Goal: Transaction & Acquisition: Purchase product/service

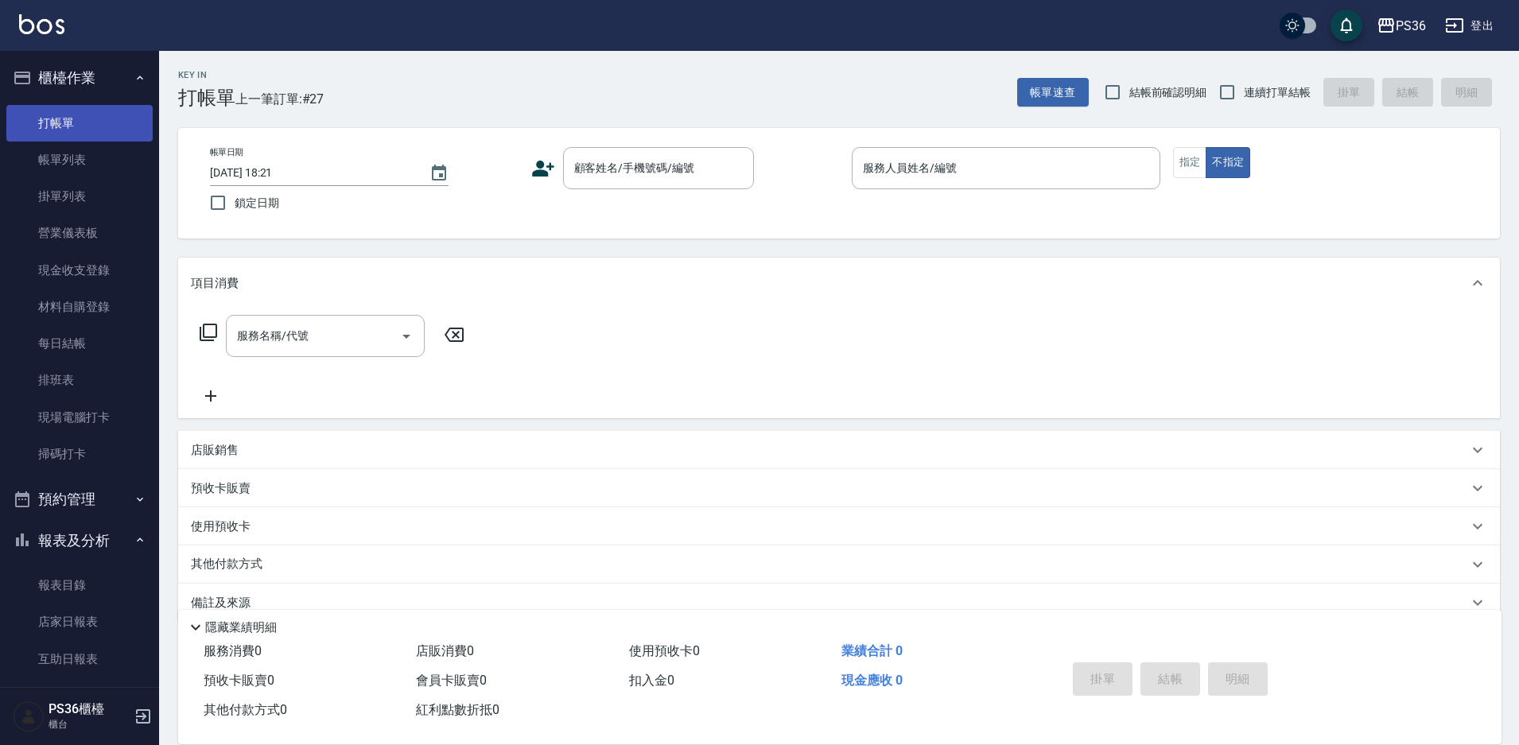
click at [117, 126] on link "打帳單" at bounding box center [79, 123] width 146 height 37
click at [14, 154] on link "帳單列表" at bounding box center [79, 160] width 146 height 37
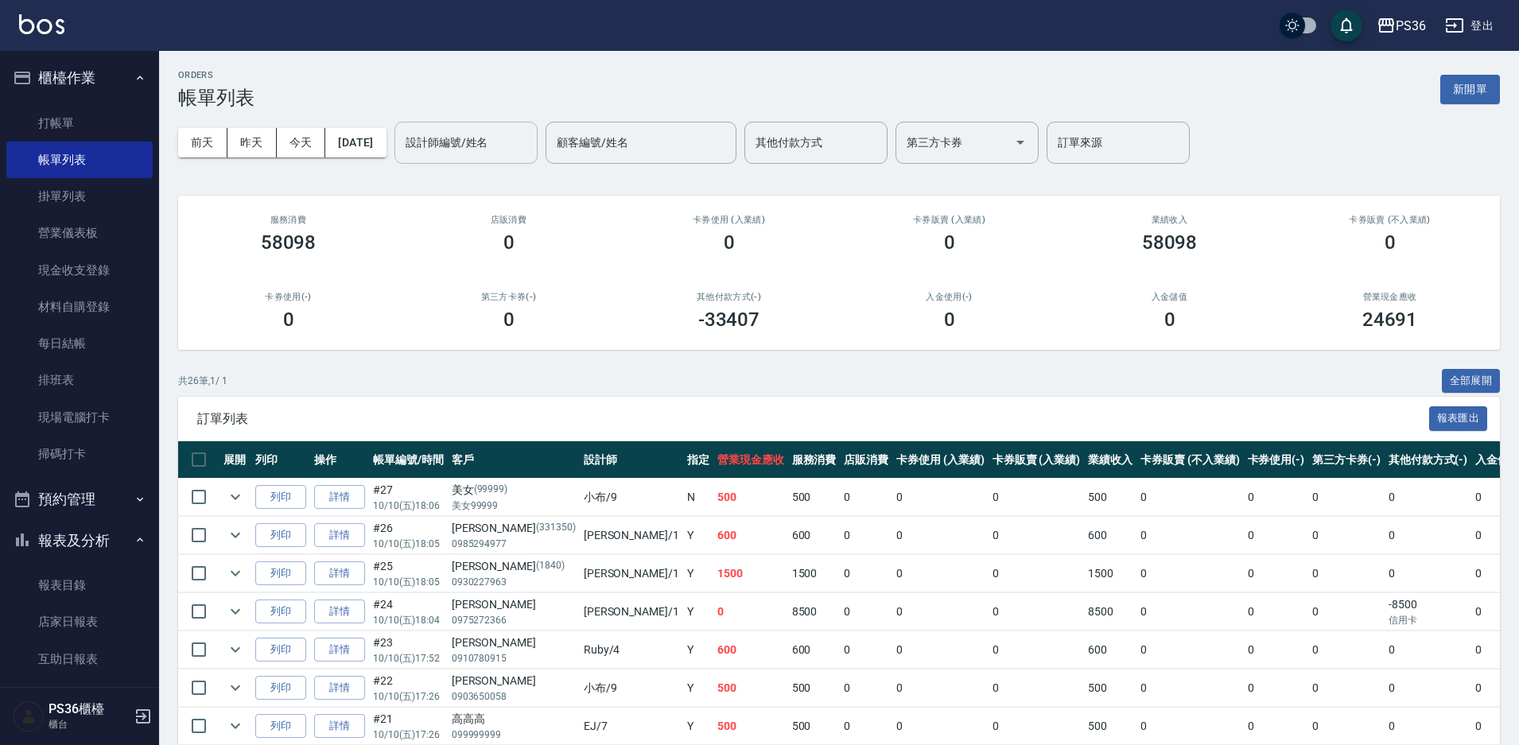
click at [521, 140] on input "設計師編號/姓名" at bounding box center [466, 143] width 129 height 28
type input "[PERSON_NAME]-1"
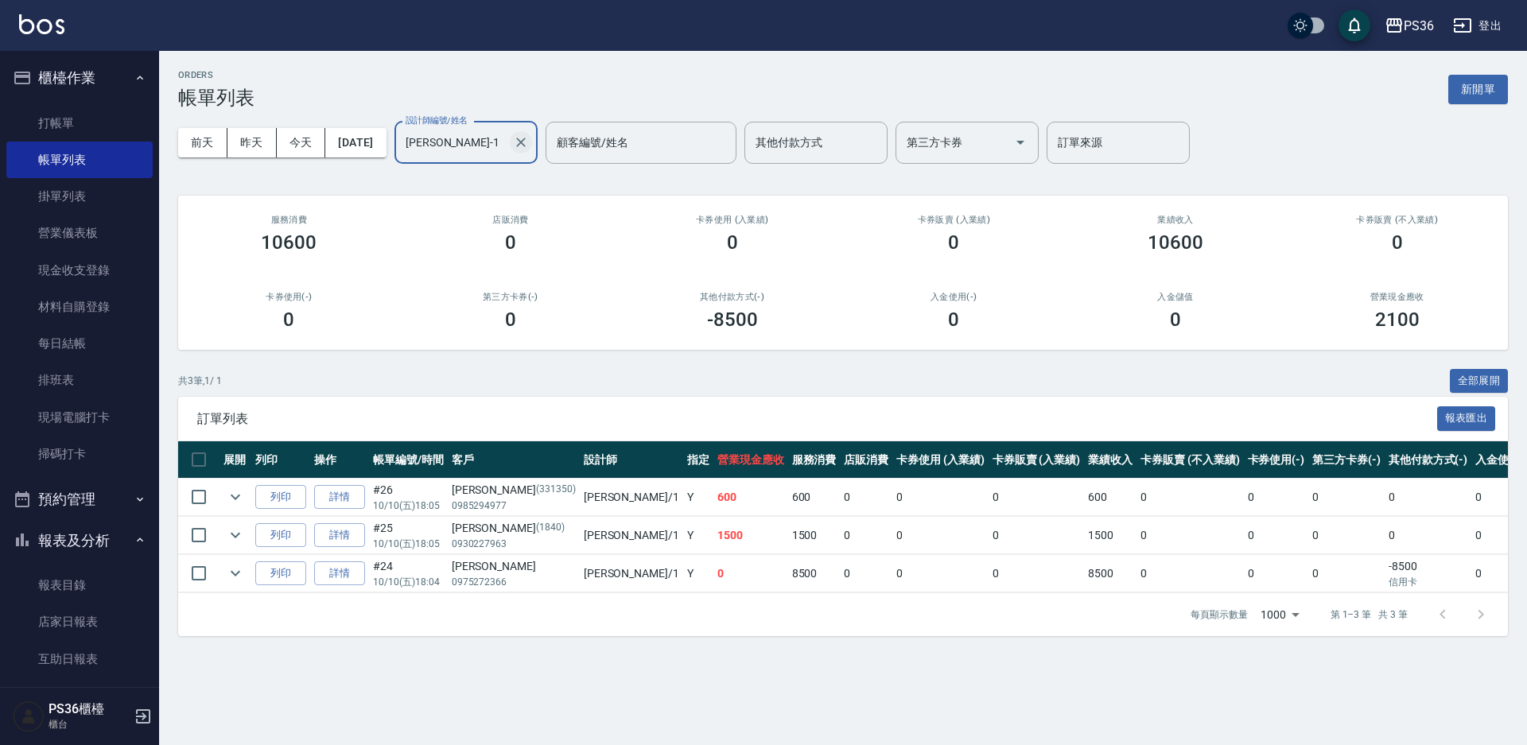
click at [529, 144] on icon "Clear" at bounding box center [521, 142] width 16 height 16
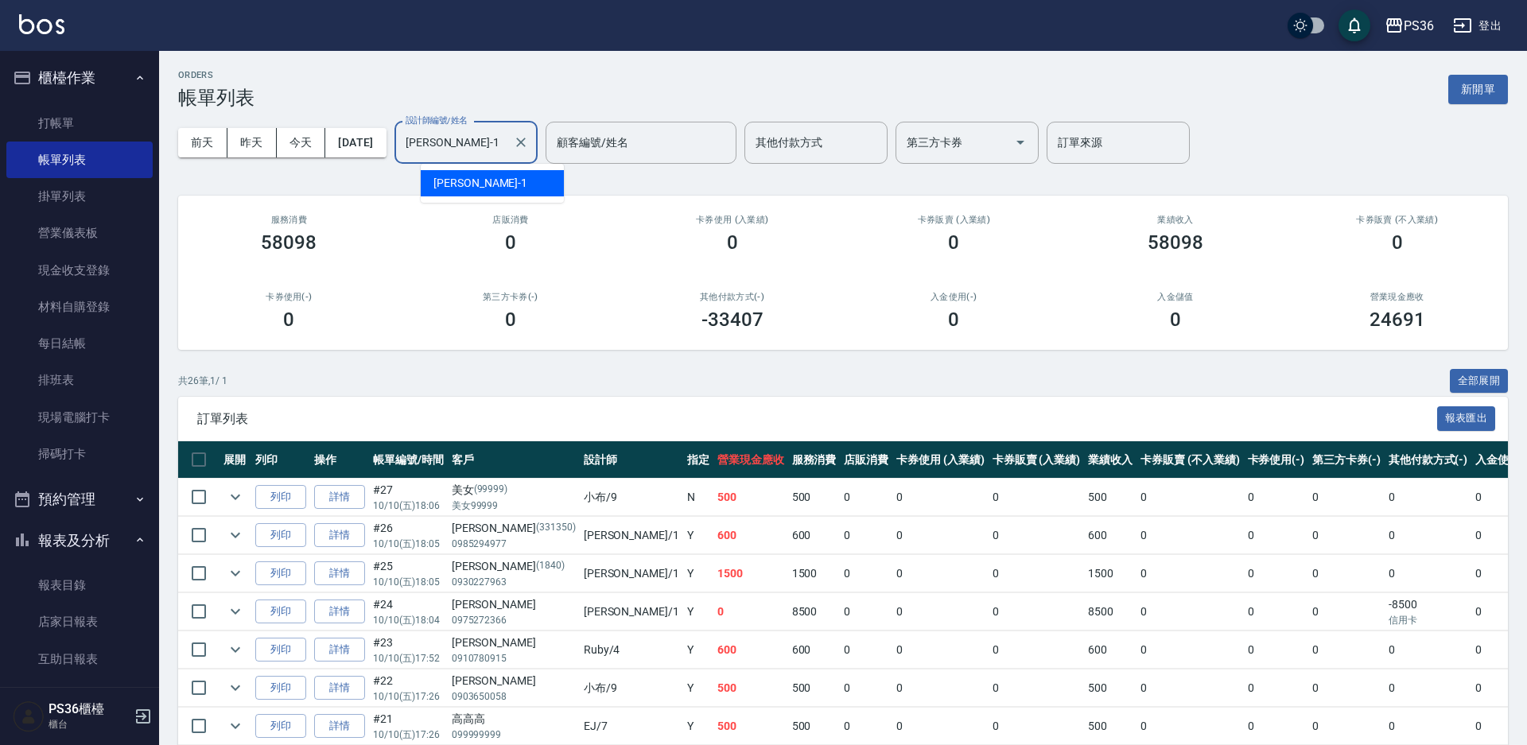
type input "[PERSON_NAME]-1"
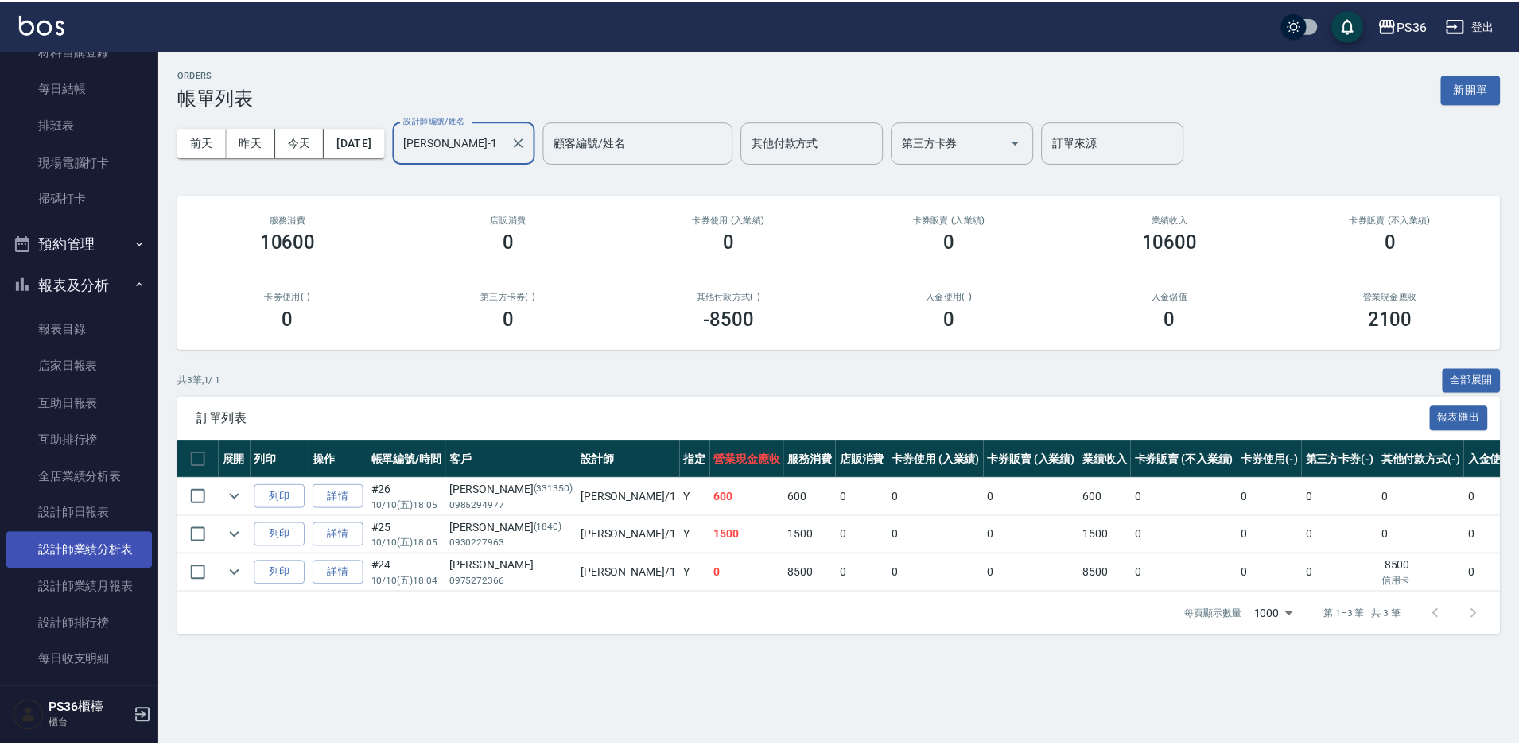
scroll to position [398, 0]
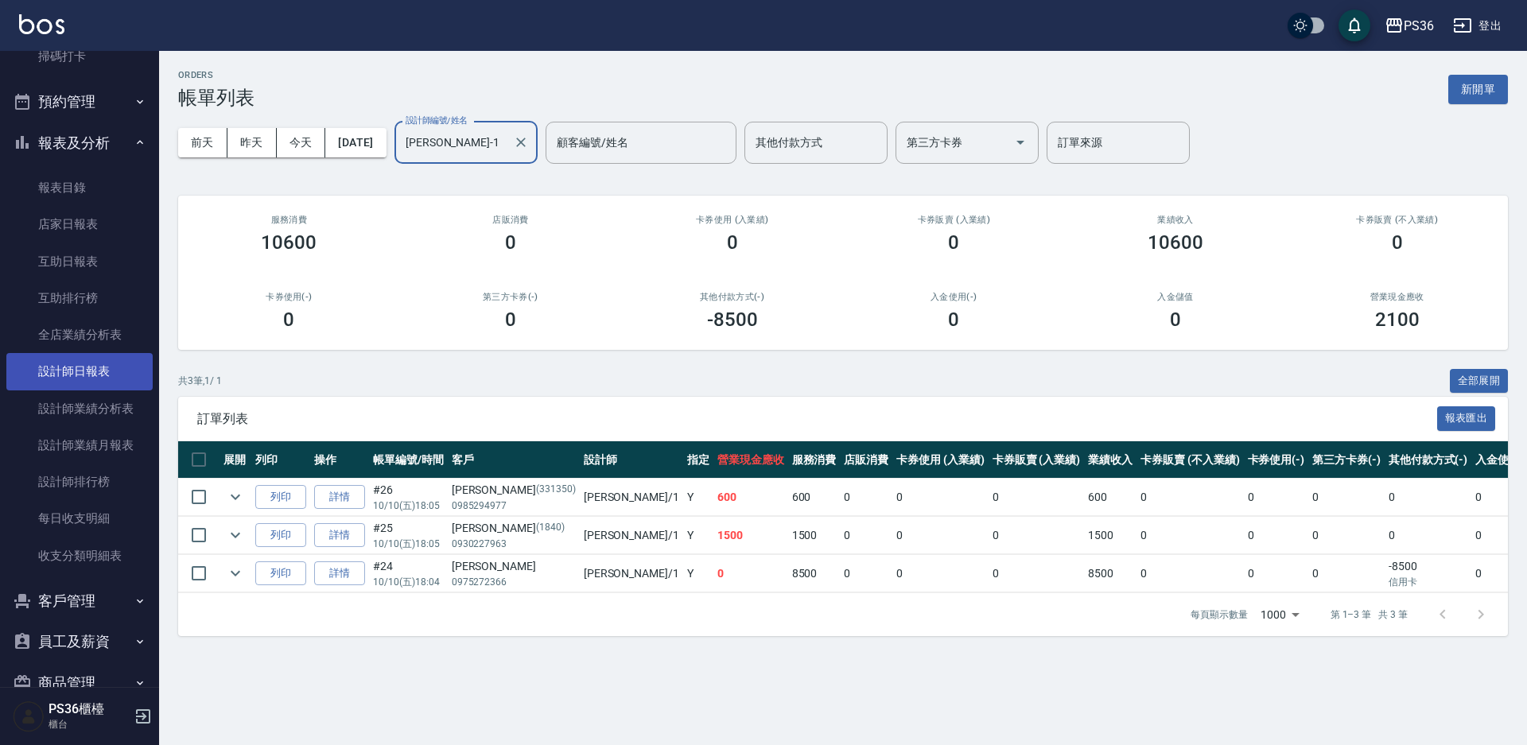
click at [87, 378] on link "設計師日報表" at bounding box center [79, 371] width 146 height 37
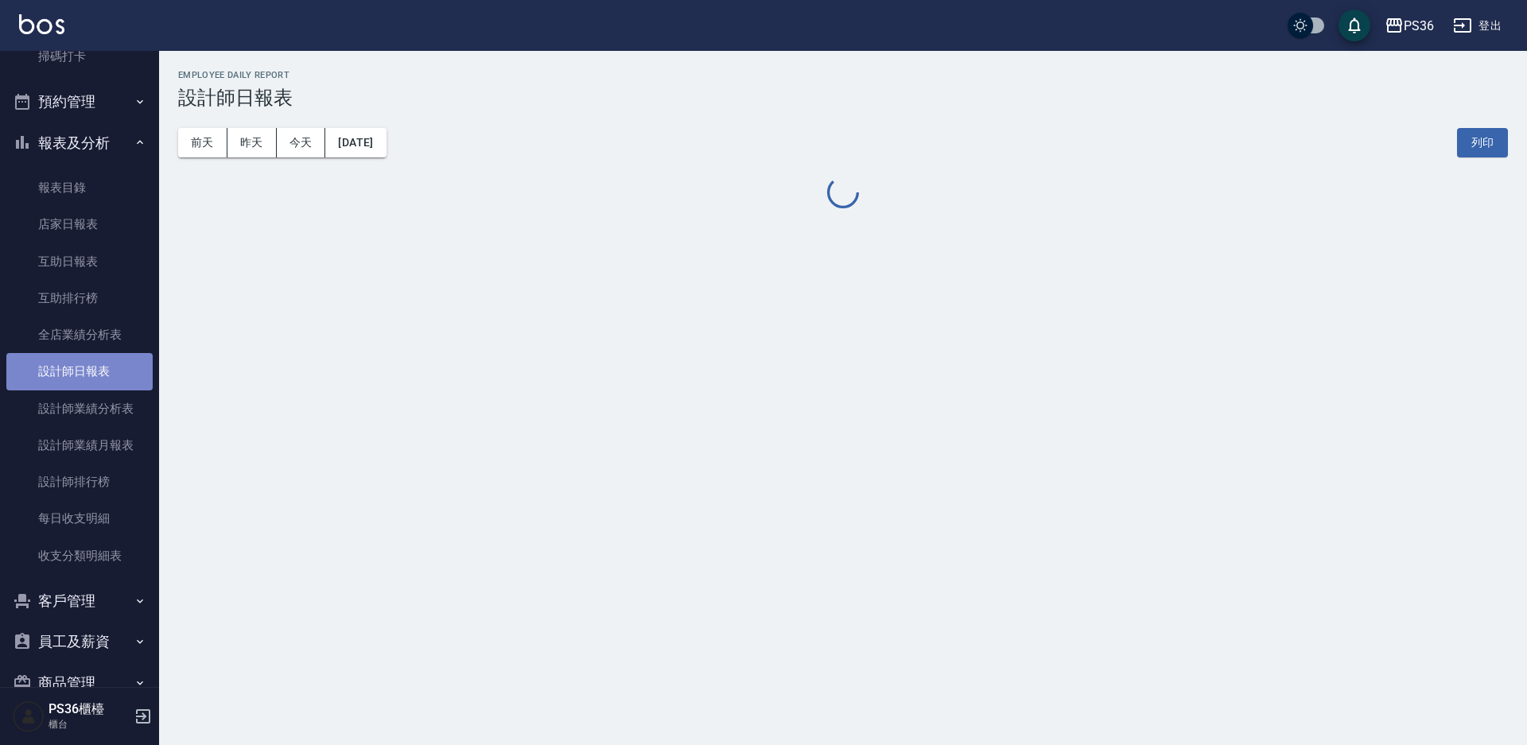
click at [87, 378] on link "設計師日報表" at bounding box center [79, 371] width 146 height 37
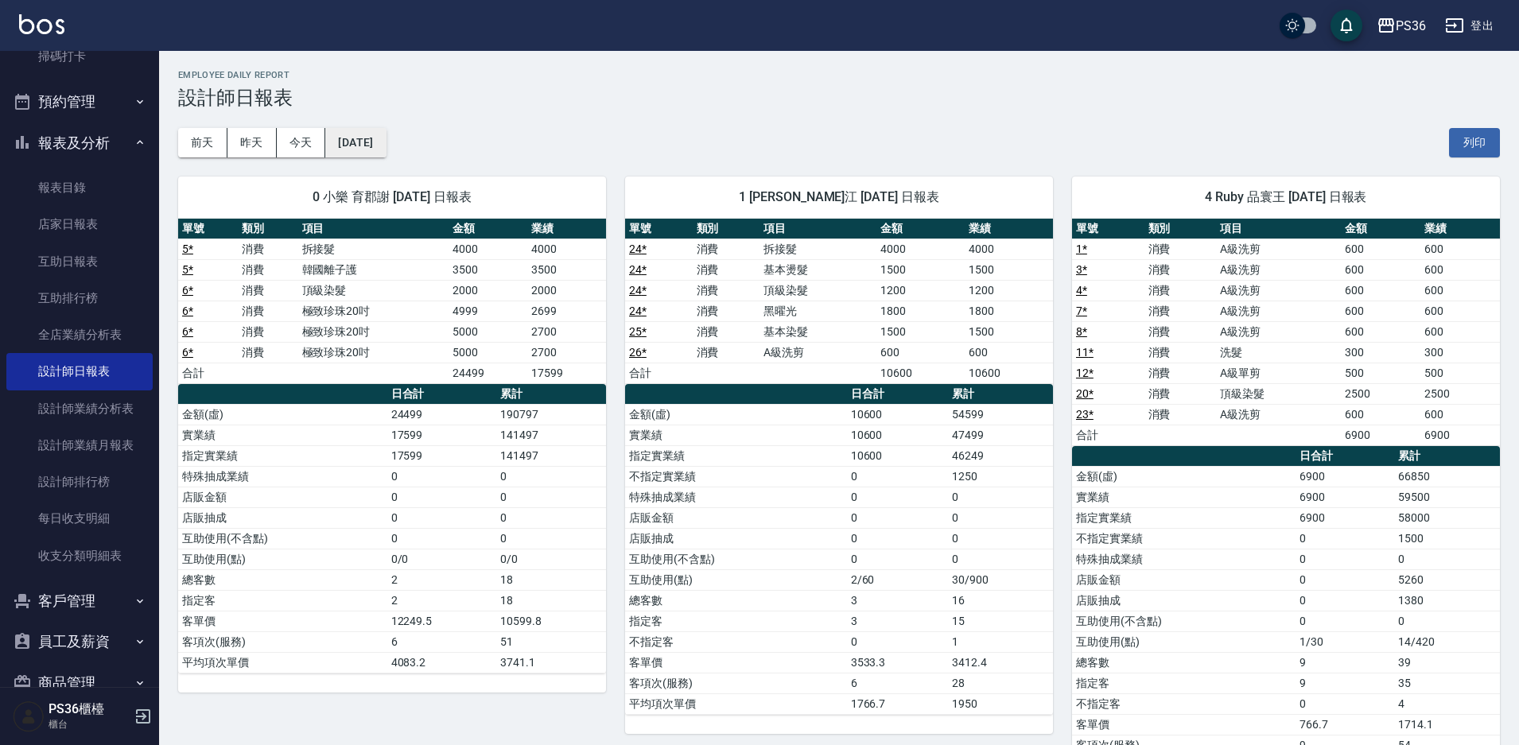
click at [379, 136] on button "[DATE]" at bounding box center [355, 142] width 60 height 29
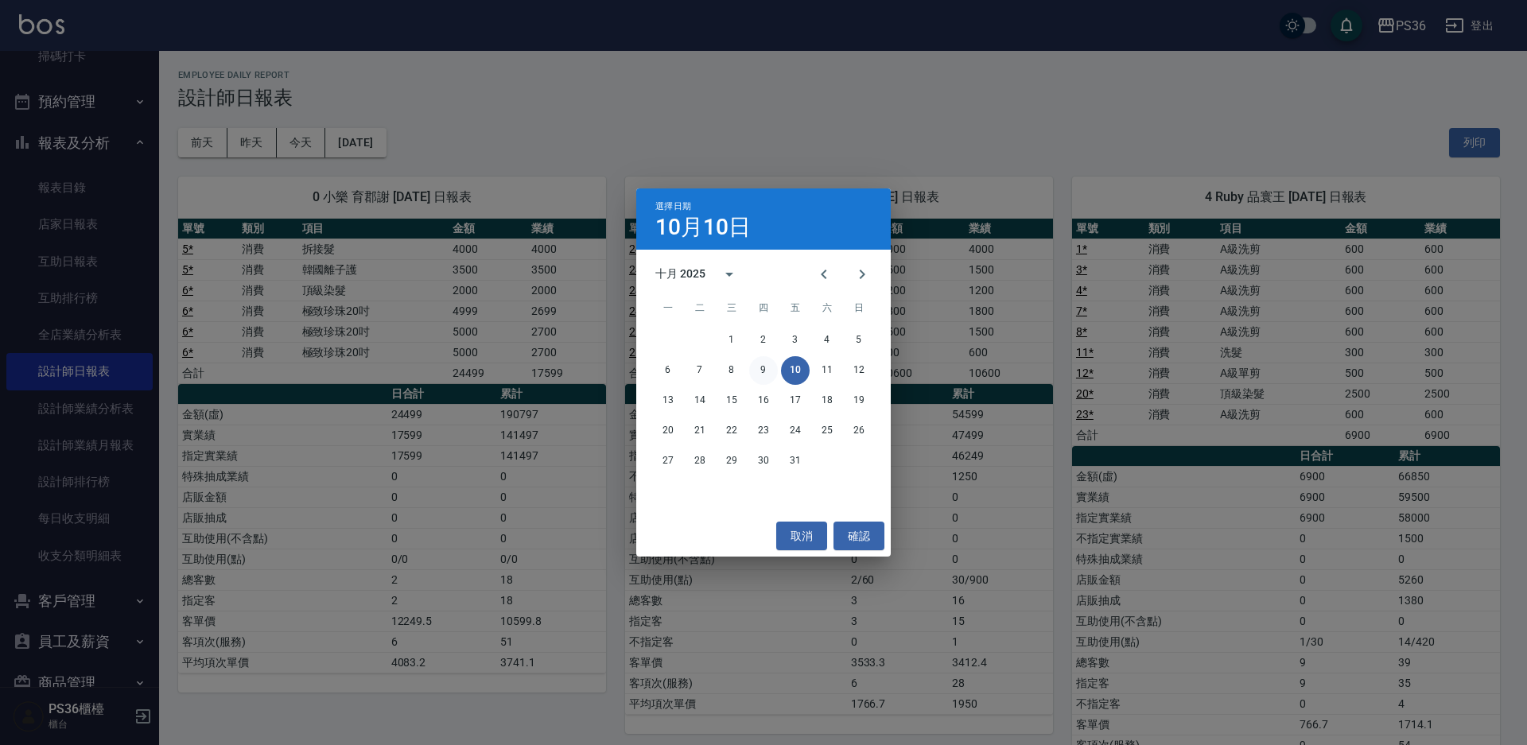
click at [757, 363] on button "9" at bounding box center [763, 370] width 29 height 29
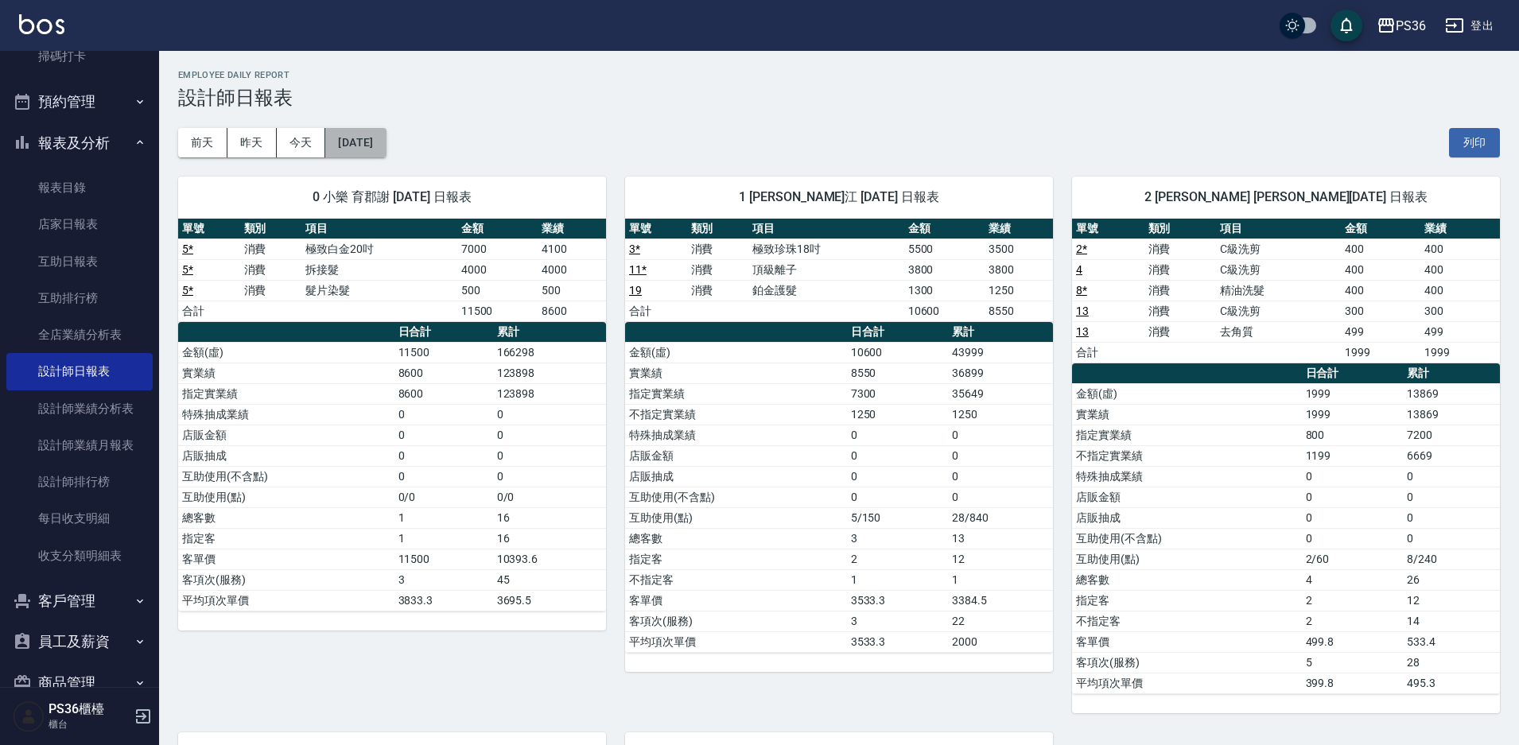
click at [386, 143] on button "[DATE]" at bounding box center [355, 142] width 60 height 29
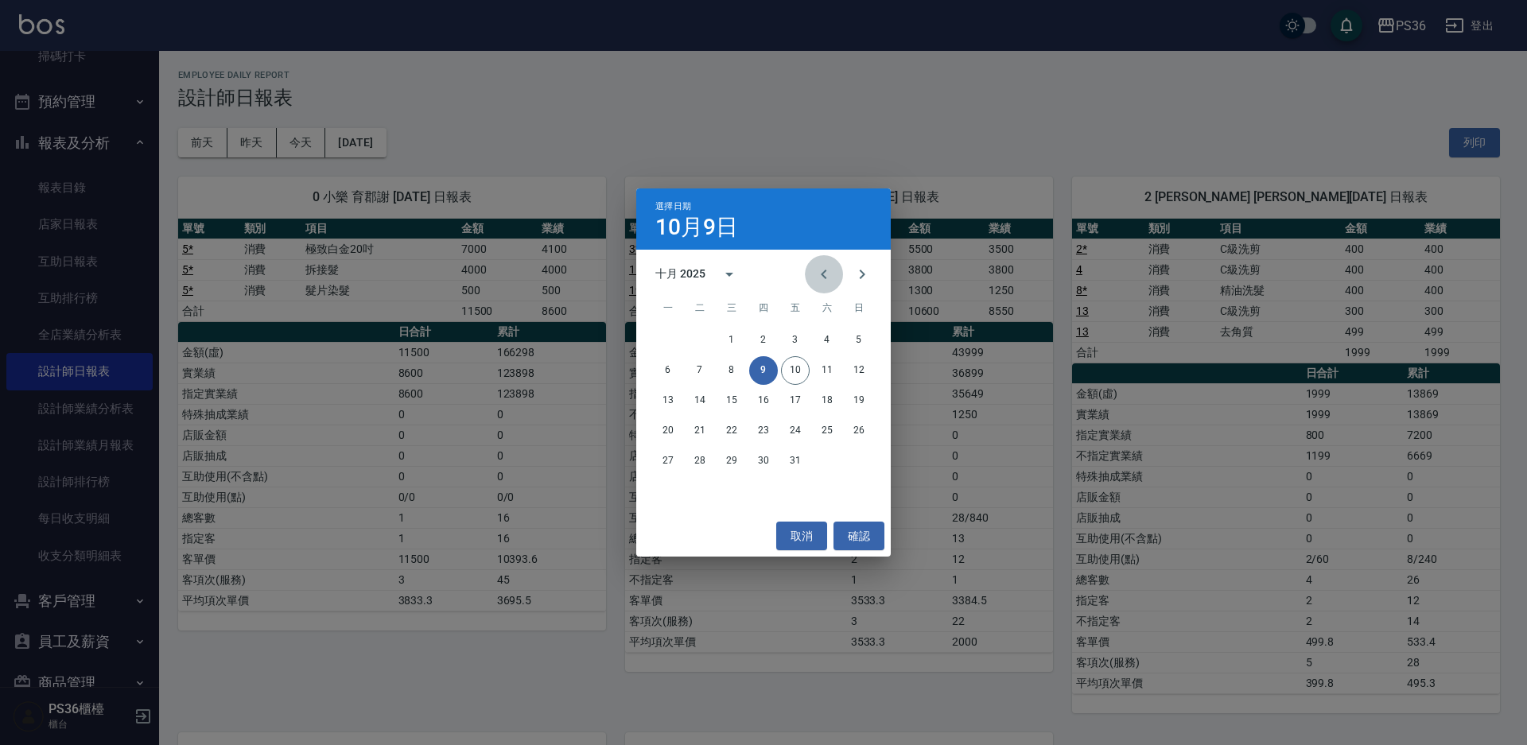
click at [825, 276] on icon "Previous month" at bounding box center [824, 275] width 6 height 10
click at [733, 372] on button "10" at bounding box center [731, 370] width 29 height 29
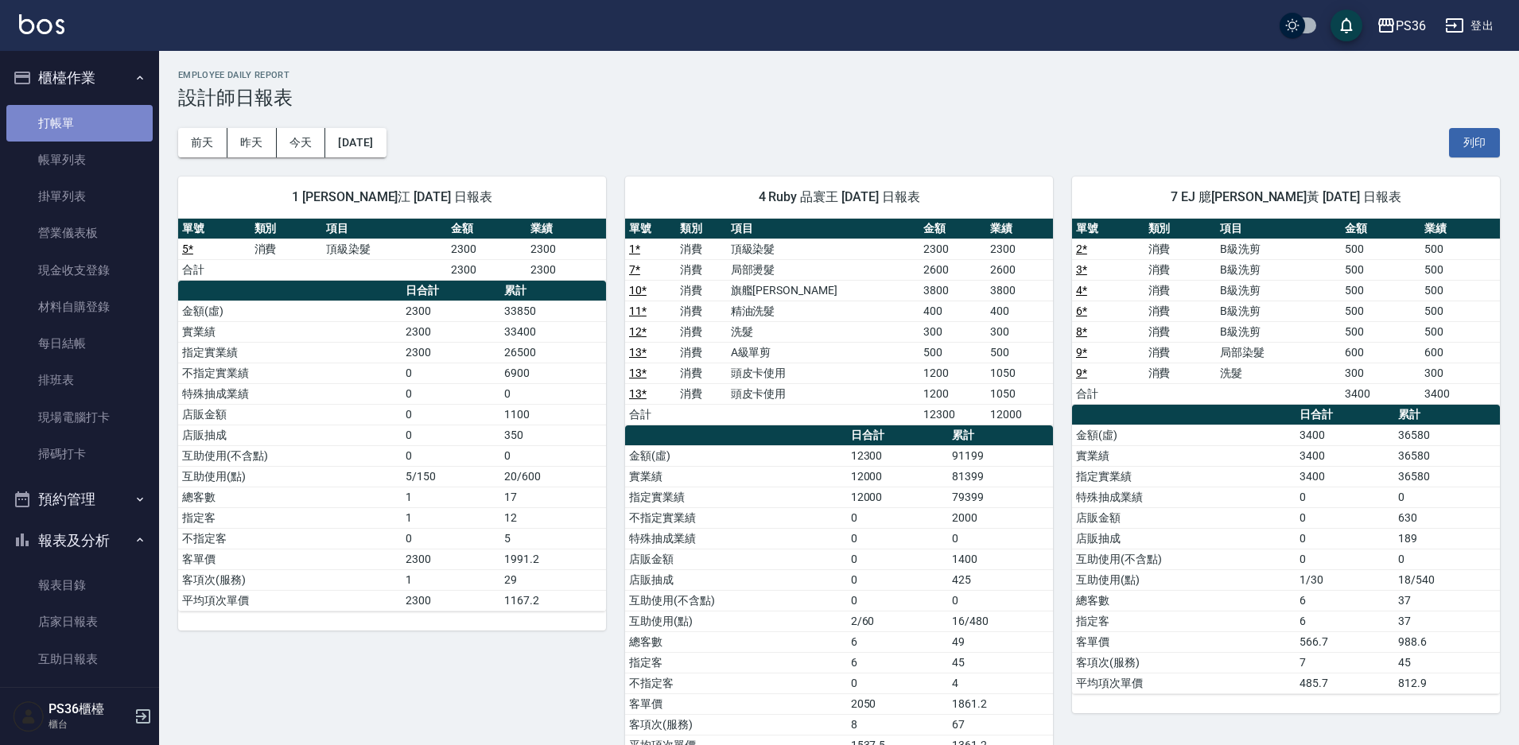
click at [117, 130] on link "打帳單" at bounding box center [79, 123] width 146 height 37
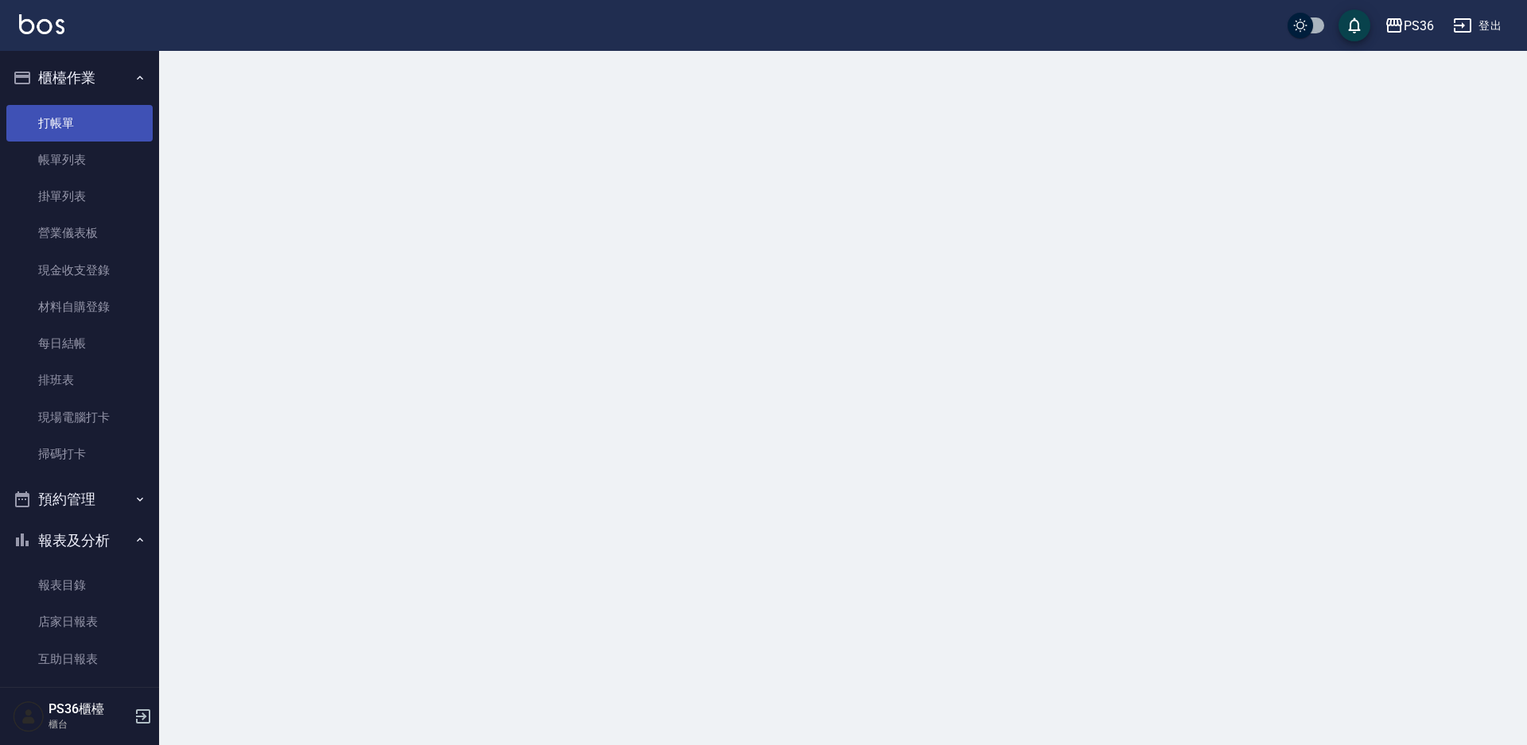
click at [117, 130] on link "打帳單" at bounding box center [79, 123] width 146 height 37
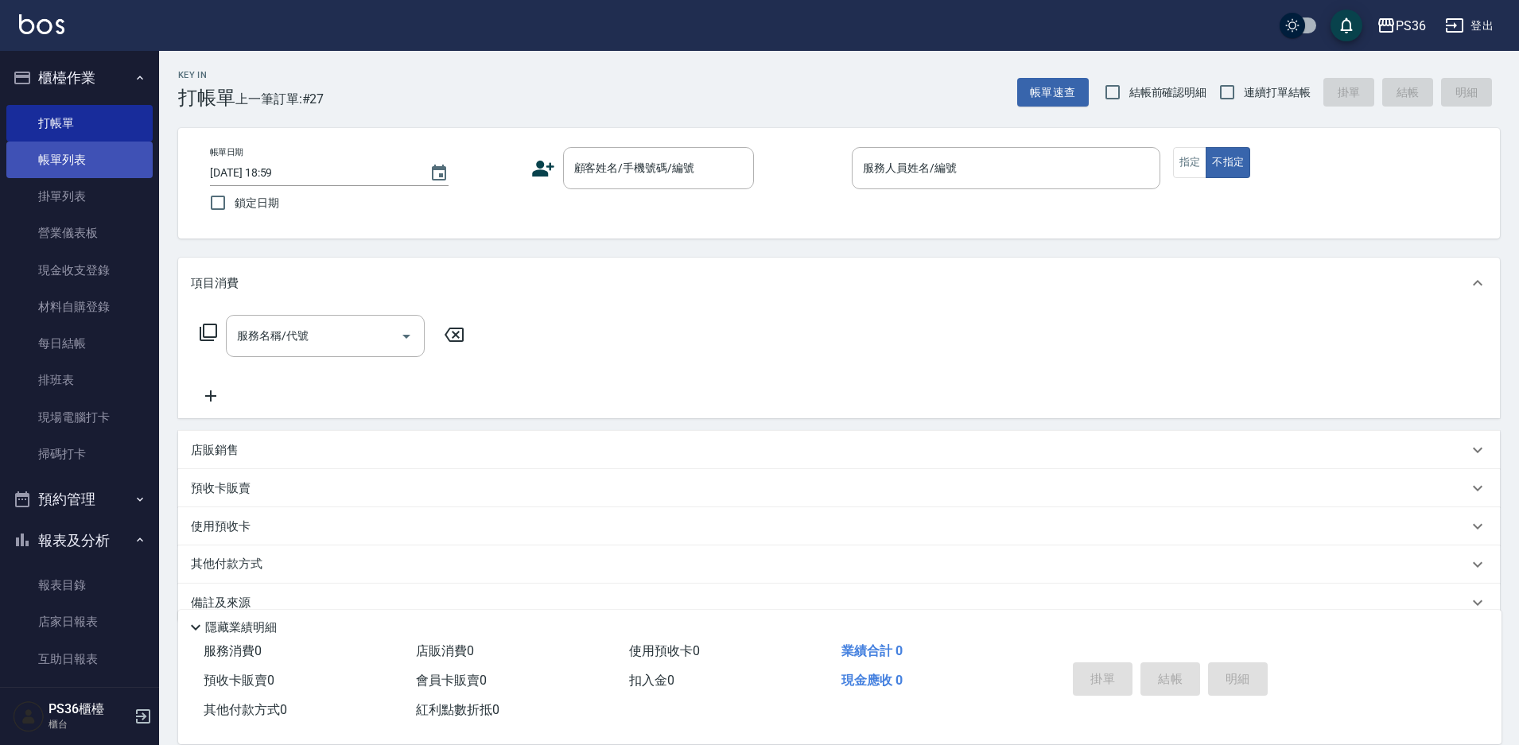
click at [87, 160] on link "帳單列表" at bounding box center [79, 160] width 146 height 37
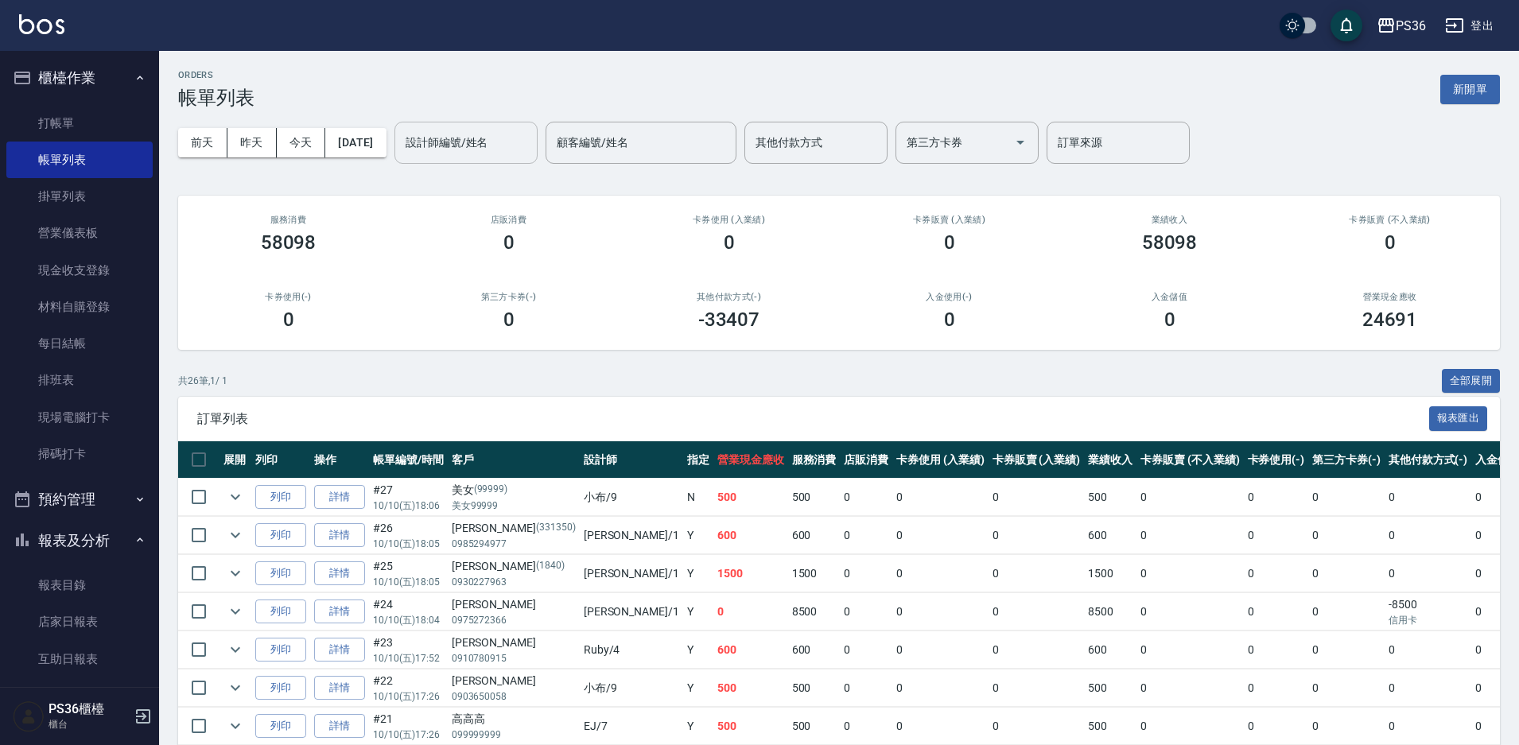
click at [433, 150] on input "設計師編號/姓名" at bounding box center [466, 143] width 129 height 28
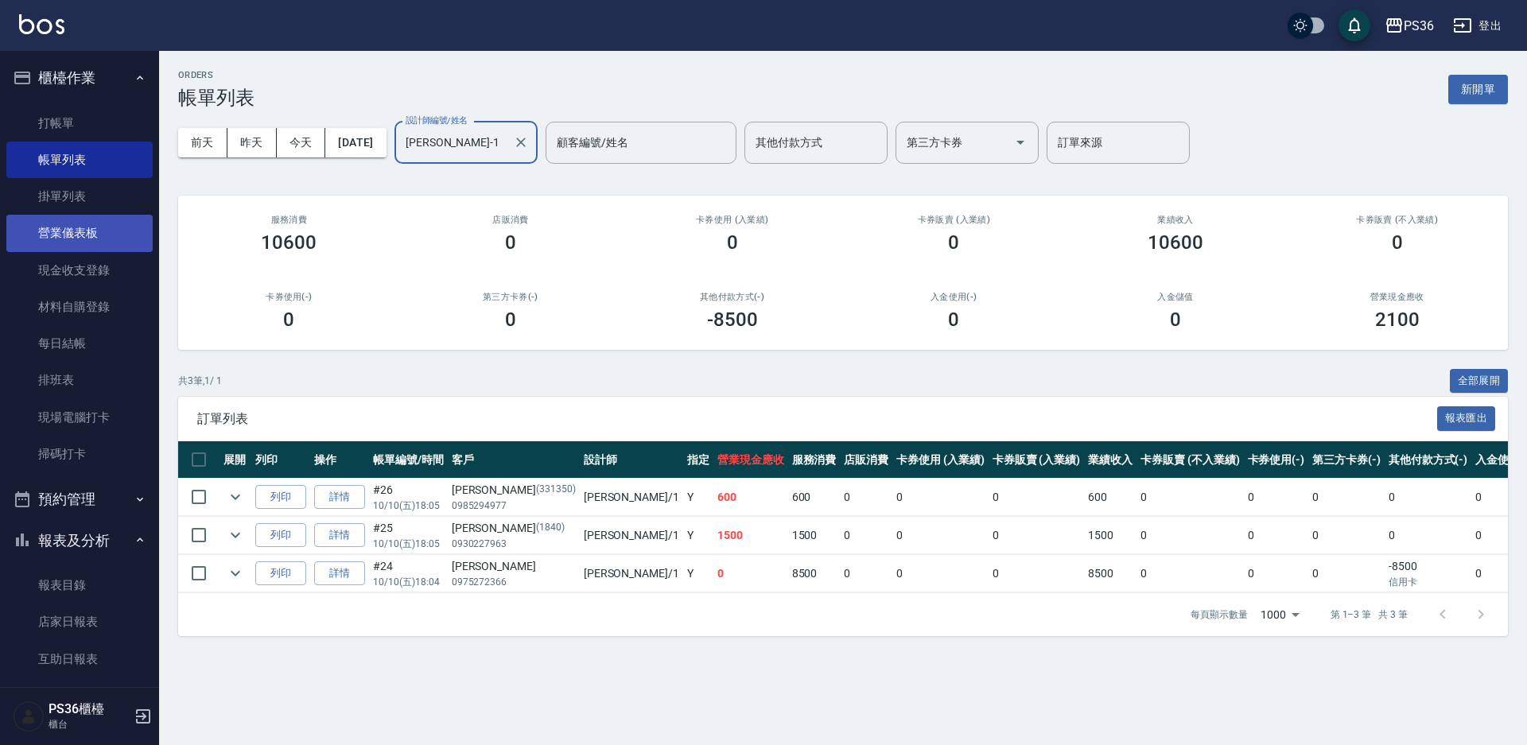
type input "[PERSON_NAME]-1"
click at [107, 227] on link "營業儀表板" at bounding box center [79, 233] width 146 height 37
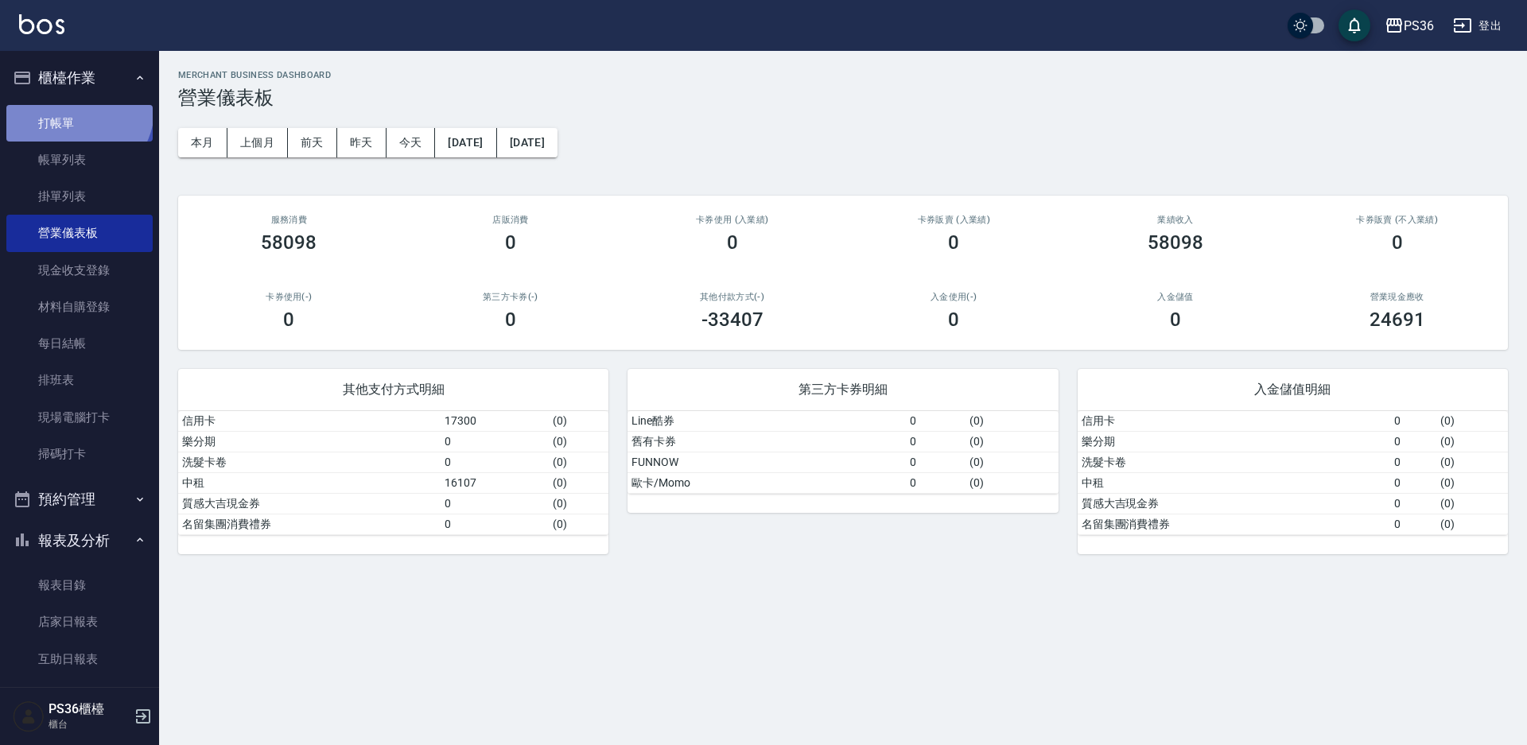
click at [76, 109] on link "打帳單" at bounding box center [79, 123] width 146 height 37
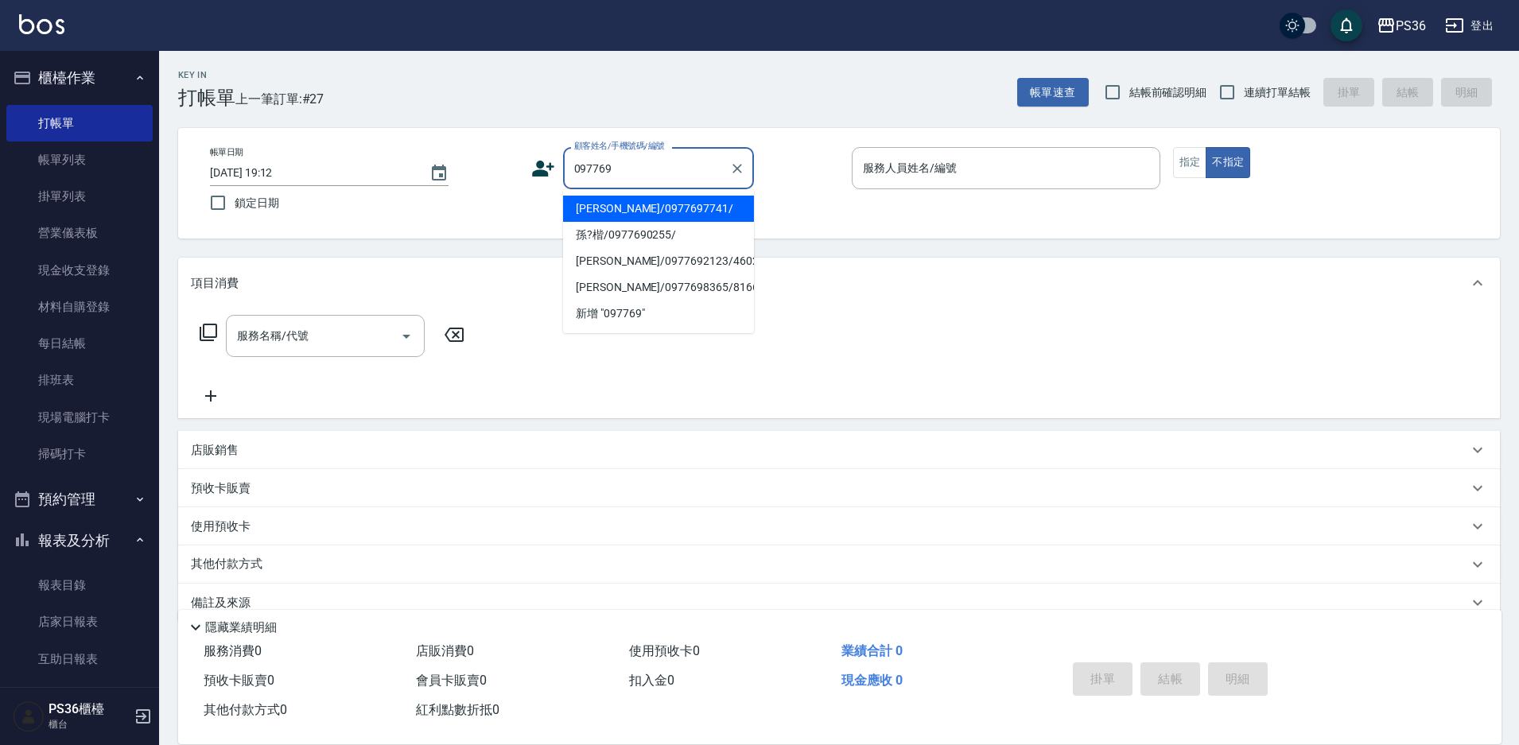
click at [624, 209] on li "[PERSON_NAME]/0977697741/" at bounding box center [658, 209] width 191 height 26
type input "[PERSON_NAME]/0977697741/"
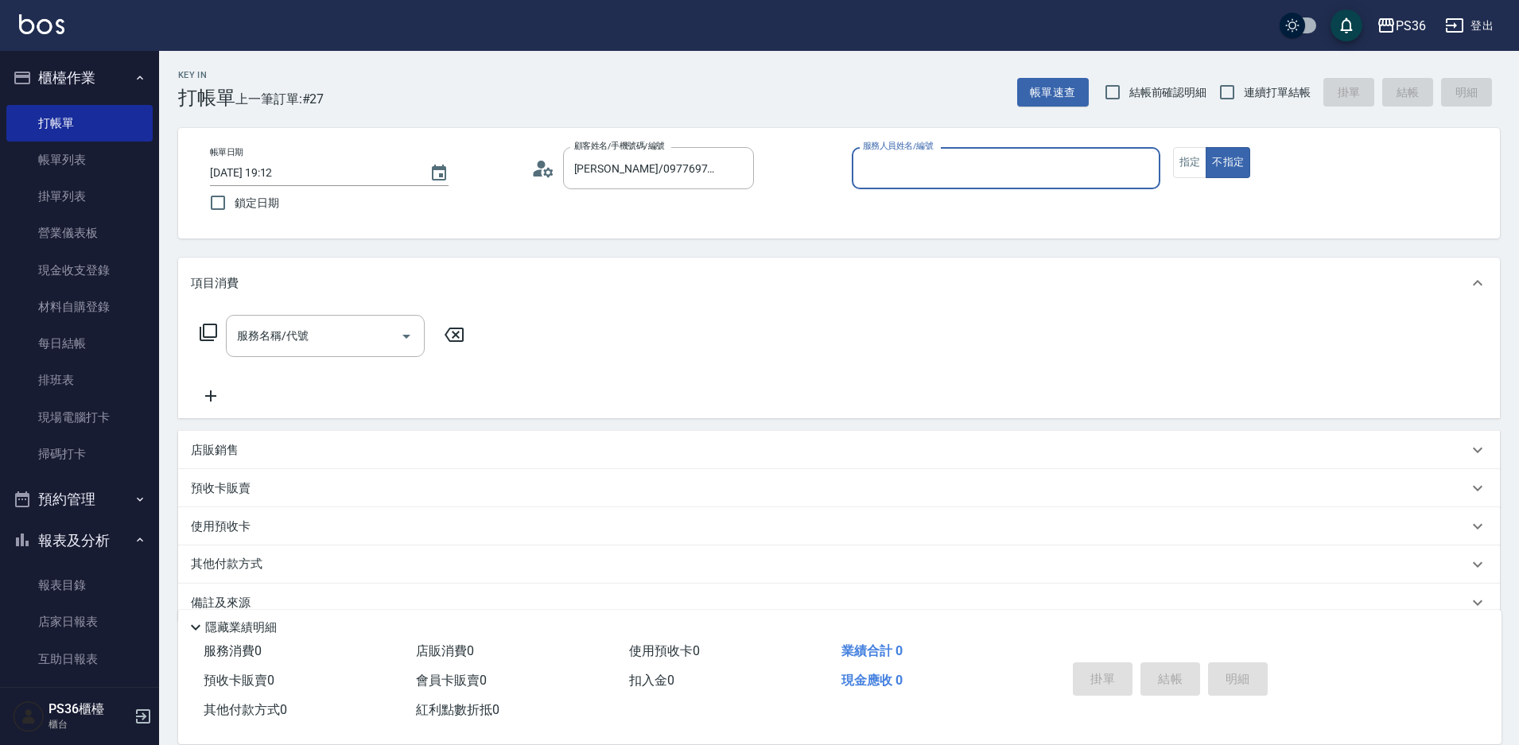
type input "小樂-0"
click at [204, 337] on icon at bounding box center [208, 332] width 17 height 17
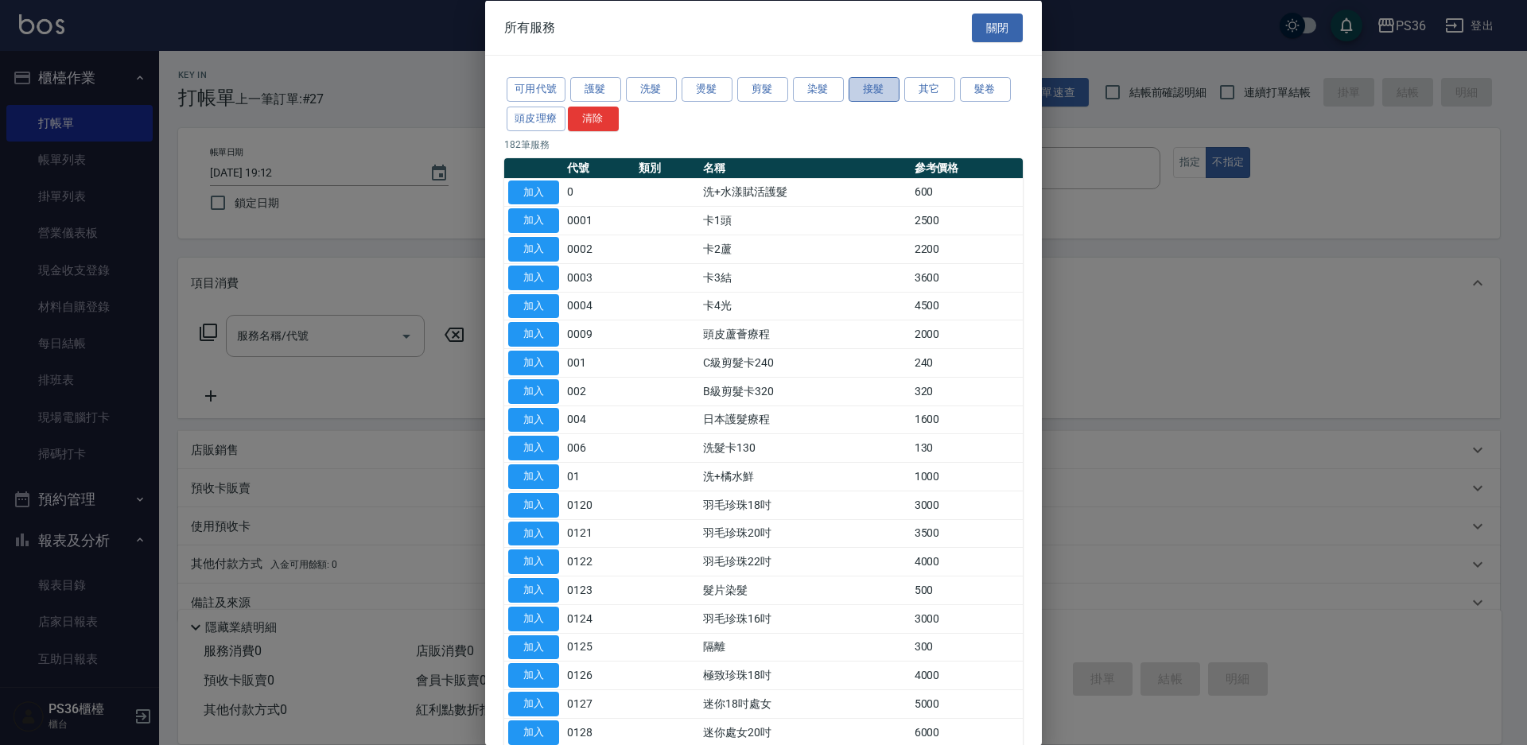
click at [888, 92] on button "接髮" at bounding box center [874, 89] width 51 height 25
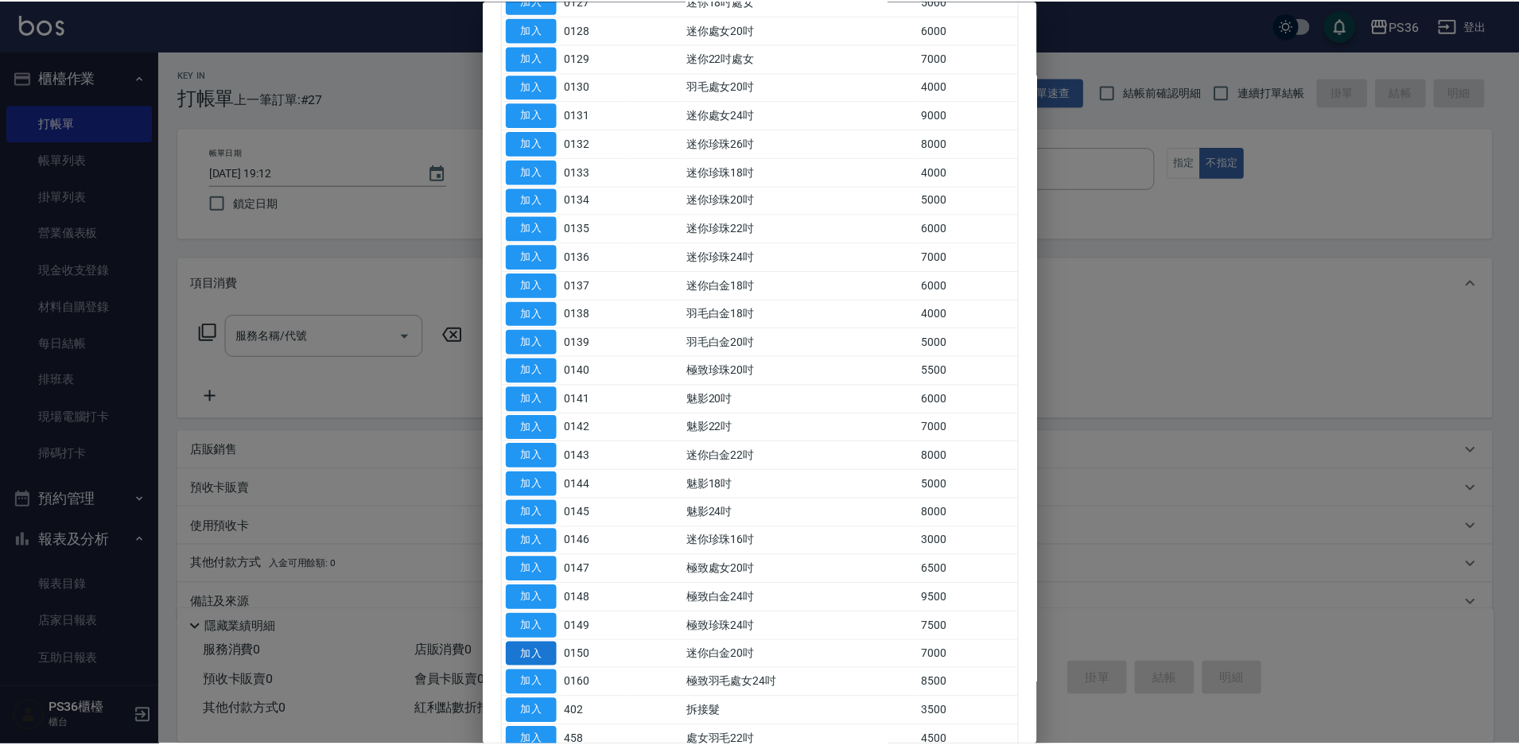
scroll to position [557, 0]
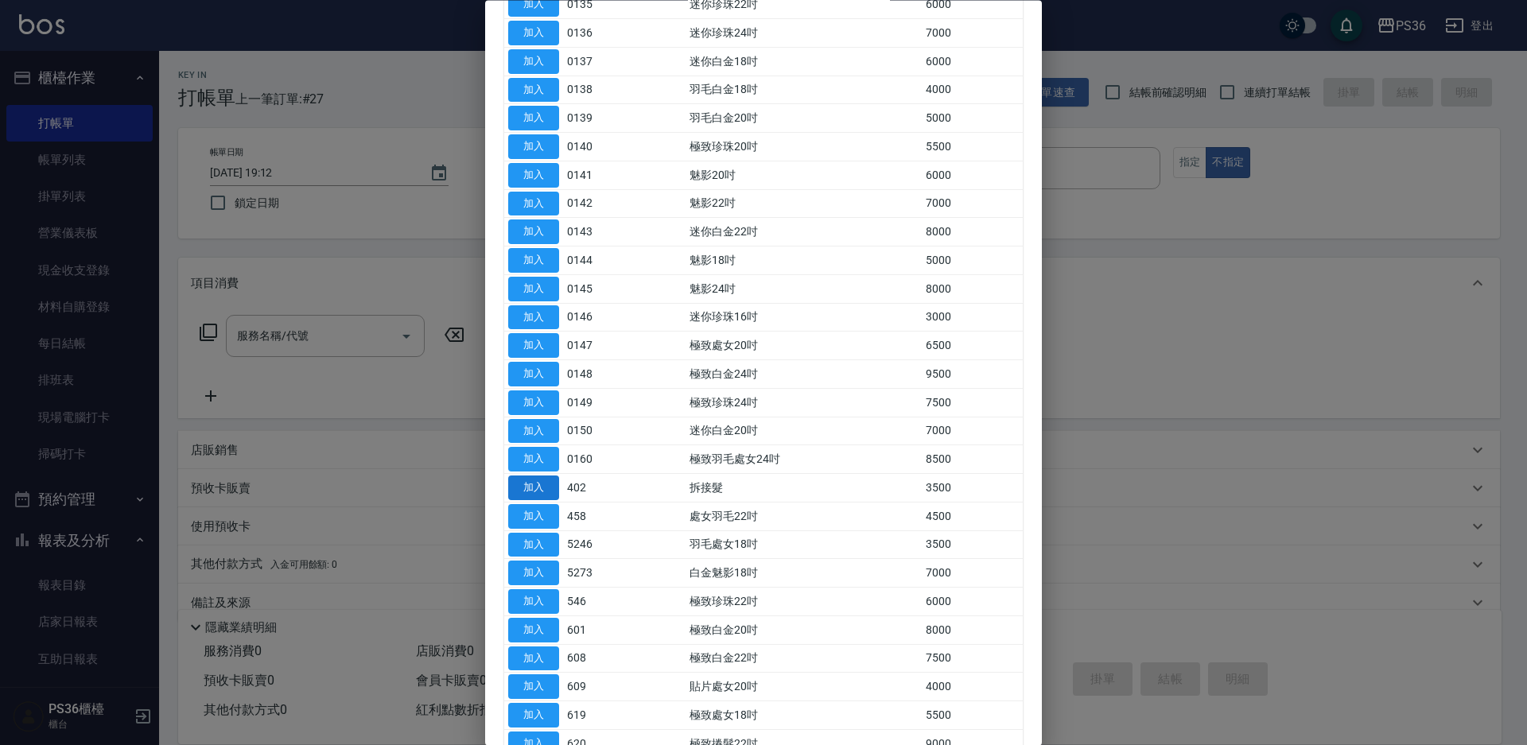
click at [548, 484] on button "加入" at bounding box center [533, 488] width 51 height 25
type input "拆接髮(402)"
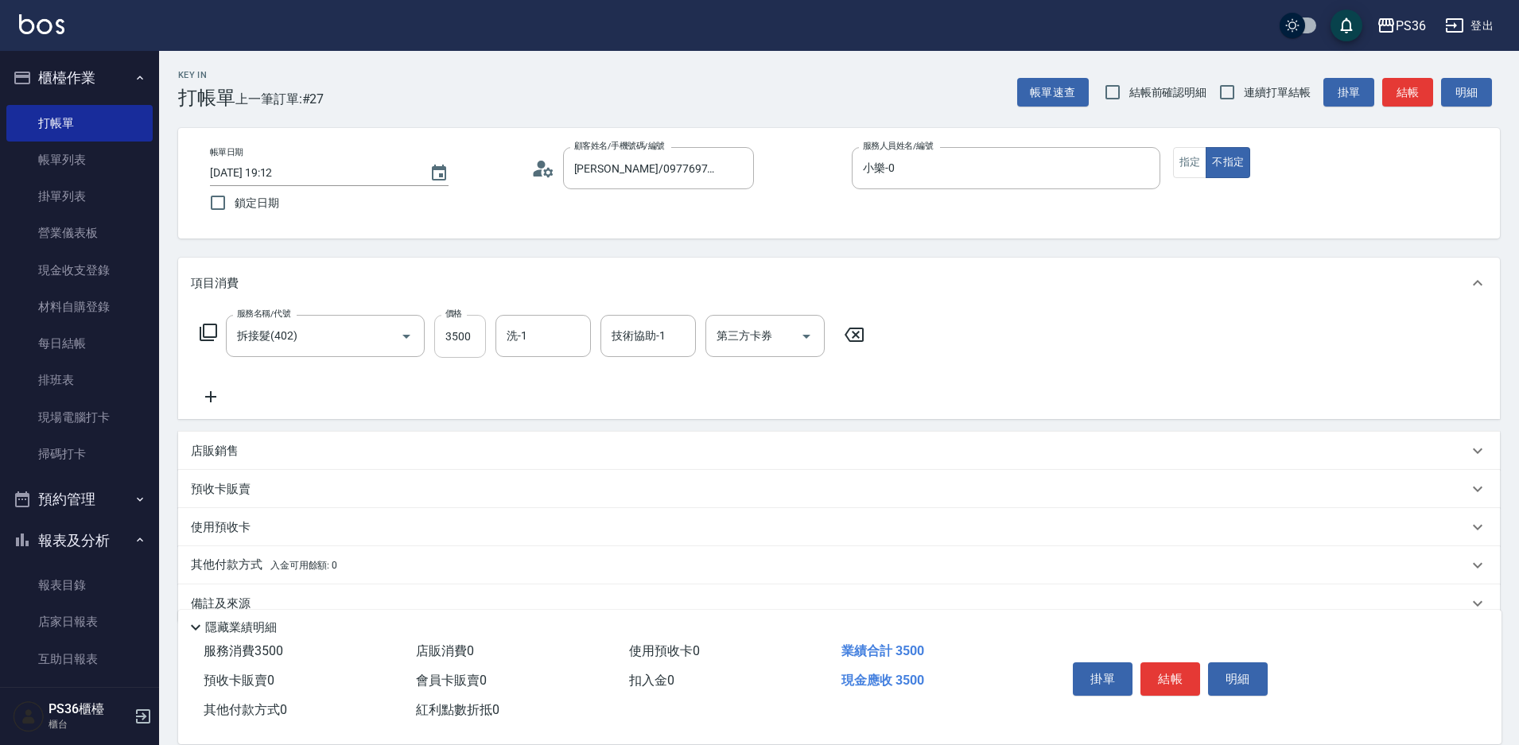
click at [482, 334] on input "3500" at bounding box center [460, 336] width 52 height 43
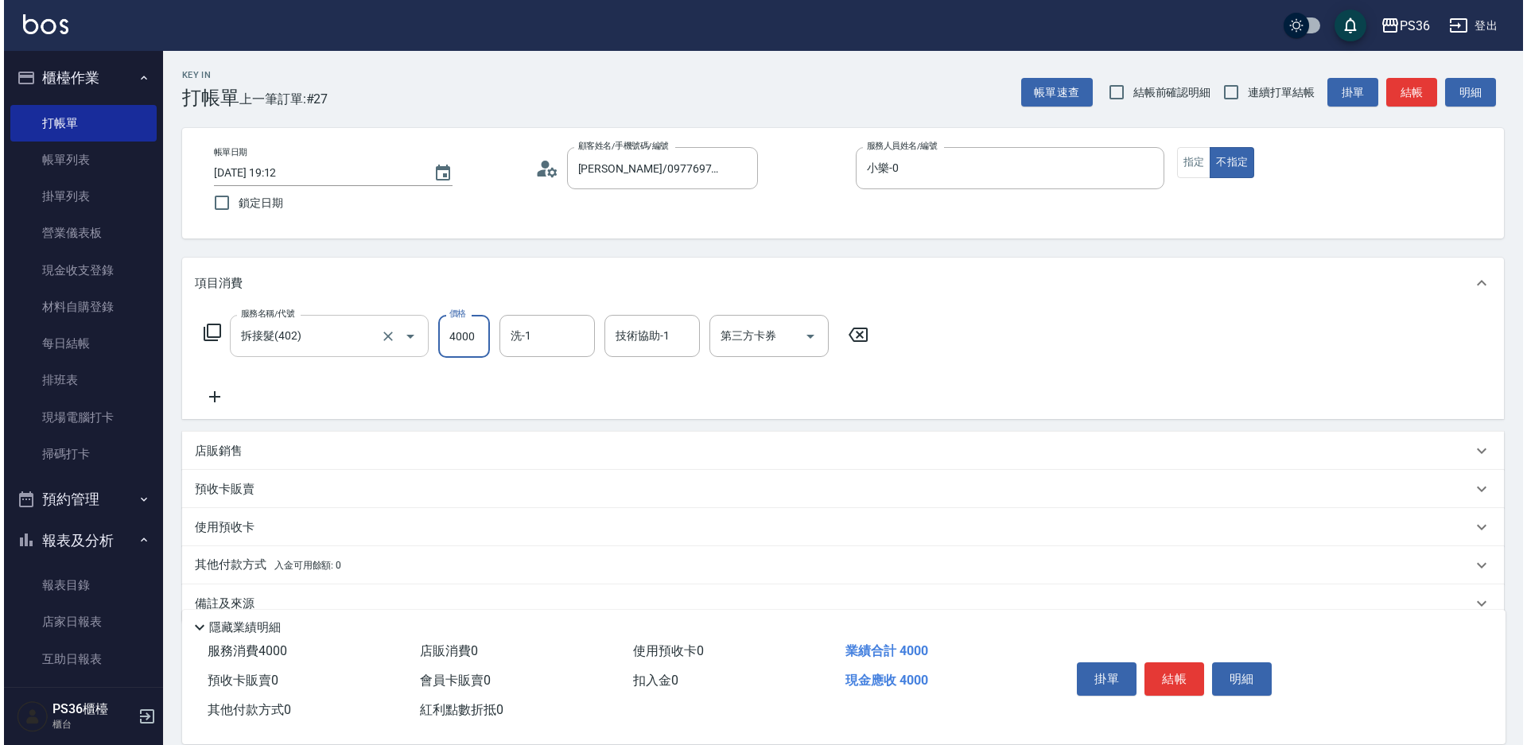
scroll to position [0, 0]
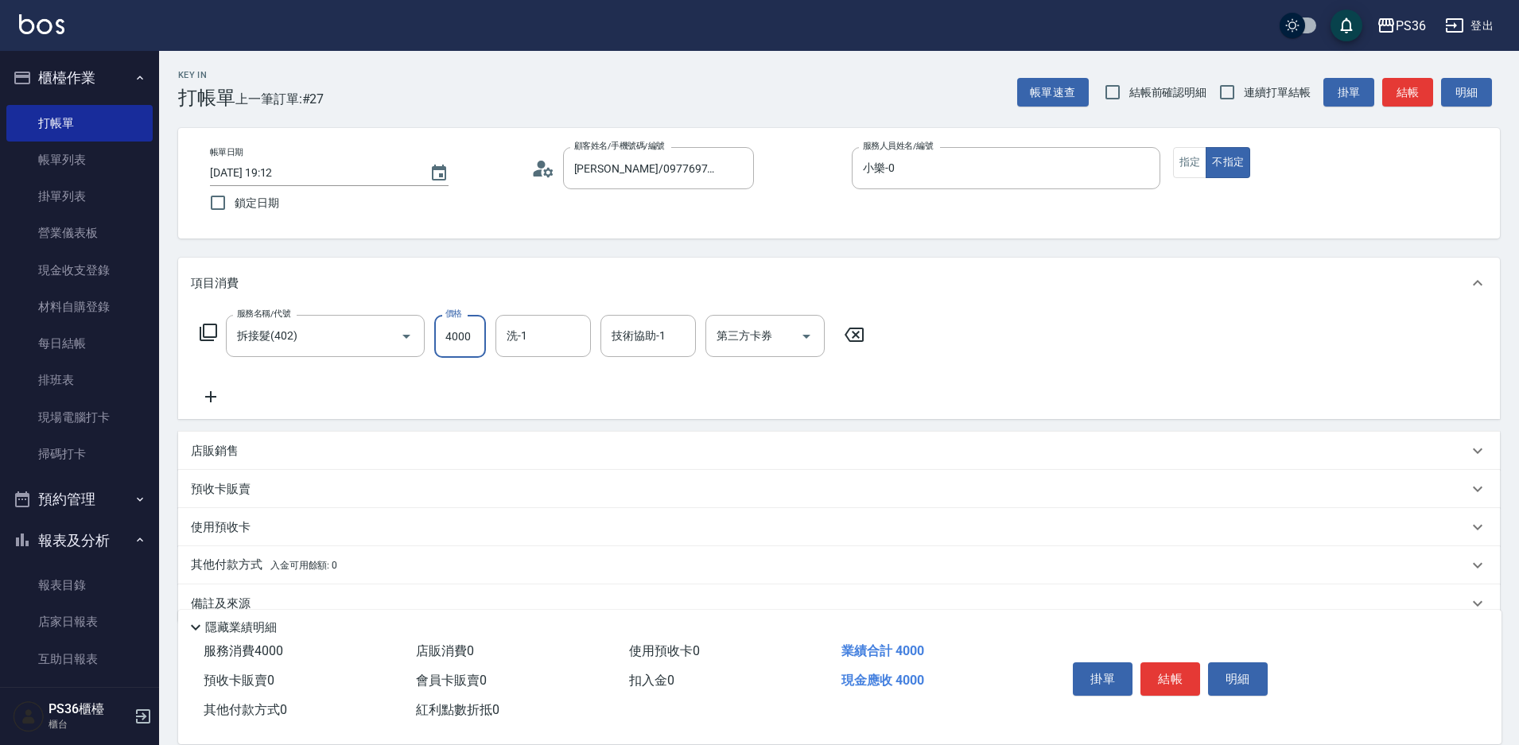
type input "4000"
click at [213, 322] on div "服務名稱/代號 拆接髮(402) 服務名稱/代號 價格 4000 價格 洗-1 洗-1 技術協助-1 技術協助-1 第三方卡券 第三方卡券" at bounding box center [532, 336] width 683 height 43
click at [214, 324] on icon at bounding box center [208, 332] width 19 height 19
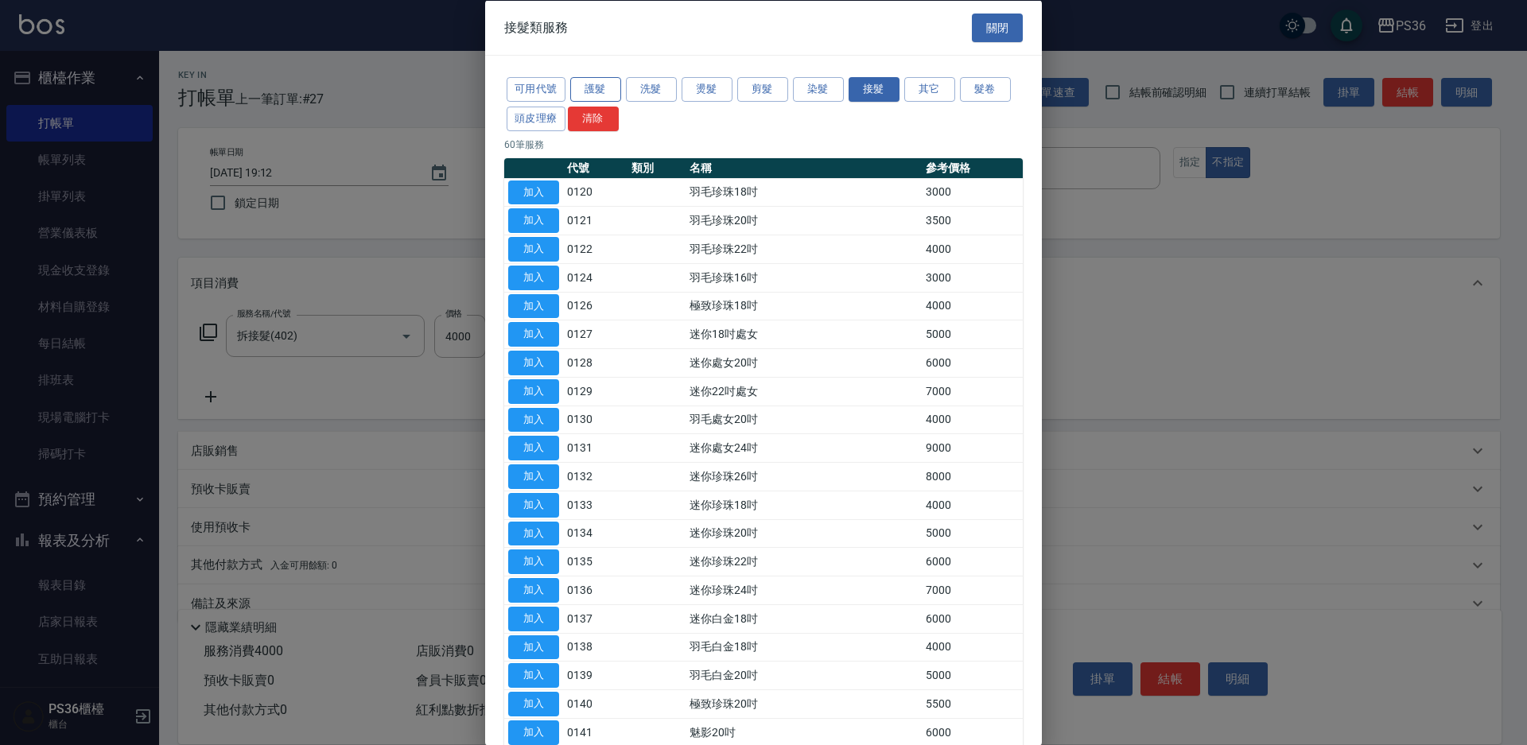
click at [581, 91] on button "護髮" at bounding box center [595, 89] width 51 height 25
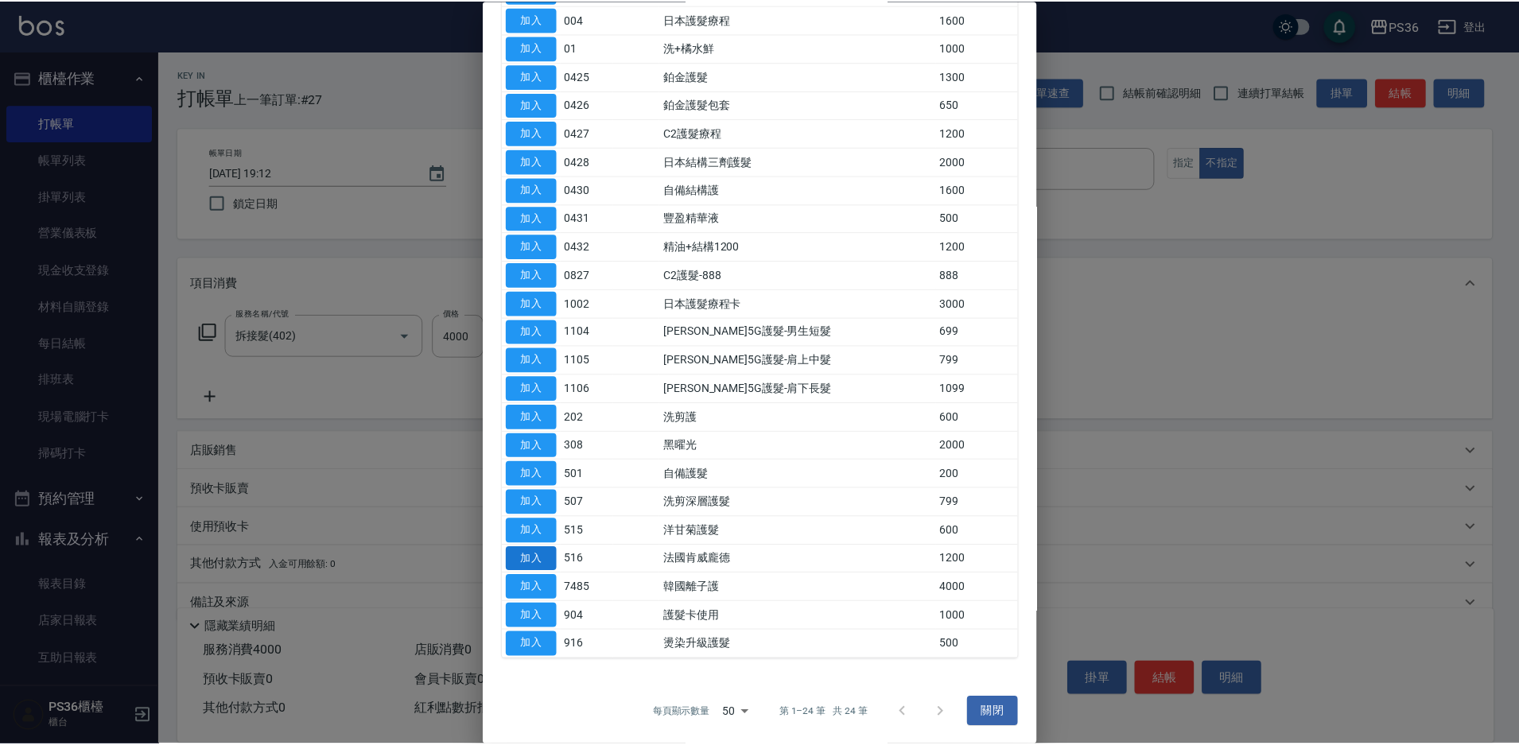
scroll to position [203, 0]
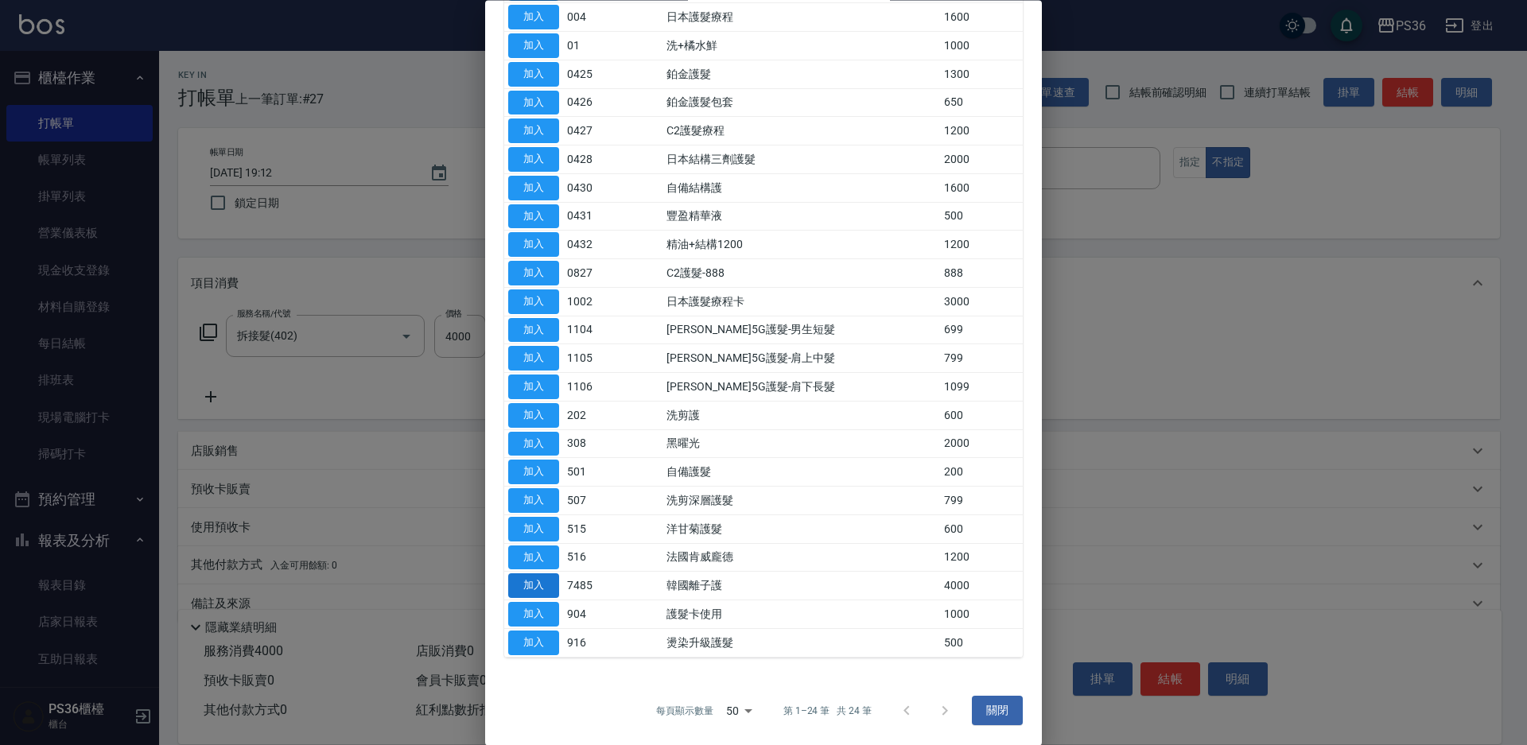
click at [538, 584] on button "加入" at bounding box center [533, 586] width 51 height 25
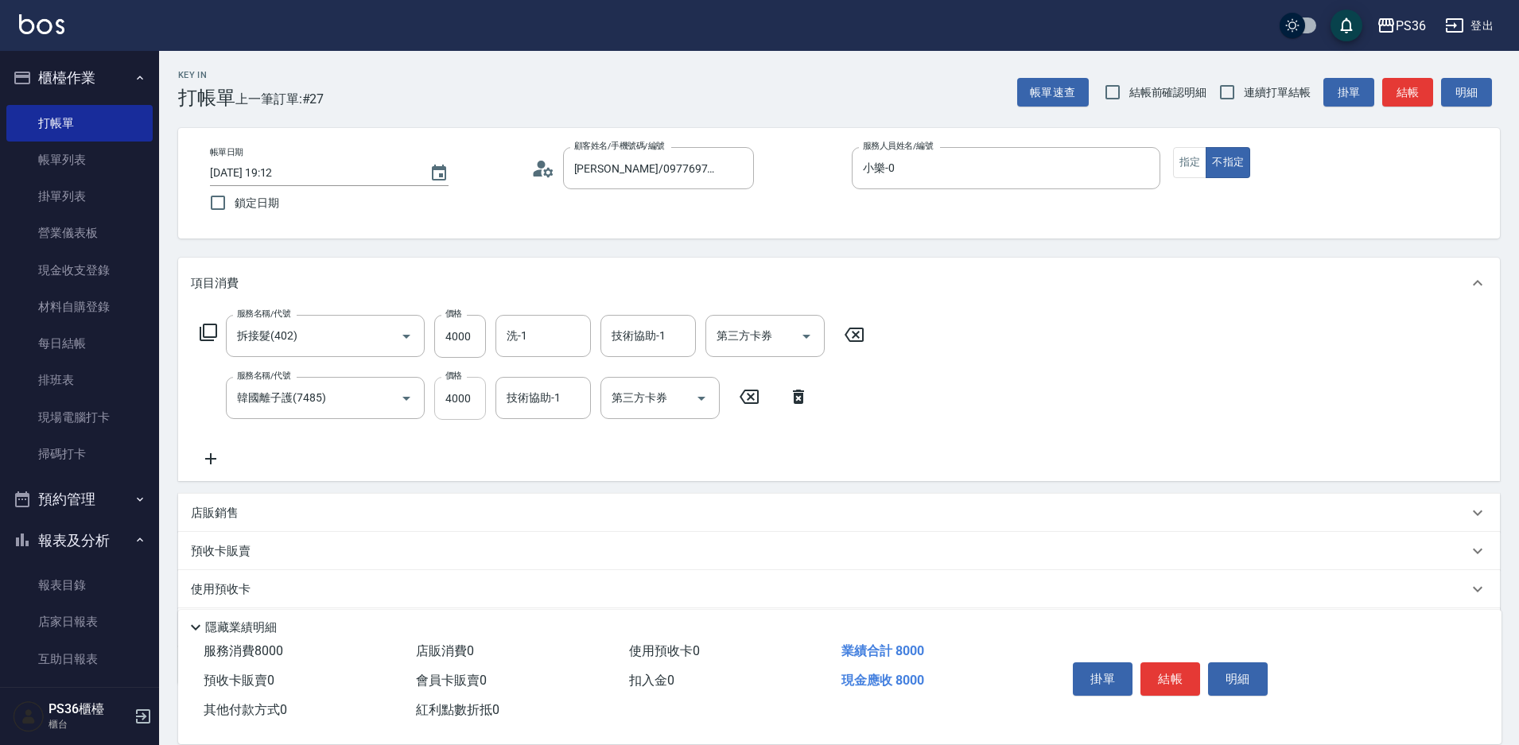
click at [465, 388] on input "4000" at bounding box center [460, 398] width 52 height 43
drag, startPoint x: 469, startPoint y: 390, endPoint x: 340, endPoint y: 413, distance: 130.9
click at [340, 413] on div "服務名稱/代號 韓國離子護(7485) 服務名稱/代號 價格 4000 價格 技術協助-1 技術協助-1 第三方卡券 第三方卡券" at bounding box center [505, 398] width 628 height 43
type input "3500"
click at [1185, 173] on button "指定" at bounding box center [1190, 162] width 34 height 31
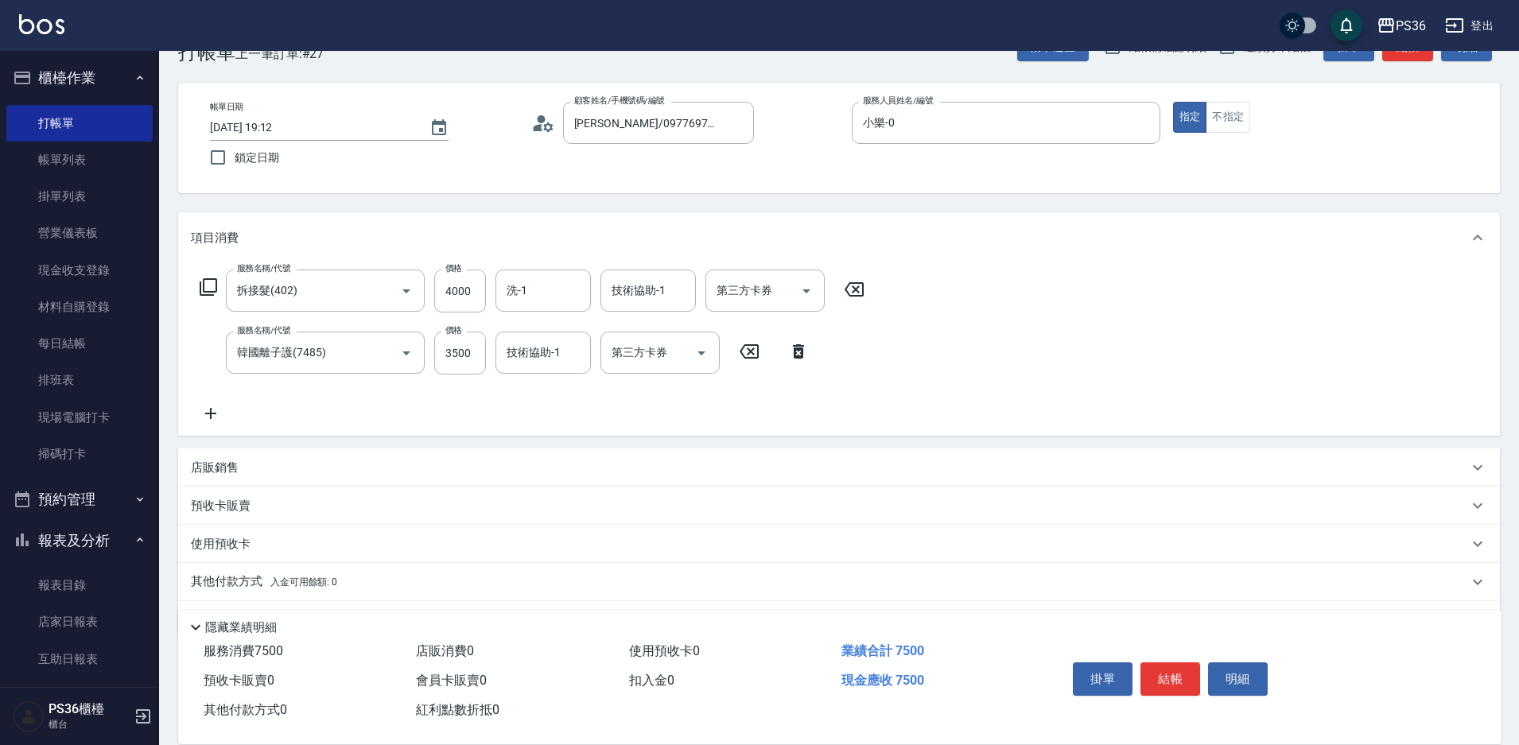
scroll to position [92, 0]
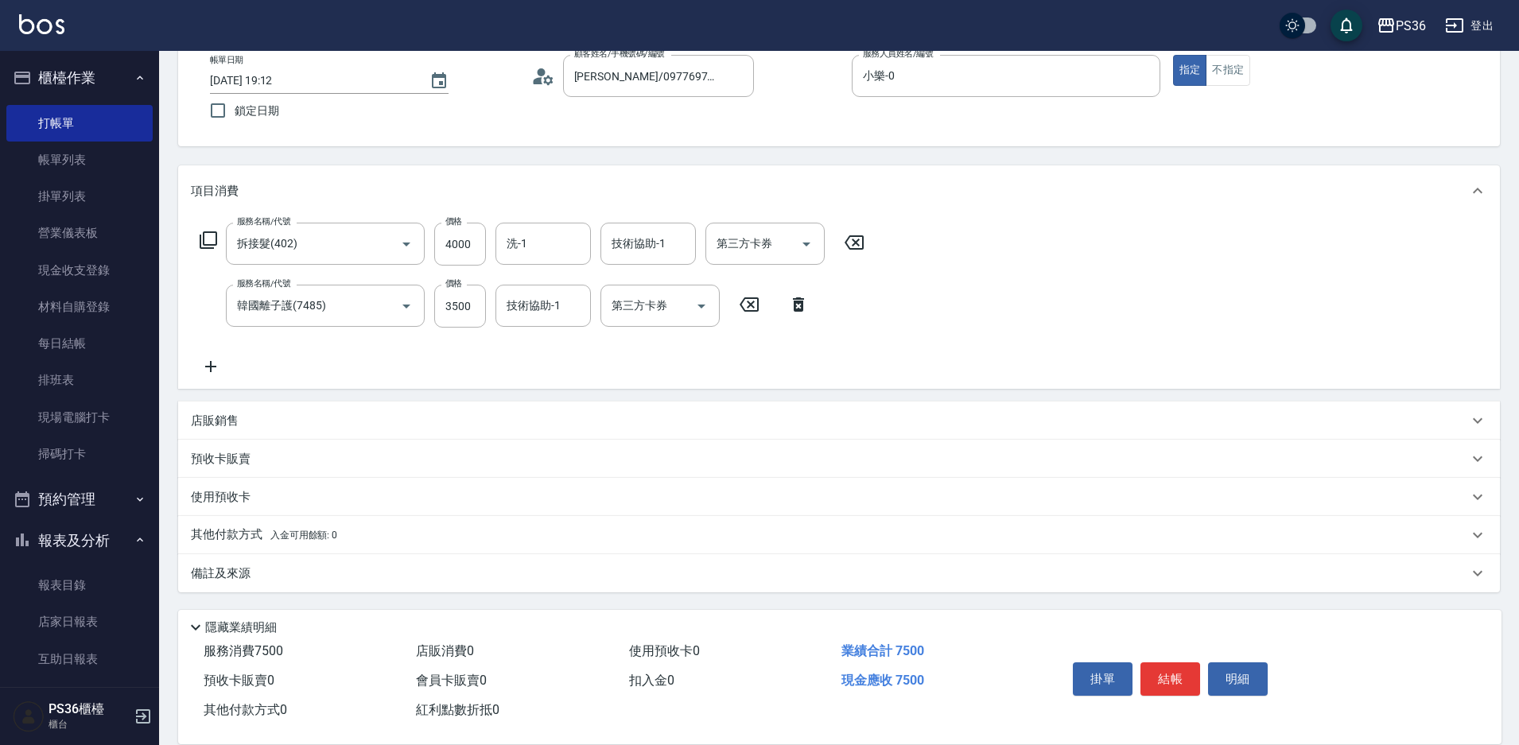
click at [279, 542] on p "其他付款方式 入金可用餘額: 0" at bounding box center [264, 535] width 146 height 17
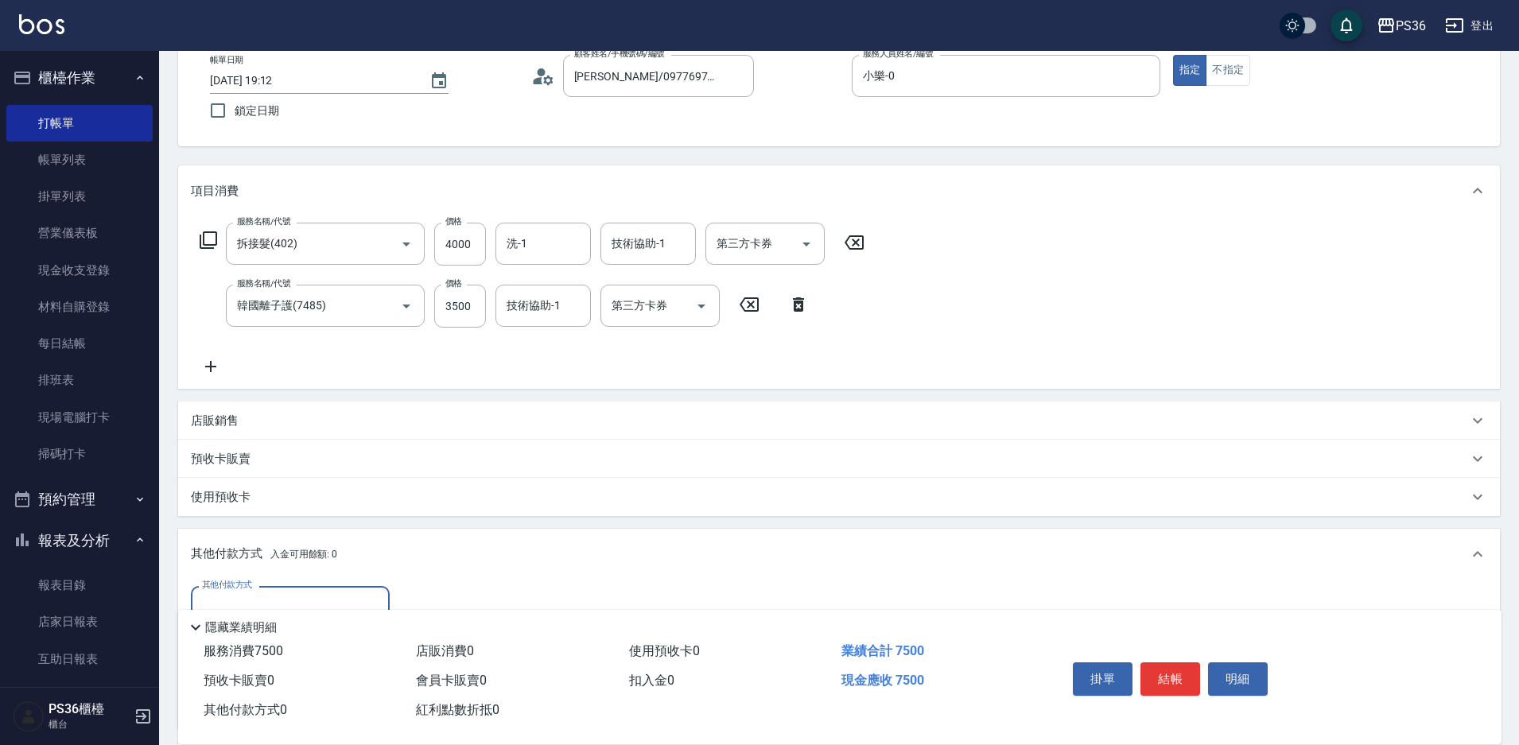
scroll to position [172, 0]
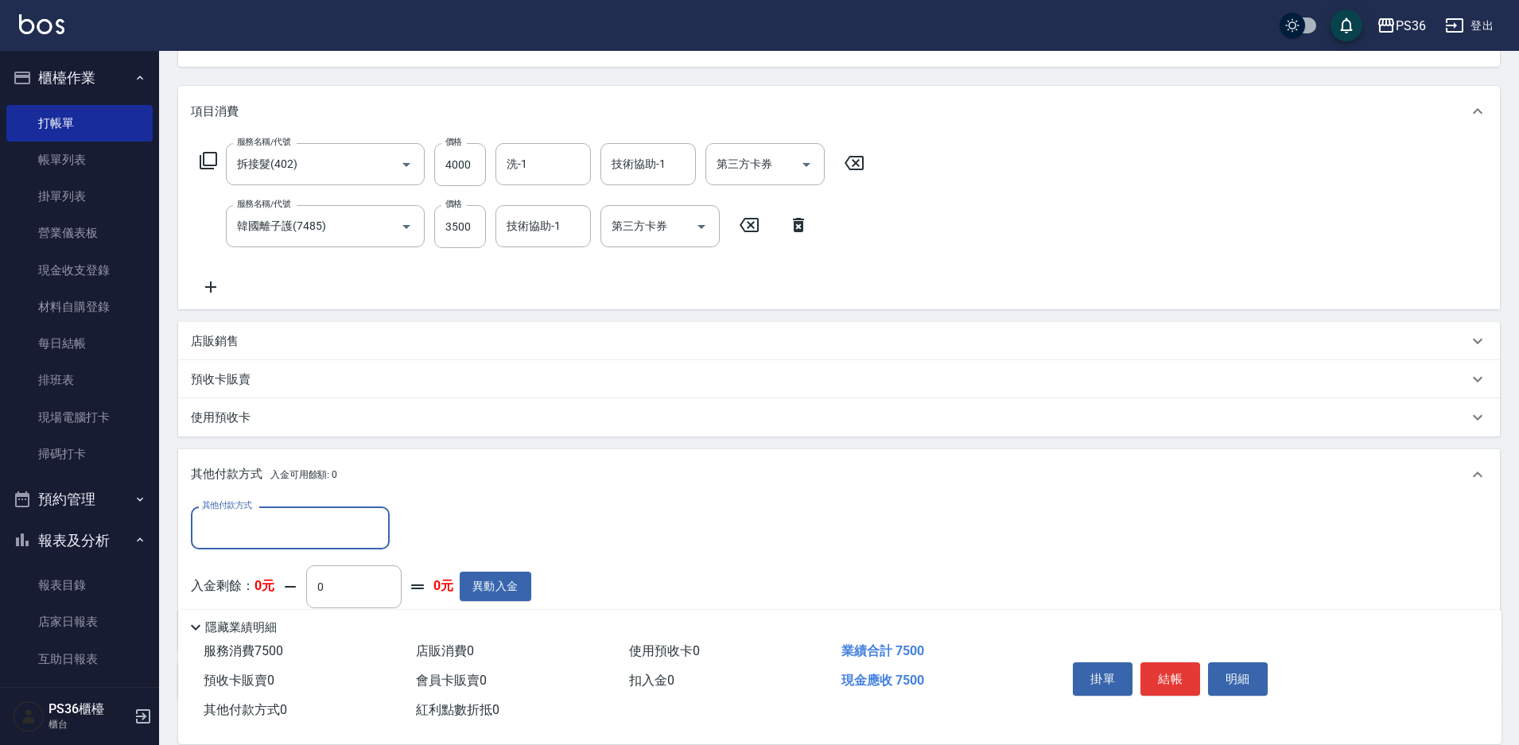
click at [302, 535] on input "其他付款方式" at bounding box center [290, 528] width 185 height 28
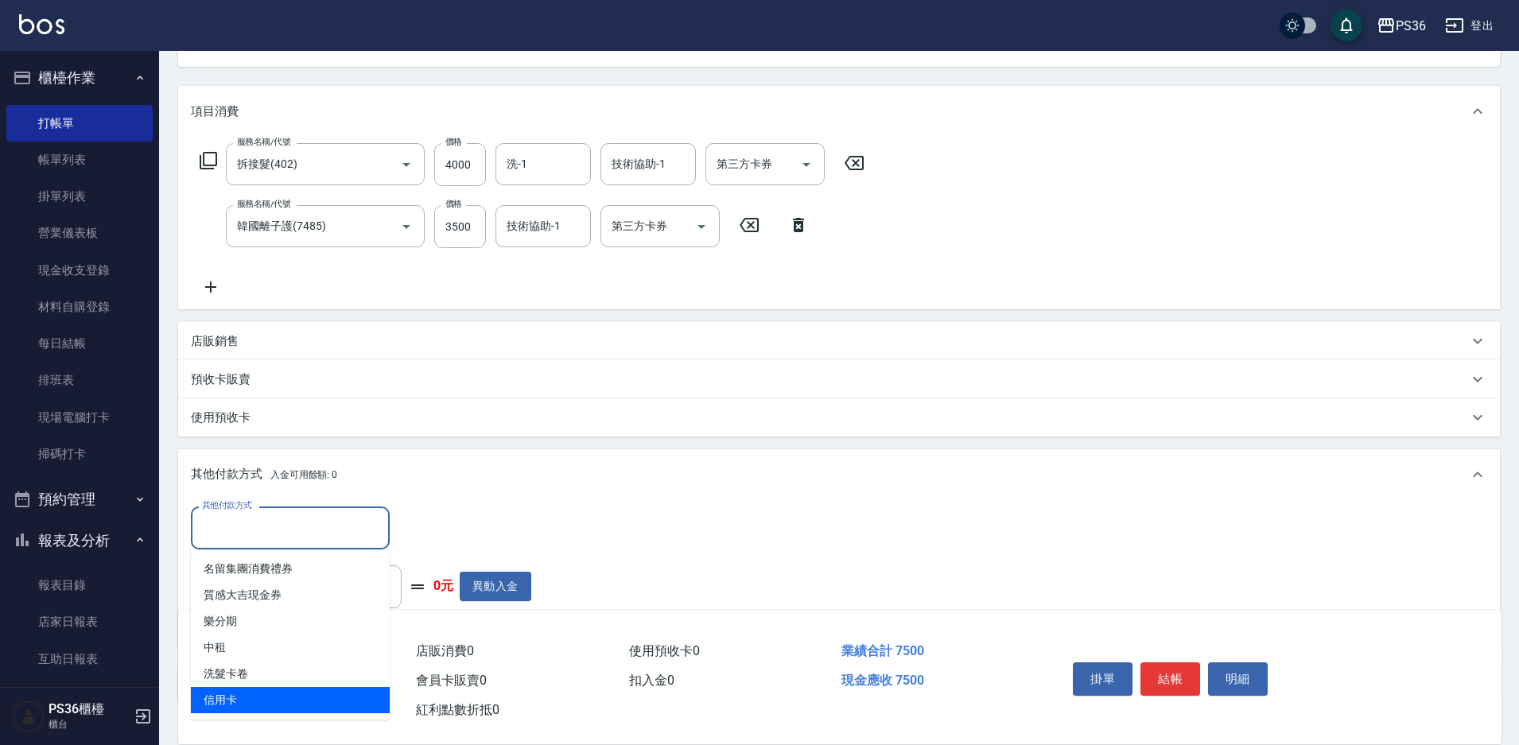
click at [257, 699] on span "信用卡" at bounding box center [290, 700] width 199 height 26
type input "信用卡"
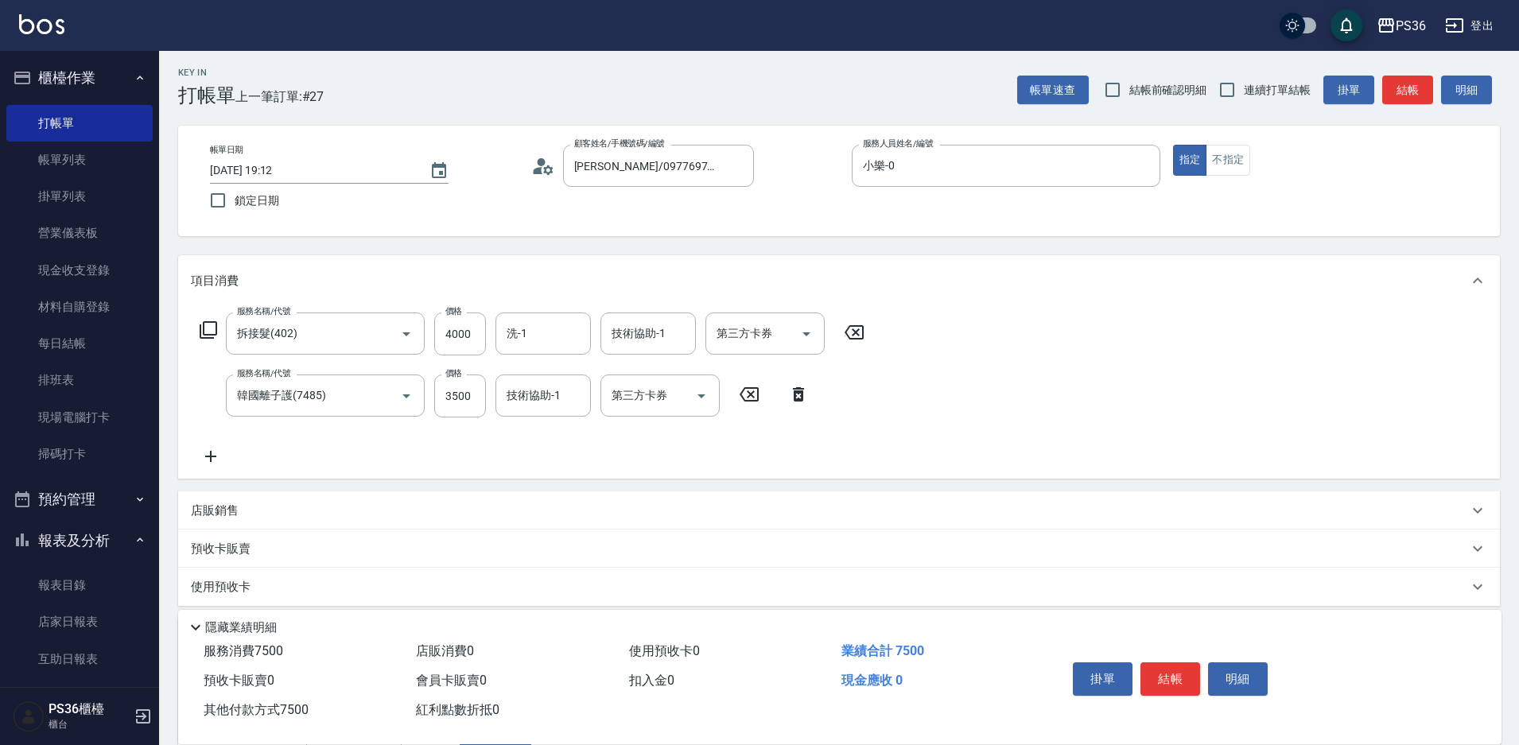
scroll to position [0, 0]
type input "7500"
click at [1181, 680] on button "結帳" at bounding box center [1171, 679] width 60 height 33
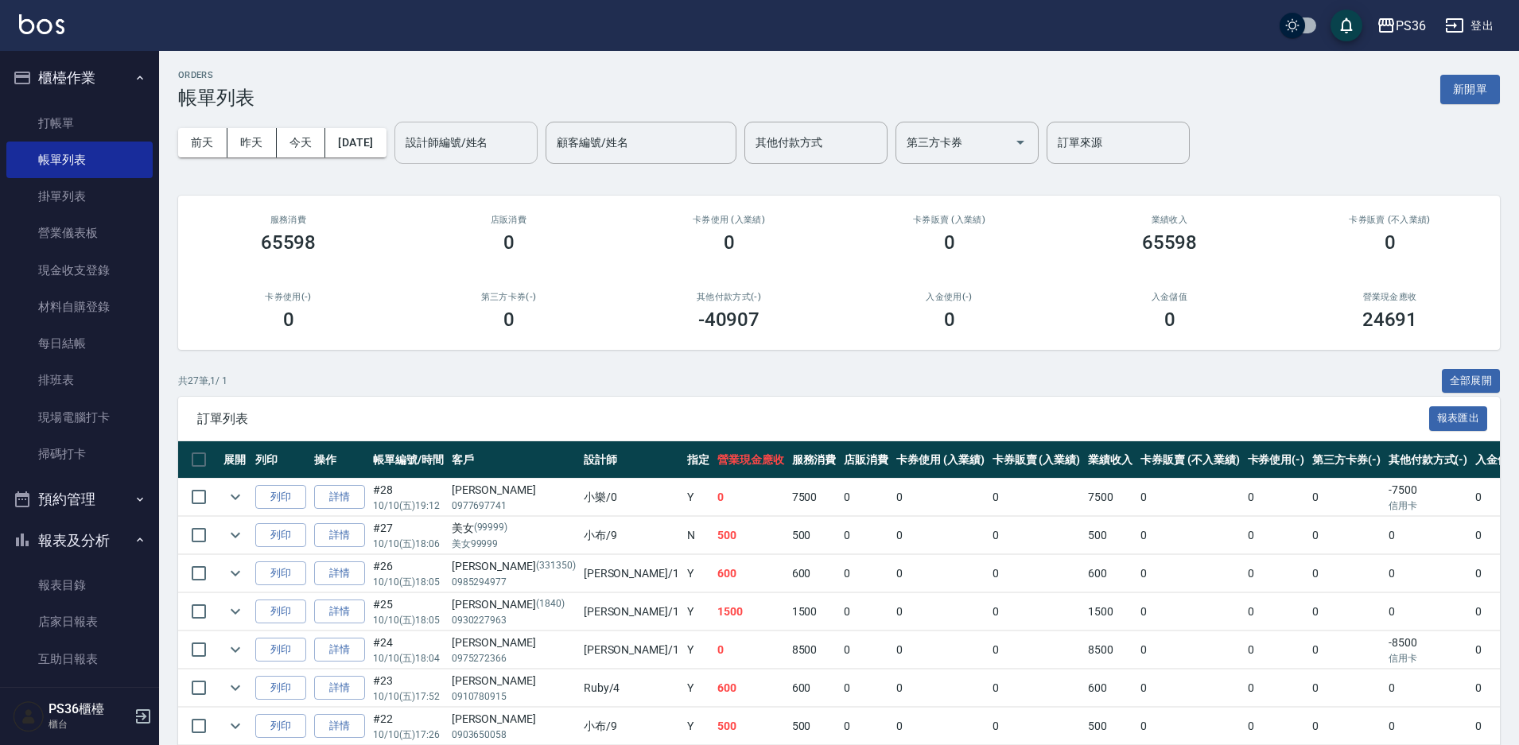
click at [437, 134] on div "設計師編號/姓名 設計師編號/姓名" at bounding box center [466, 143] width 143 height 42
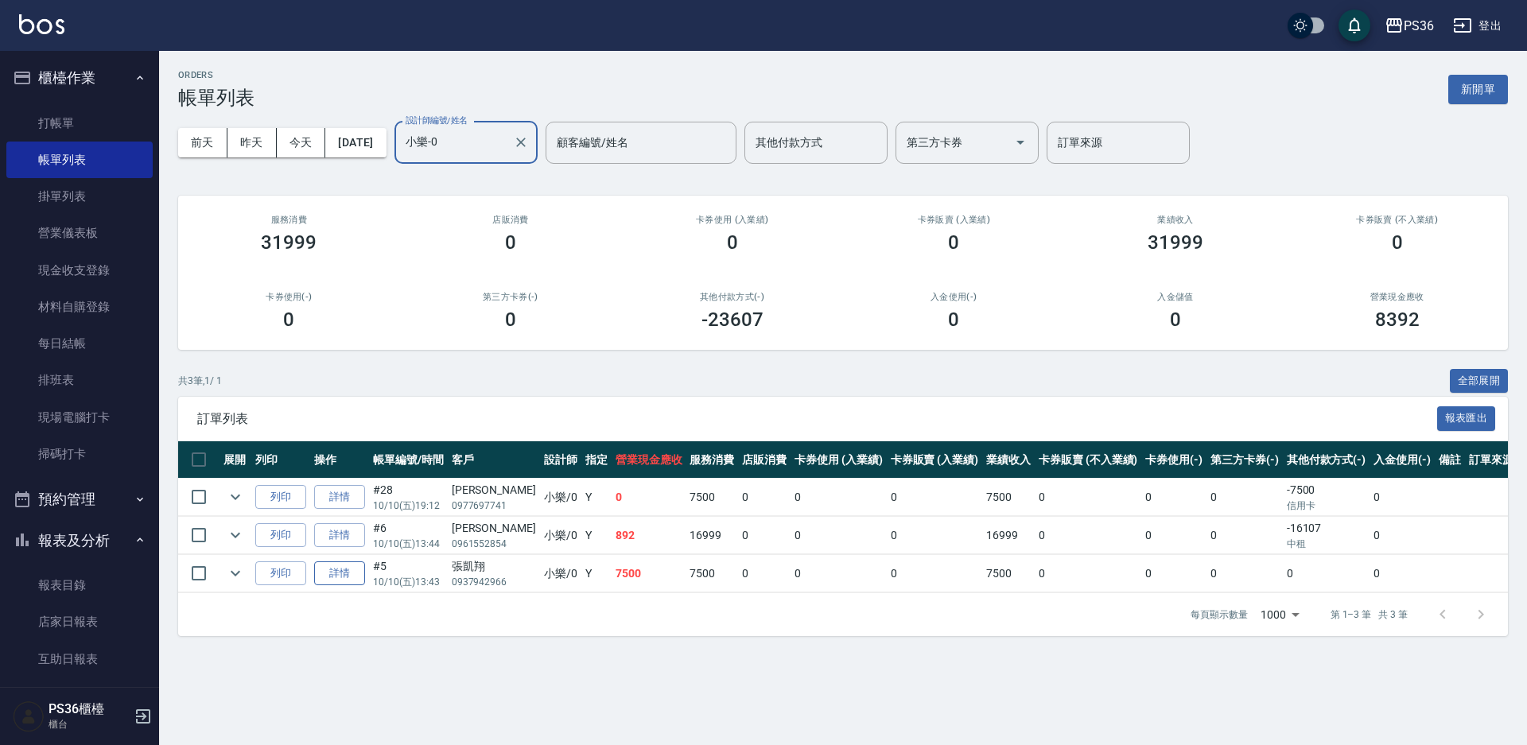
type input "小樂-0"
click at [343, 574] on link "詳情" at bounding box center [339, 574] width 51 height 25
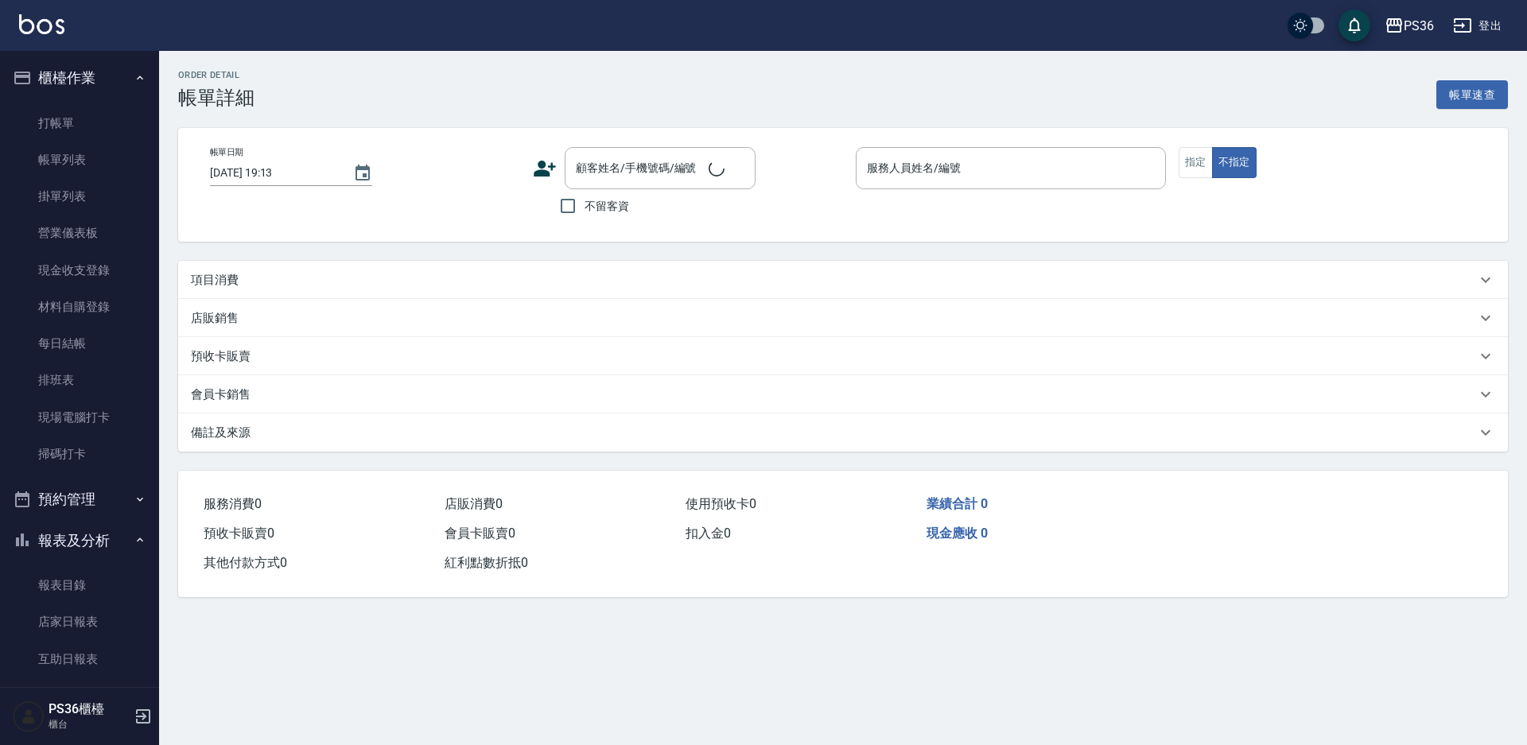
type input "[DATE] 13:43"
type input "小樂-0"
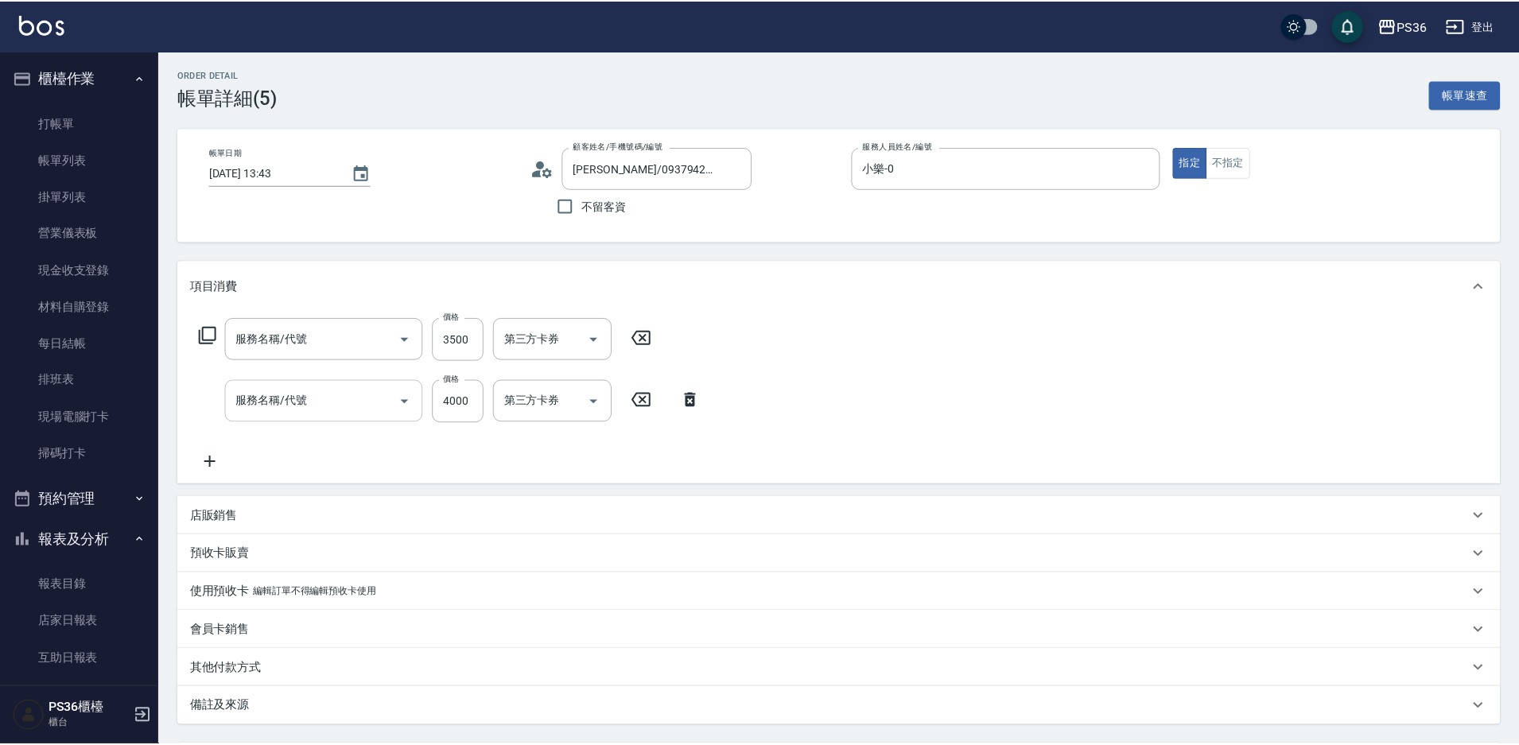
type input "[PERSON_NAME]/0937942966/"
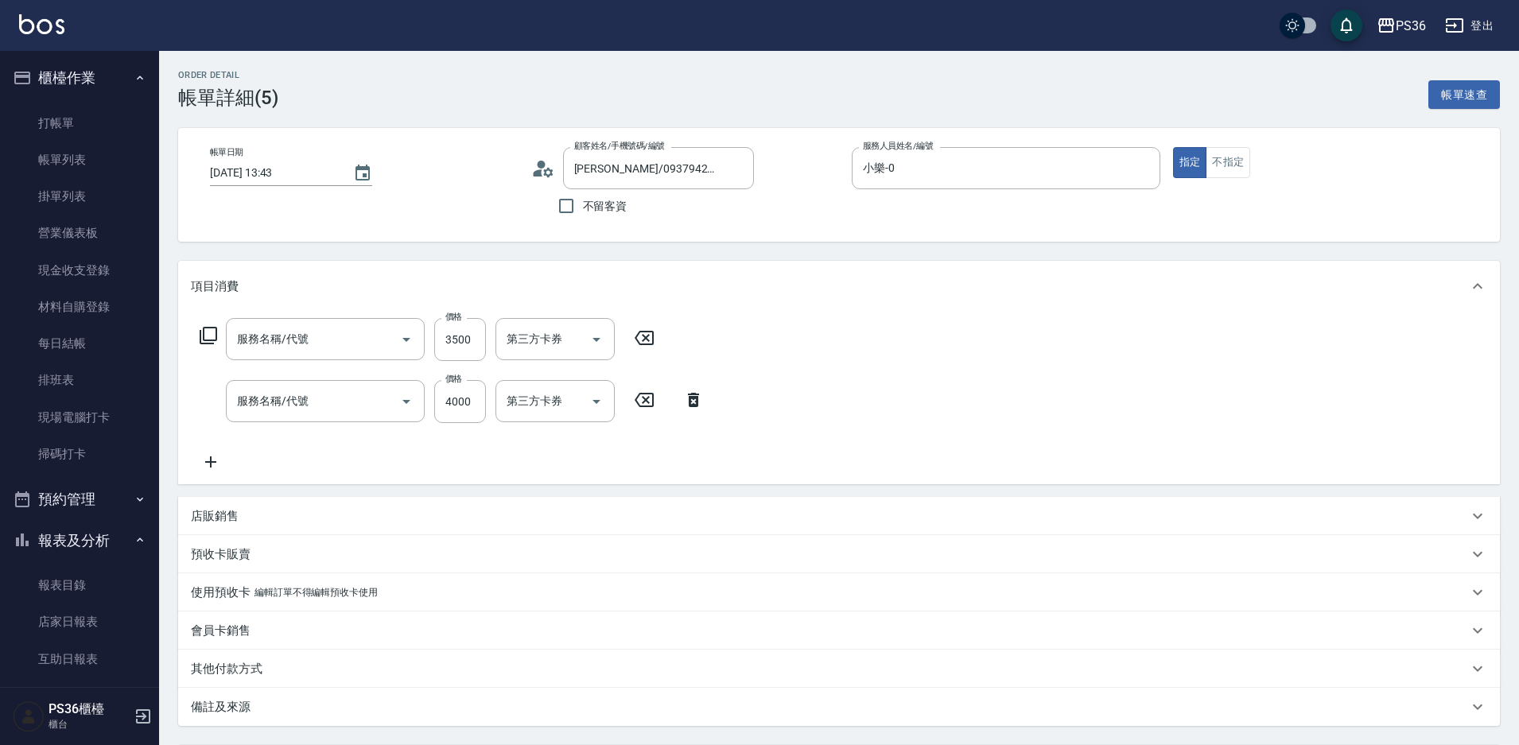
type input "韓國離子護(7485)"
type input "拆接髮(402)"
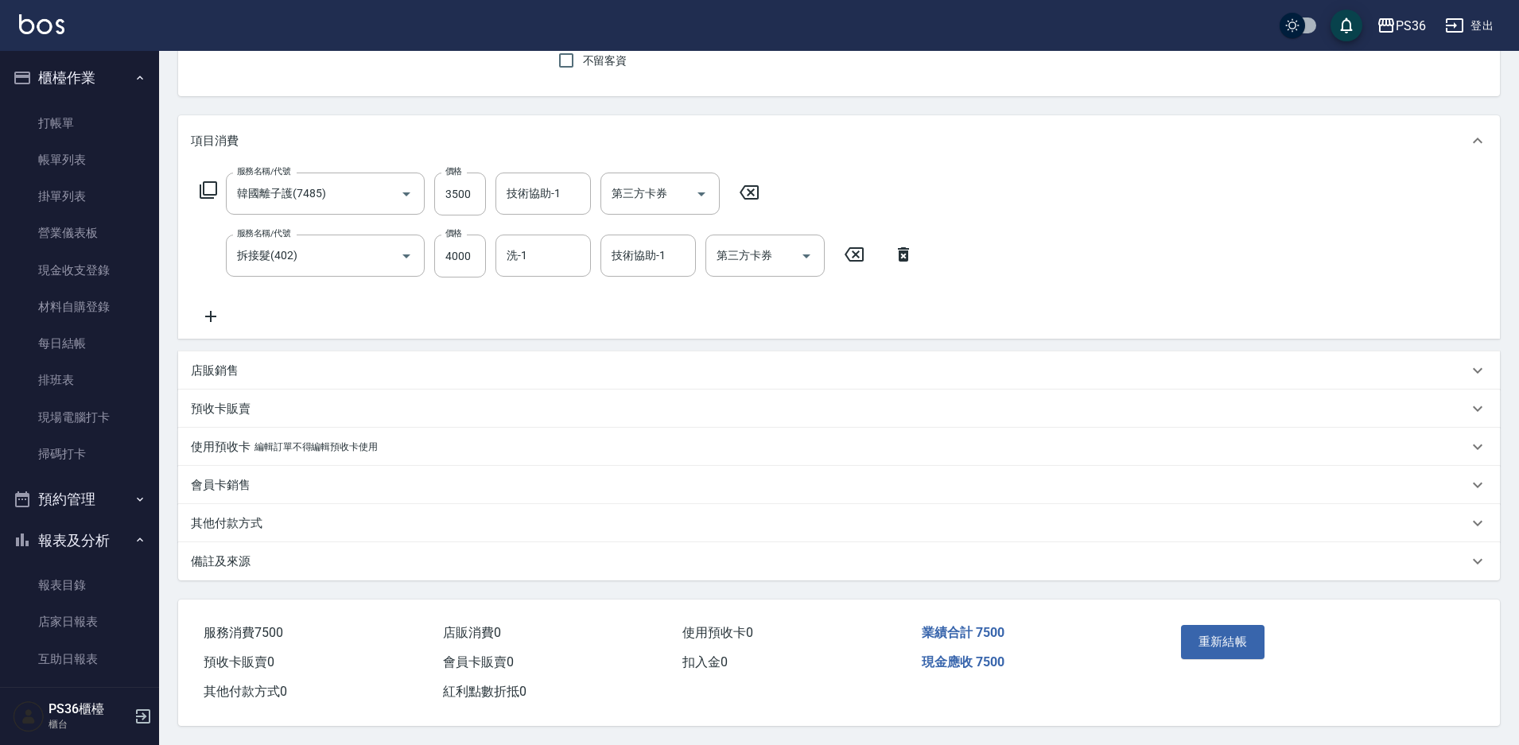
scroll to position [153, 0]
click at [250, 521] on p "其他付款方式" at bounding box center [227, 523] width 72 height 17
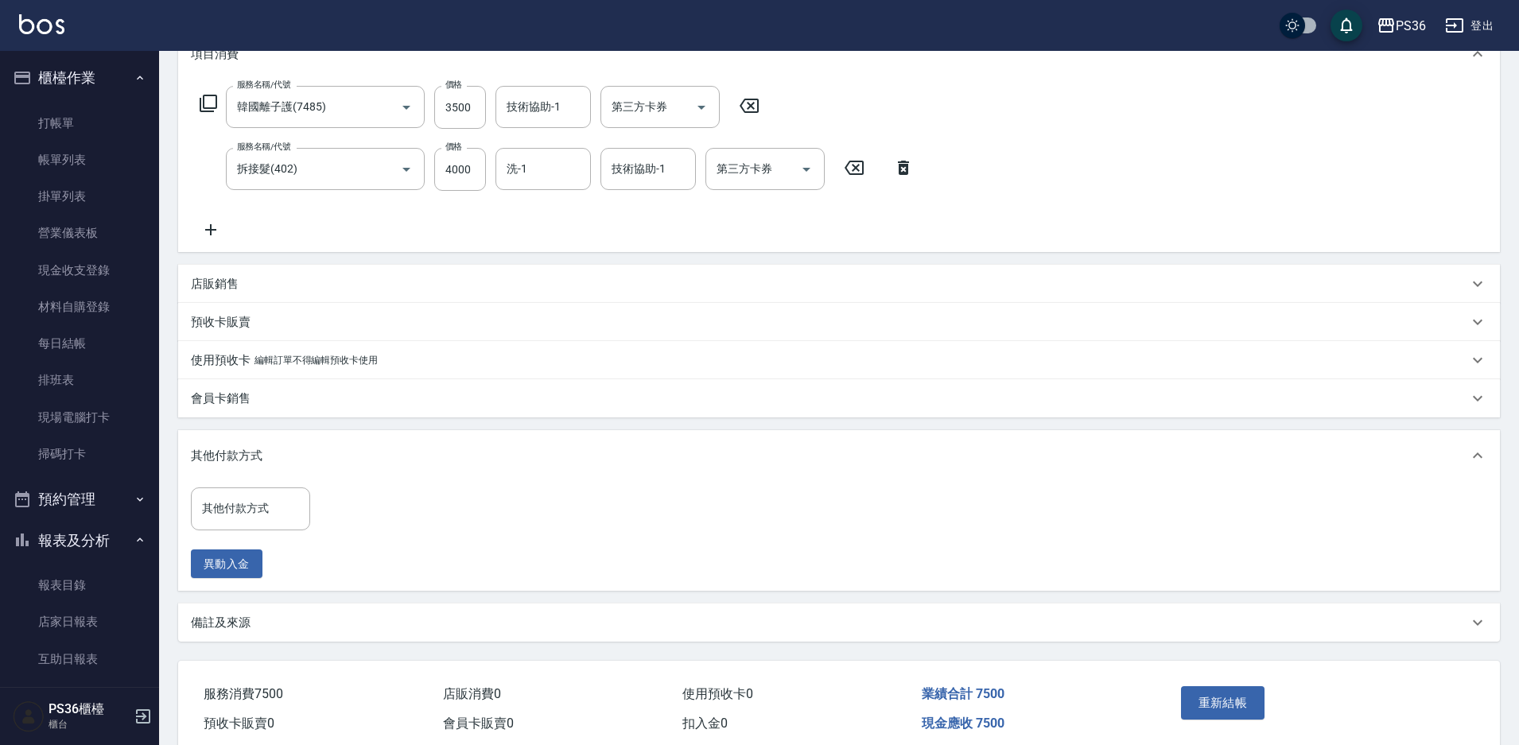
click at [274, 480] on div "其他付款方式" at bounding box center [839, 455] width 1322 height 51
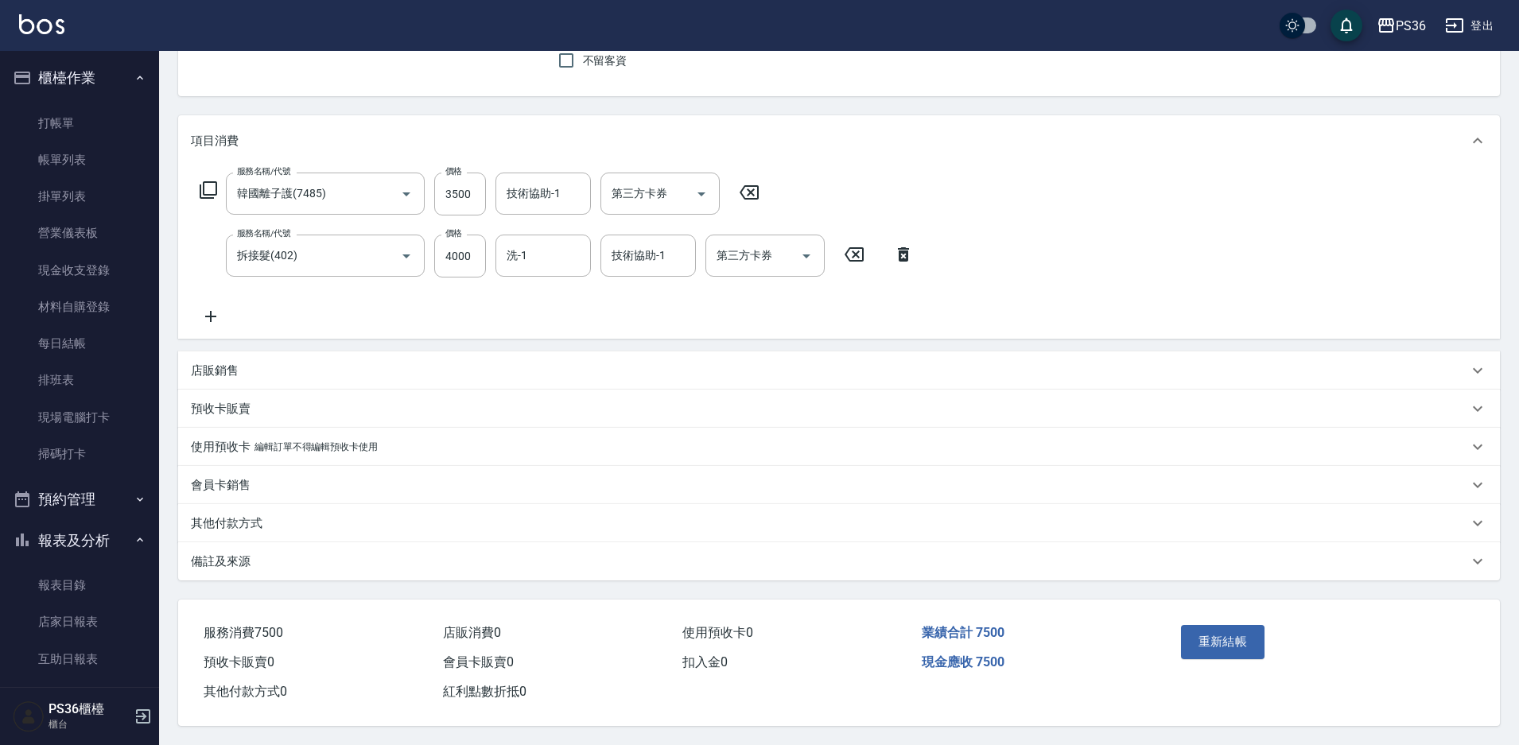
scroll to position [232, 0]
click at [255, 515] on p "其他付款方式" at bounding box center [227, 523] width 72 height 17
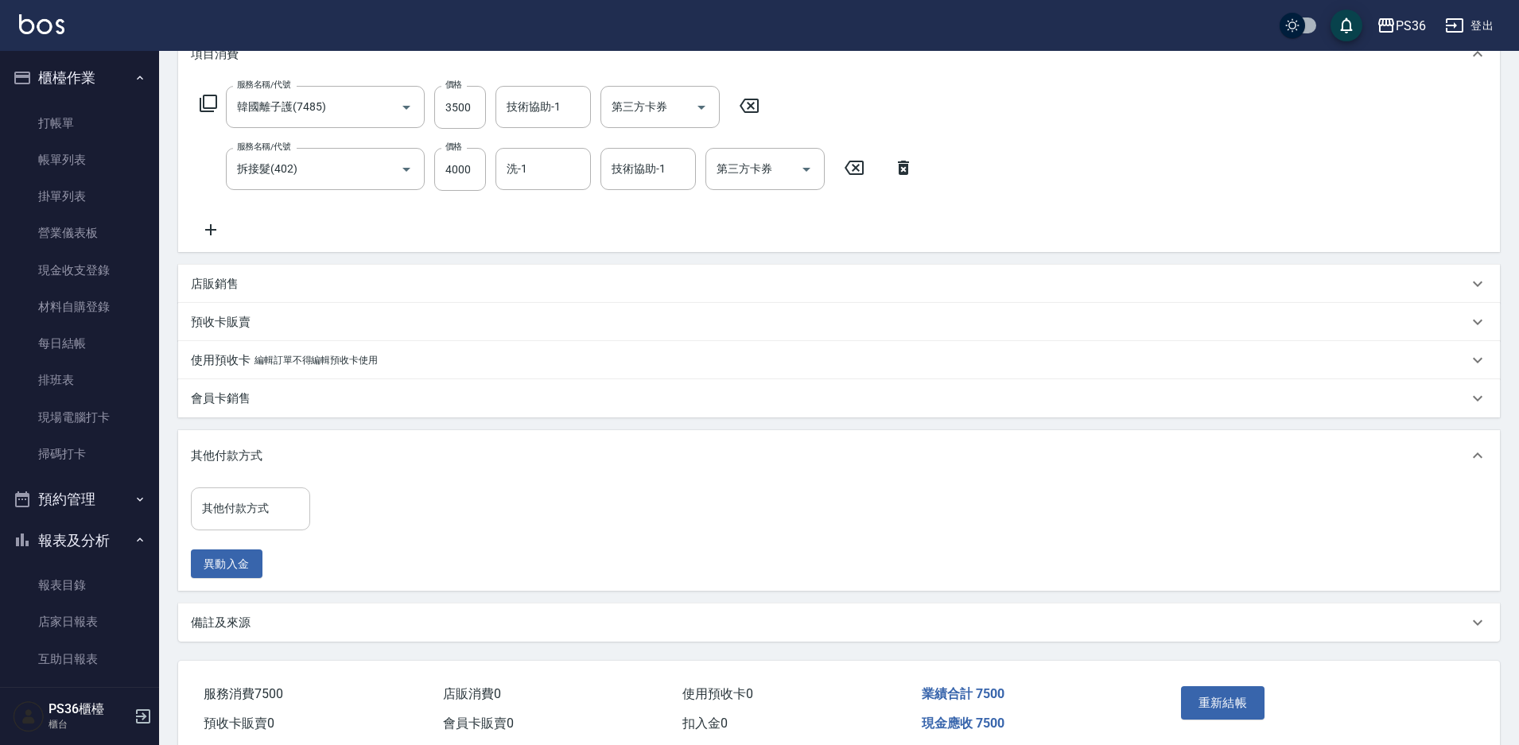
click at [257, 507] on input "其他付款方式" at bounding box center [250, 509] width 105 height 28
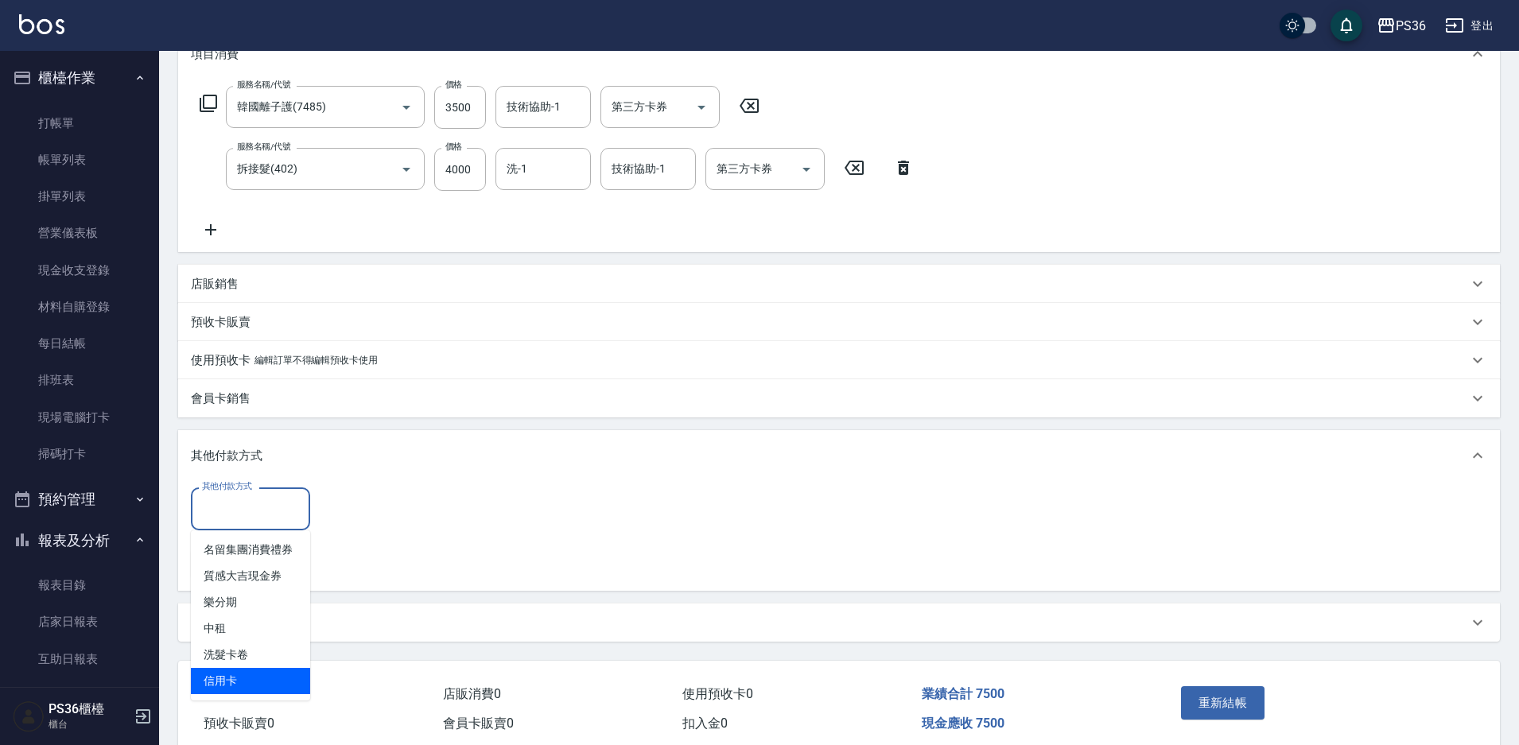
click at [244, 677] on span "信用卡" at bounding box center [250, 681] width 119 height 26
type input "信用卡"
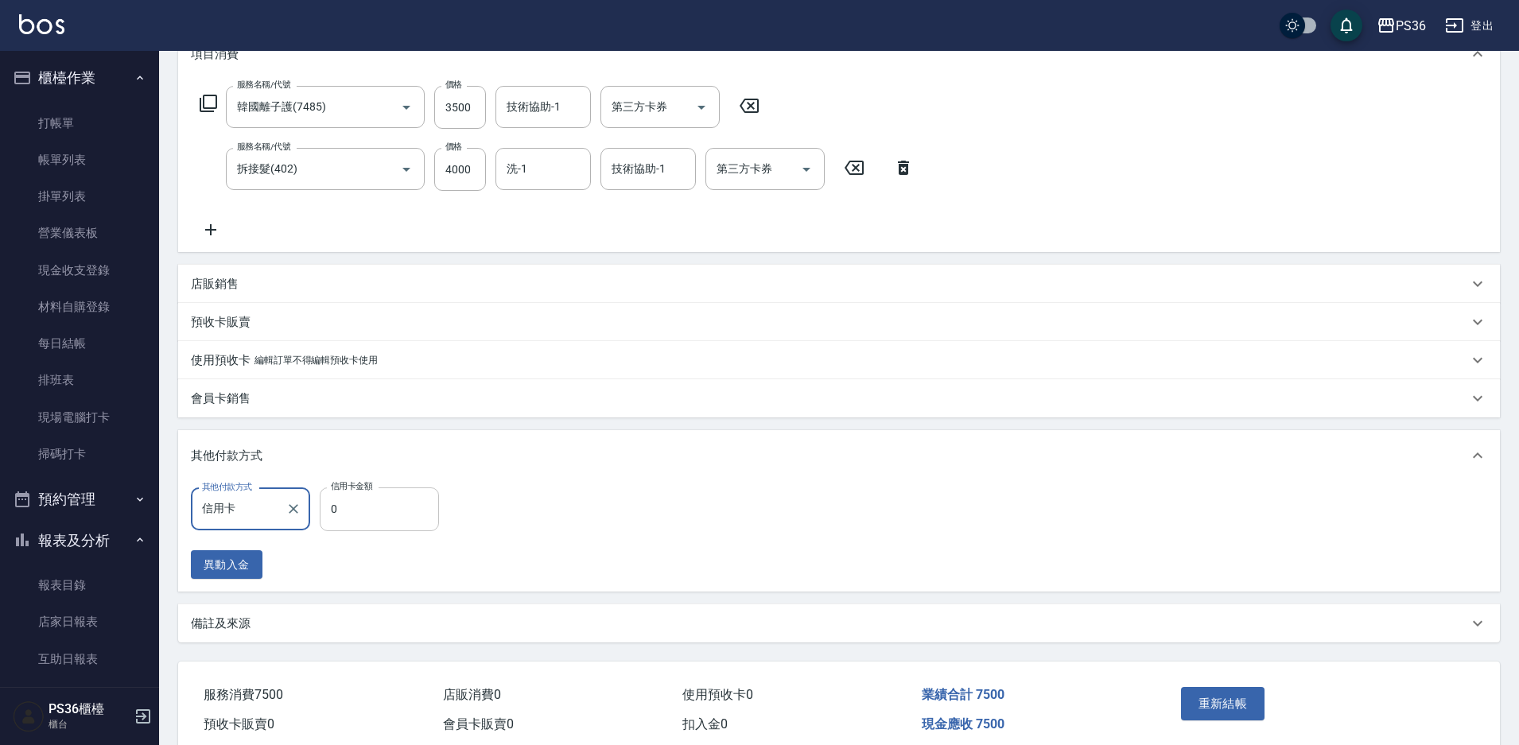
click at [363, 531] on input "0" at bounding box center [379, 509] width 119 height 43
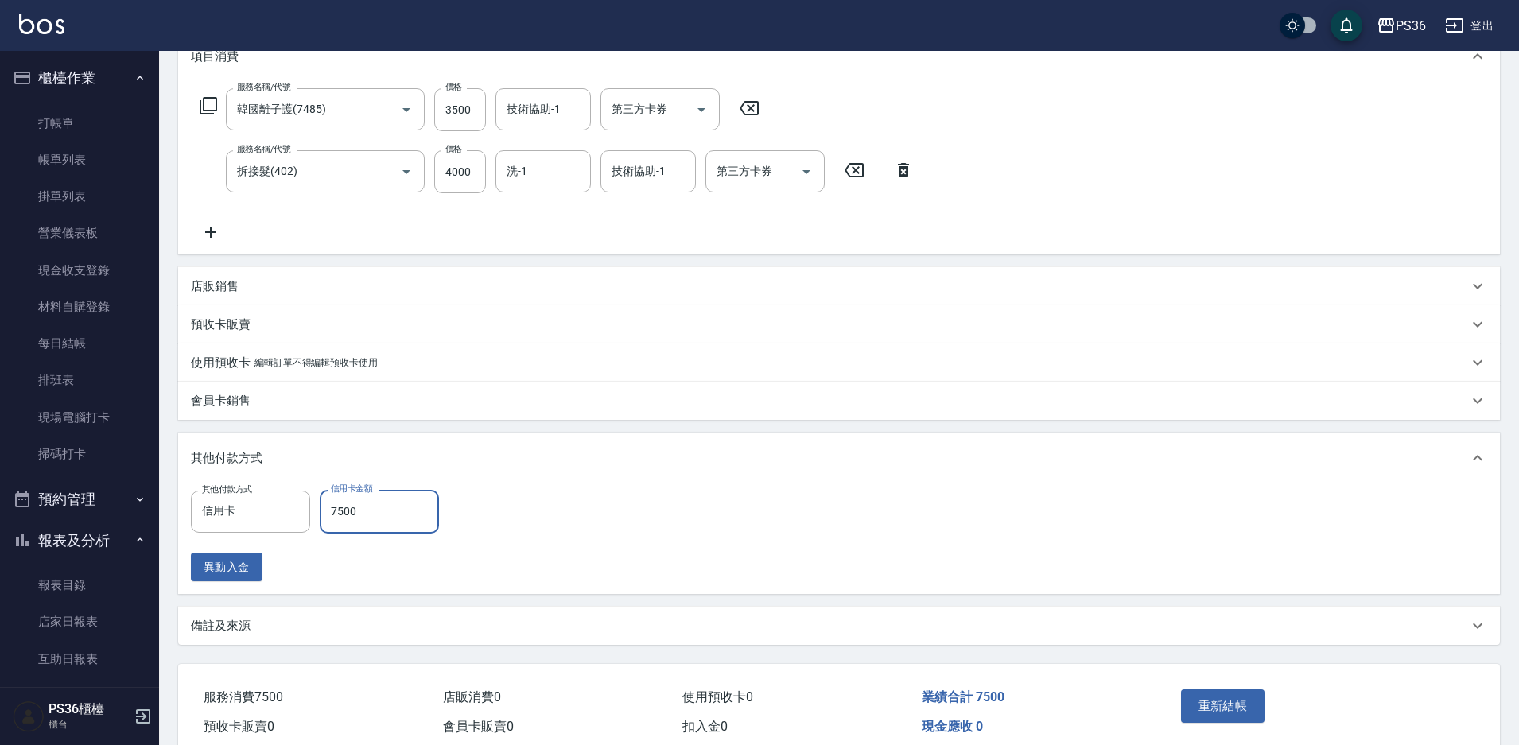
scroll to position [301, 0]
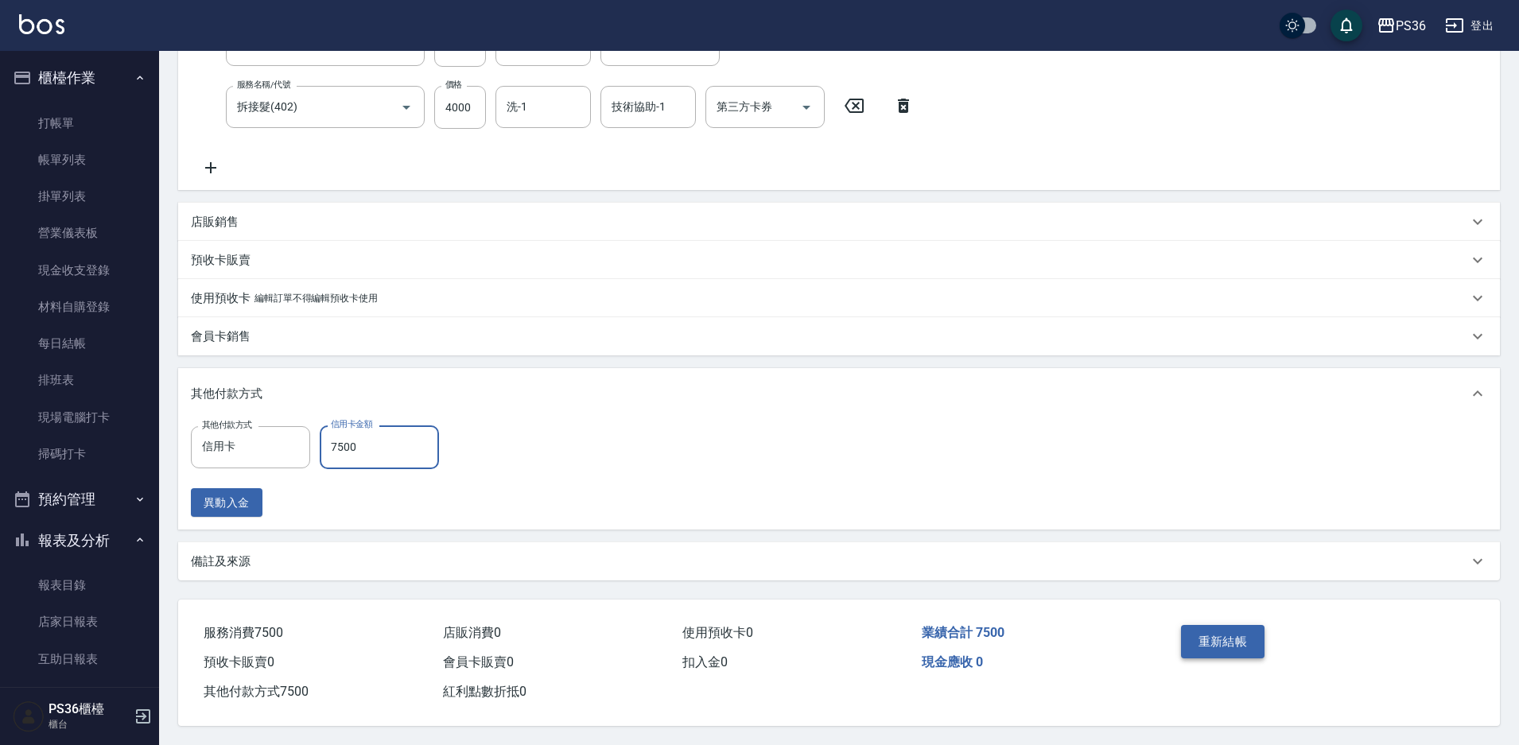
type input "7500"
click at [1199, 632] on button "重新結帳" at bounding box center [1223, 641] width 84 height 33
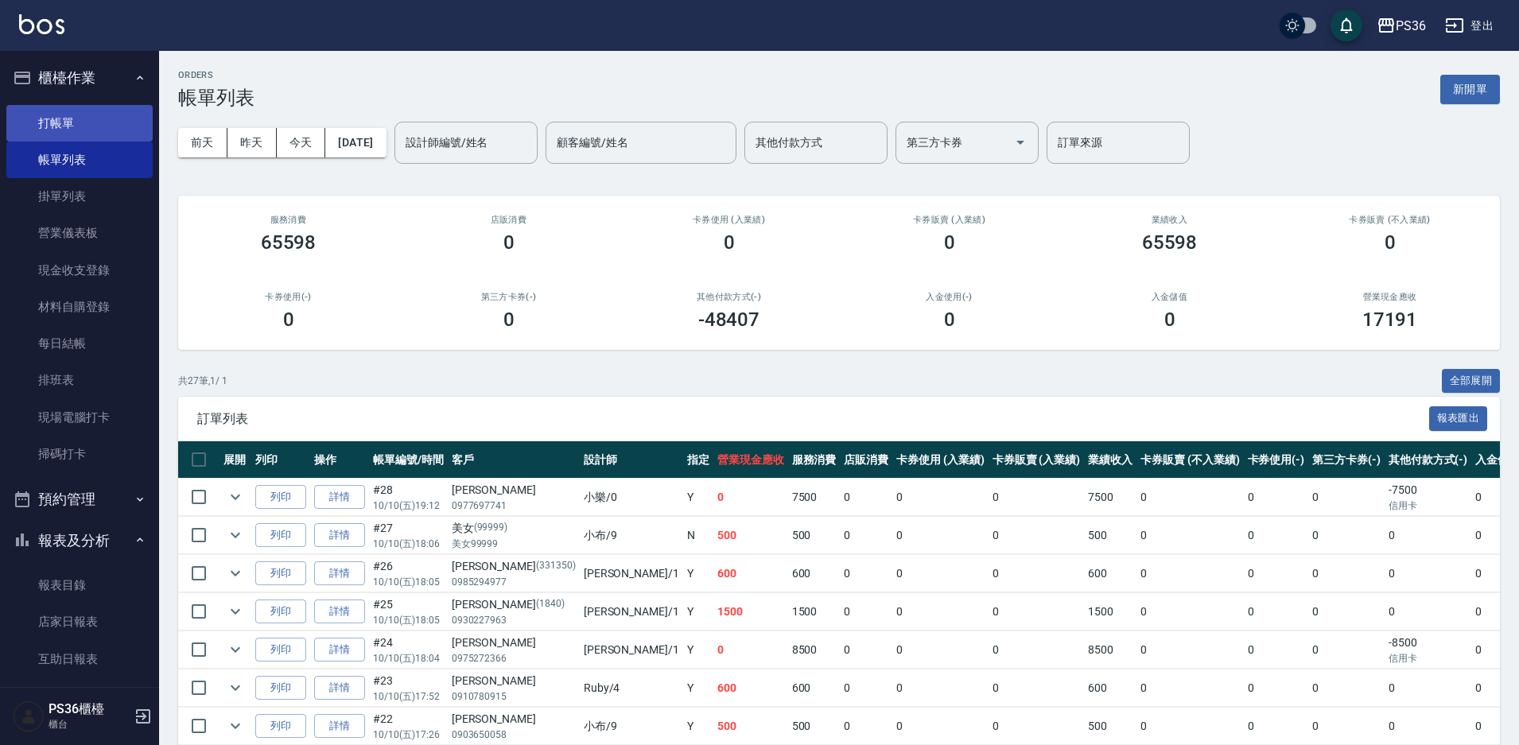
click at [99, 121] on link "打帳單" at bounding box center [79, 123] width 146 height 37
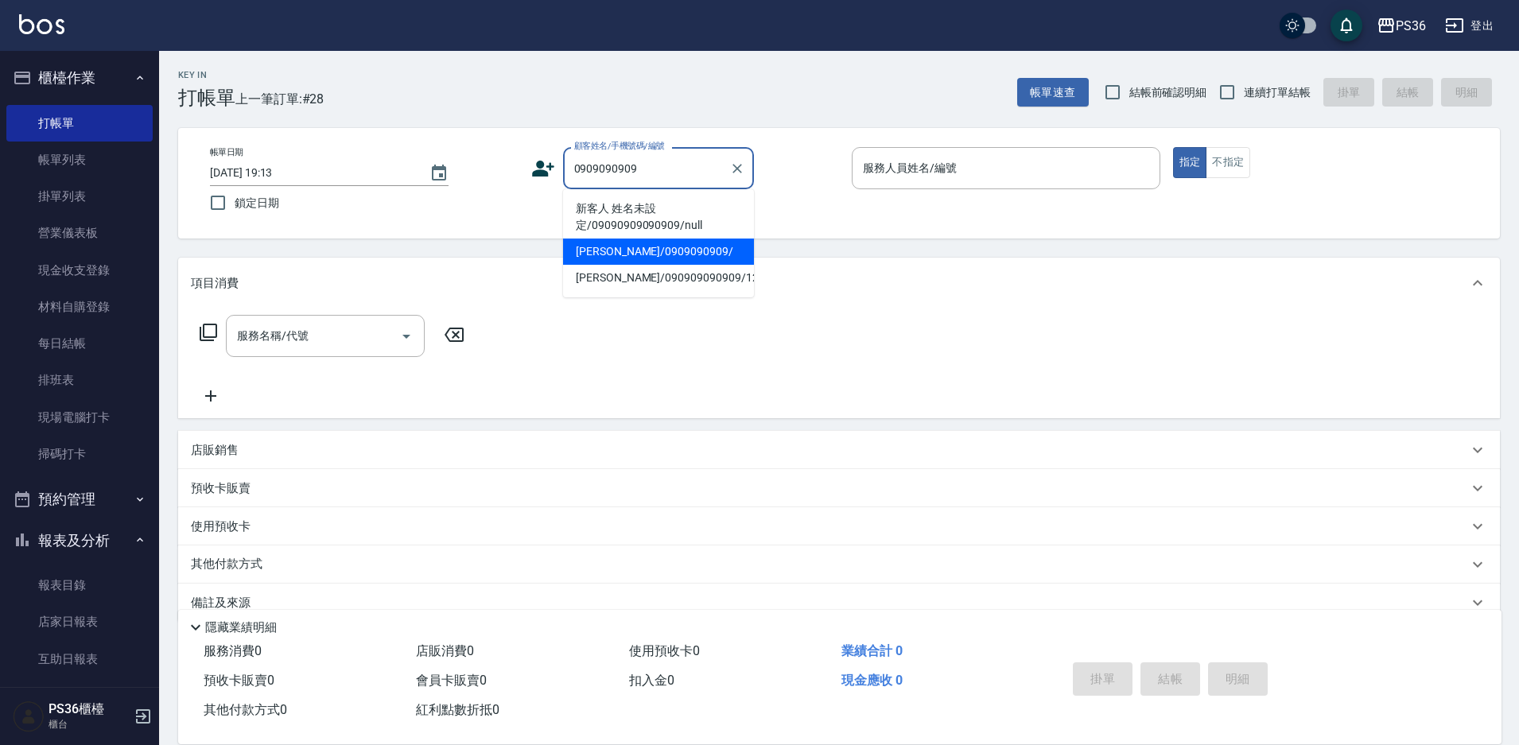
click at [628, 251] on li "[PERSON_NAME]/0909090909/" at bounding box center [658, 252] width 191 height 26
type input "[PERSON_NAME]/0909090909/"
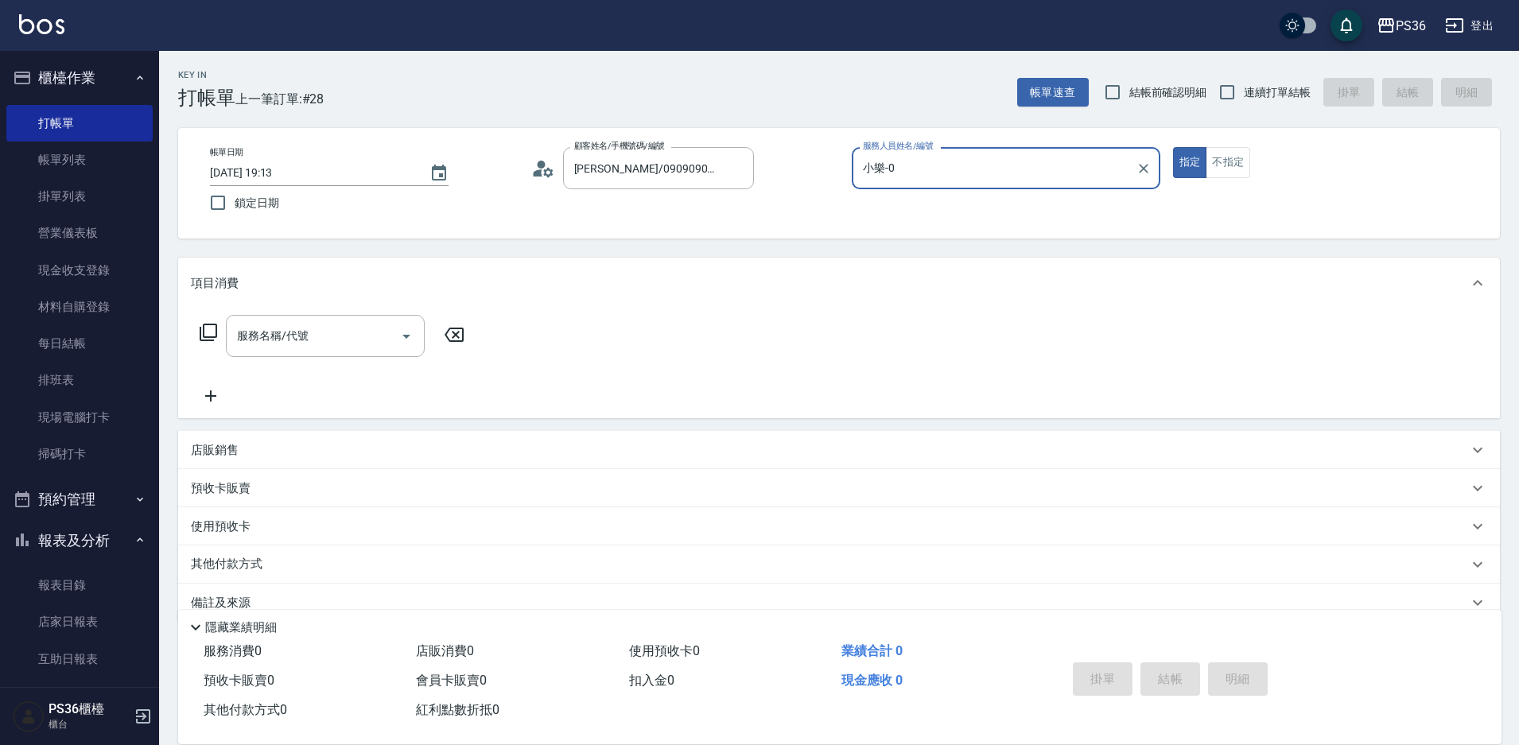
type input "小樂-0"
click at [208, 336] on icon at bounding box center [208, 332] width 19 height 19
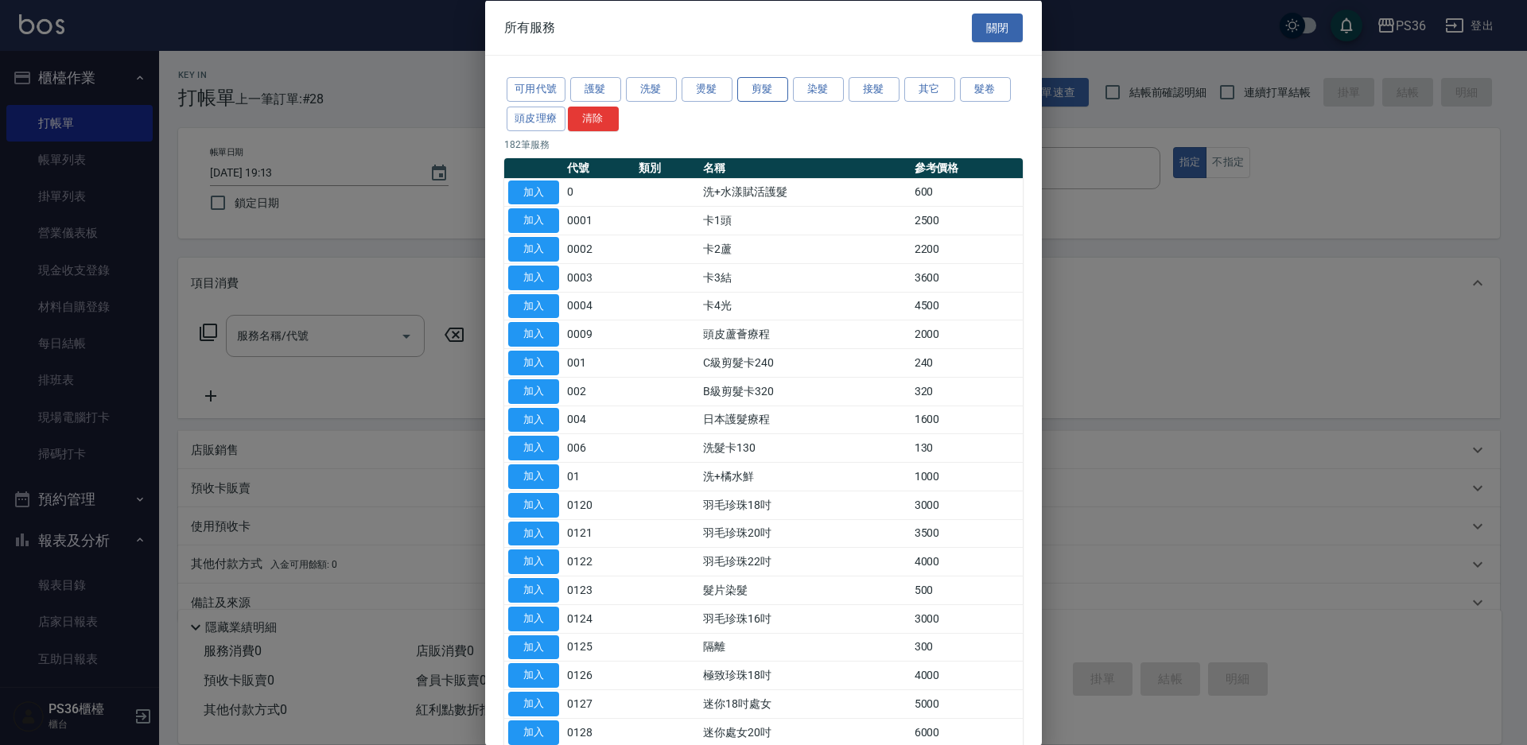
click at [748, 95] on button "剪髮" at bounding box center [762, 89] width 51 height 25
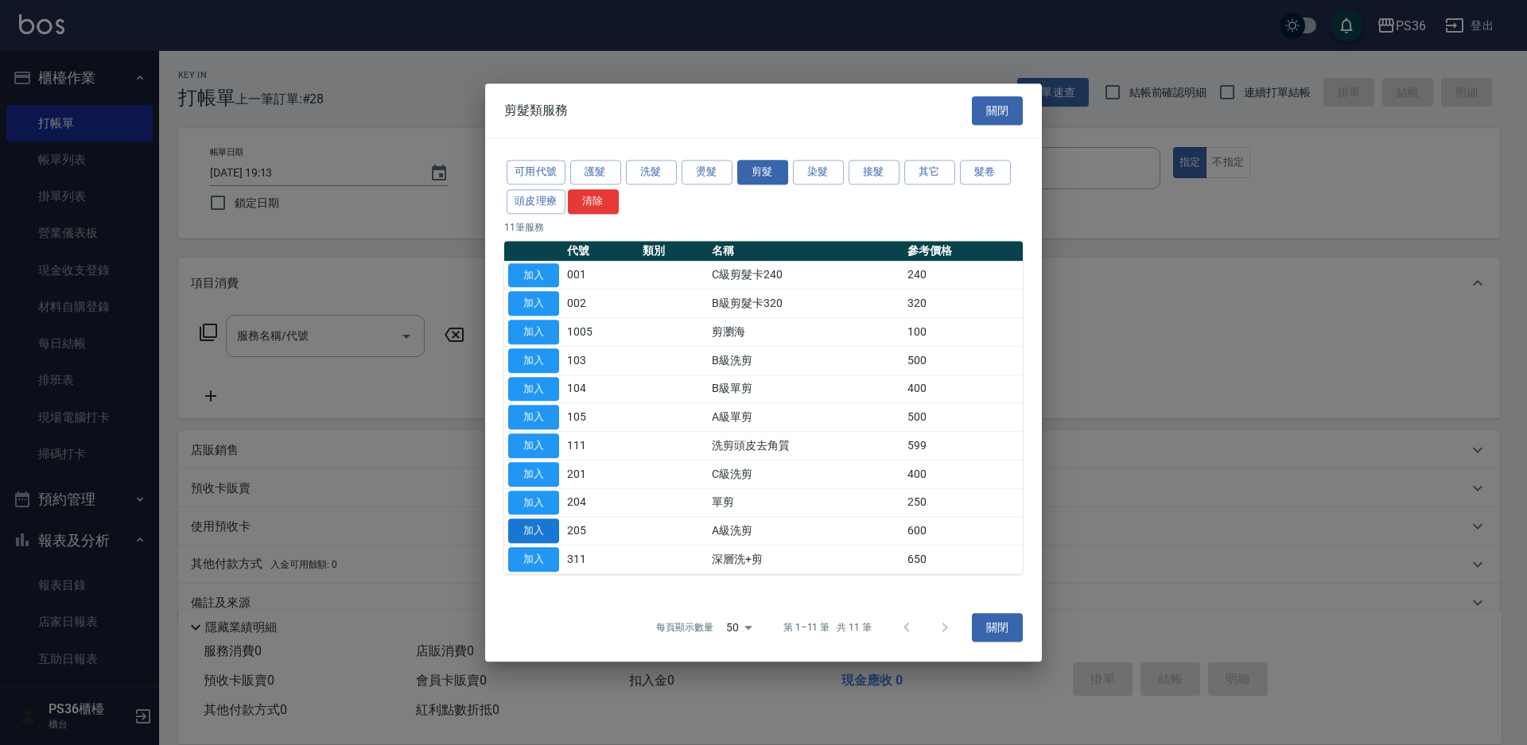
click at [534, 531] on button "加入" at bounding box center [533, 531] width 51 height 25
type input "A級洗剪(205)"
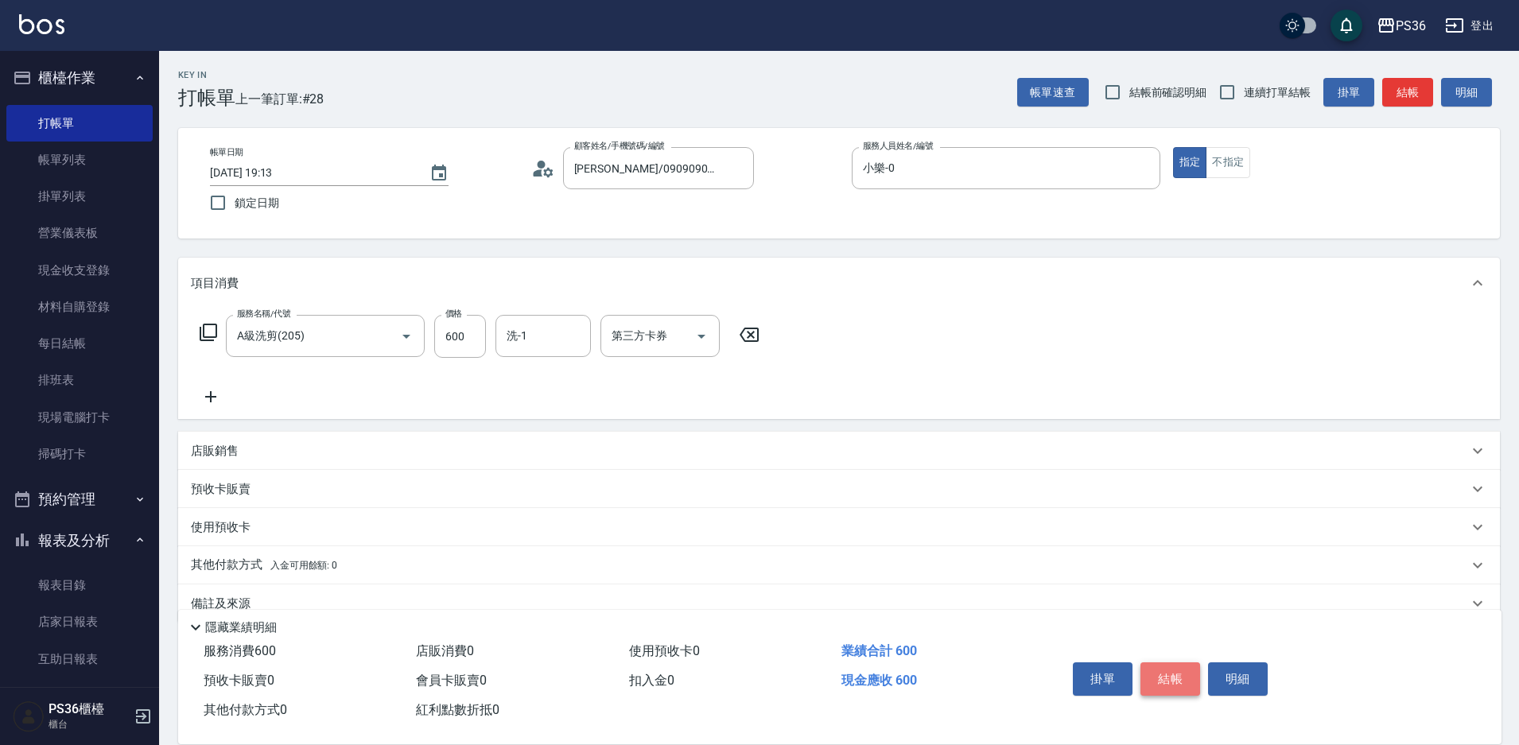
click at [1161, 671] on button "結帳" at bounding box center [1171, 679] width 60 height 33
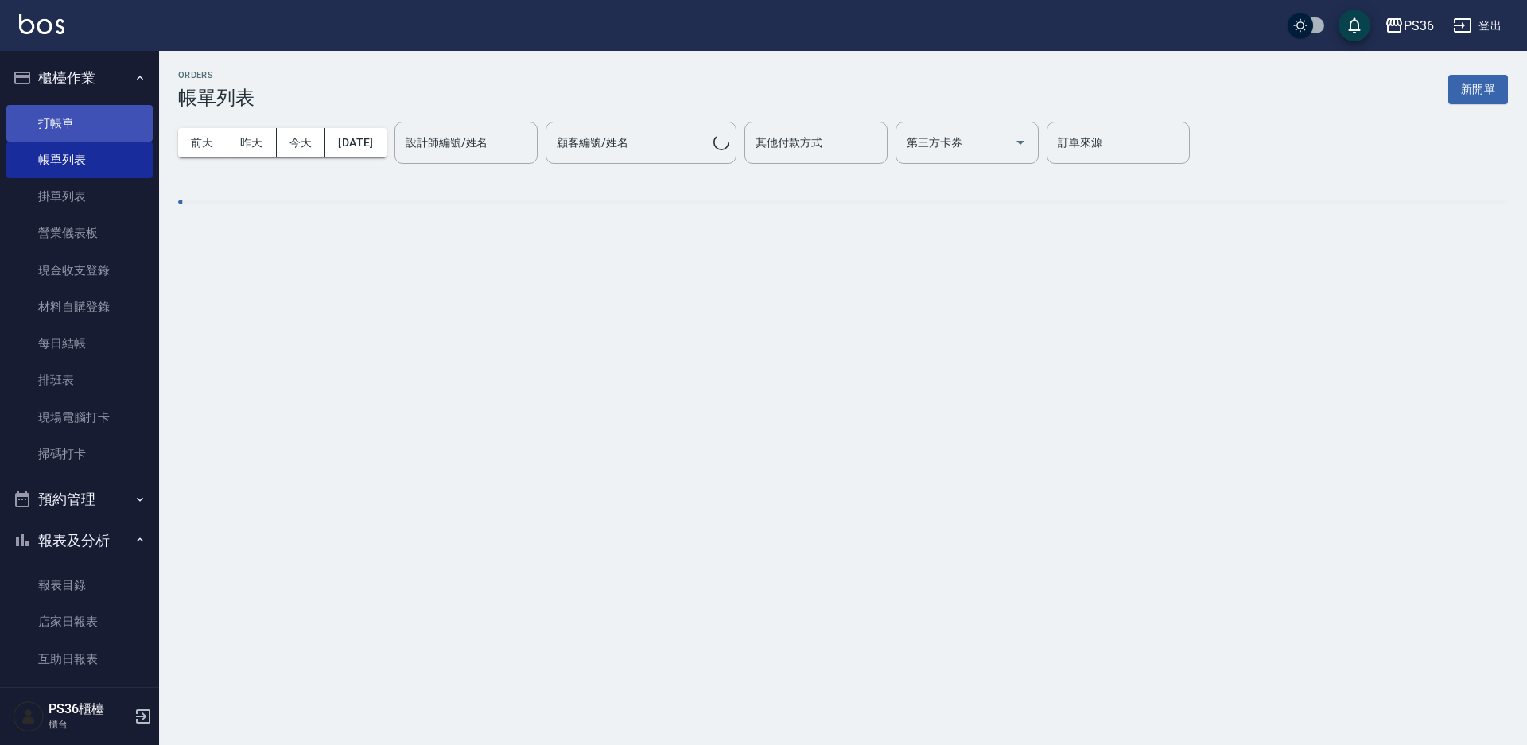
click at [60, 129] on link "打帳單" at bounding box center [79, 123] width 146 height 37
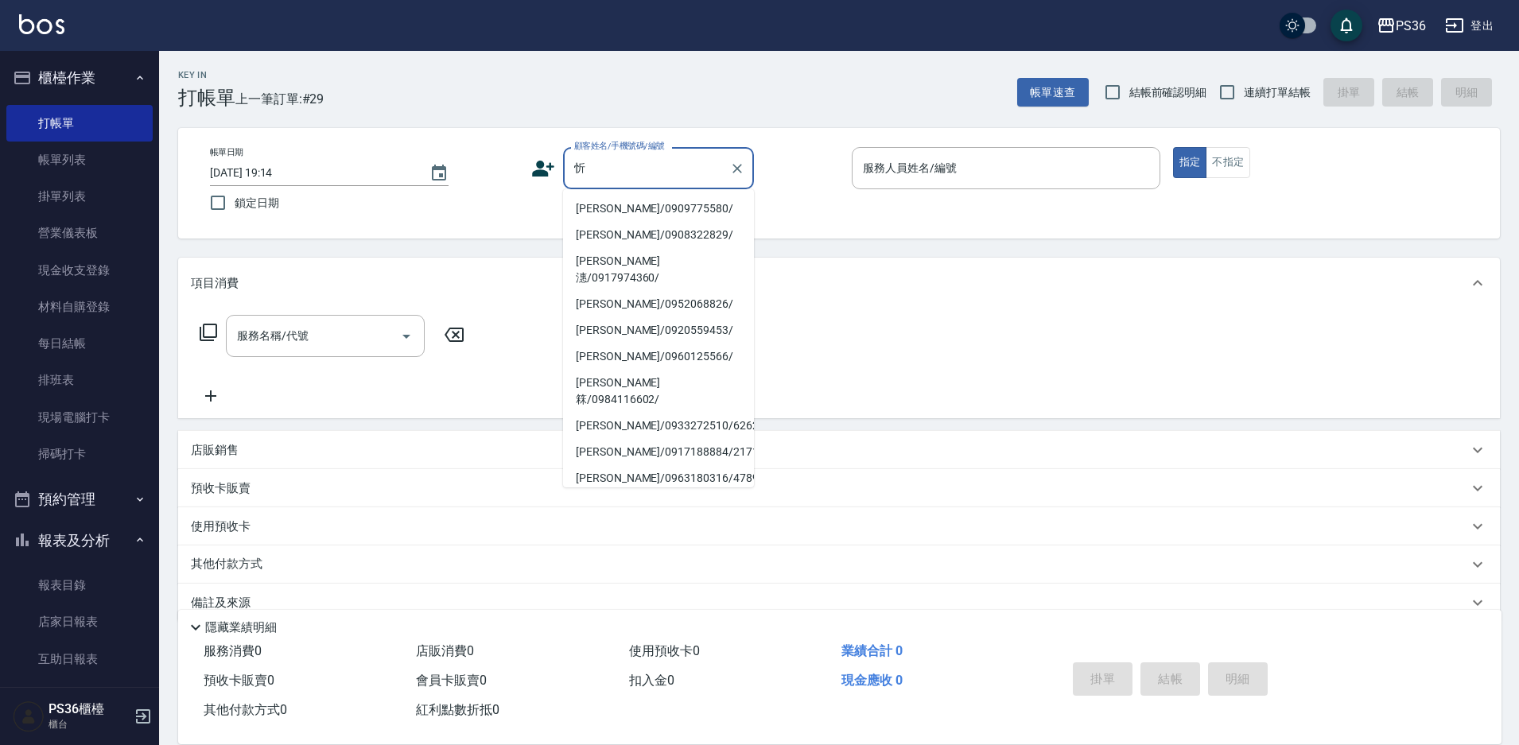
click at [605, 208] on li "[PERSON_NAME]/0909775580/" at bounding box center [658, 209] width 191 height 26
type input "[PERSON_NAME]/0909775580/"
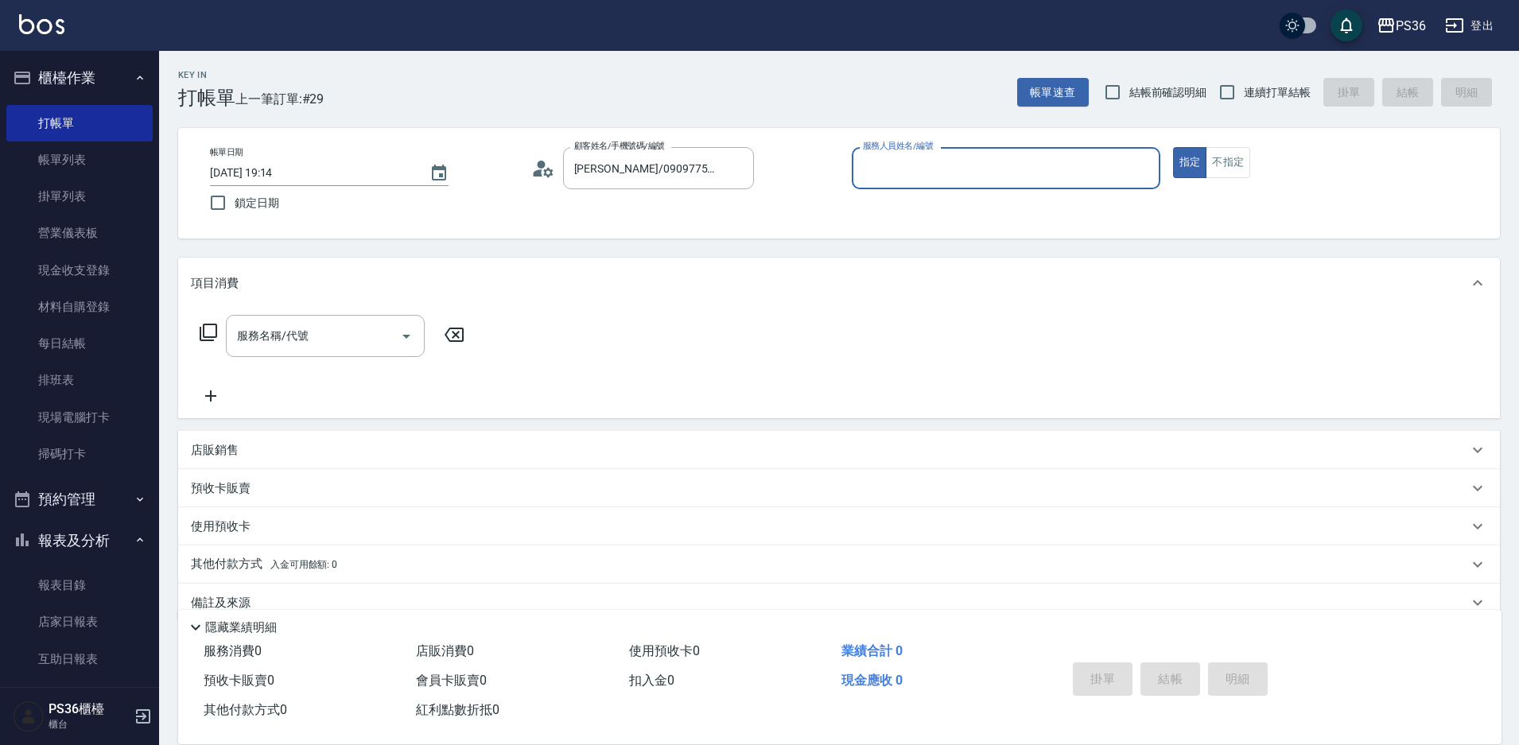
type input "小樂-0"
click at [209, 335] on icon at bounding box center [208, 332] width 19 height 19
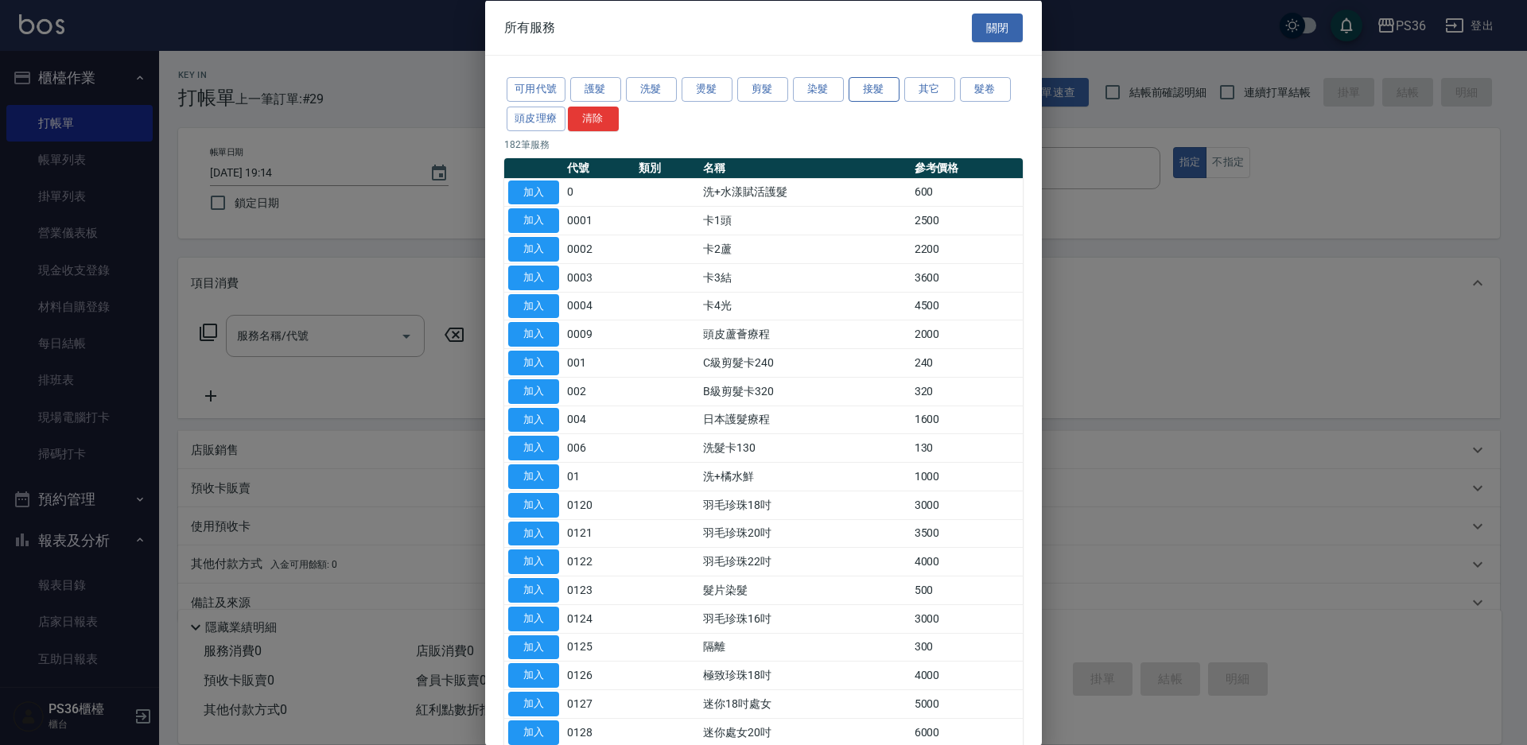
click at [873, 95] on button "接髮" at bounding box center [874, 89] width 51 height 25
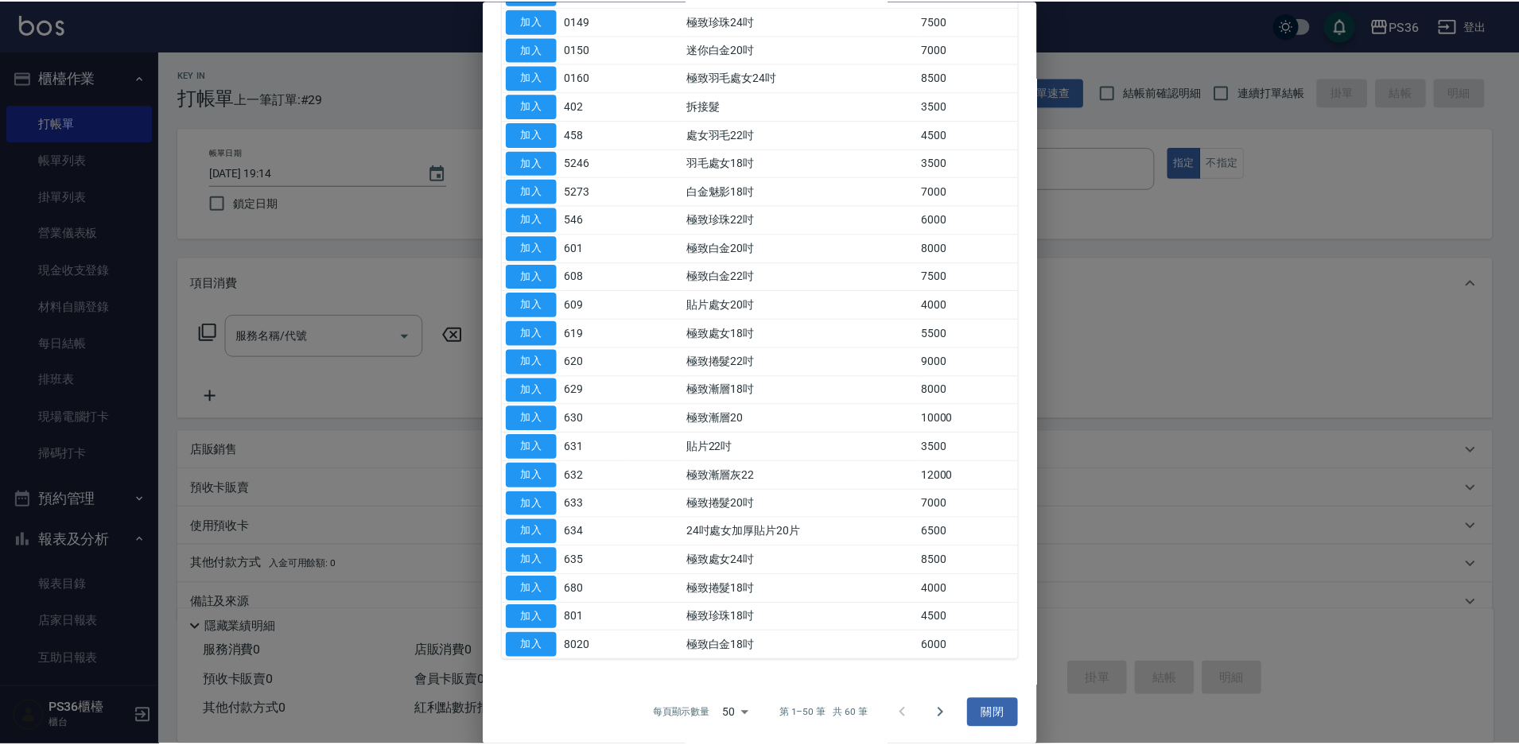
scroll to position [942, 0]
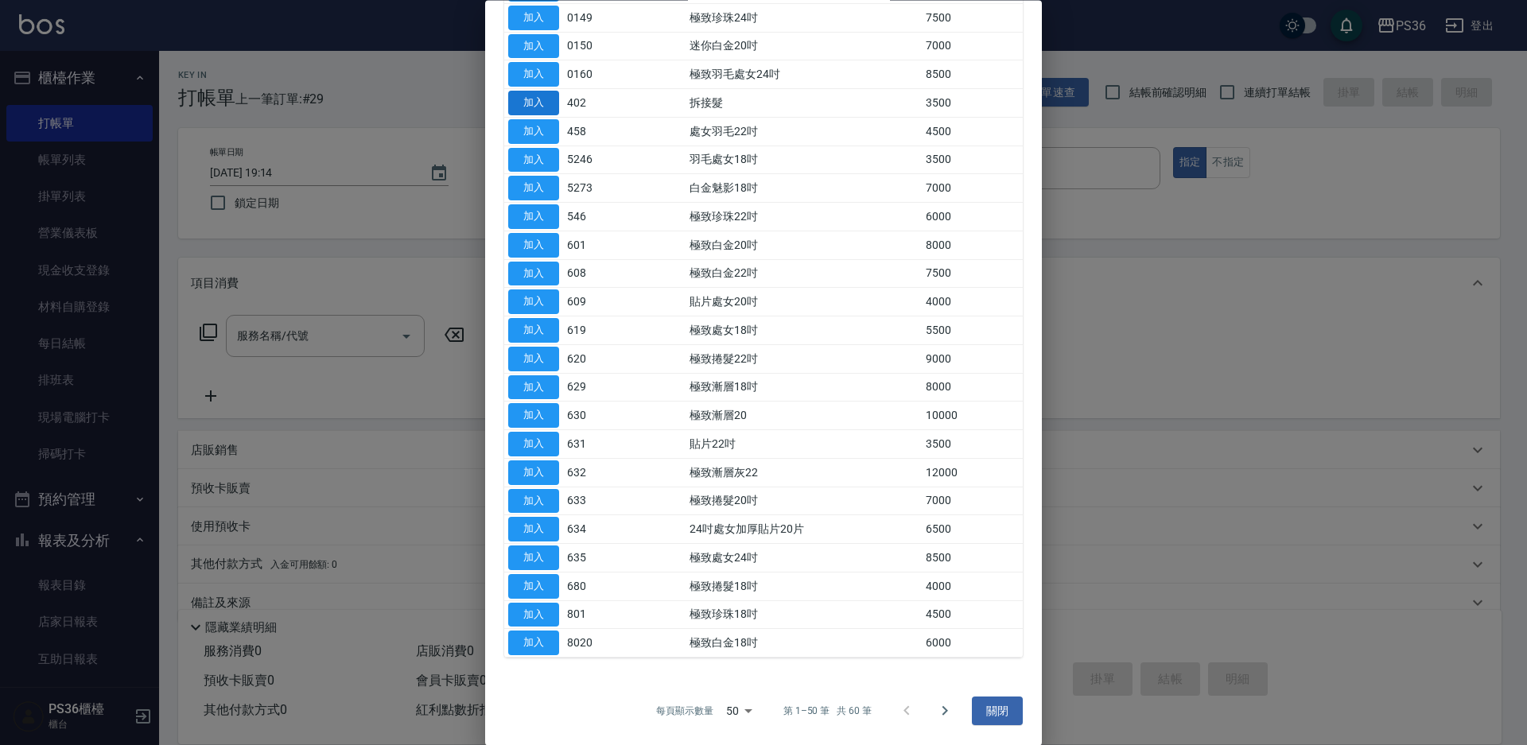
click at [521, 109] on button "加入" at bounding box center [533, 103] width 51 height 25
type input "拆接髮(402)"
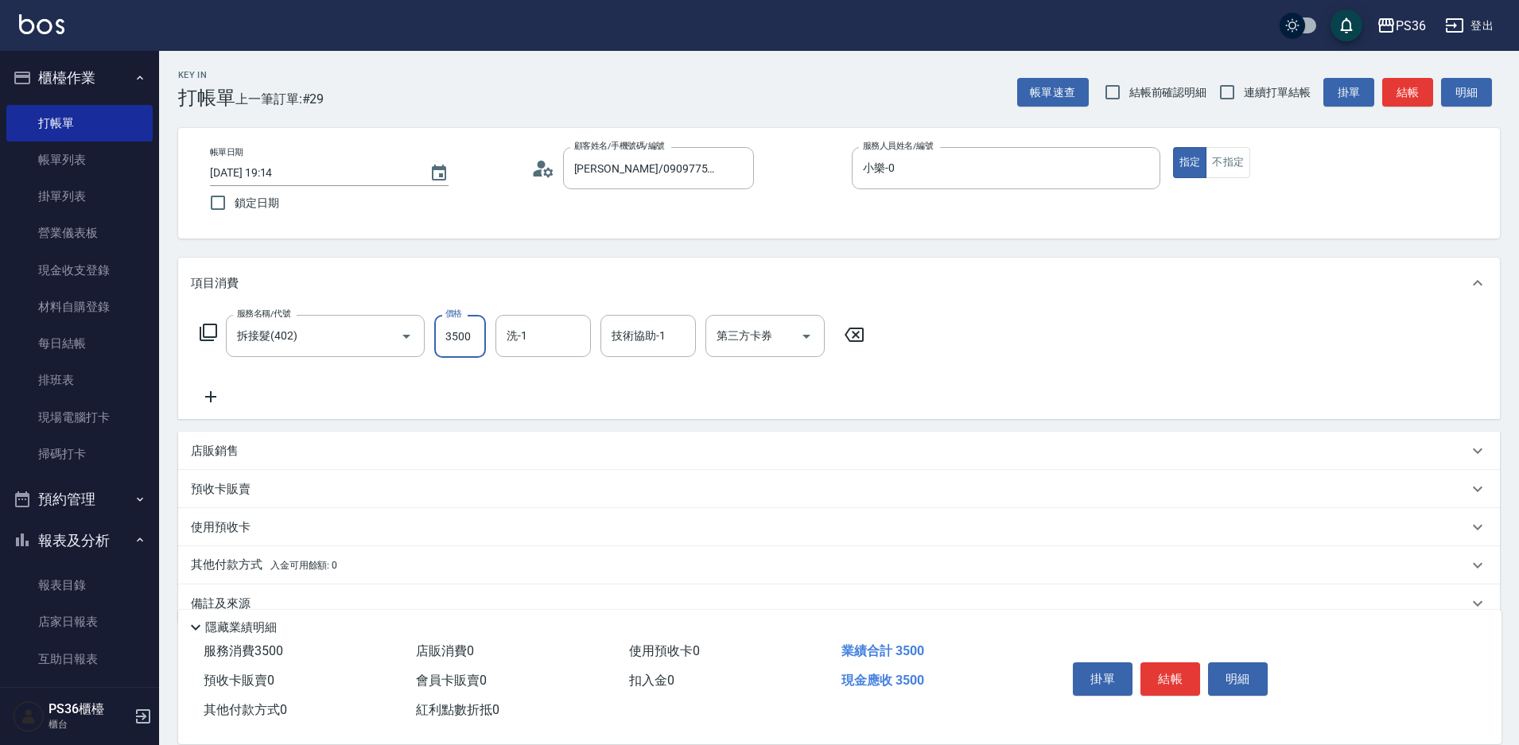
click at [464, 329] on input "3500" at bounding box center [460, 336] width 52 height 43
type input "4000"
click at [204, 395] on icon at bounding box center [211, 396] width 40 height 19
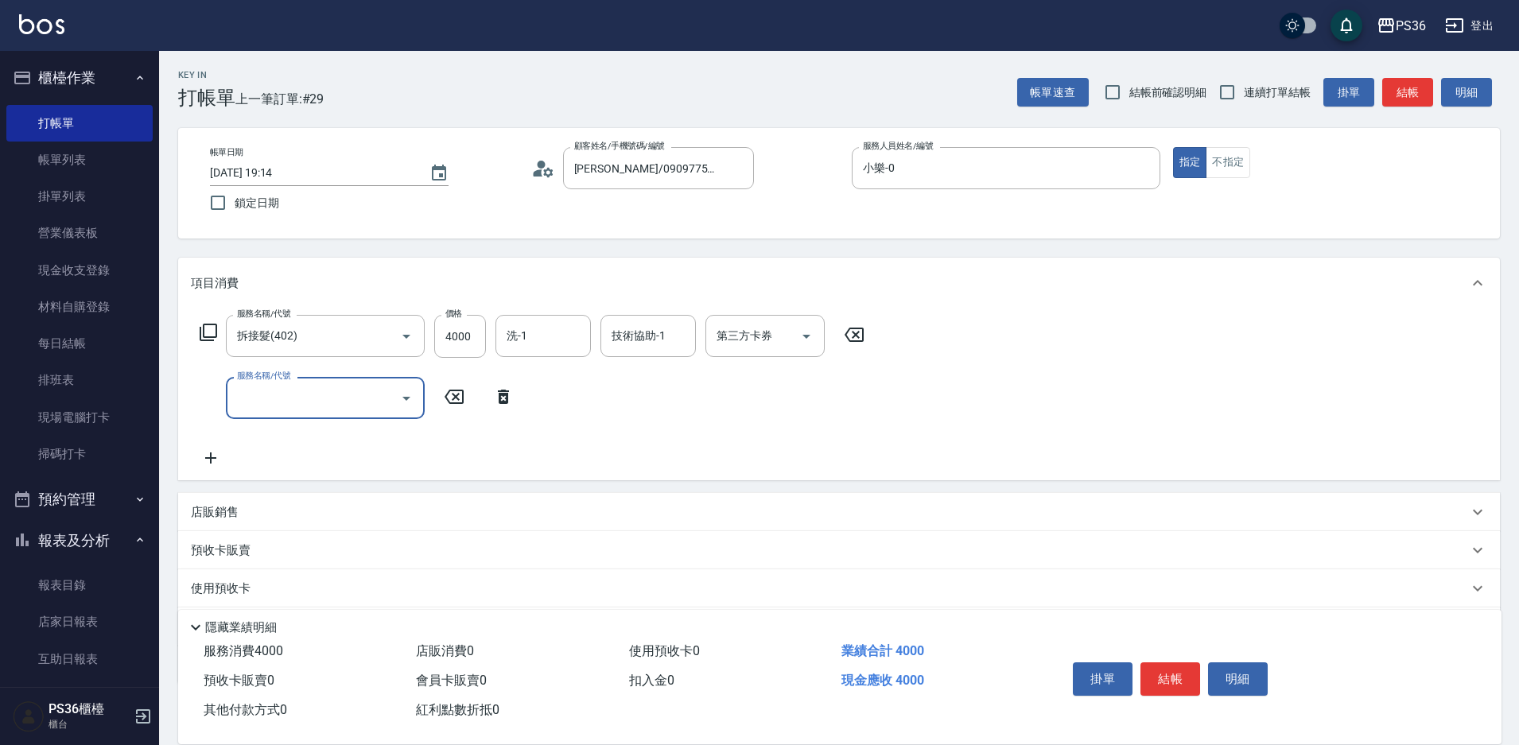
click at [216, 335] on icon at bounding box center [208, 332] width 17 height 17
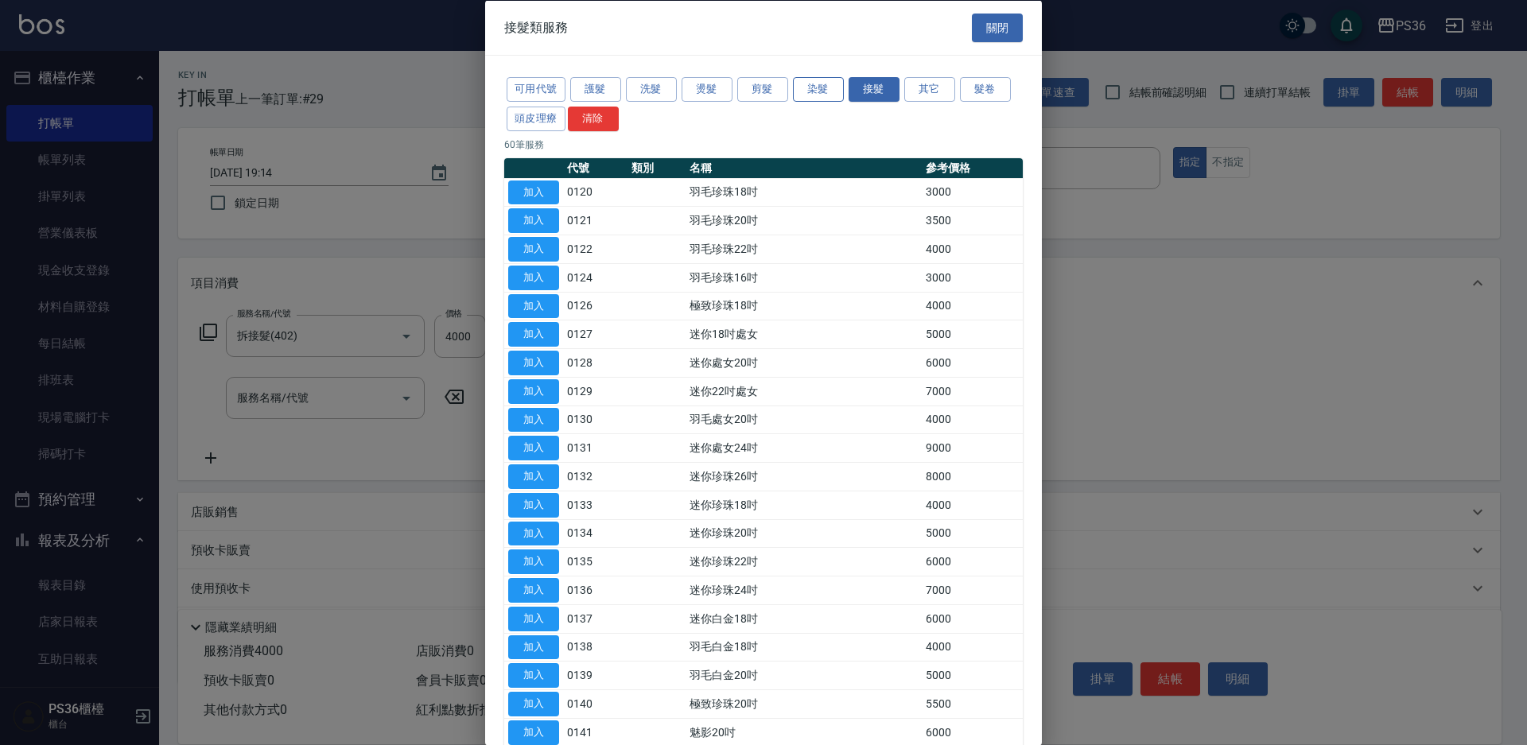
click at [805, 79] on button "染髮" at bounding box center [818, 89] width 51 height 25
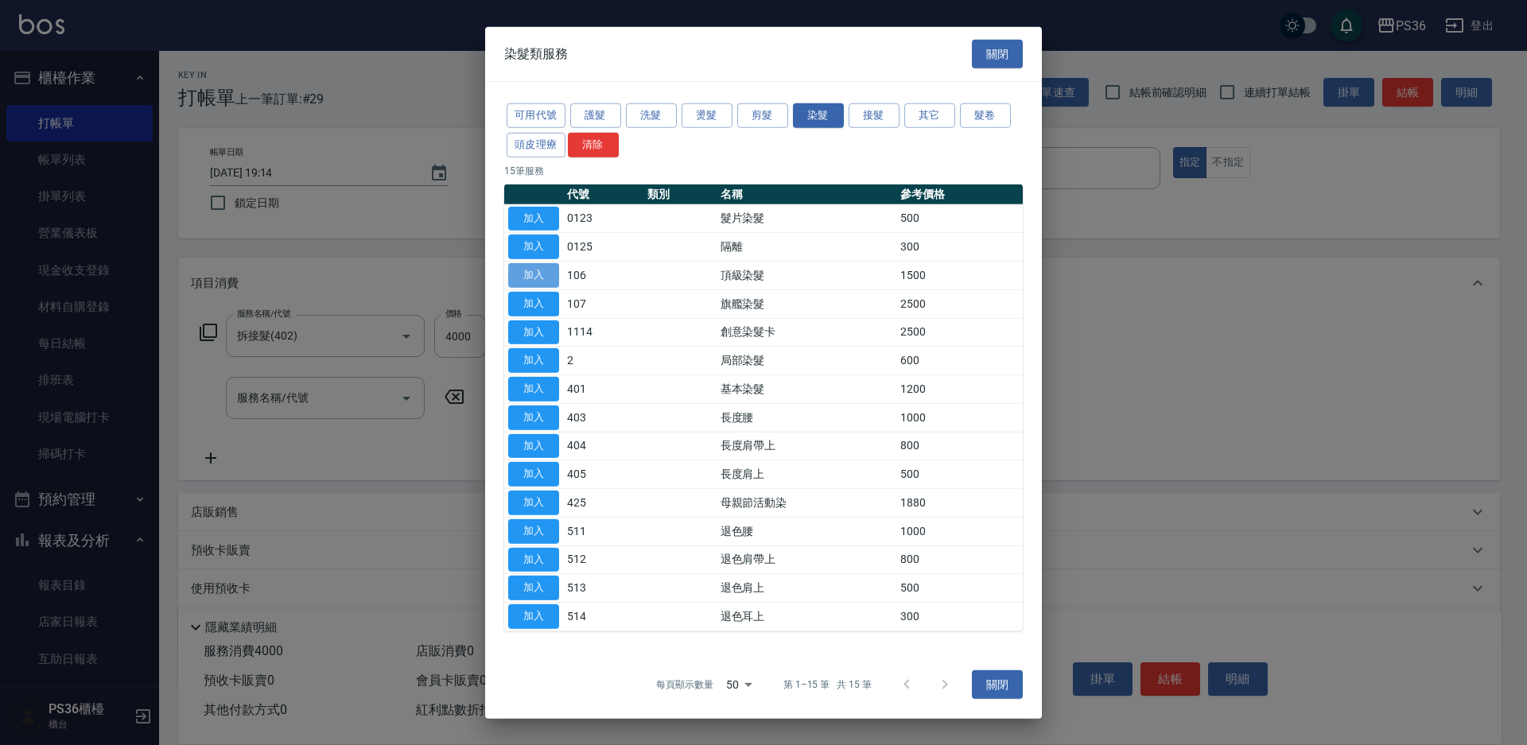
click at [536, 271] on button "加入" at bounding box center [533, 275] width 51 height 25
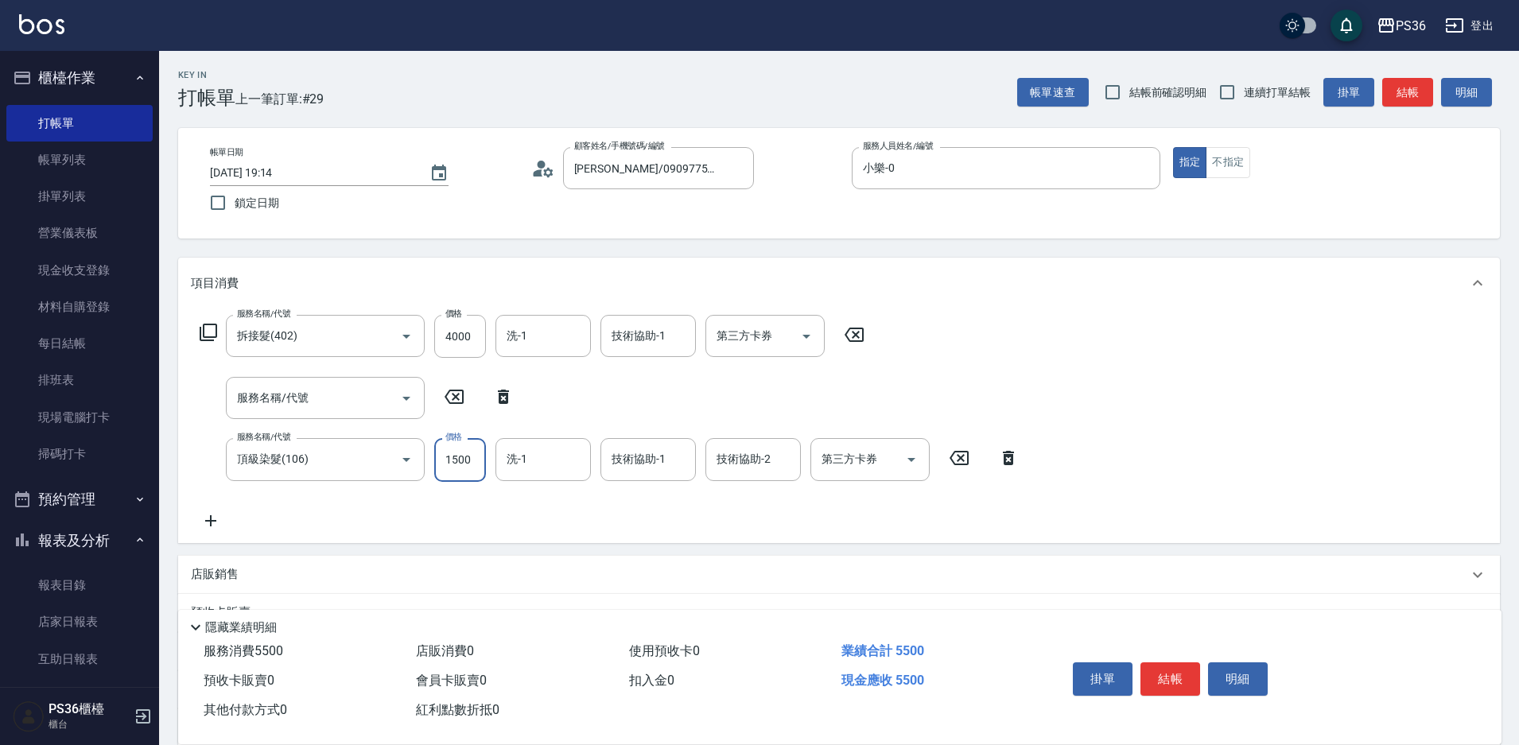
click at [459, 448] on input "1500" at bounding box center [460, 459] width 52 height 43
type input "2000"
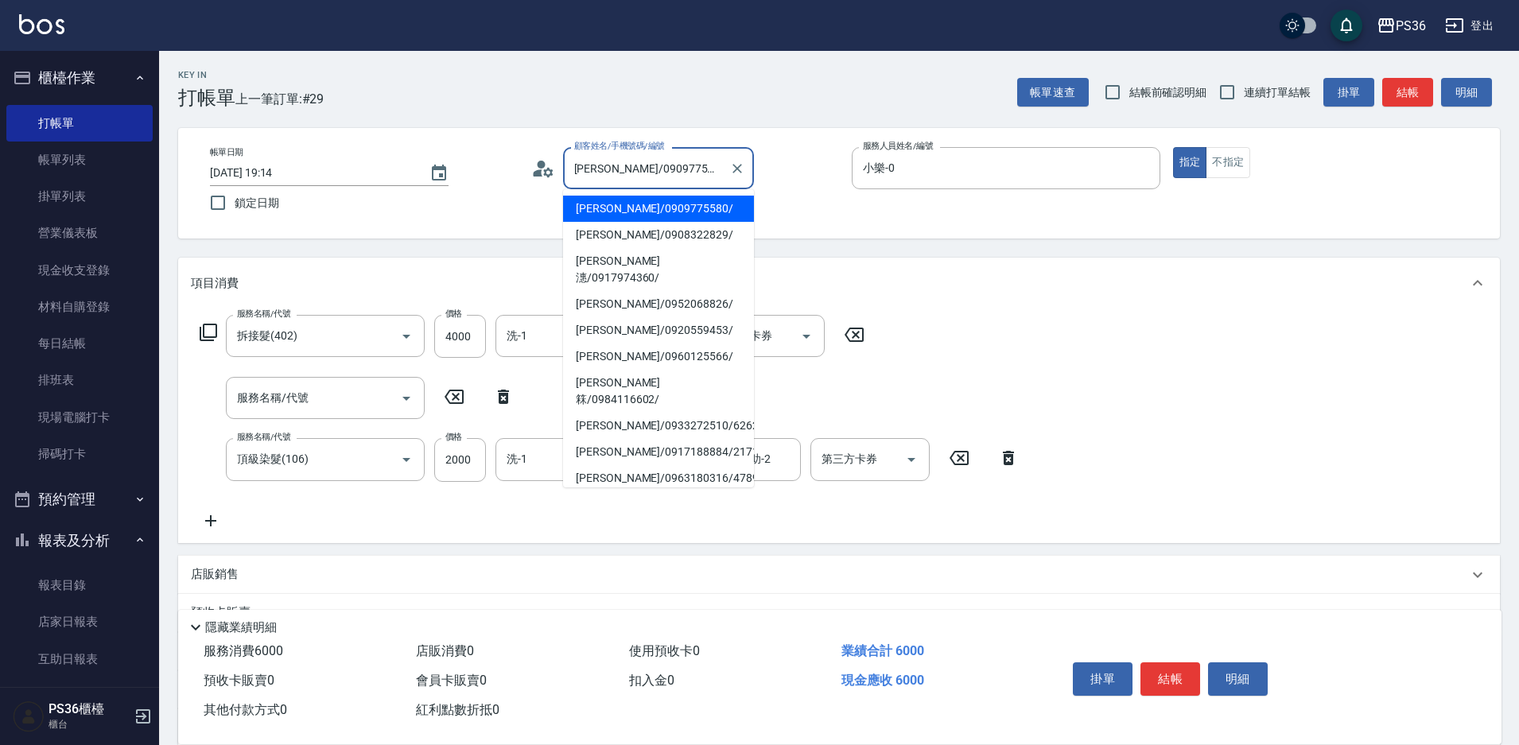
click at [600, 166] on input "[PERSON_NAME]/0909775580/" at bounding box center [646, 168] width 153 height 28
click at [604, 162] on input "[PERSON_NAME]/0909775580/" at bounding box center [646, 168] width 153 height 28
drag, startPoint x: 604, startPoint y: 162, endPoint x: 461, endPoint y: 205, distance: 148.7
click at [461, 205] on div "帳單日期 [DATE] 19:14 鎖定日期 顧客姓名/手機號碼/編號 [PERSON_NAME]/0909775580/ 顧客姓名/手機號碼/編號 服務人員…" at bounding box center [839, 183] width 1284 height 72
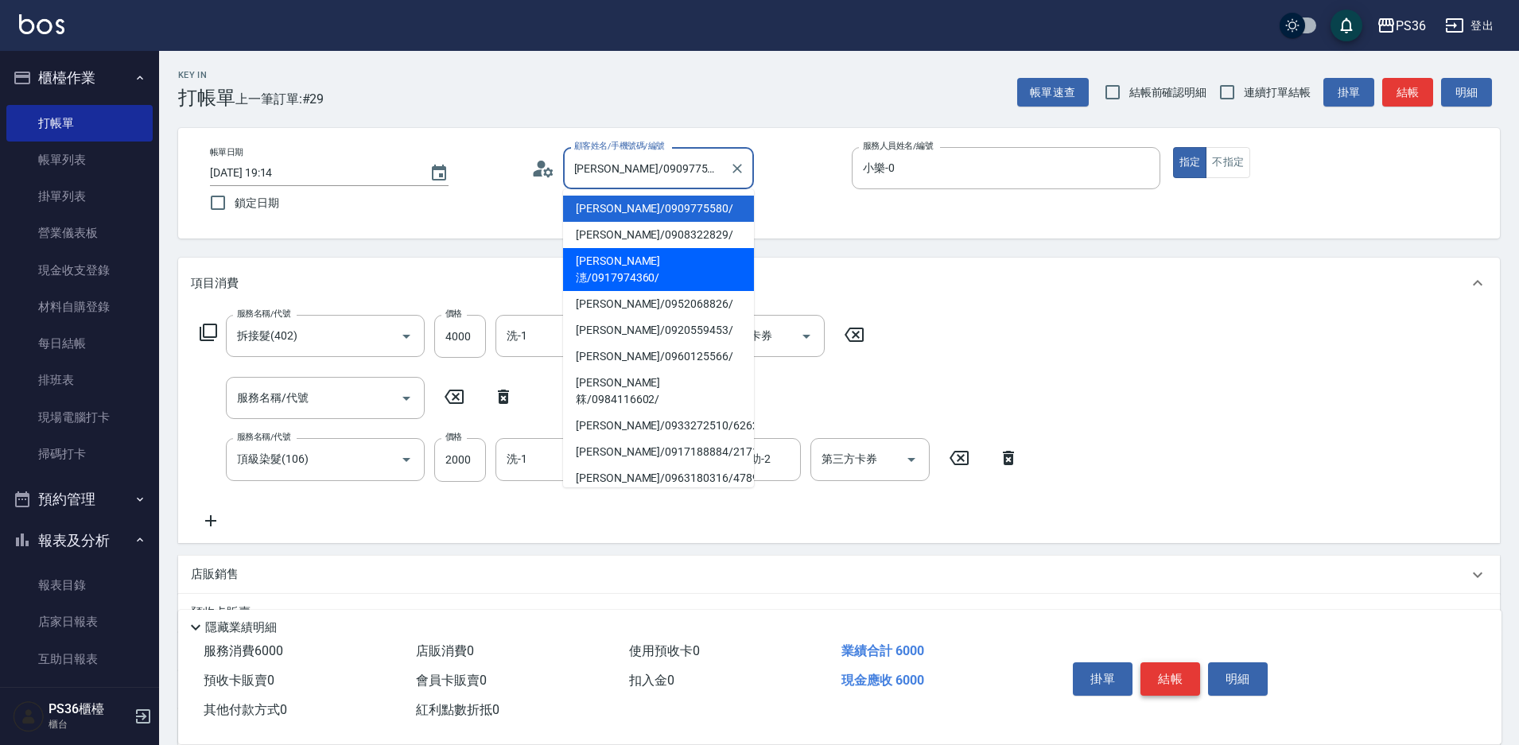
type input "[PERSON_NAME]潓/0917974360/"
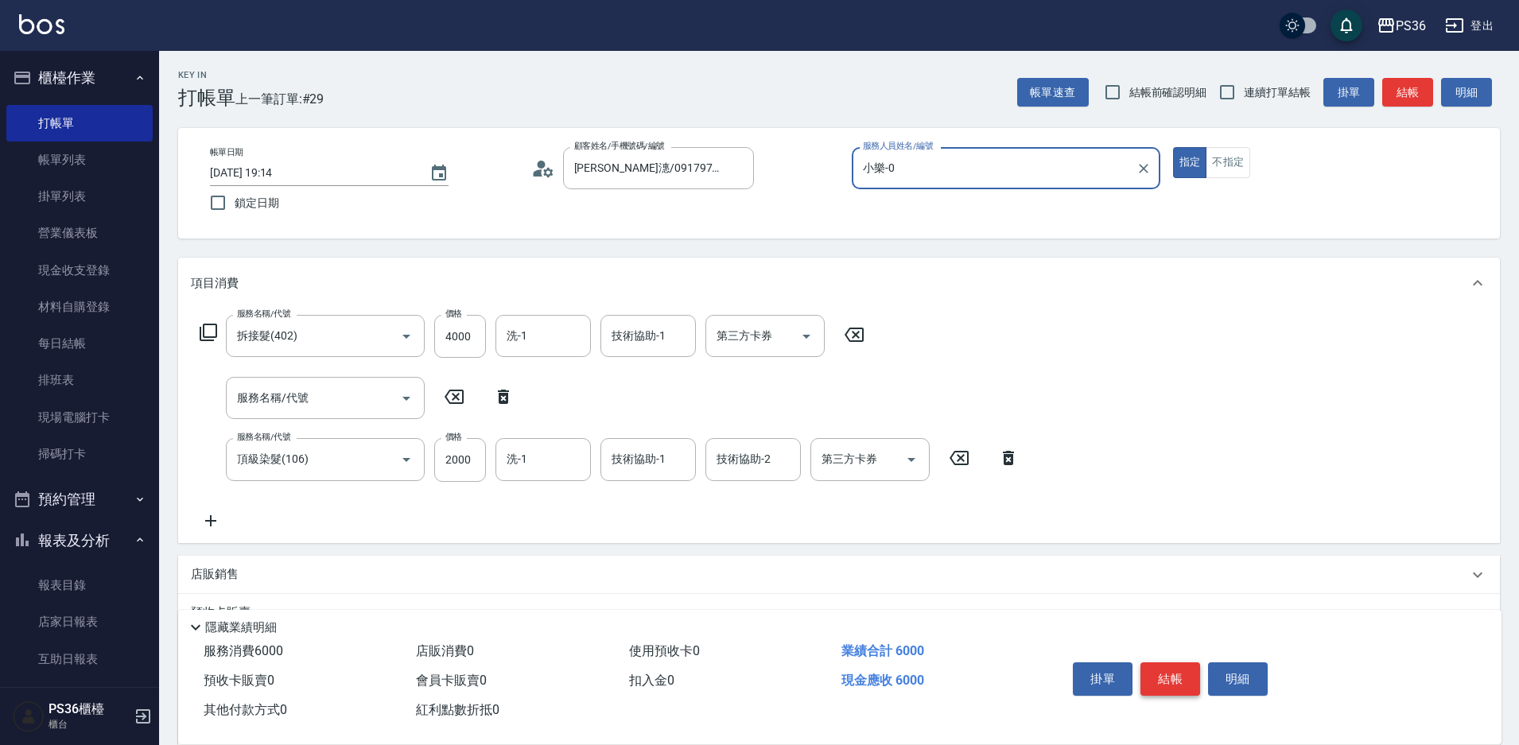
type input "EJ-7"
click at [1184, 663] on button "結帳" at bounding box center [1171, 679] width 60 height 33
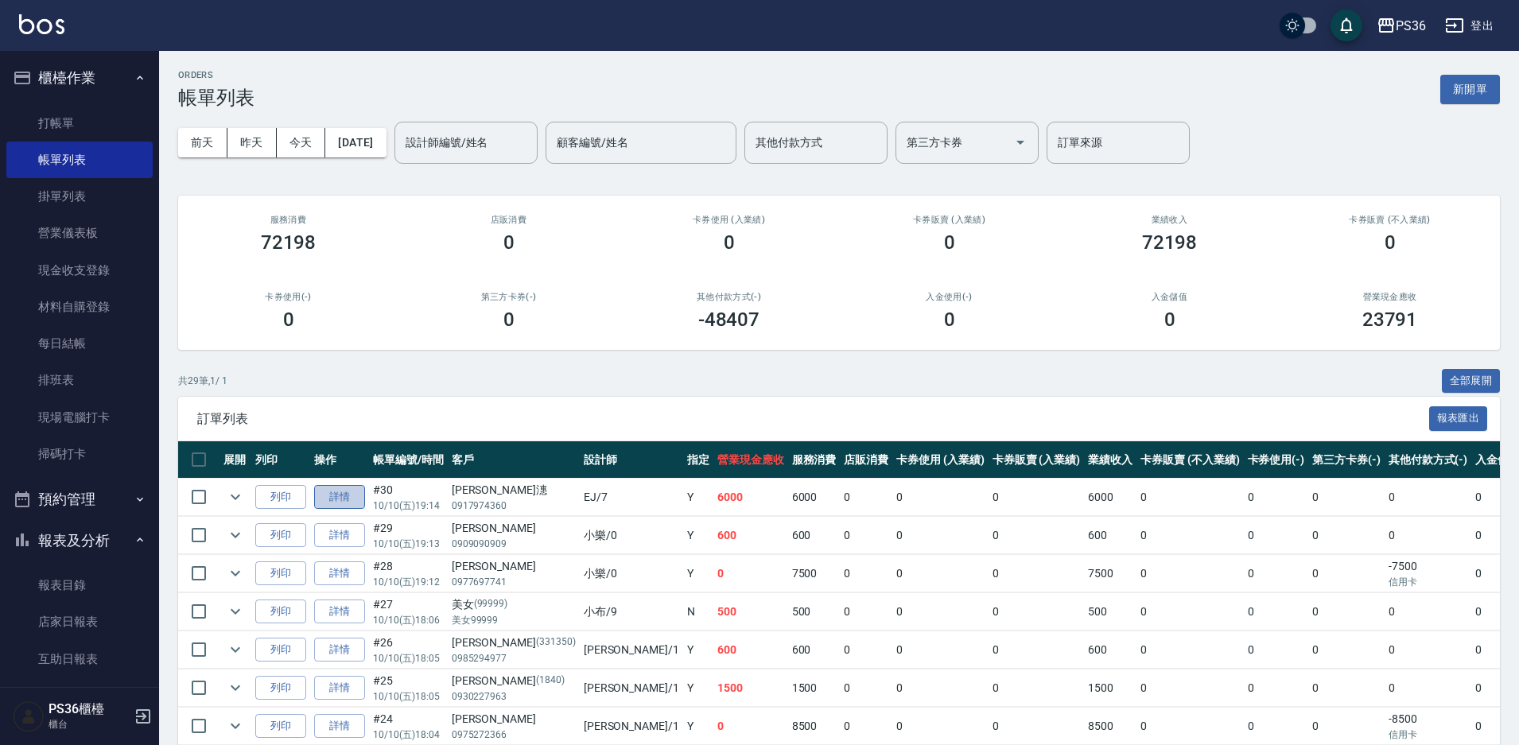
click at [348, 496] on link "詳情" at bounding box center [339, 497] width 51 height 25
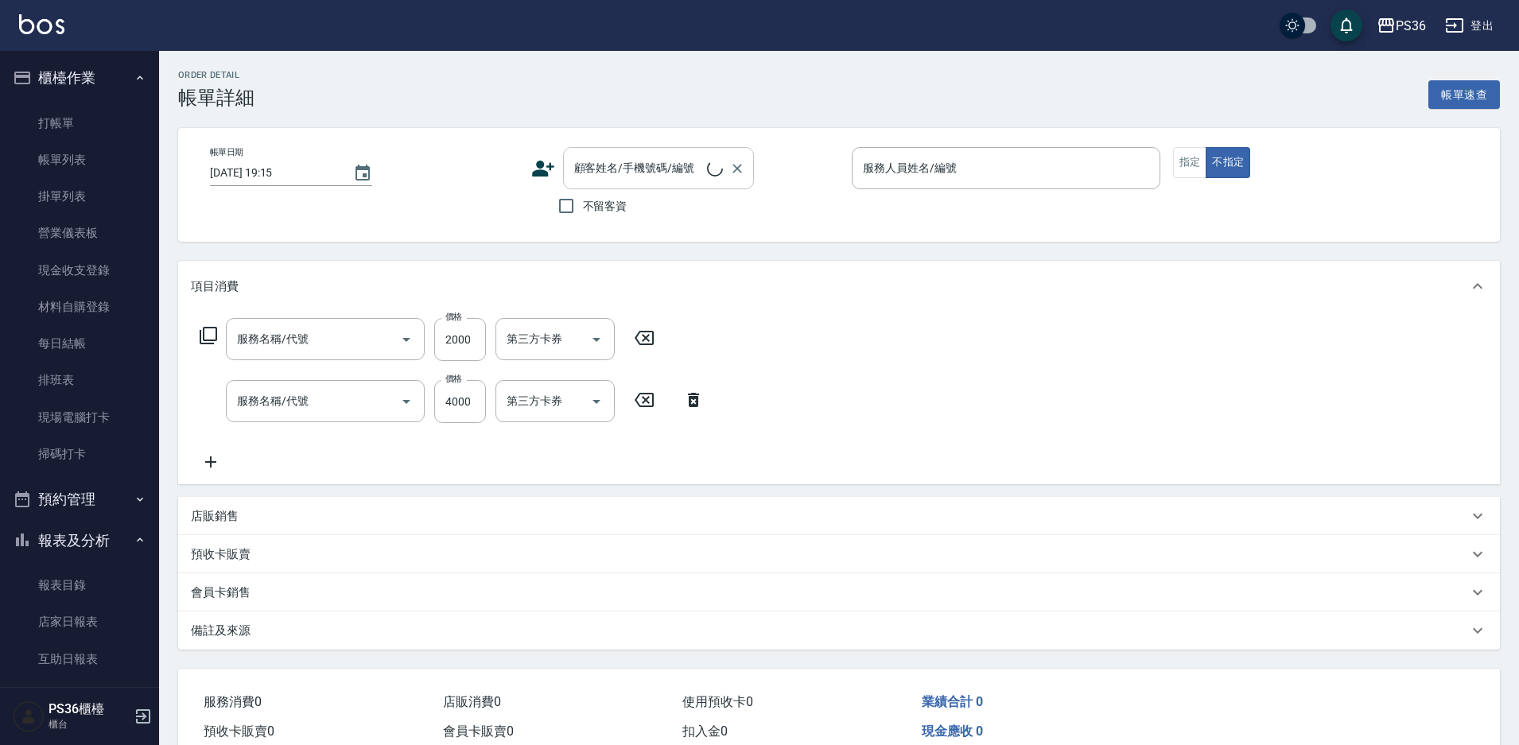
type input "頂級染髮(106)"
type input "拆接髮(402)"
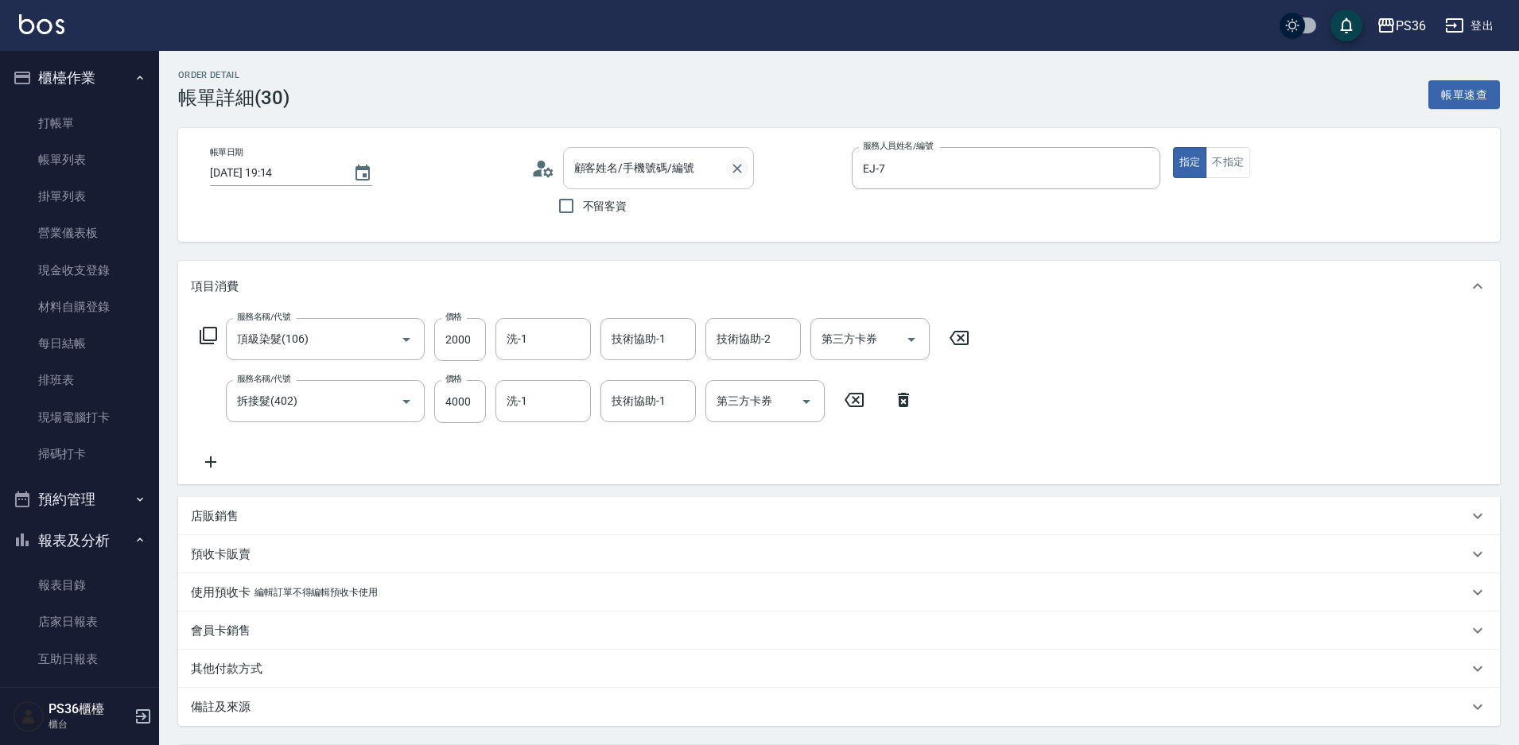
type input "[DATE] 19:14"
type input "EJ-7"
type input "[PERSON_NAME]潓/0917974360/"
click at [729, 173] on icon "Clear" at bounding box center [737, 169] width 16 height 16
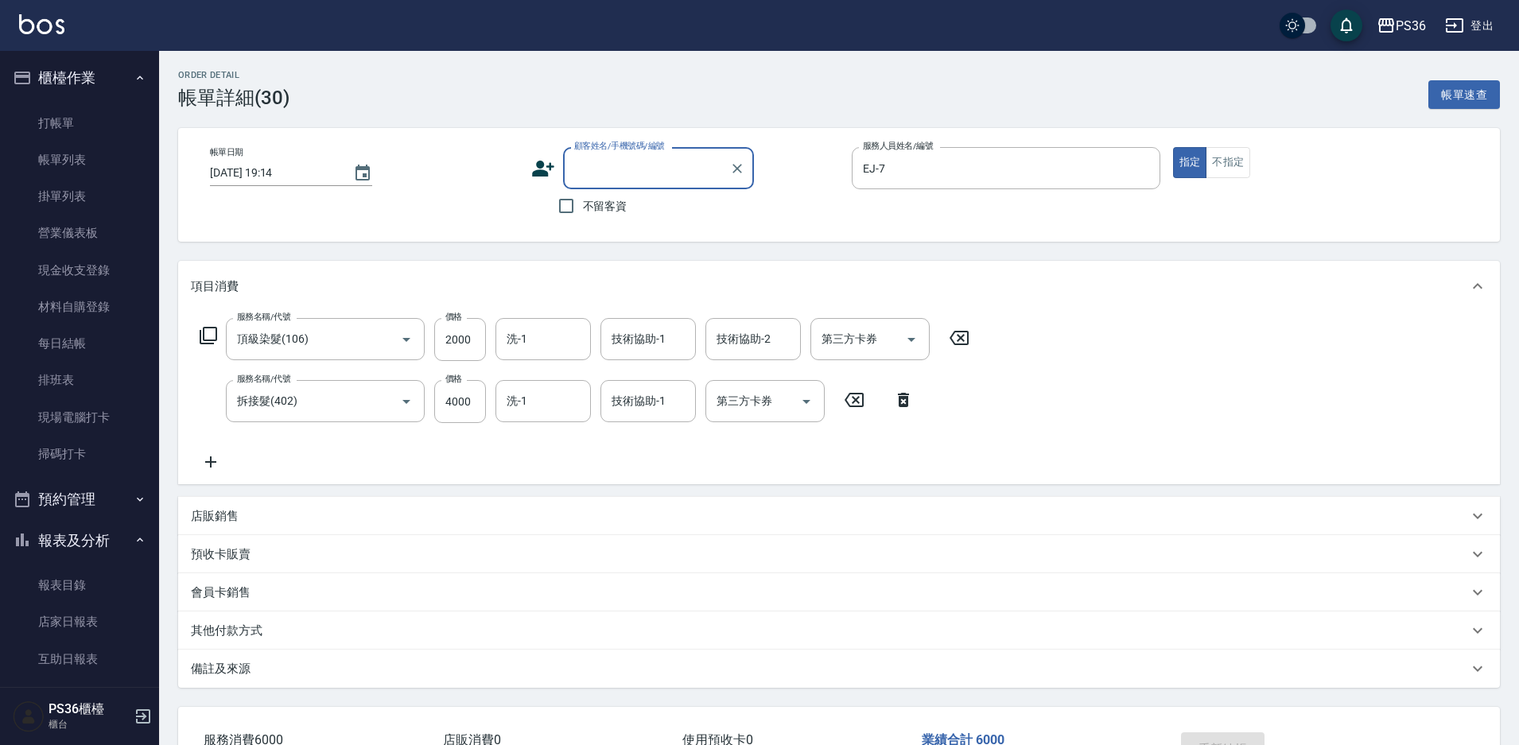
paste input "[PERSON_NAME]/"
click at [640, 206] on li "[PERSON_NAME]/0909775580/" at bounding box center [658, 209] width 191 height 26
type input "[PERSON_NAME]/0909775580/"
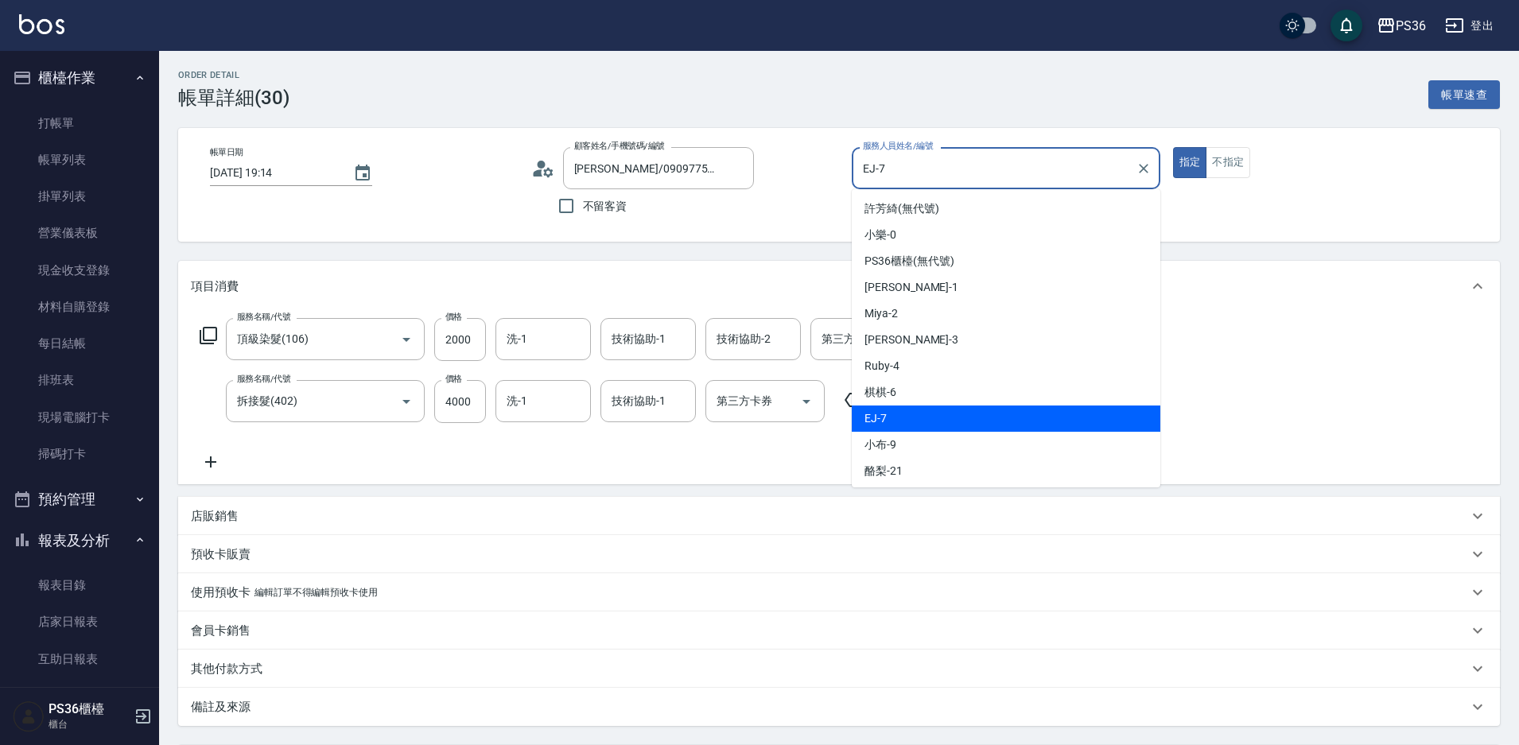
drag, startPoint x: 926, startPoint y: 173, endPoint x: 635, endPoint y: 205, distance: 292.8
click at [661, 198] on div "帳單日期 [DATE] 19:14 顧客姓名/手機號碼/編號 [PERSON_NAME]/0909775580/ 顧客姓名/手機號碼/編號 不留客資 服務人員…" at bounding box center [839, 185] width 1284 height 76
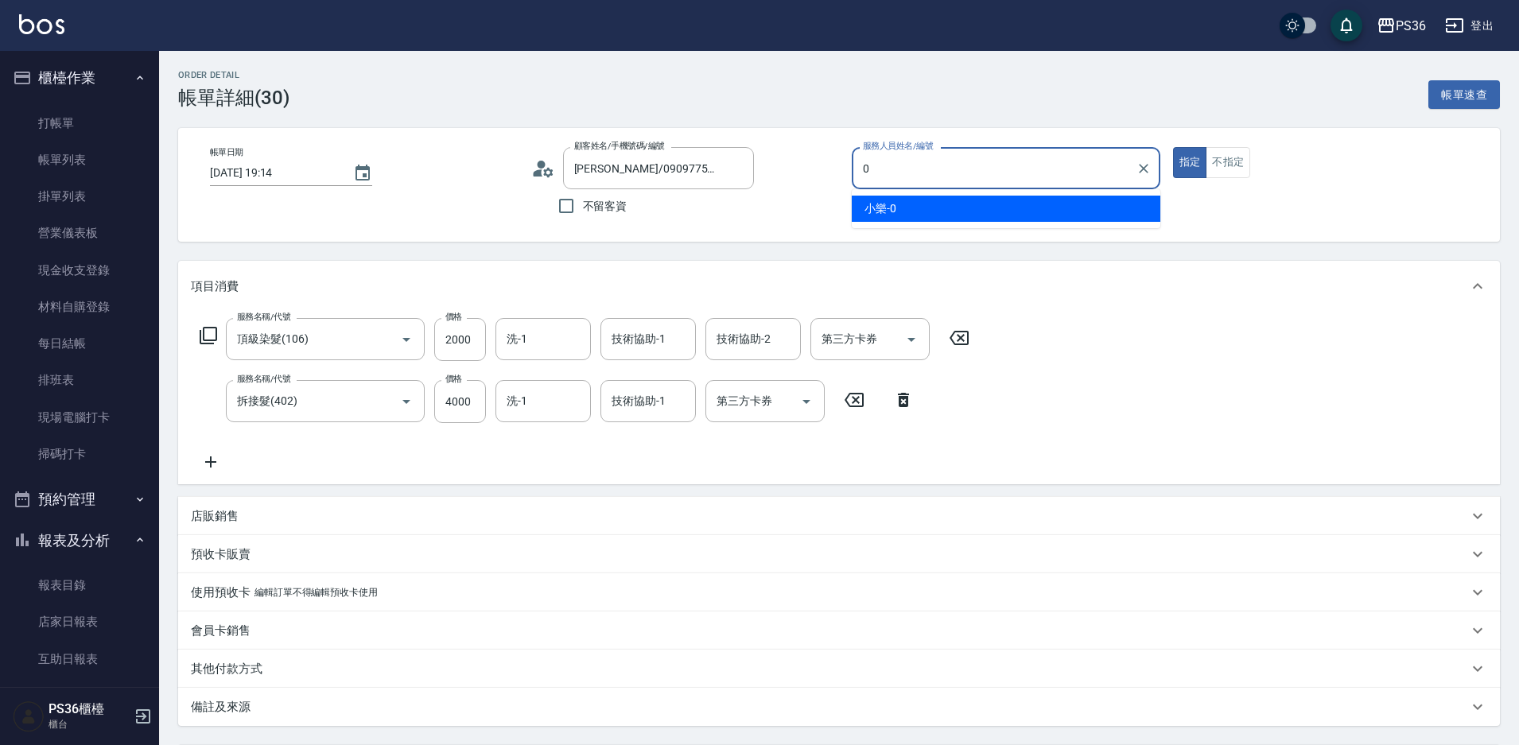
type input "小樂-0"
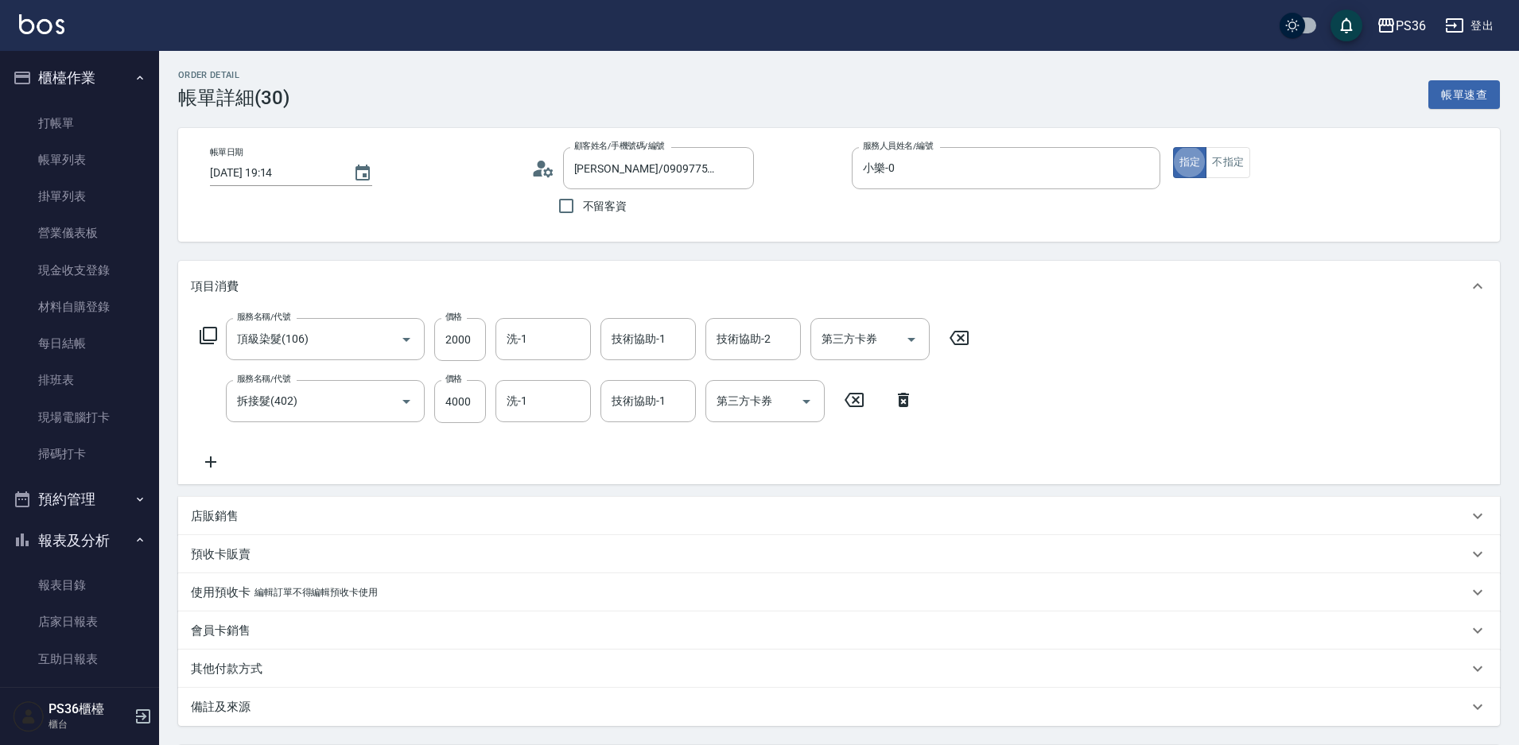
type button "true"
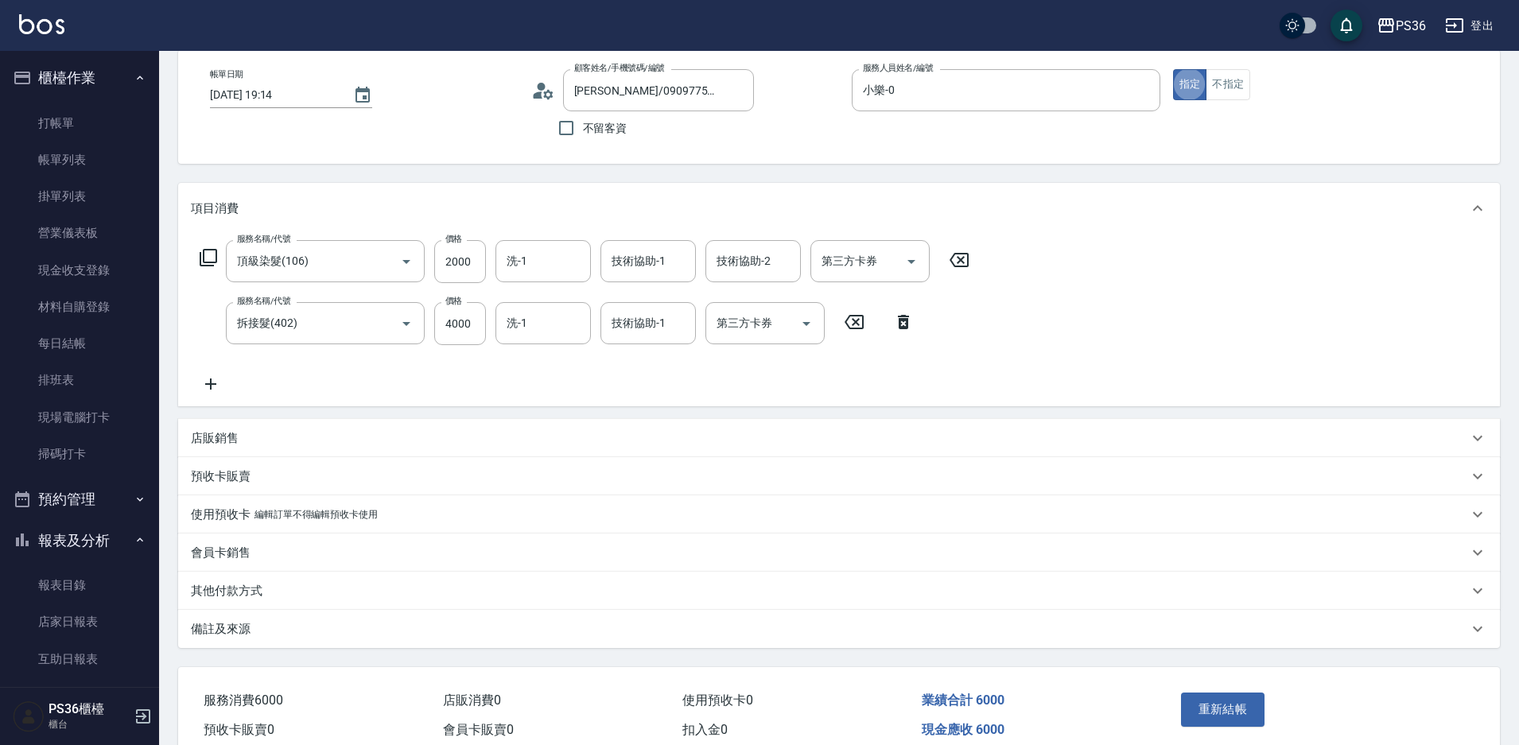
scroll to position [153, 0]
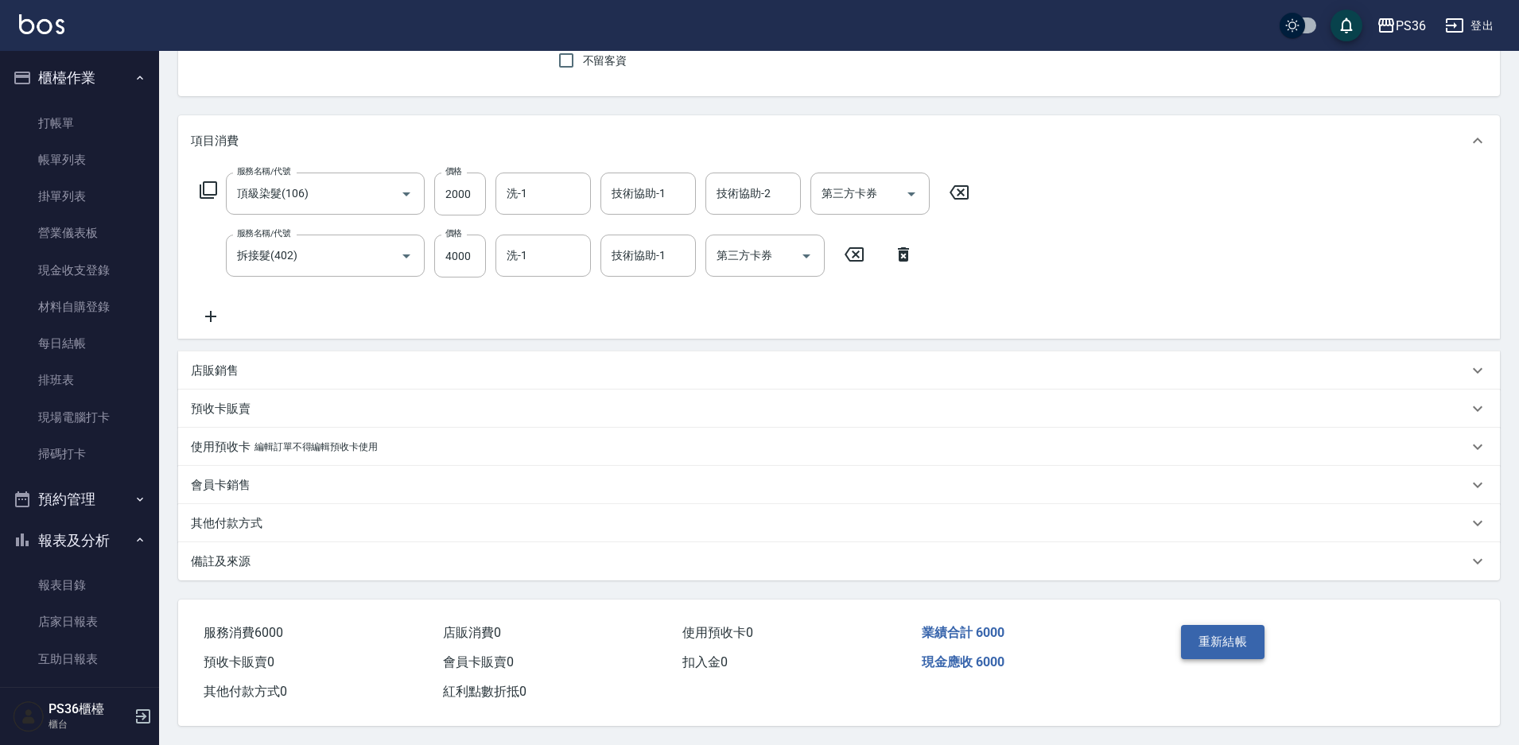
click at [1227, 635] on button "重新結帳" at bounding box center [1223, 641] width 84 height 33
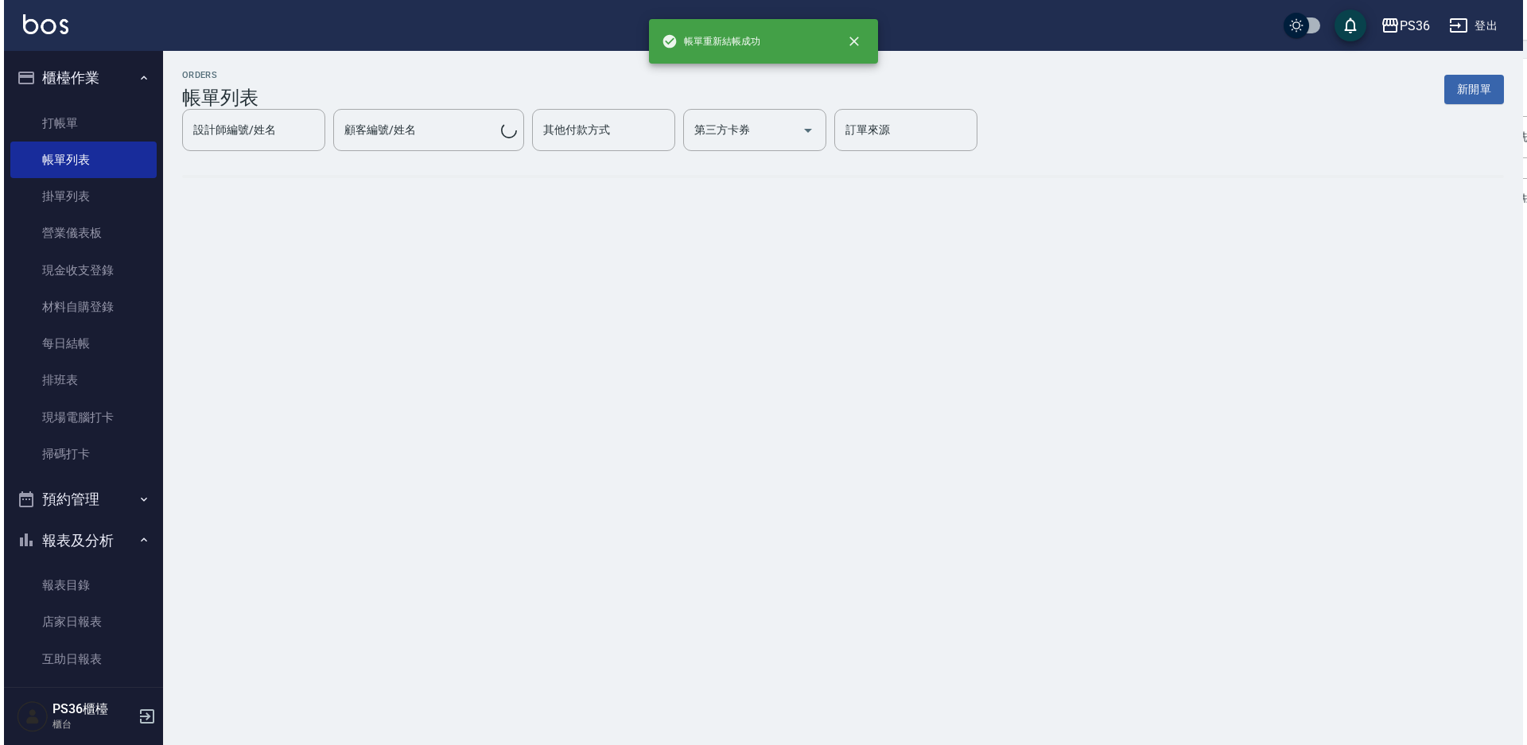
scroll to position [474, 0]
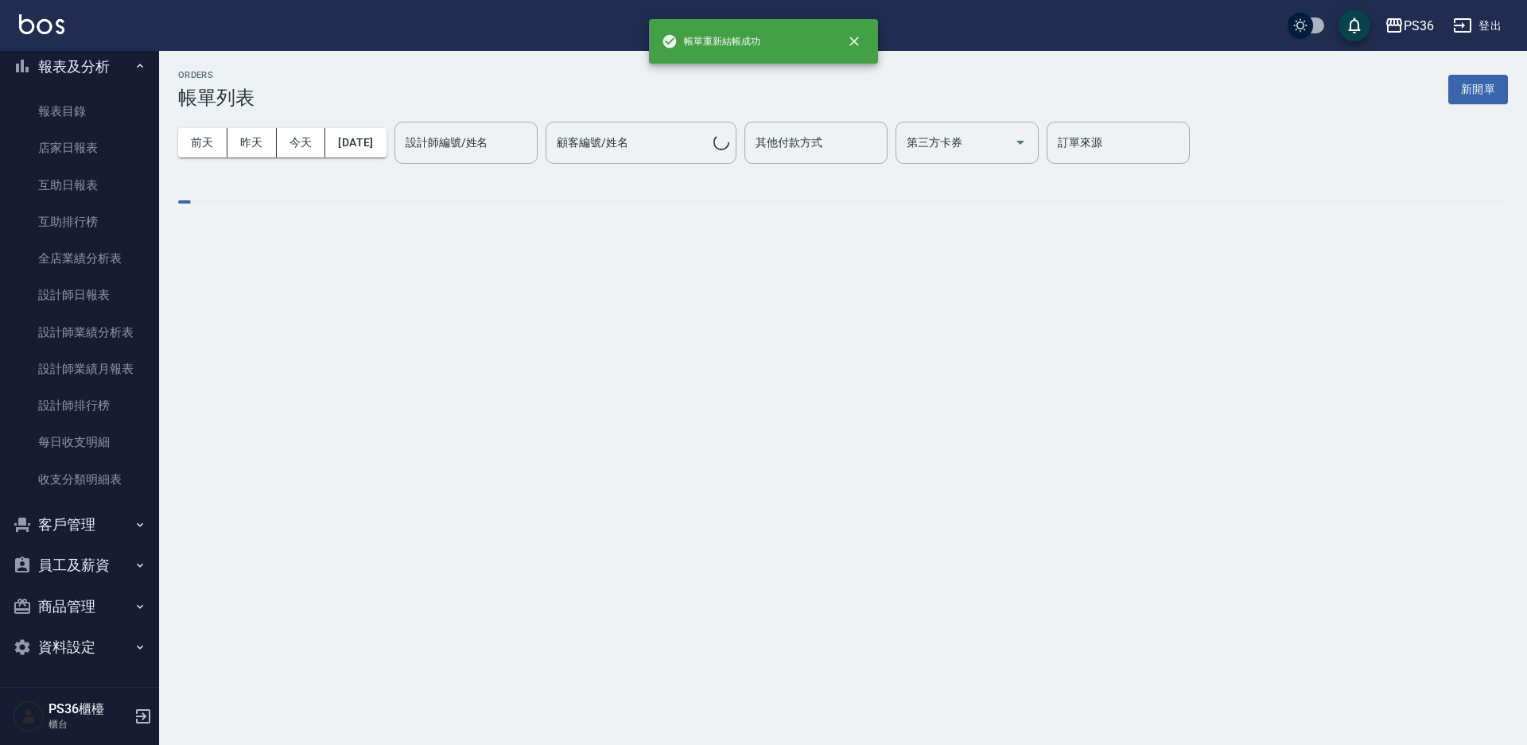
click at [82, 517] on button "客戶管理" at bounding box center [79, 524] width 146 height 41
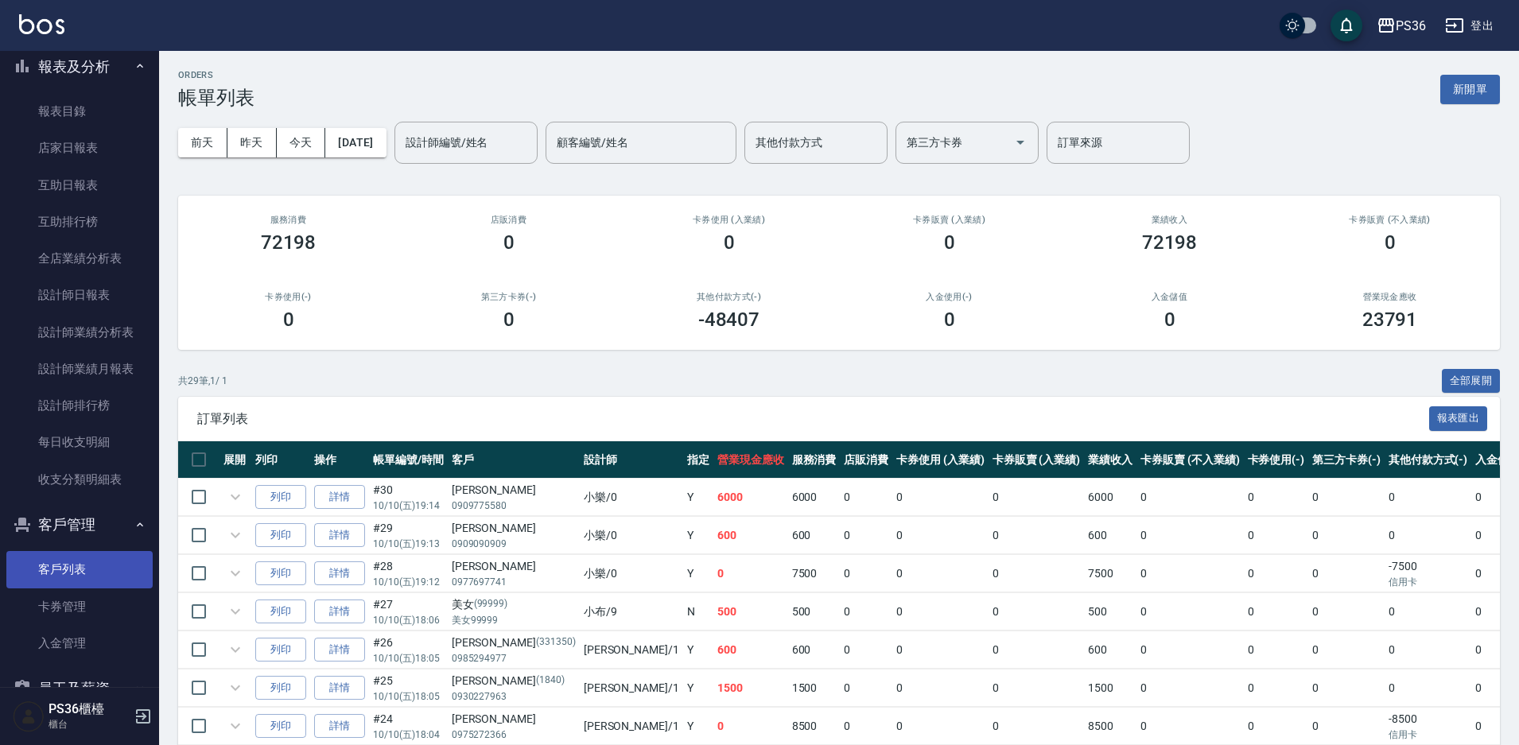
click at [94, 532] on button "客戶管理" at bounding box center [79, 524] width 146 height 41
click at [94, 527] on button "客戶管理" at bounding box center [79, 524] width 146 height 41
click at [88, 560] on link "客戶列表" at bounding box center [79, 569] width 146 height 37
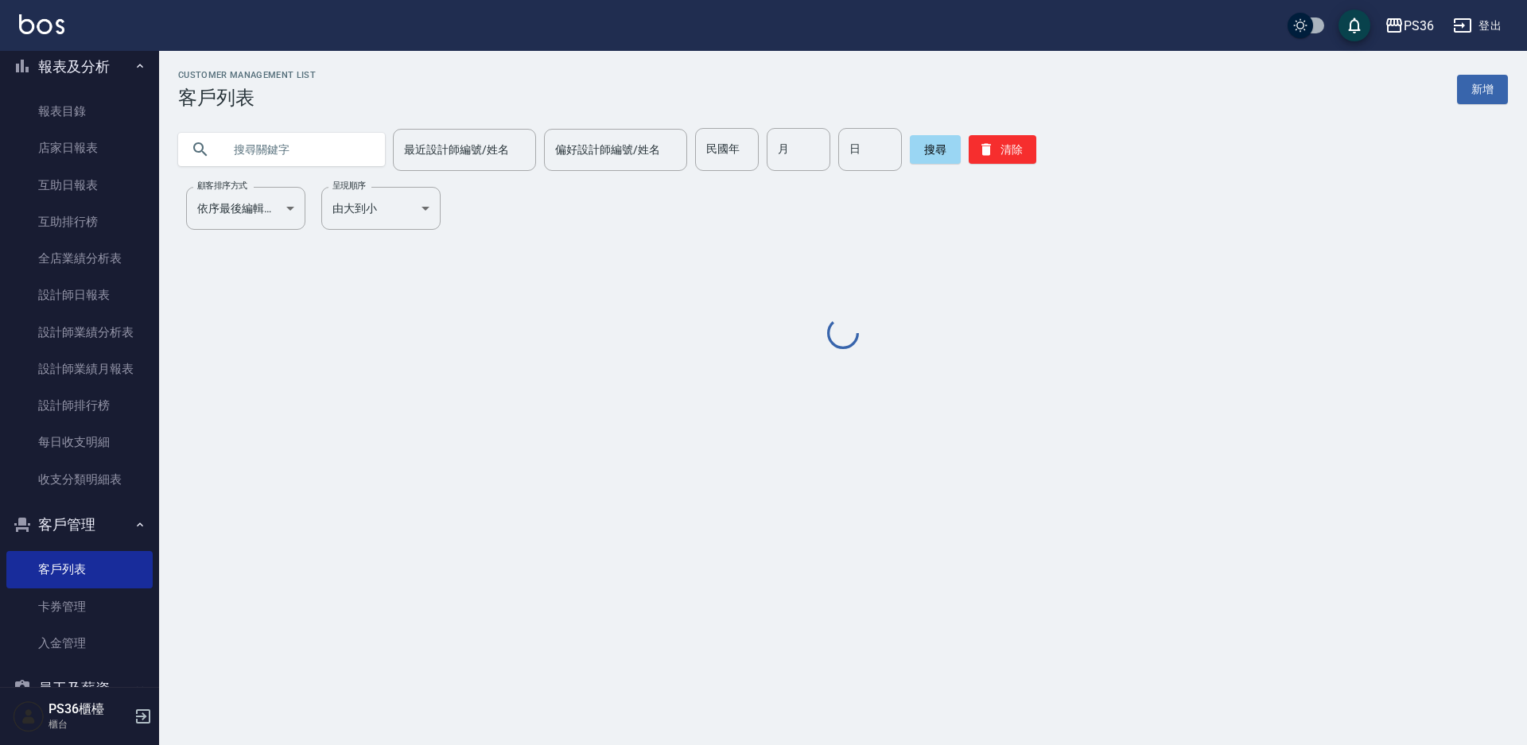
click at [342, 157] on input "text" at bounding box center [298, 149] width 150 height 43
paste input "[PERSON_NAME]/"
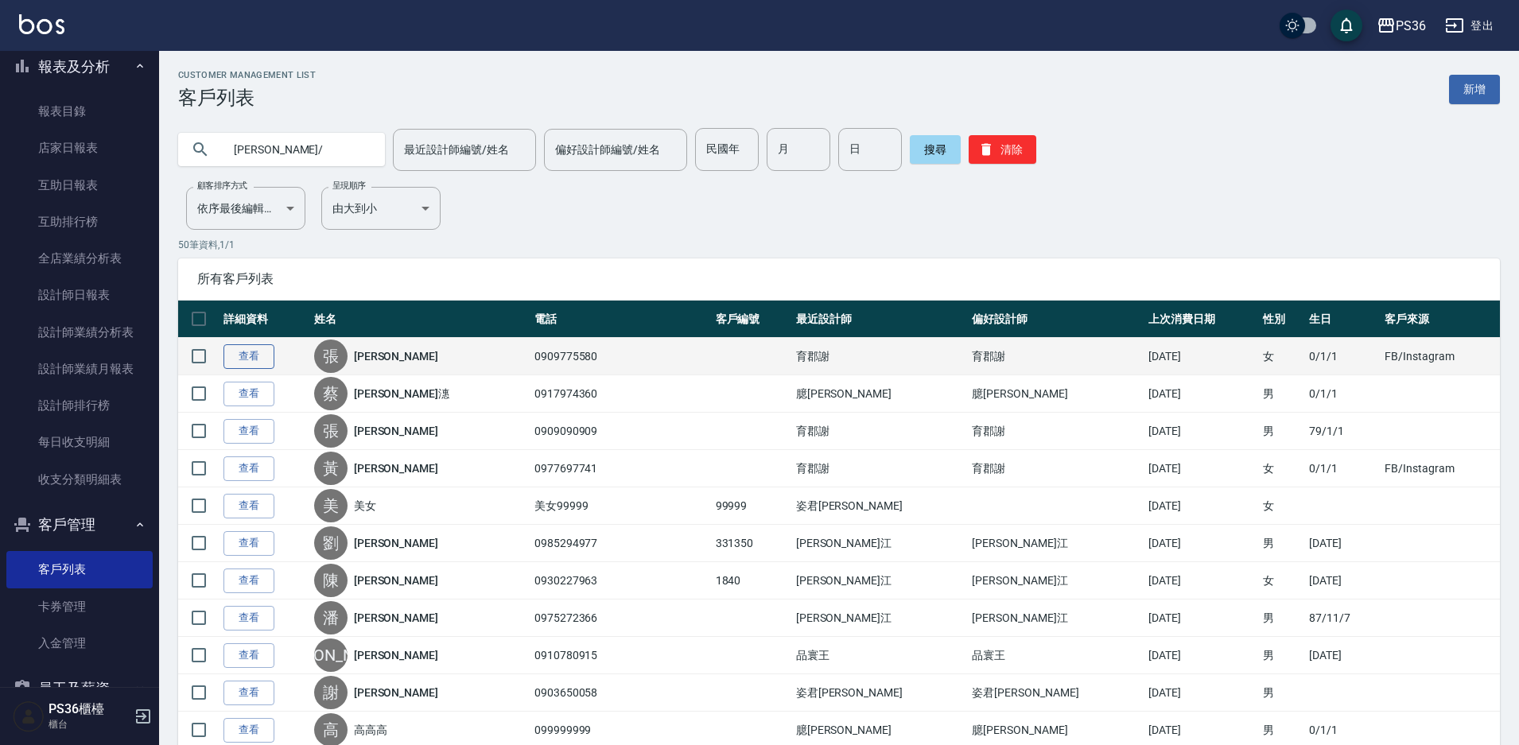
type input "[PERSON_NAME]/"
click at [264, 361] on link "查看" at bounding box center [249, 356] width 51 height 25
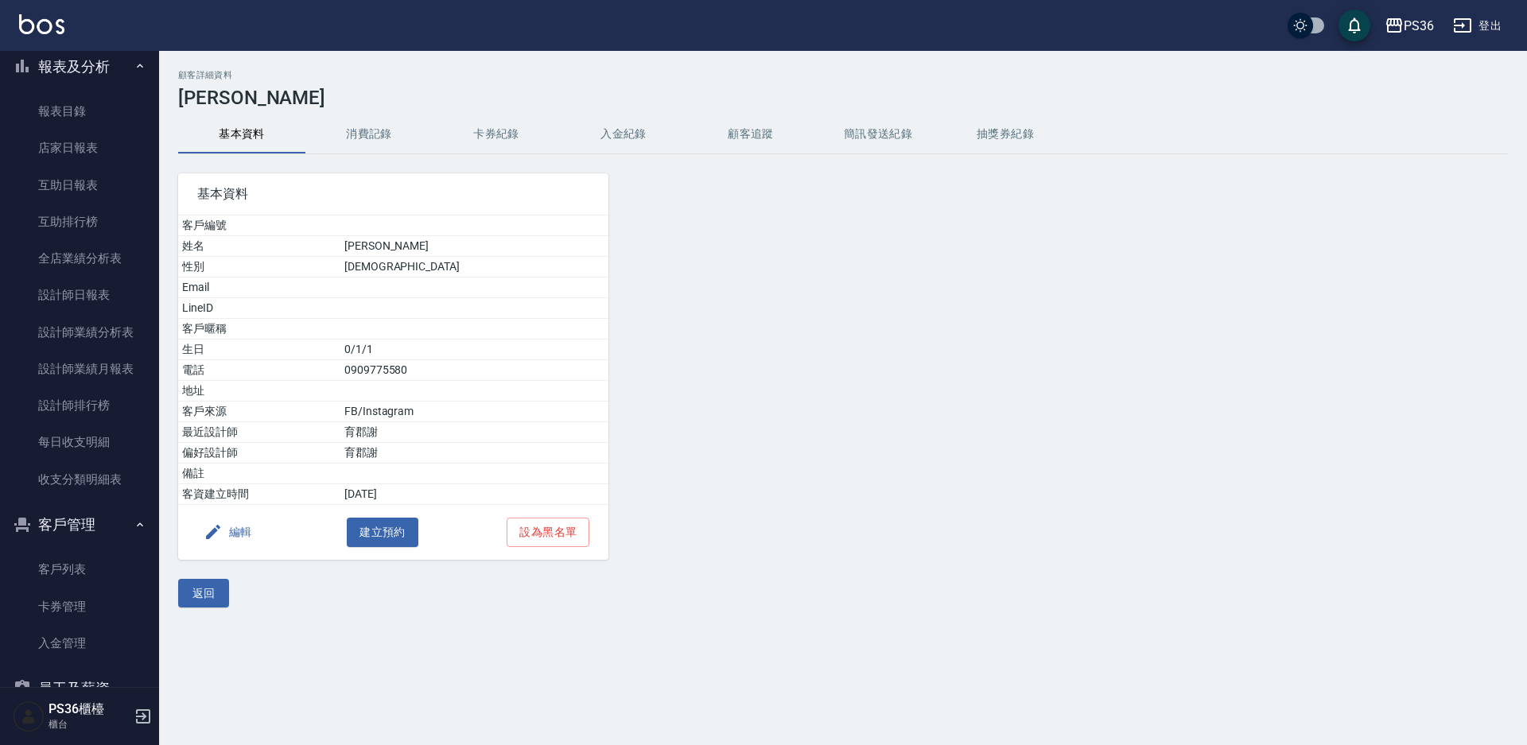
click at [356, 144] on button "消費記錄" at bounding box center [368, 134] width 127 height 38
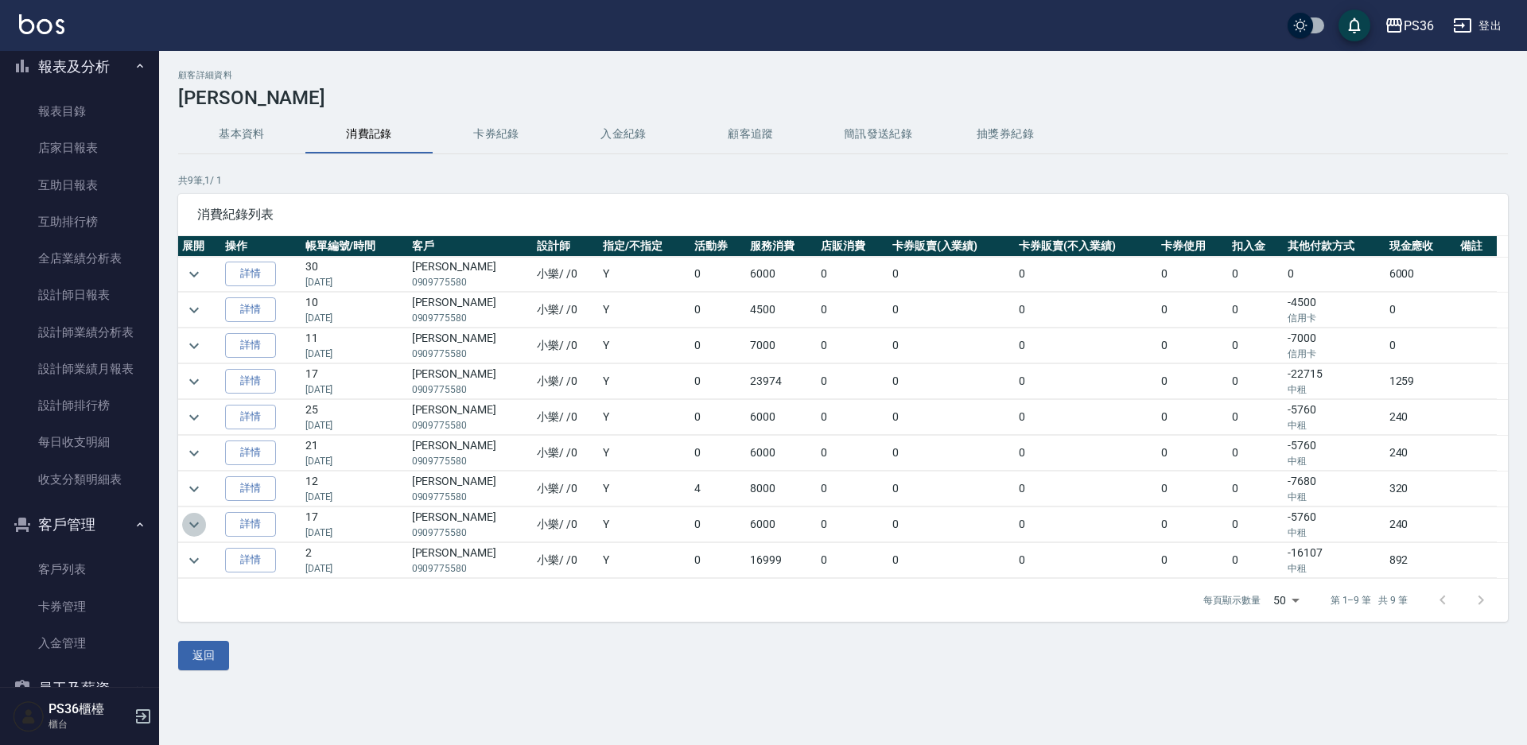
click at [203, 527] on icon "expand row" at bounding box center [194, 524] width 19 height 19
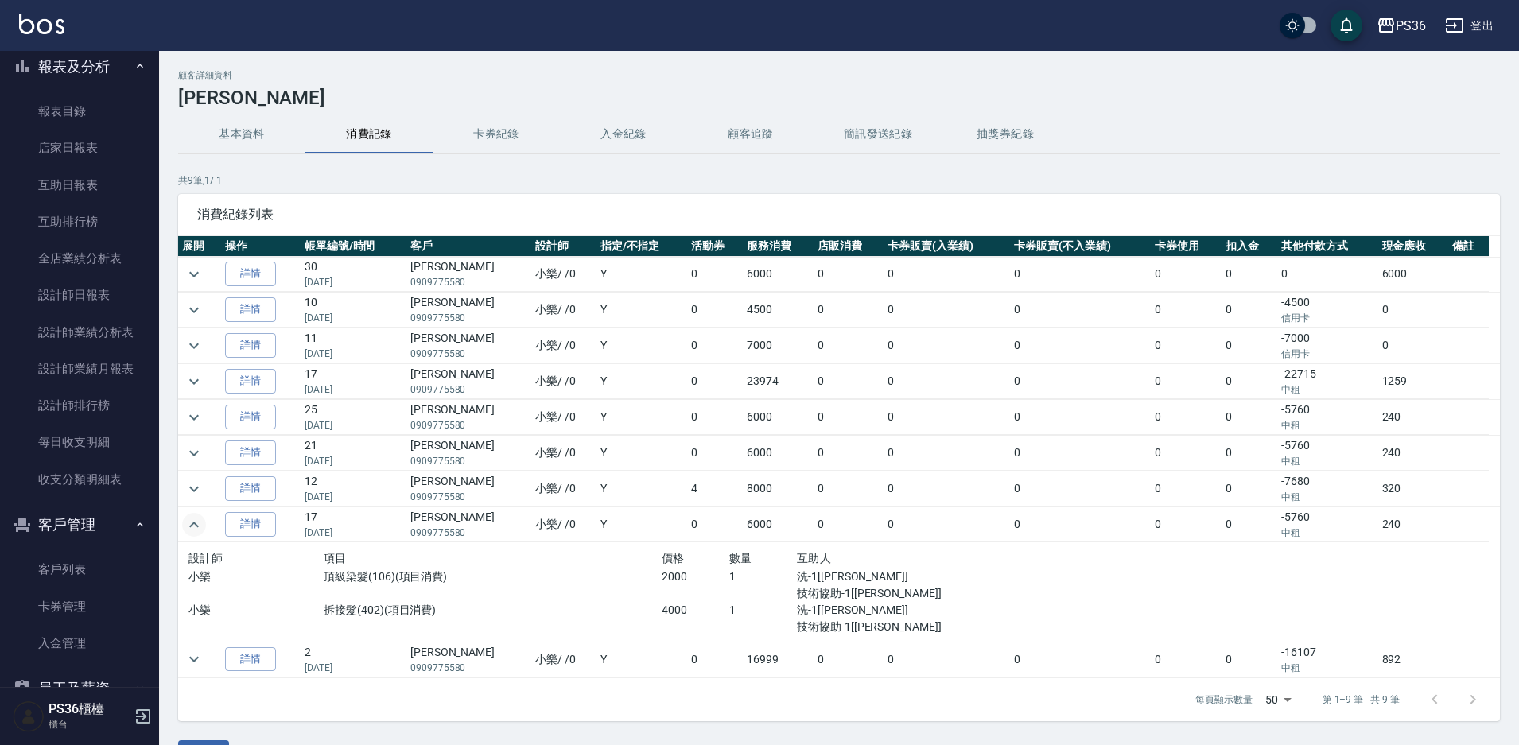
click at [203, 527] on icon "expand row" at bounding box center [194, 524] width 19 height 19
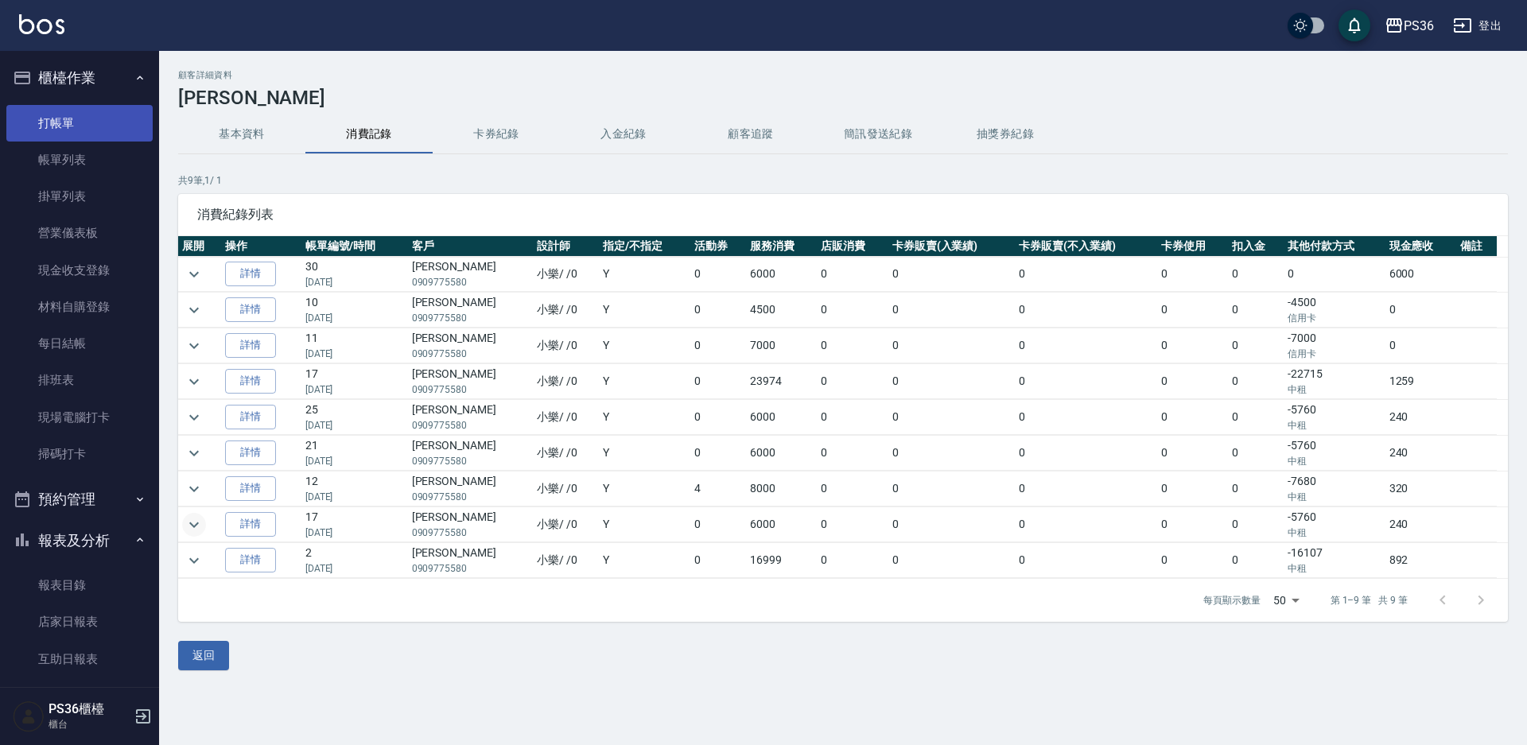
click at [77, 114] on link "打帳單" at bounding box center [79, 123] width 146 height 37
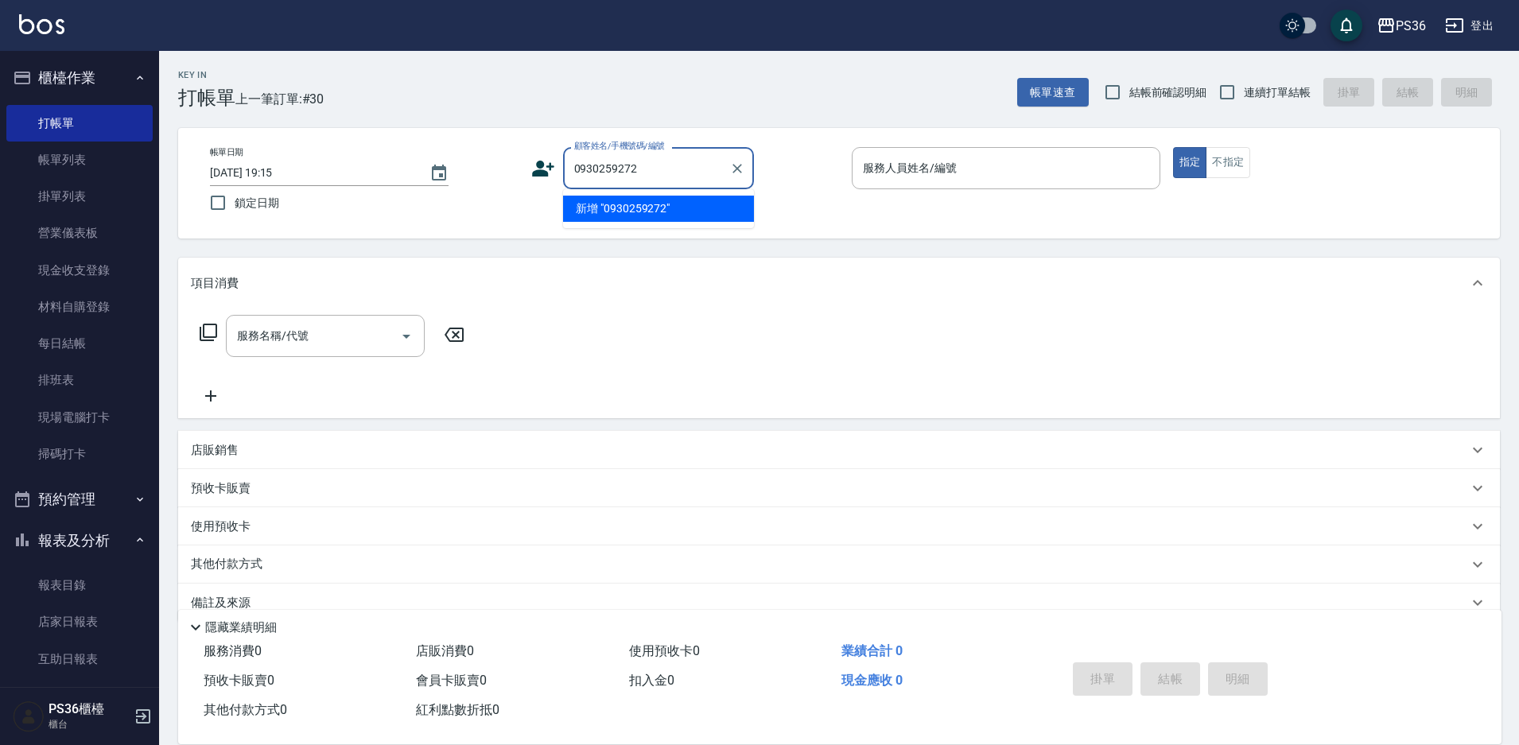
click at [621, 200] on li "新增 "0930259272"" at bounding box center [658, 209] width 191 height 26
type input "0930259272"
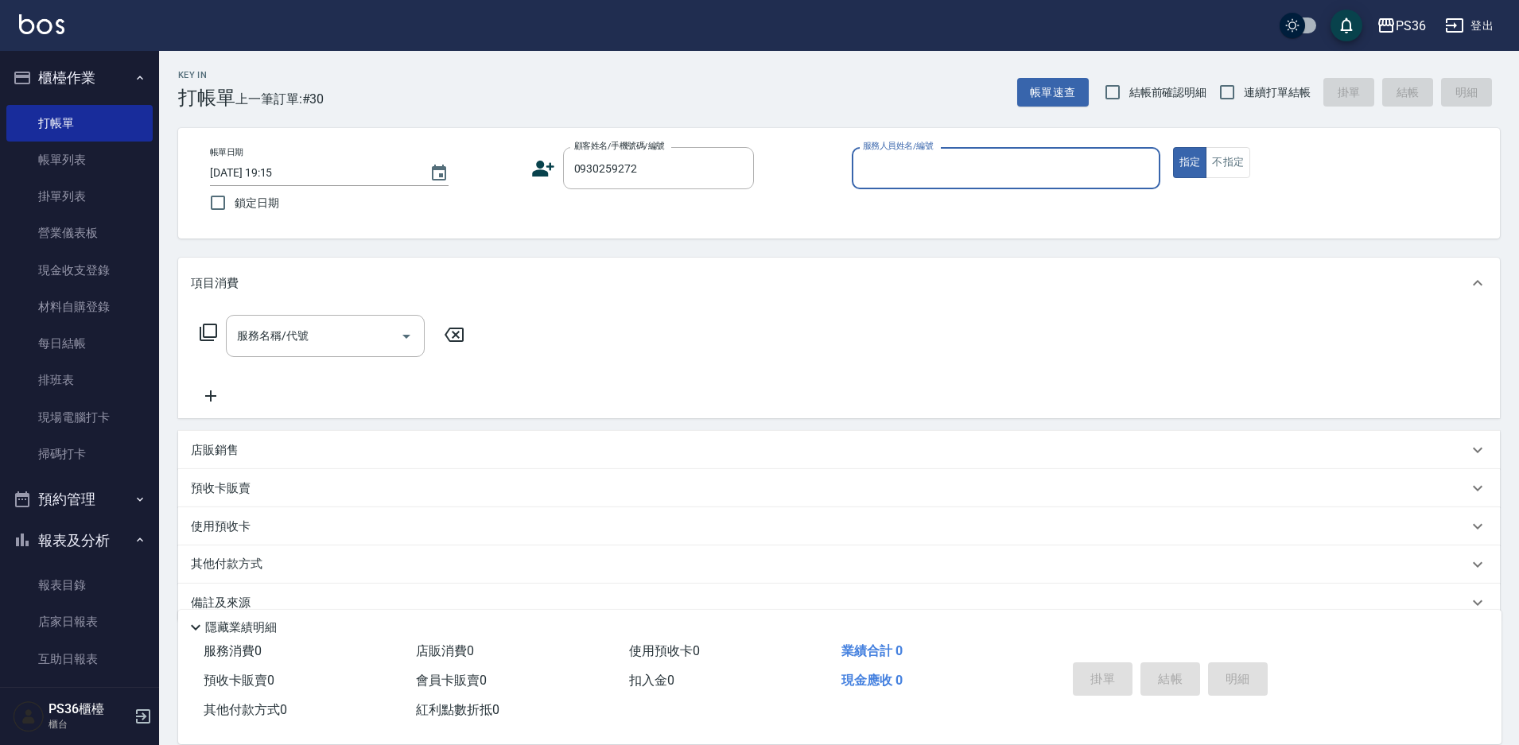
click at [536, 165] on icon at bounding box center [543, 169] width 22 height 16
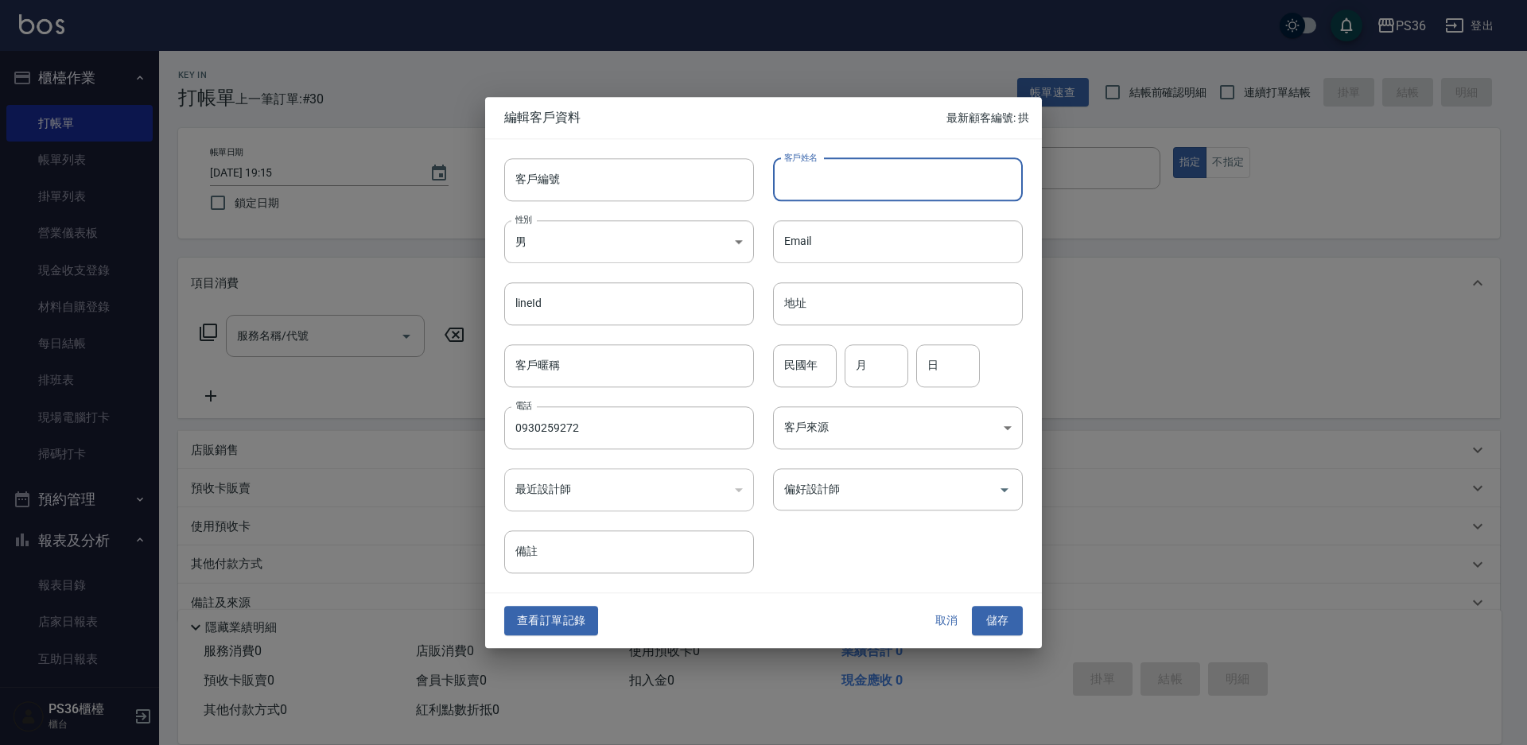
type input "0930259272"
drag, startPoint x: 807, startPoint y: 177, endPoint x: 803, endPoint y: 166, distance: 11.1
click at [807, 177] on div "客戶姓名 客戶姓名" at bounding box center [898, 179] width 250 height 43
type input "[PERSON_NAME]"
click at [857, 494] on input "偏好設計師" at bounding box center [886, 490] width 212 height 28
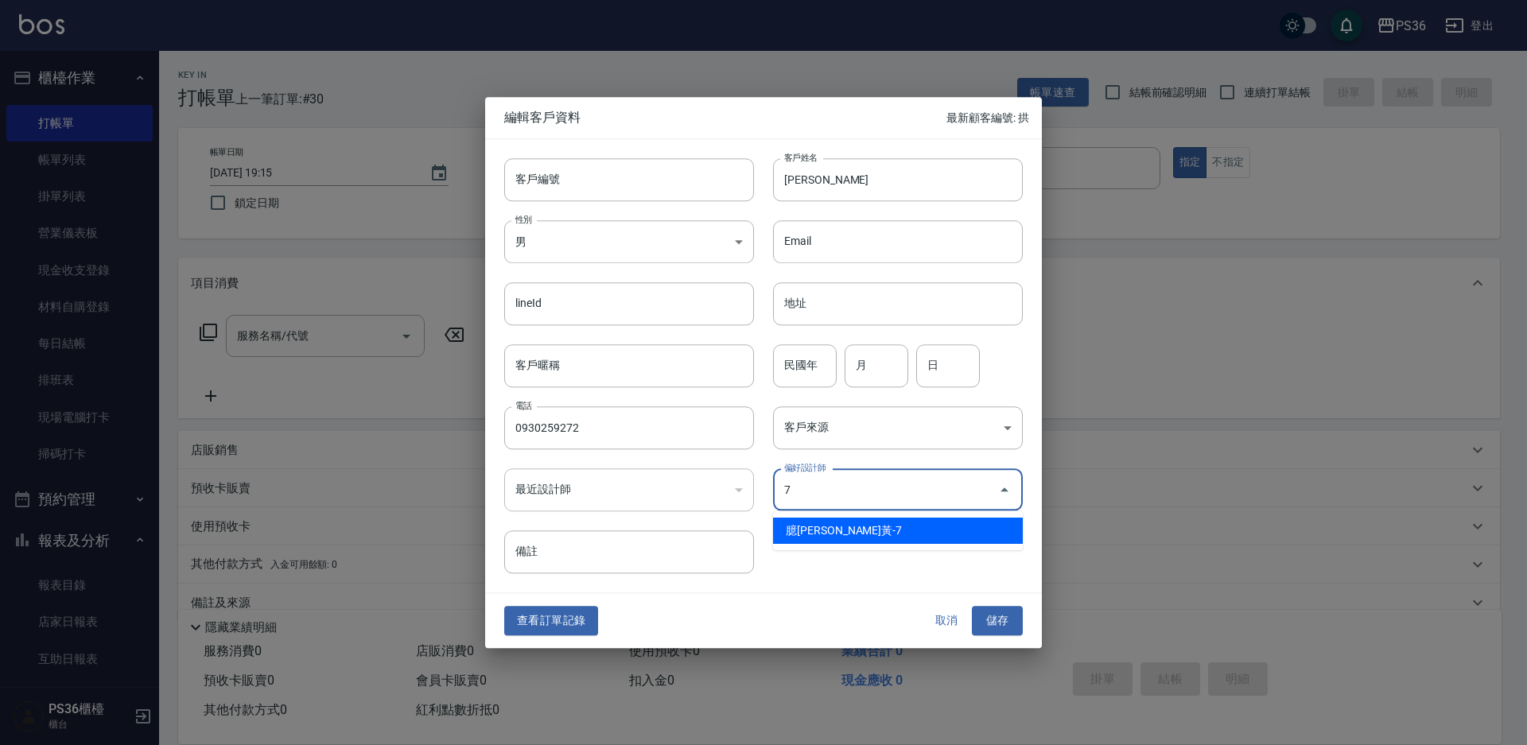
type input "臆[PERSON_NAME]"
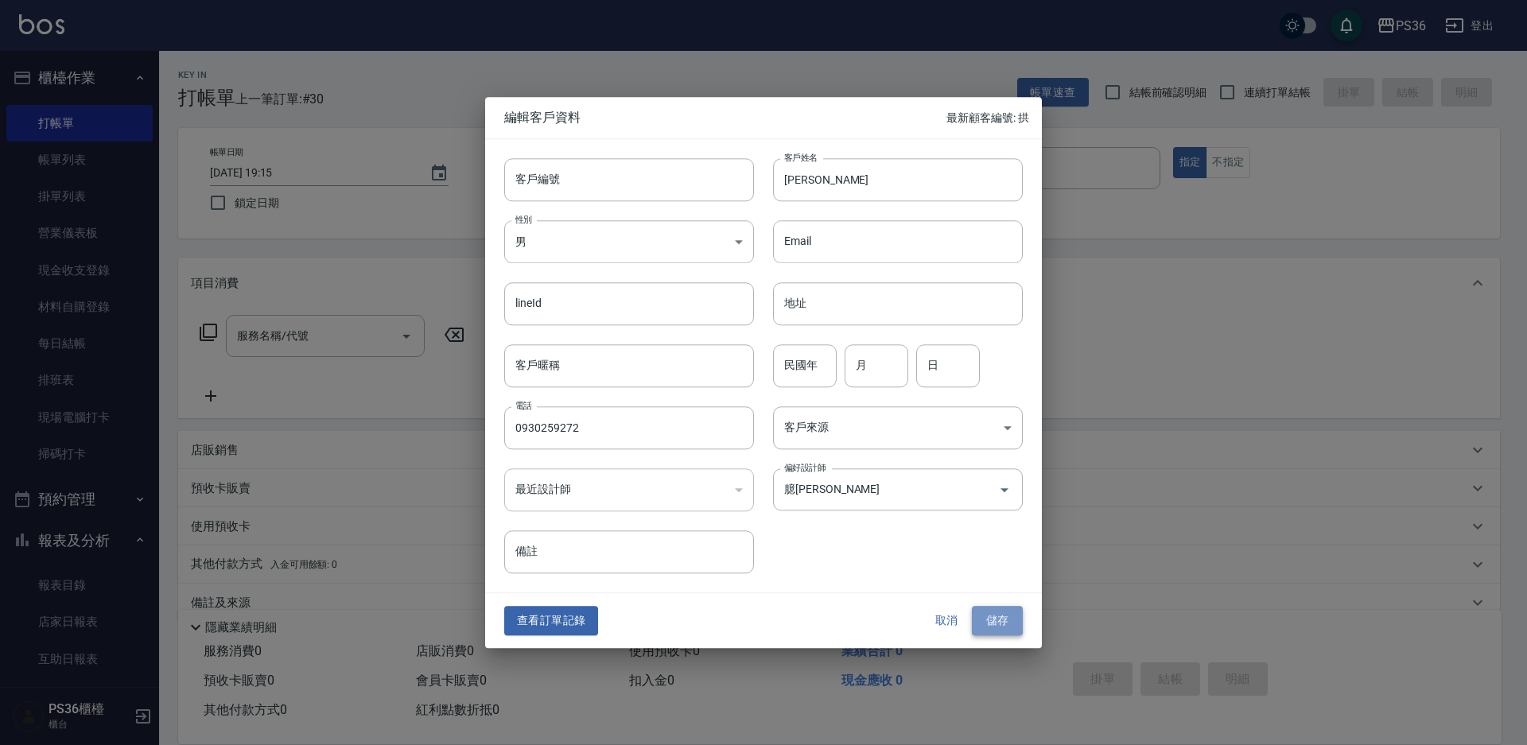
click at [1001, 614] on button "儲存" at bounding box center [997, 621] width 51 height 29
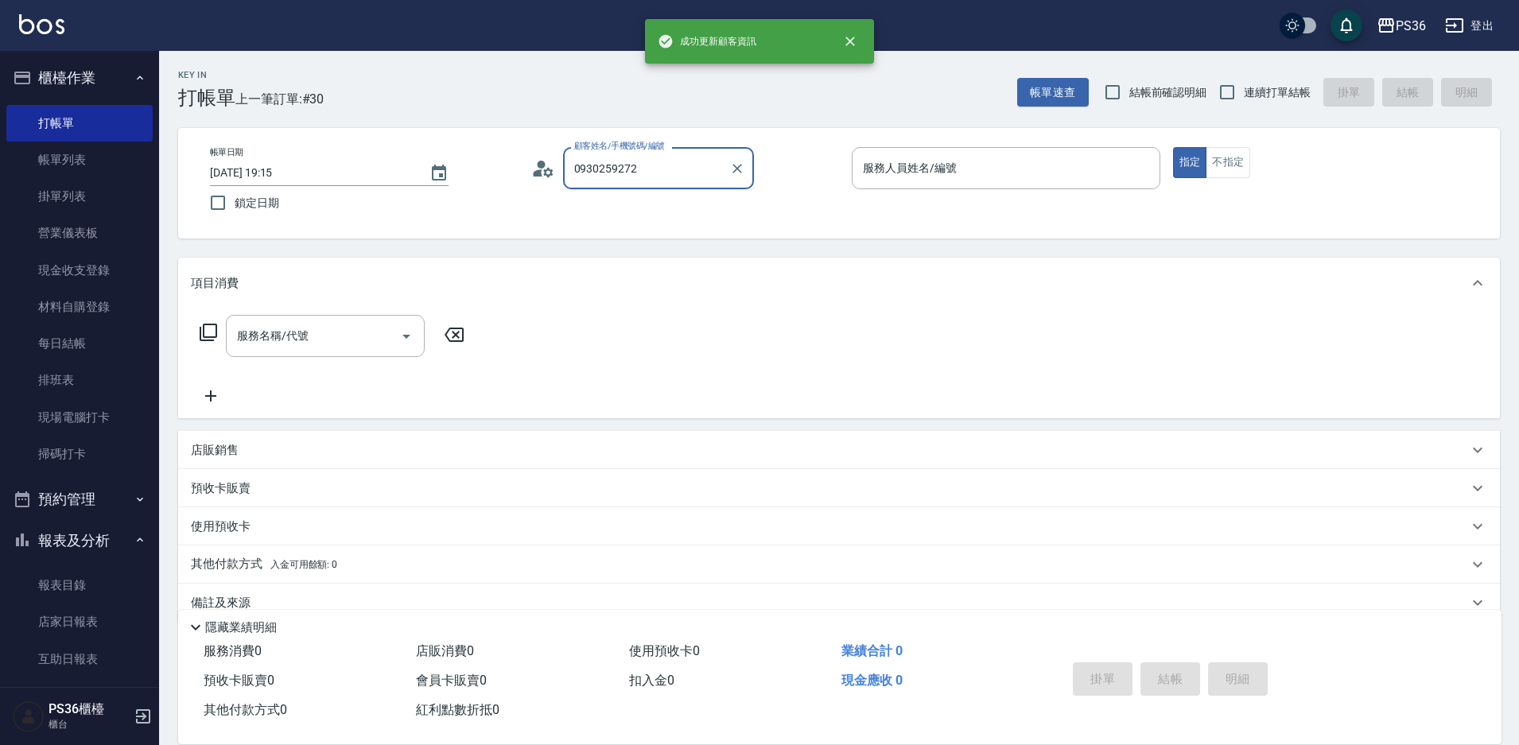
click at [692, 172] on input "0930259272" at bounding box center [646, 168] width 153 height 28
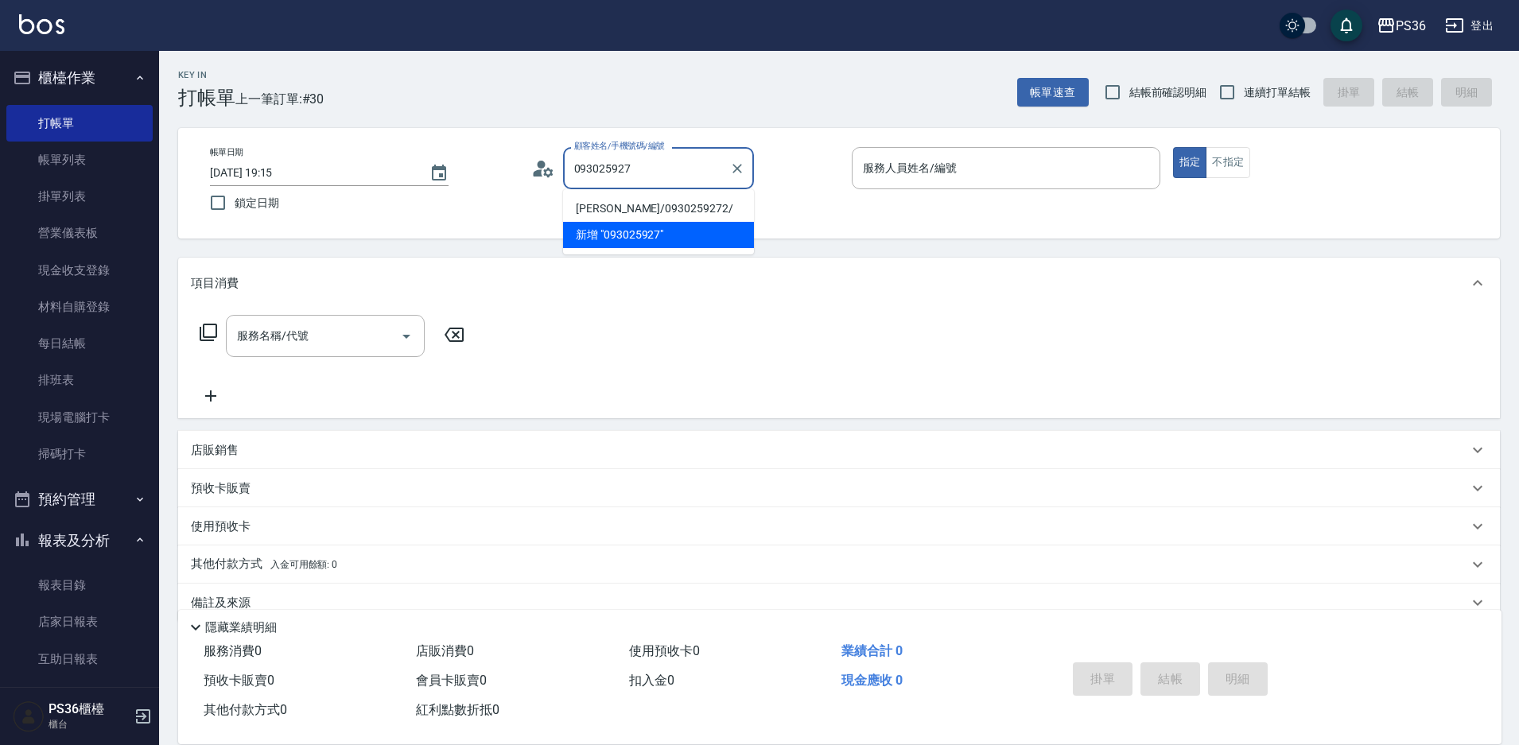
click at [651, 207] on li "[PERSON_NAME]/0930259272/" at bounding box center [658, 209] width 191 height 26
type input "[PERSON_NAME]/0930259272/"
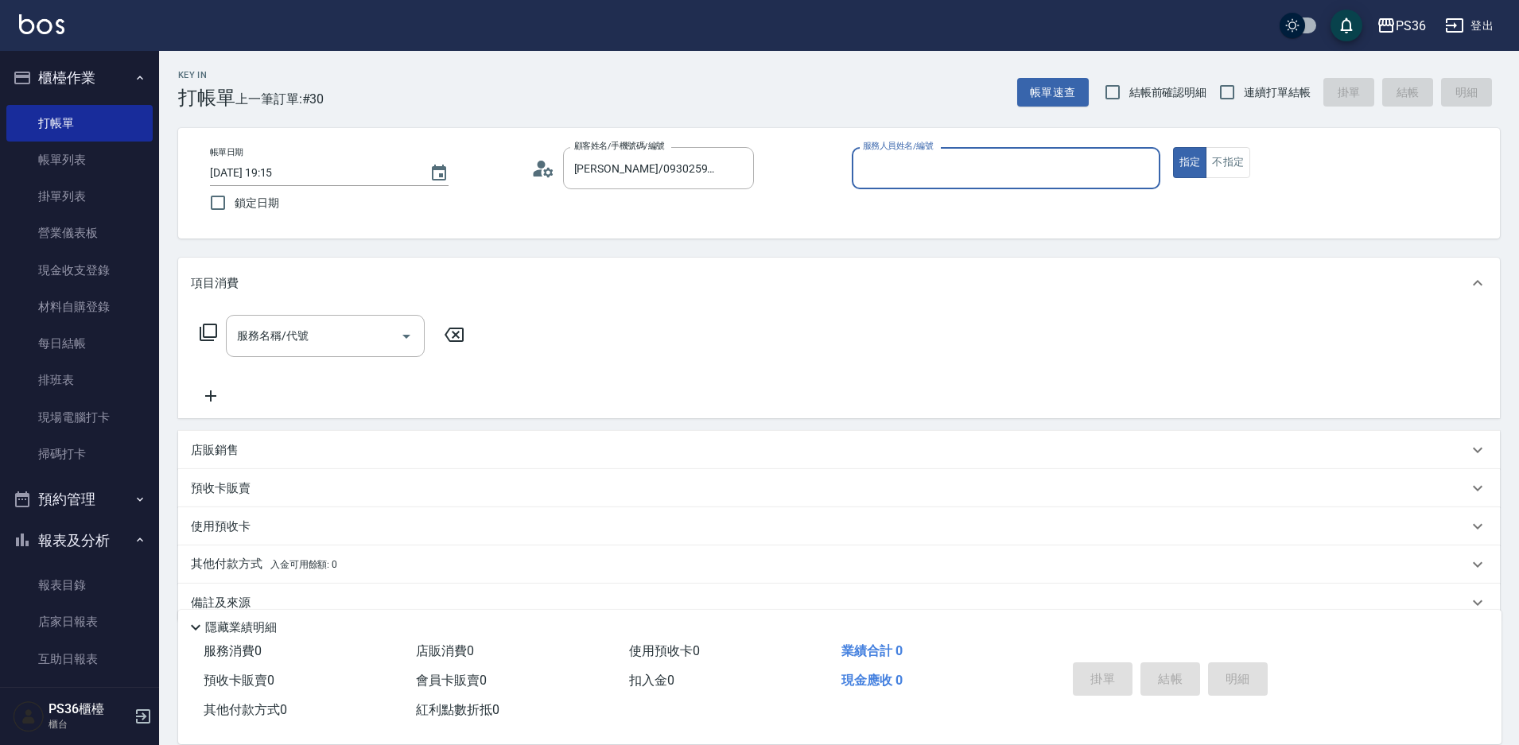
type input "EJ-7"
click at [1233, 150] on button "不指定" at bounding box center [1228, 162] width 45 height 31
click at [295, 317] on div "服務名稱/代號" at bounding box center [325, 336] width 199 height 42
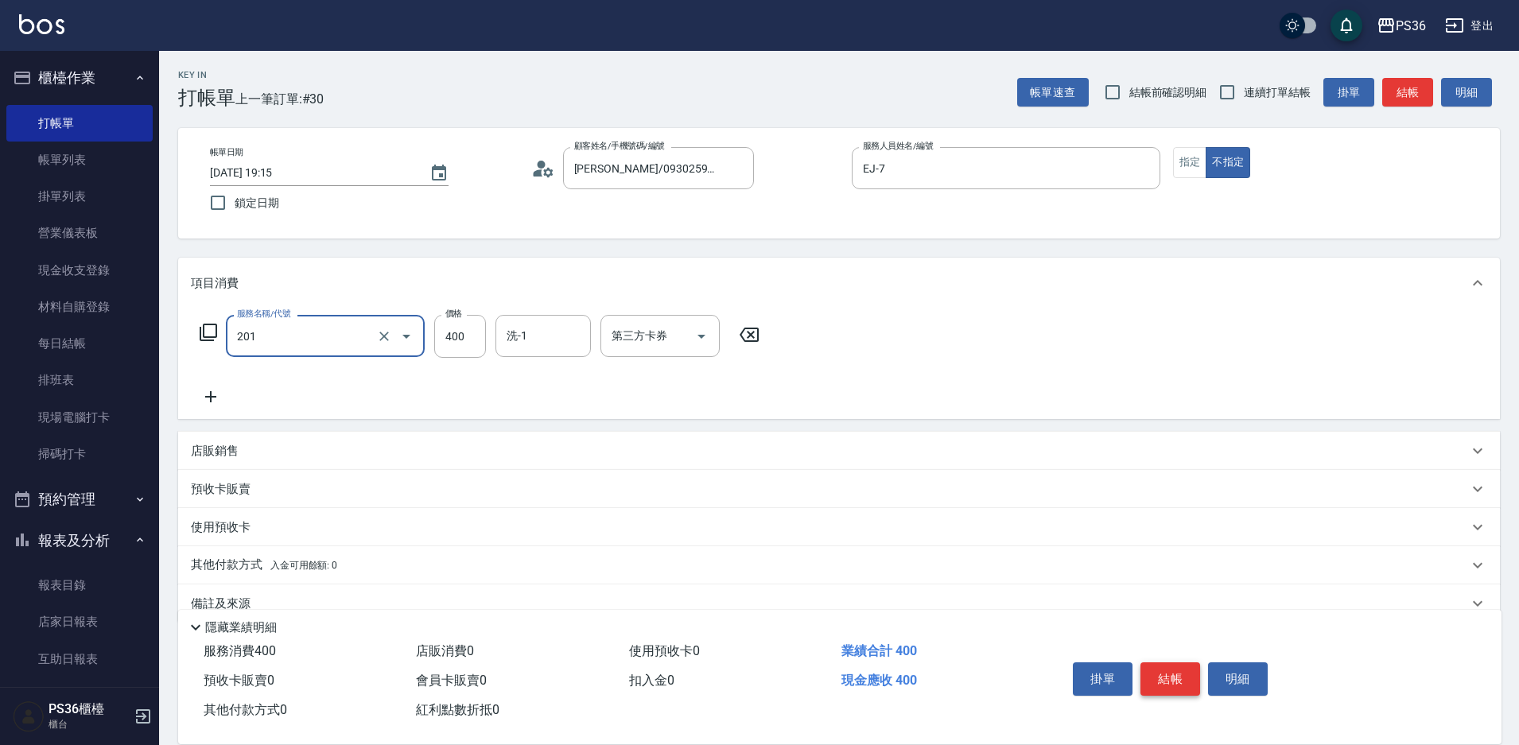
type input "C級洗剪(201)"
click at [1179, 671] on button "結帳" at bounding box center [1171, 679] width 60 height 33
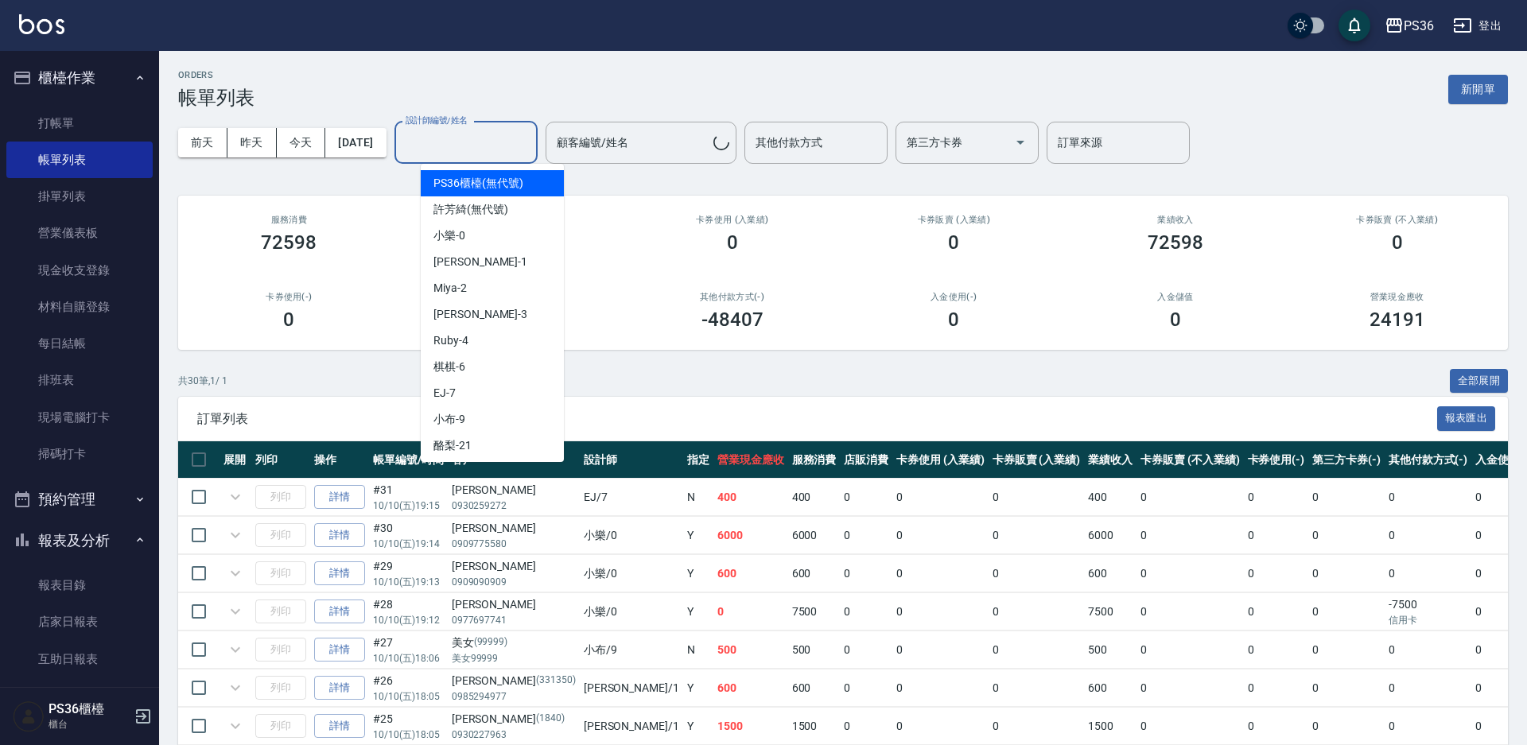
click at [503, 149] on div "設計師編號/姓名 設計師編號/姓名" at bounding box center [466, 143] width 143 height 42
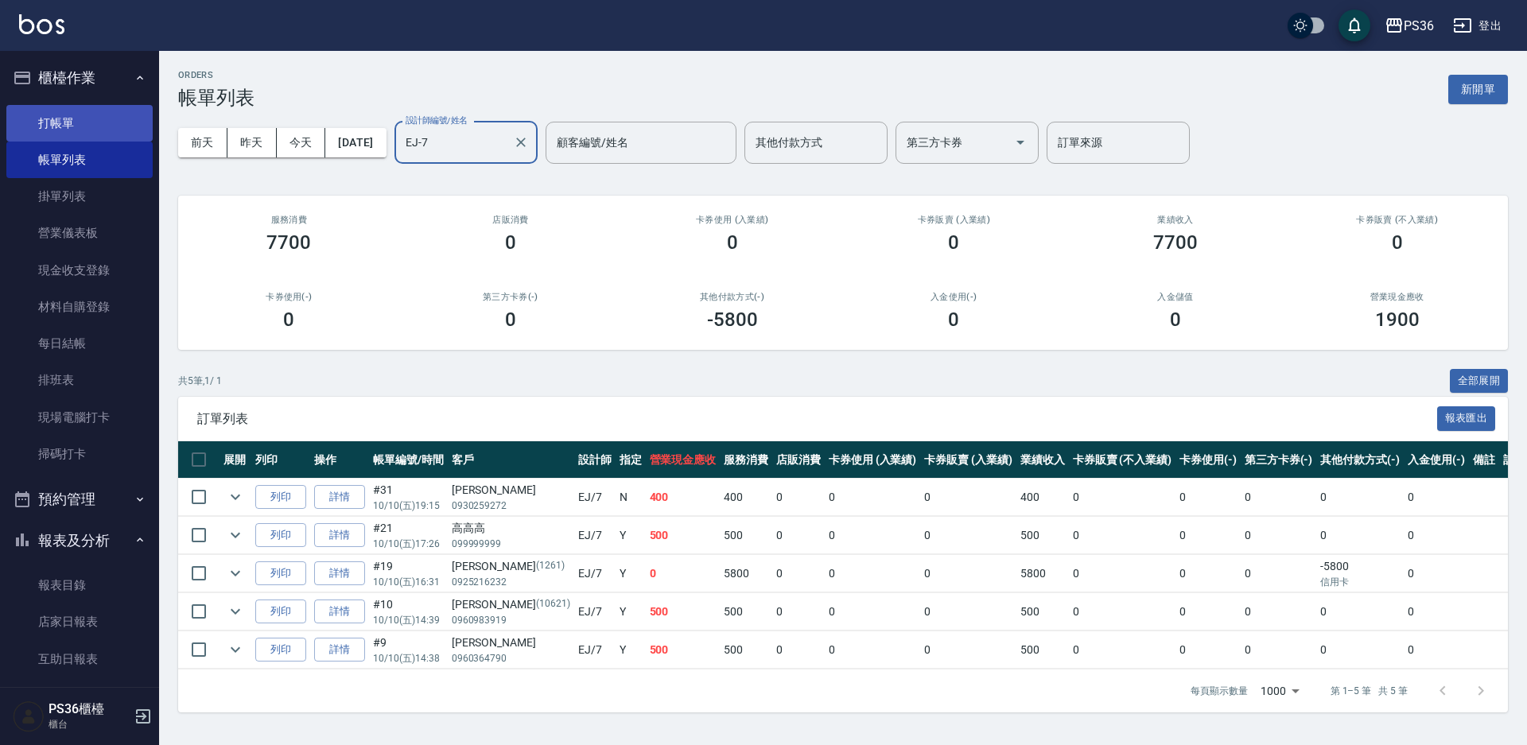
type input "EJ-7"
click at [60, 122] on link "打帳單" at bounding box center [79, 123] width 146 height 37
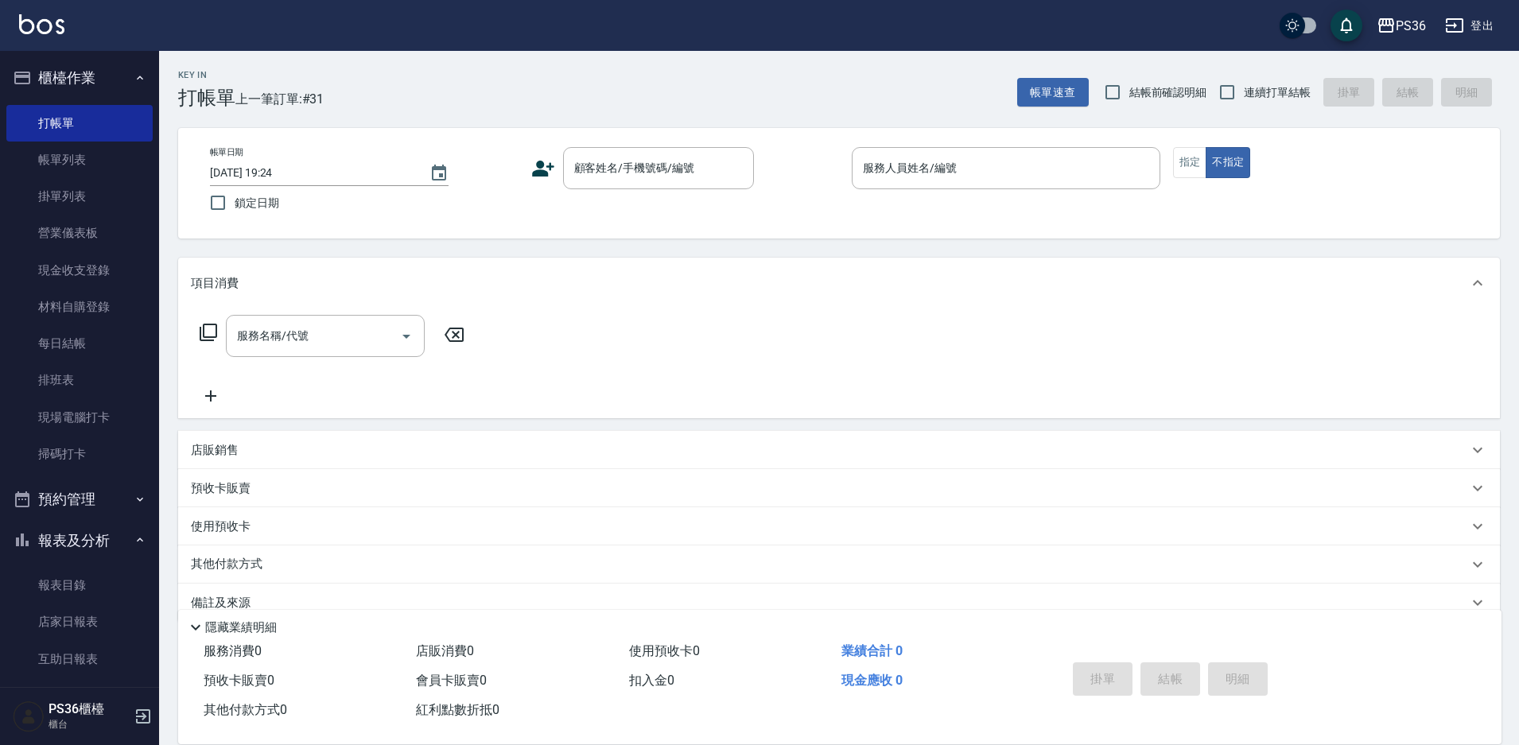
drag, startPoint x: 115, startPoint y: 138, endPoint x: 82, endPoint y: 511, distance: 375.3
click at [82, 511] on button "預約管理" at bounding box center [79, 499] width 146 height 41
click at [77, 503] on button "預約管理" at bounding box center [79, 499] width 146 height 41
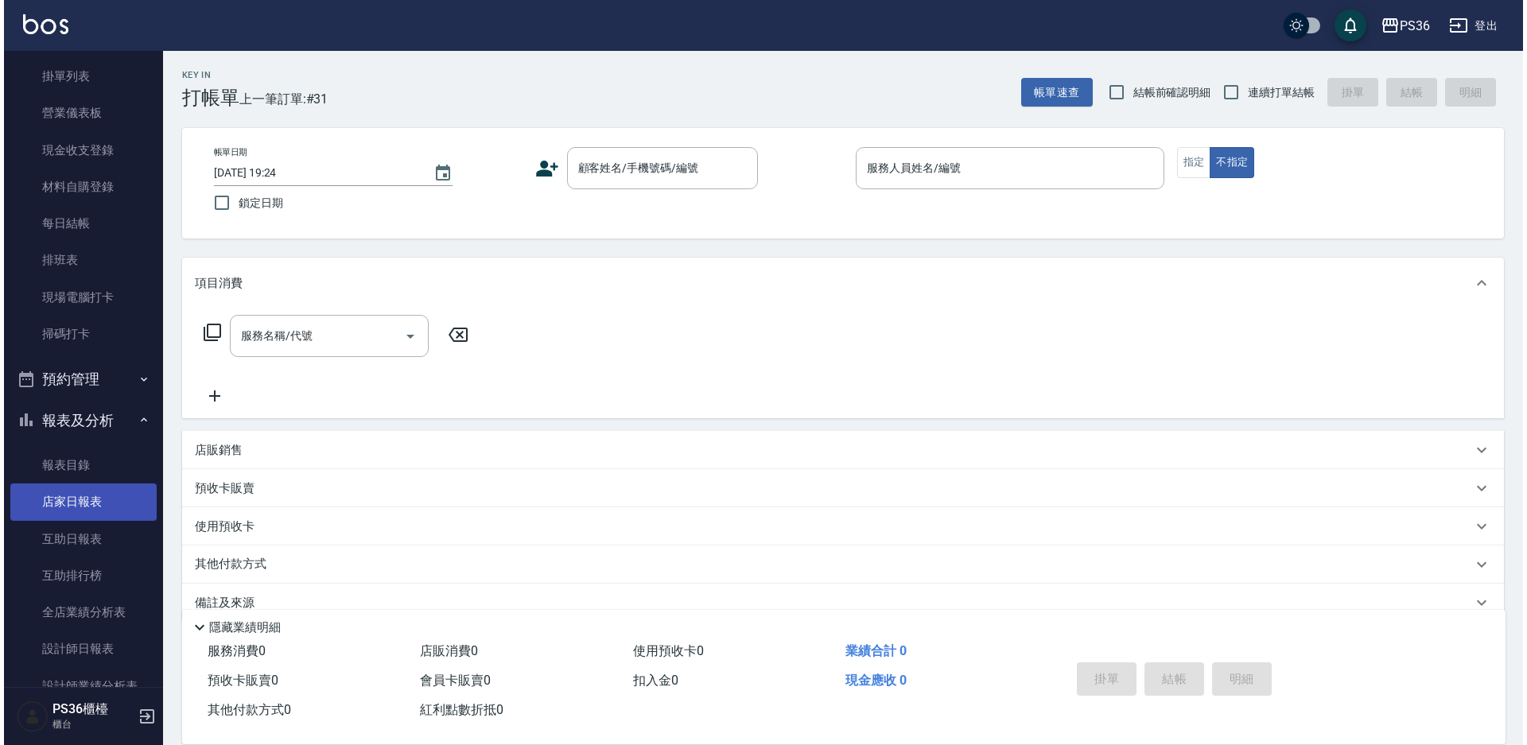
scroll to position [159, 0]
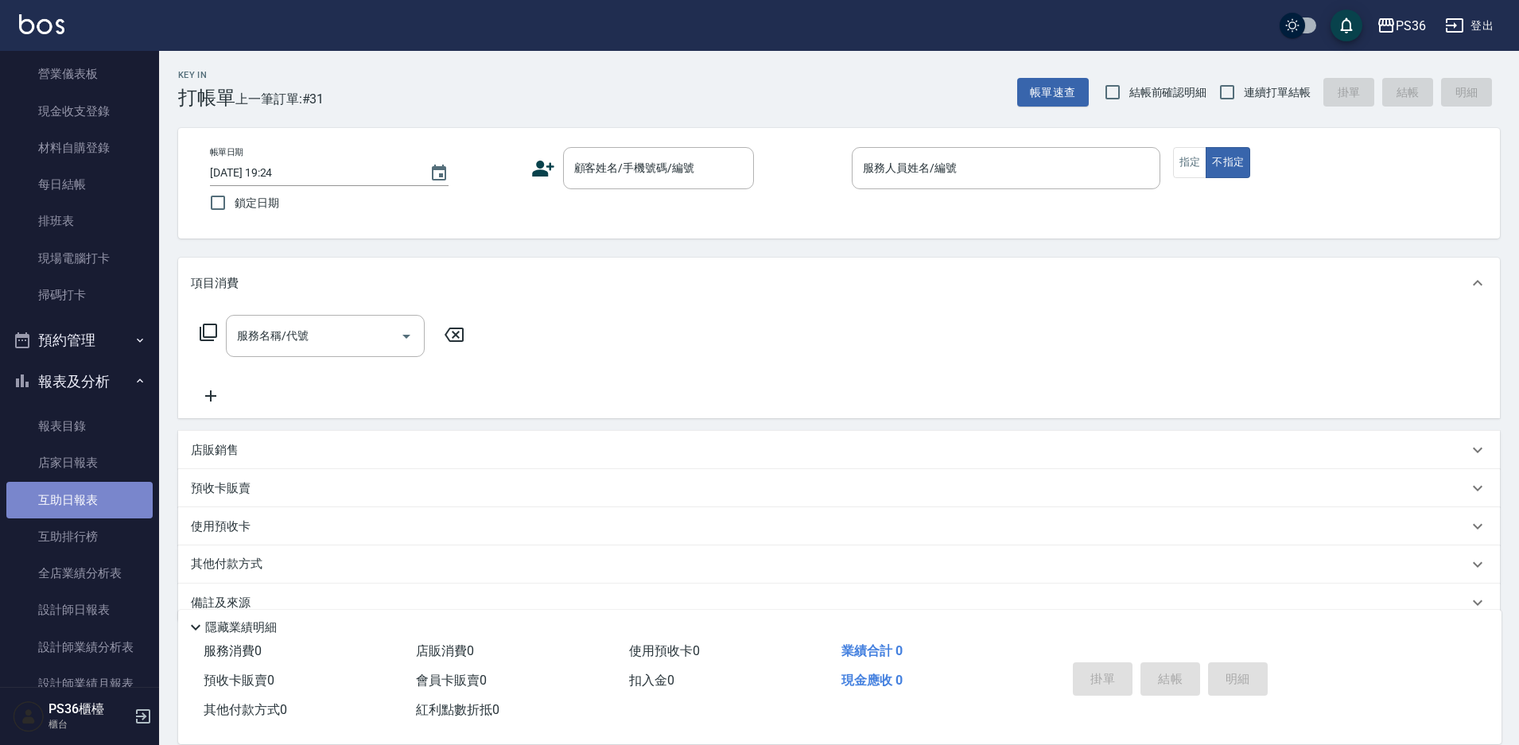
click at [93, 507] on link "互助日報表" at bounding box center [79, 500] width 146 height 37
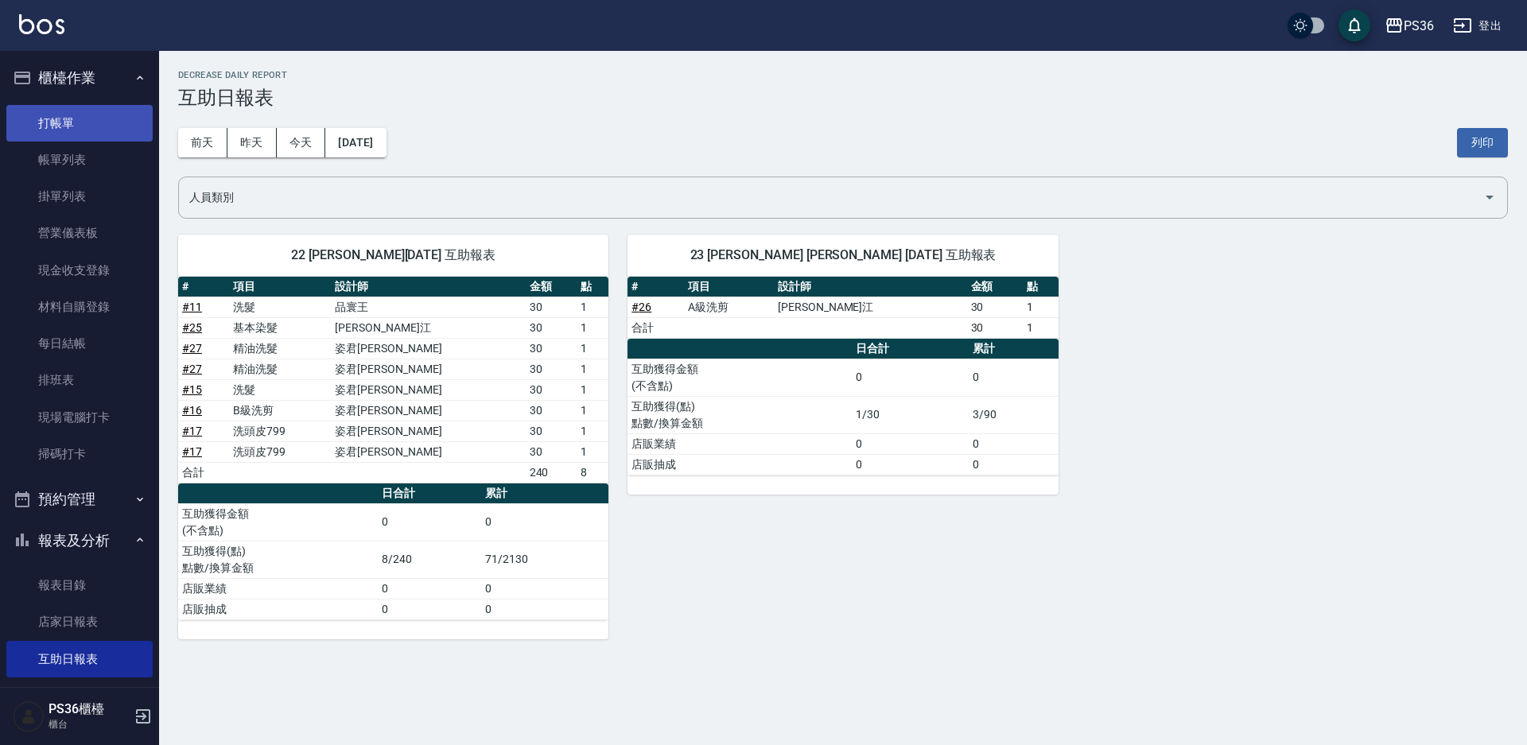
click at [57, 134] on link "打帳單" at bounding box center [79, 123] width 146 height 37
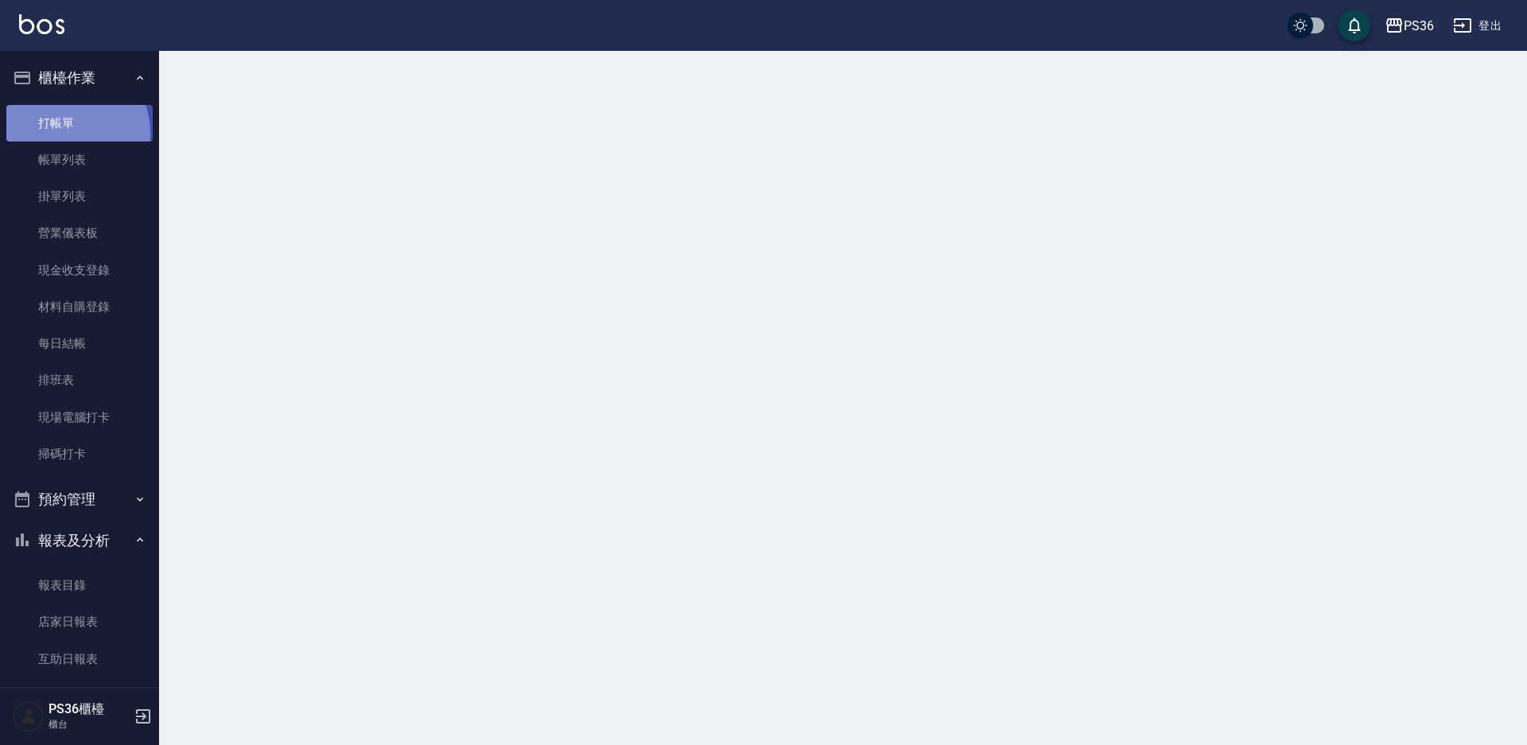
click at [57, 134] on link "打帳單" at bounding box center [79, 123] width 146 height 37
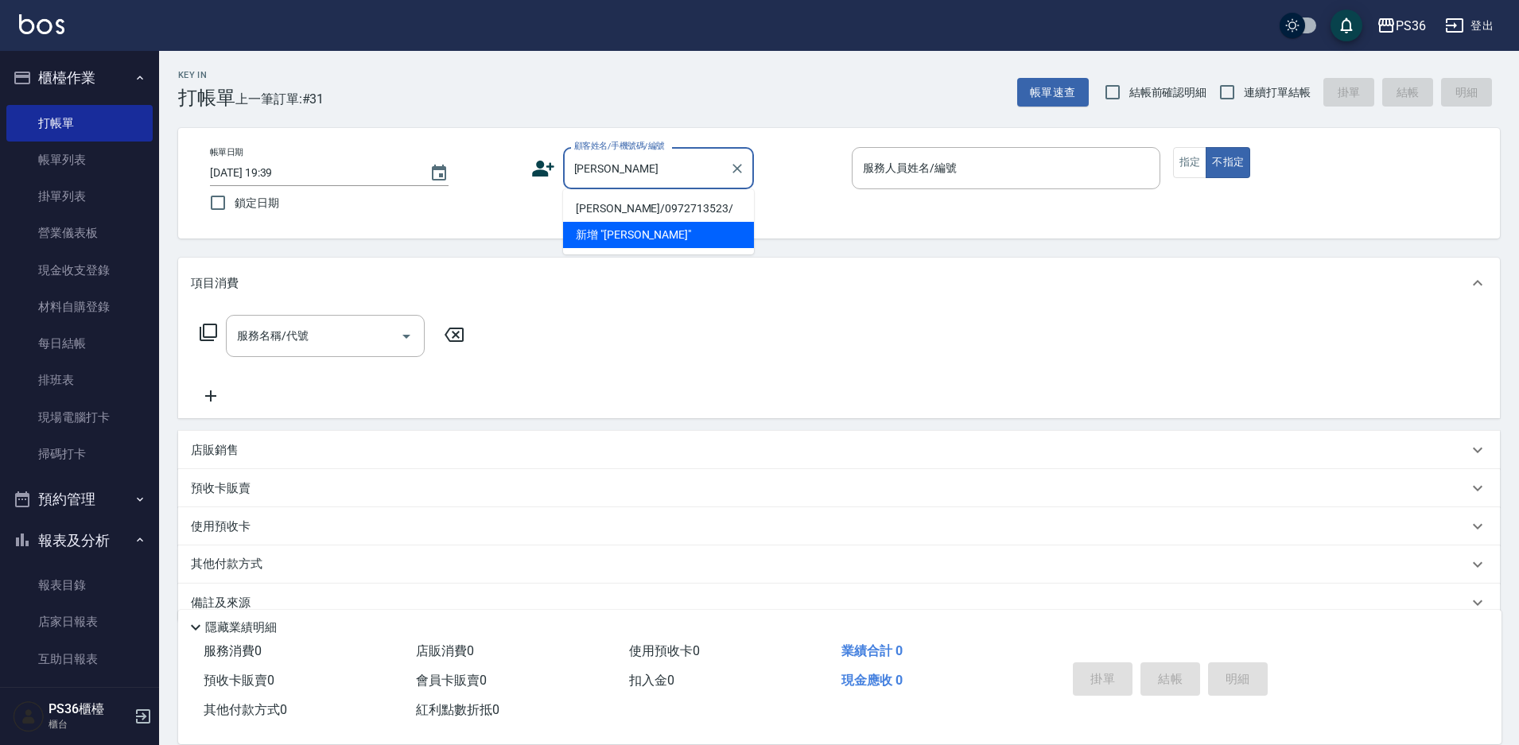
click at [653, 209] on li "[PERSON_NAME]/0972713523/" at bounding box center [658, 209] width 191 height 26
type input "[PERSON_NAME]/0972713523/"
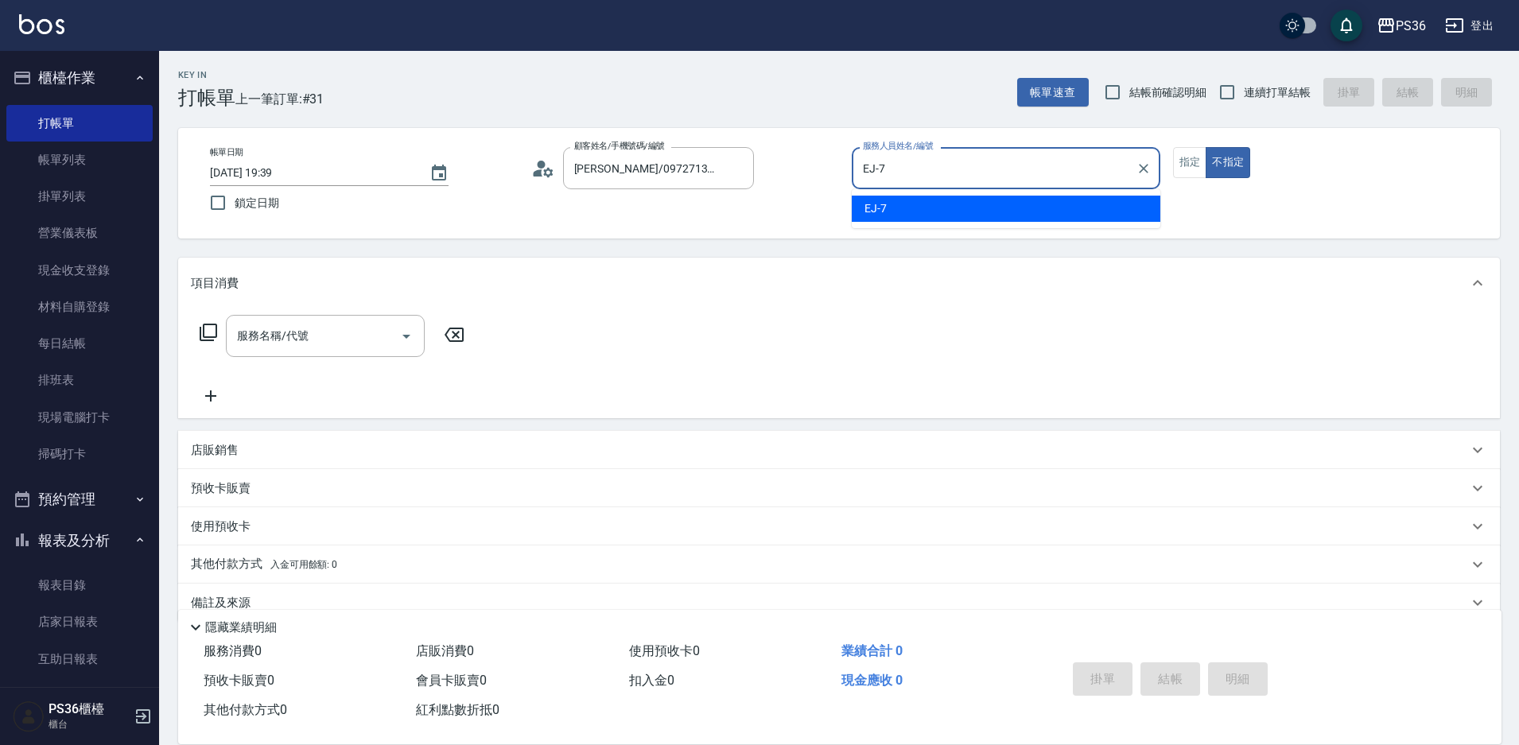
type input "EJ-7"
type button "false"
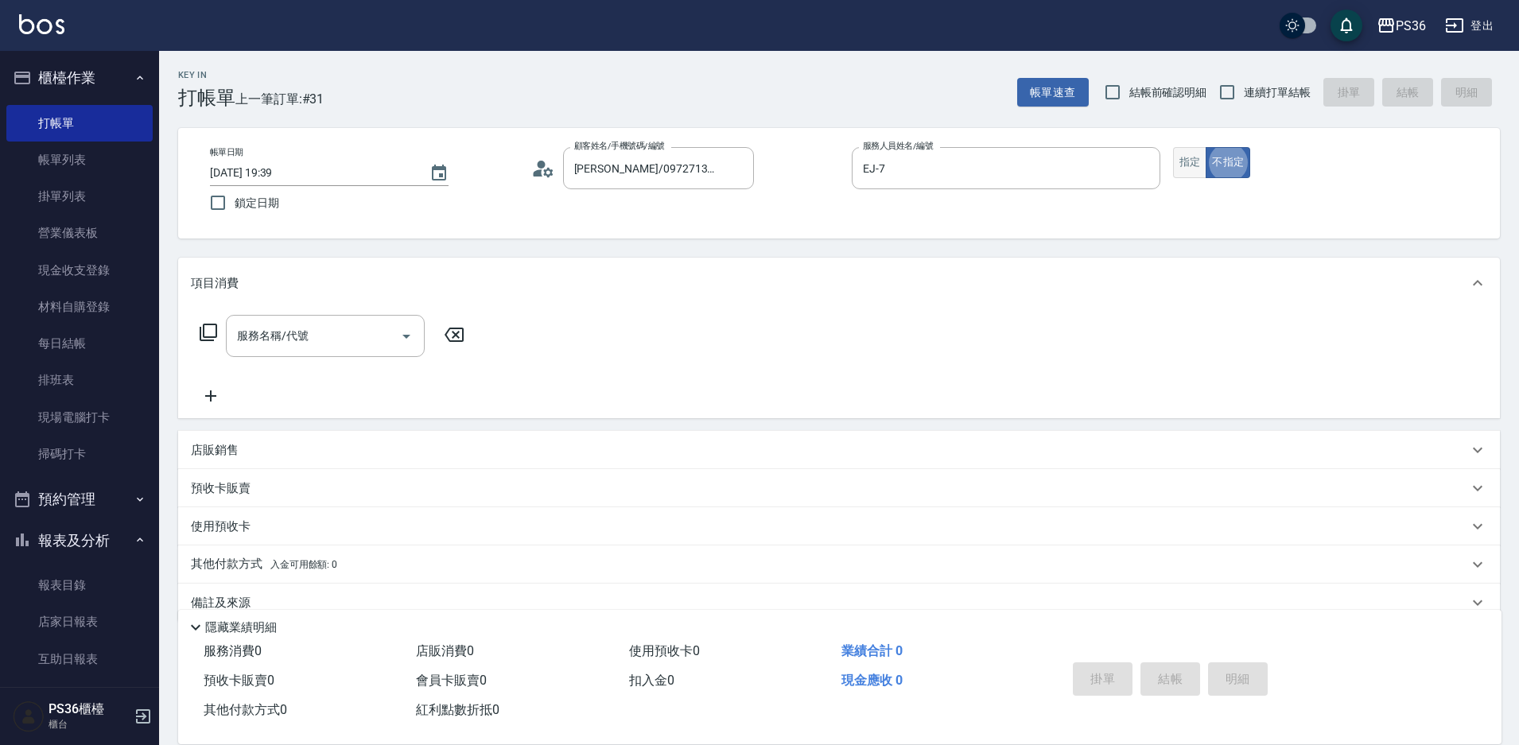
click at [1190, 160] on button "指定" at bounding box center [1190, 162] width 34 height 31
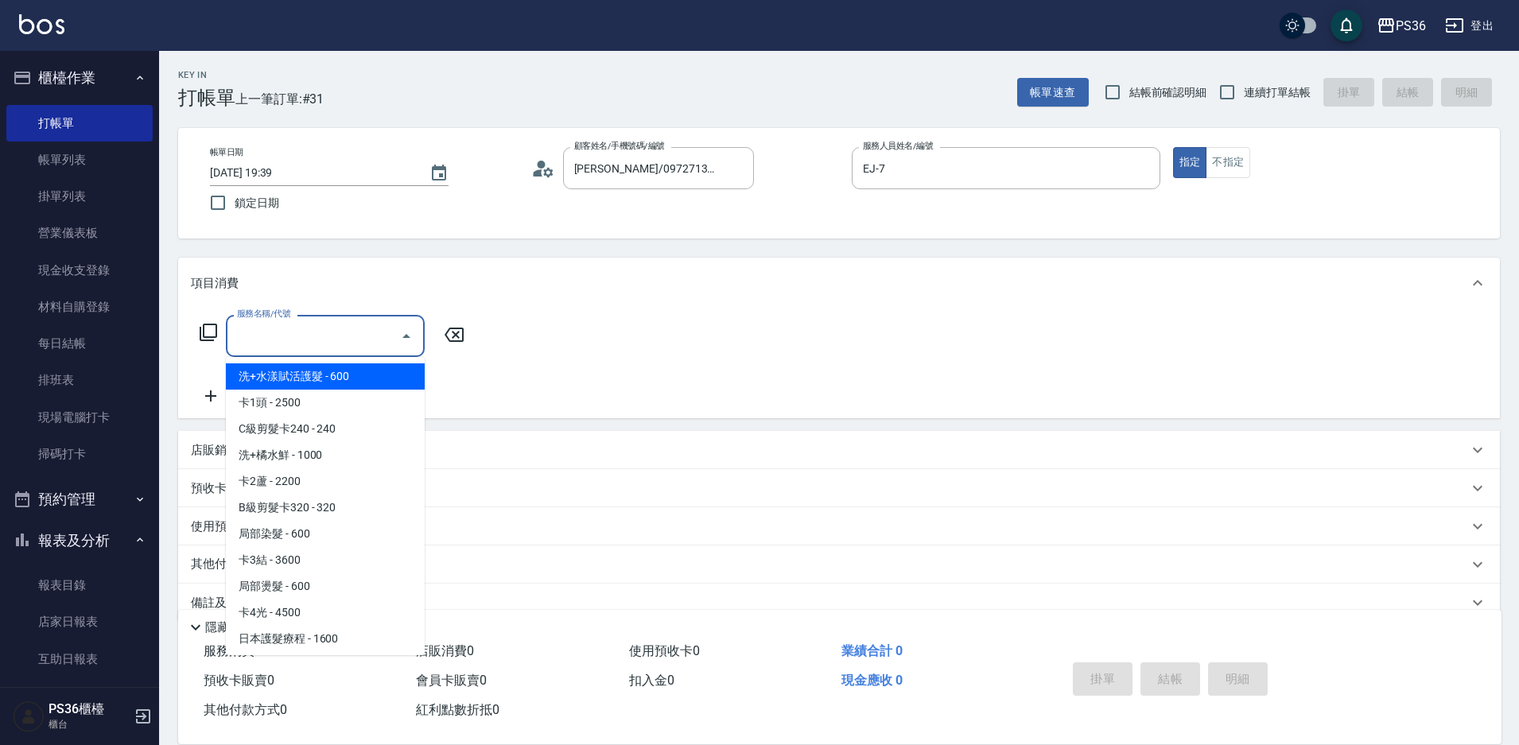
click at [282, 343] on div "服務名稱/代號 服務名稱/代號" at bounding box center [325, 336] width 199 height 42
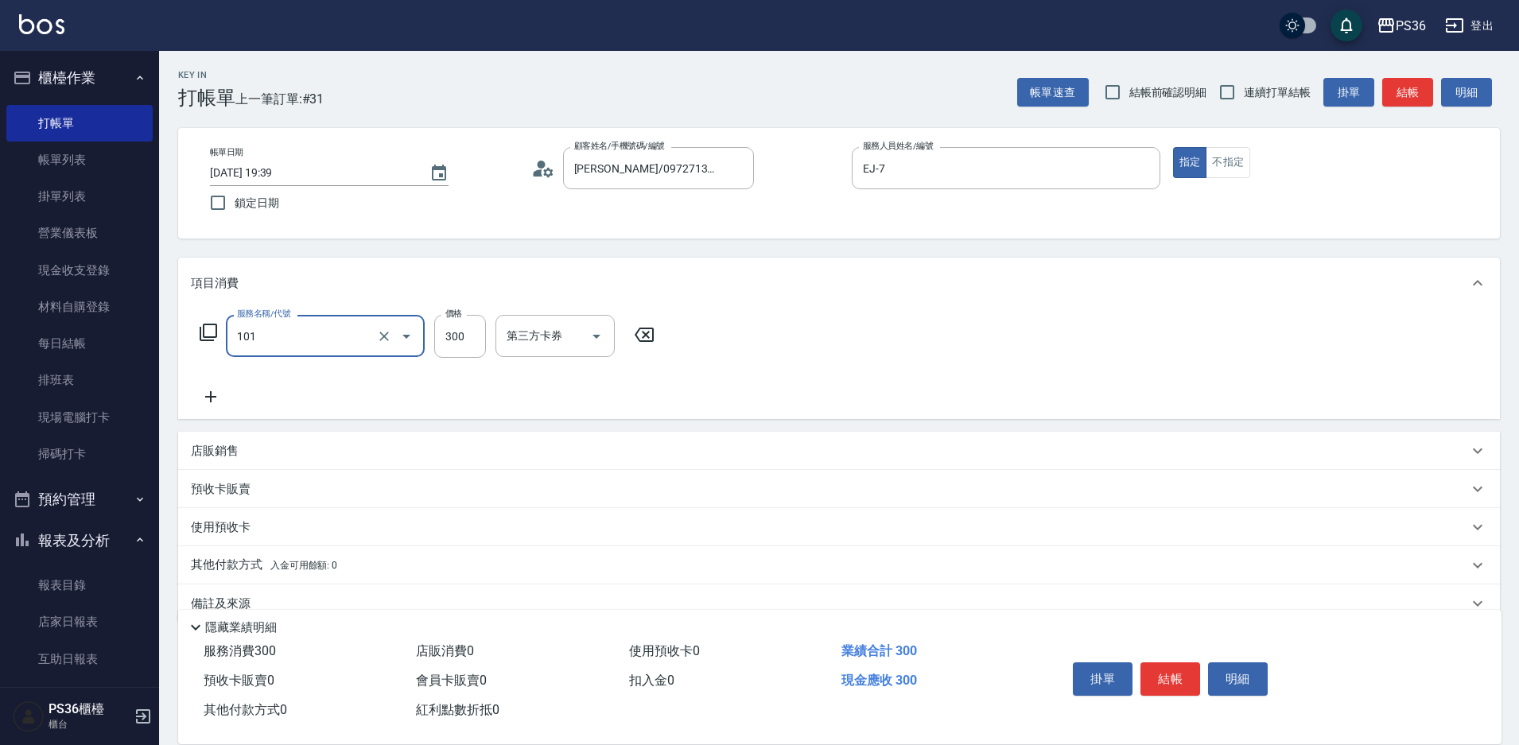
type input "洗髮(101)"
type input "1"
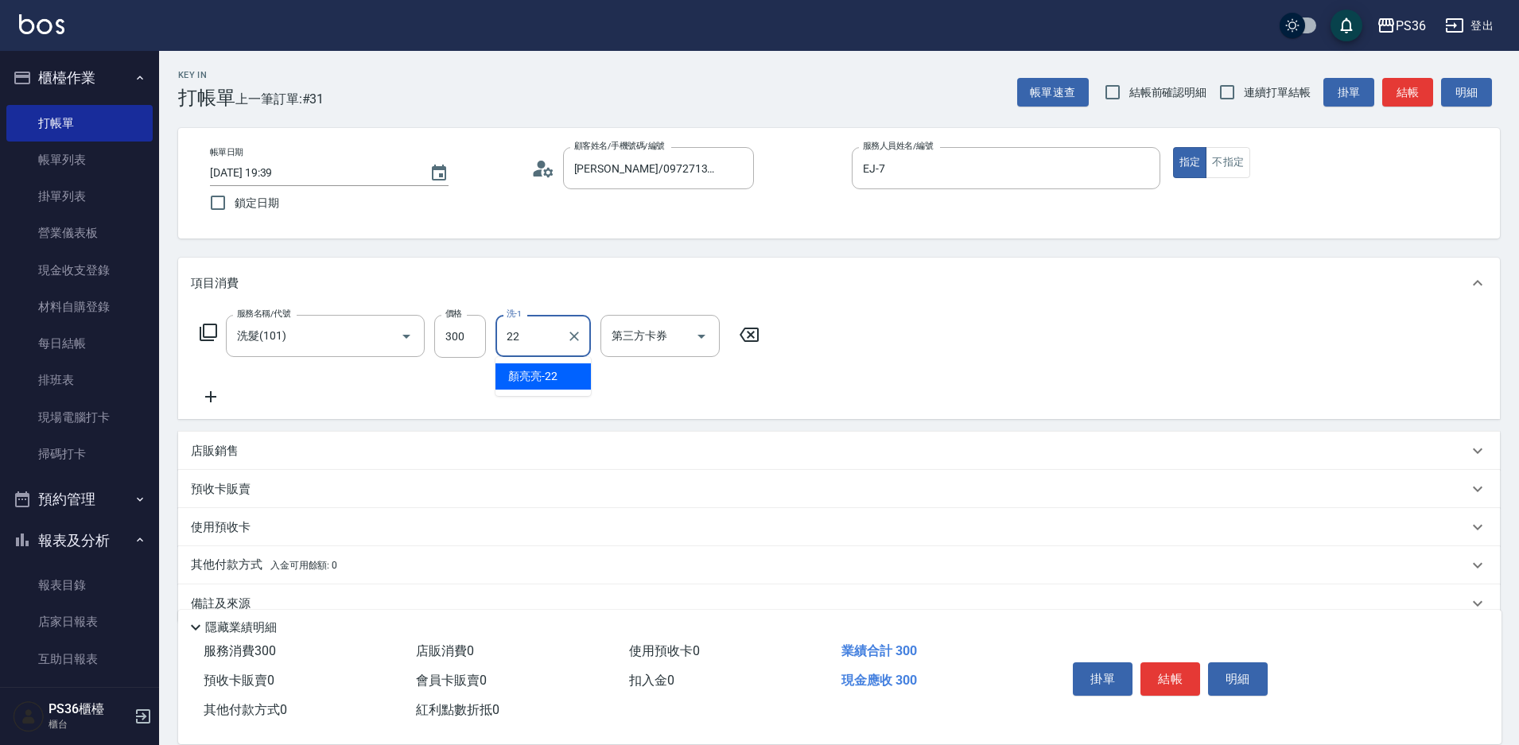
type input "顏亮亮-22"
click at [1186, 671] on button "結帳" at bounding box center [1171, 679] width 60 height 33
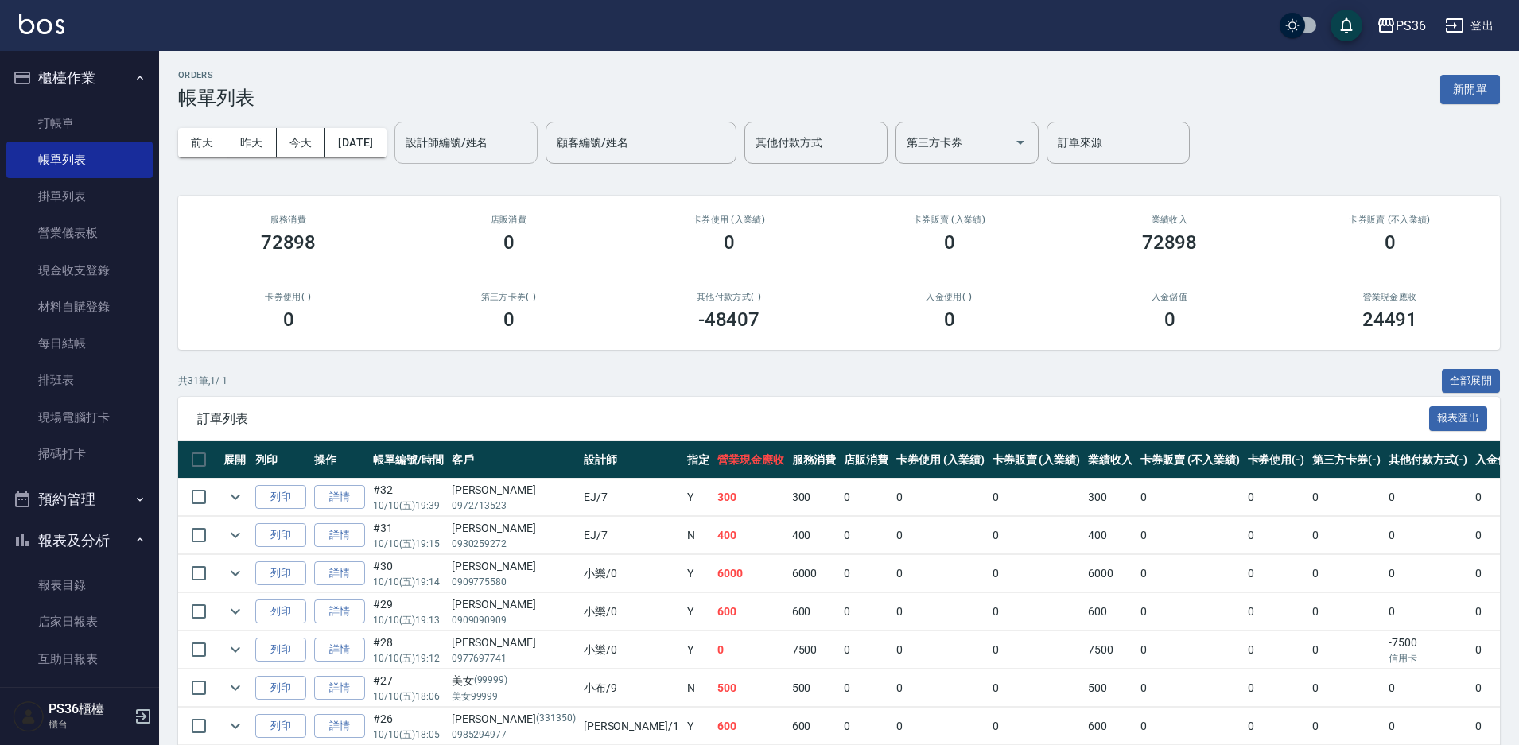
click at [531, 156] on input "設計師編號/姓名" at bounding box center [466, 143] width 129 height 28
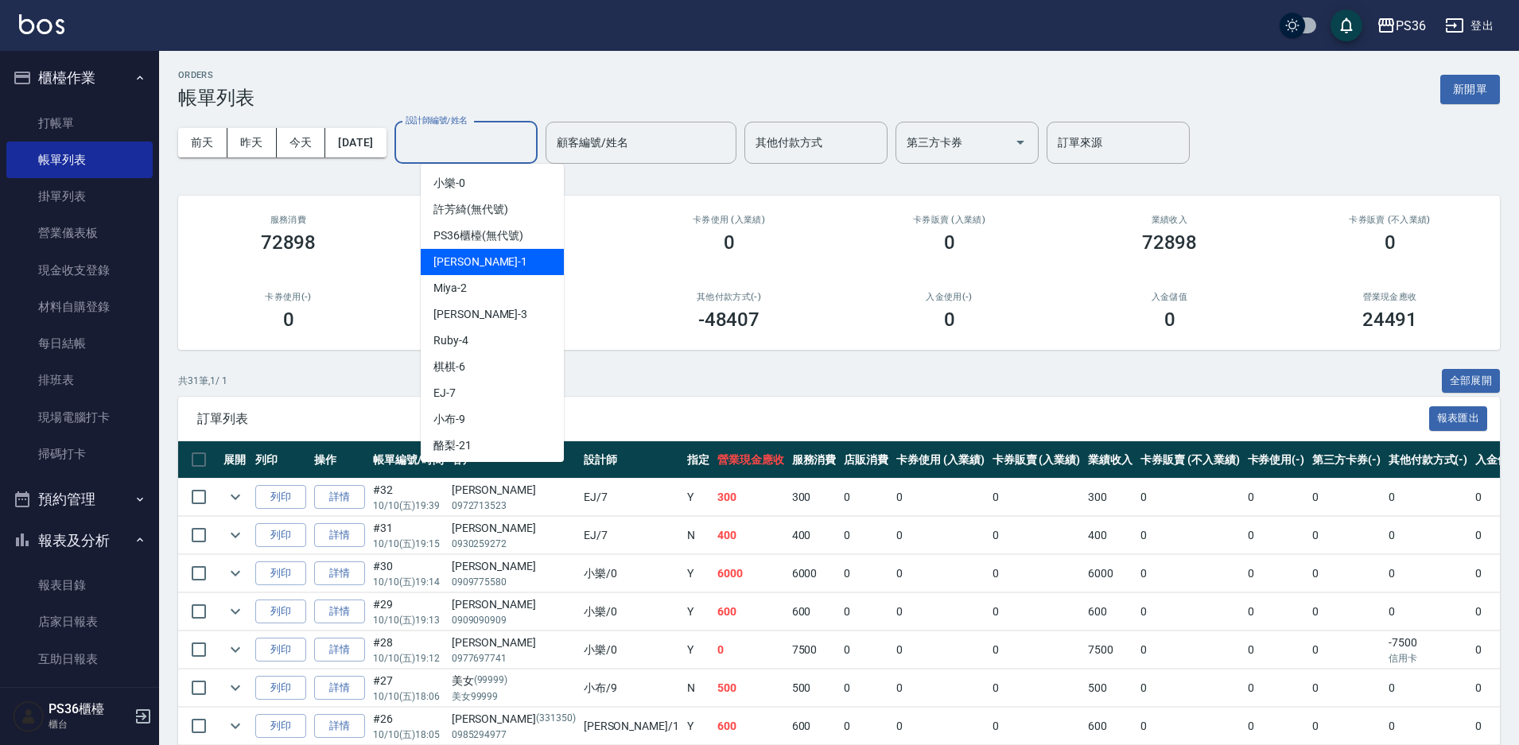
click at [467, 260] on span "[PERSON_NAME] -1" at bounding box center [480, 262] width 94 height 17
type input "[PERSON_NAME]-1"
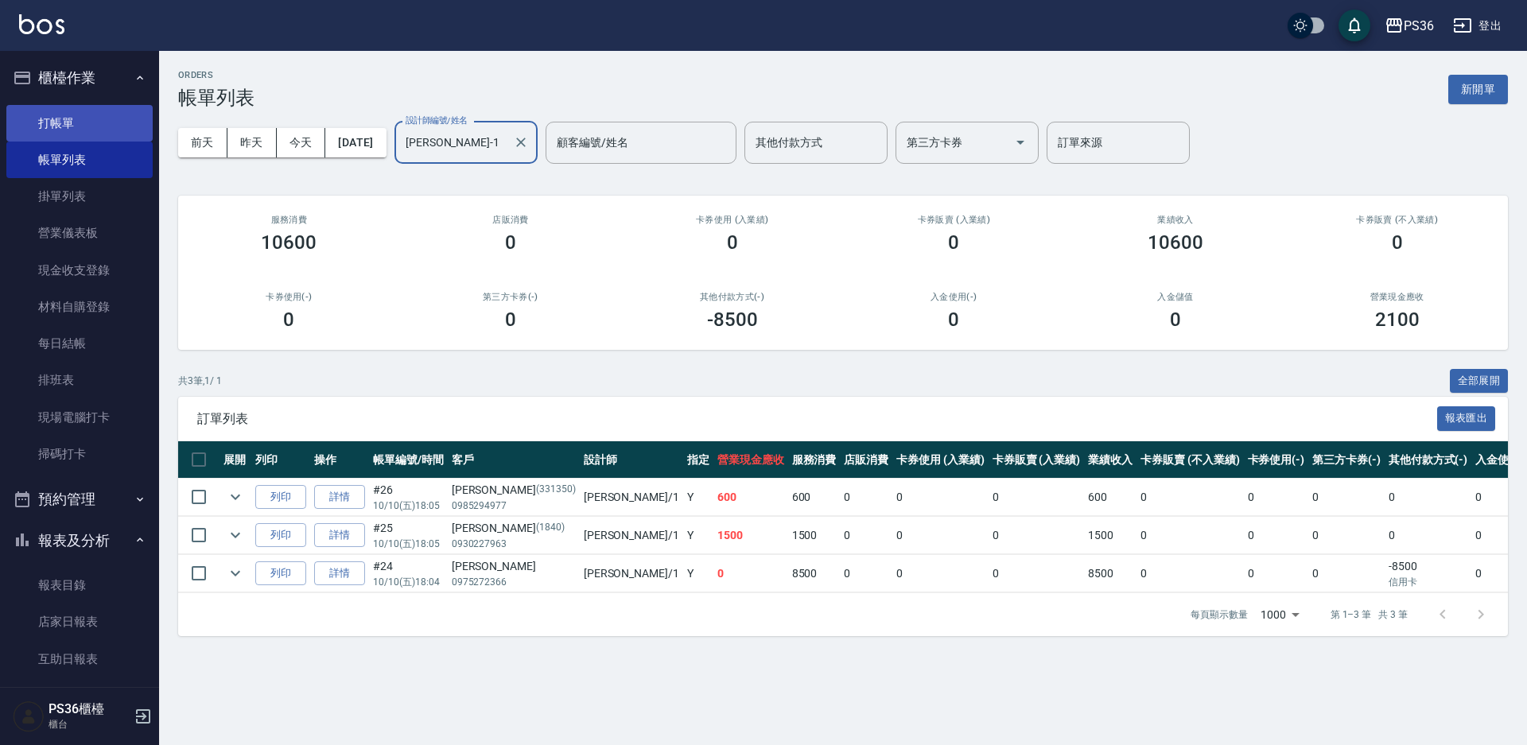
click at [81, 123] on link "打帳單" at bounding box center [79, 123] width 146 height 37
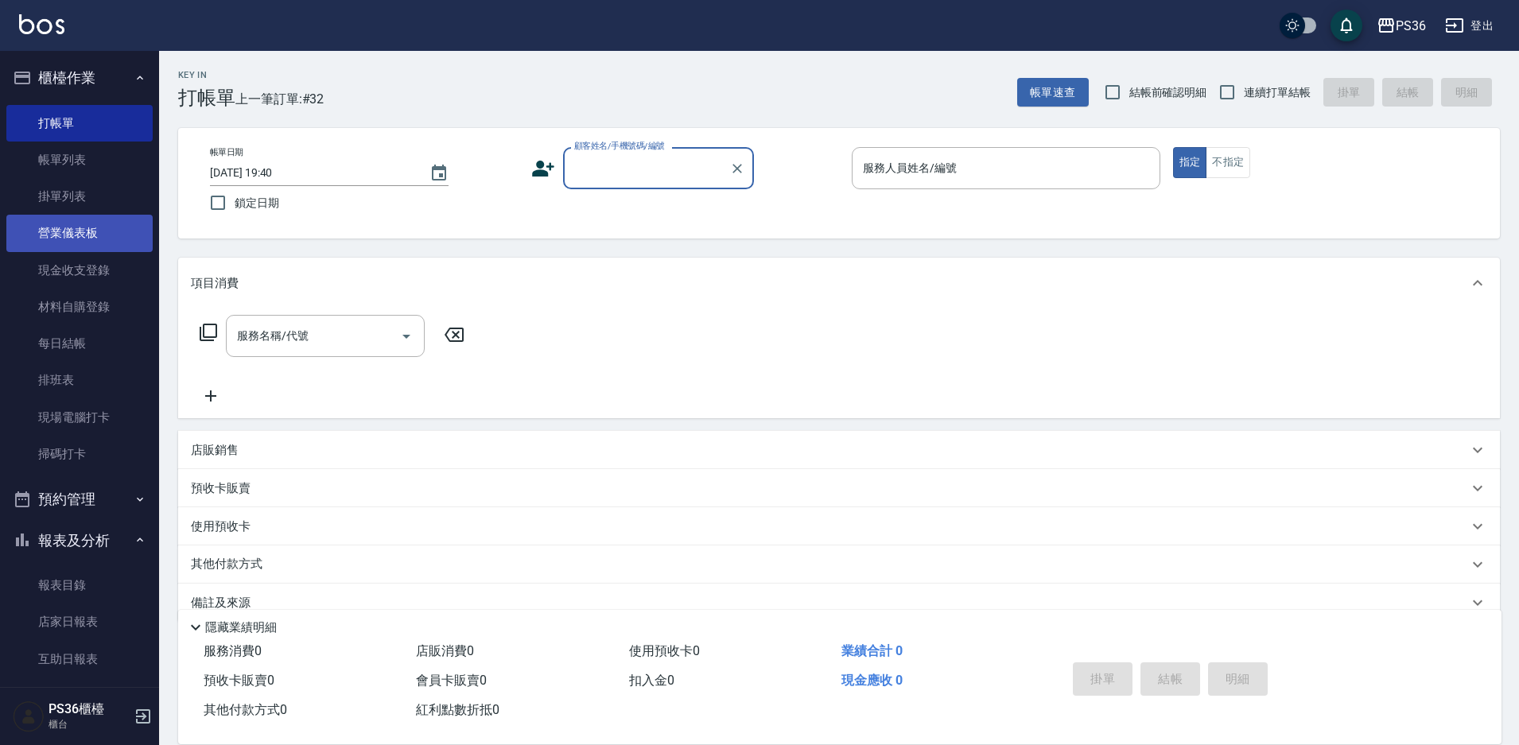
scroll to position [398, 0]
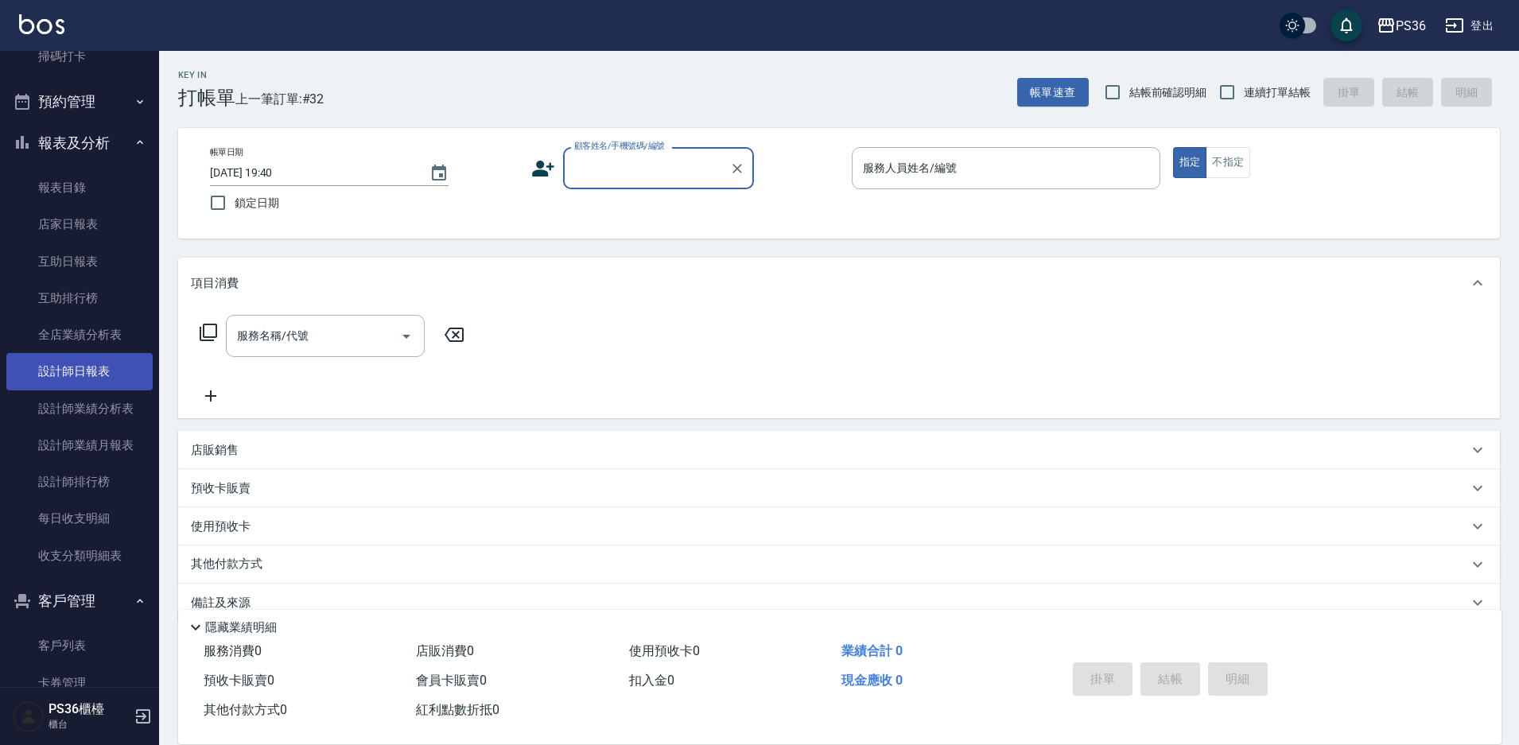
click at [98, 373] on link "設計師日報表" at bounding box center [79, 371] width 146 height 37
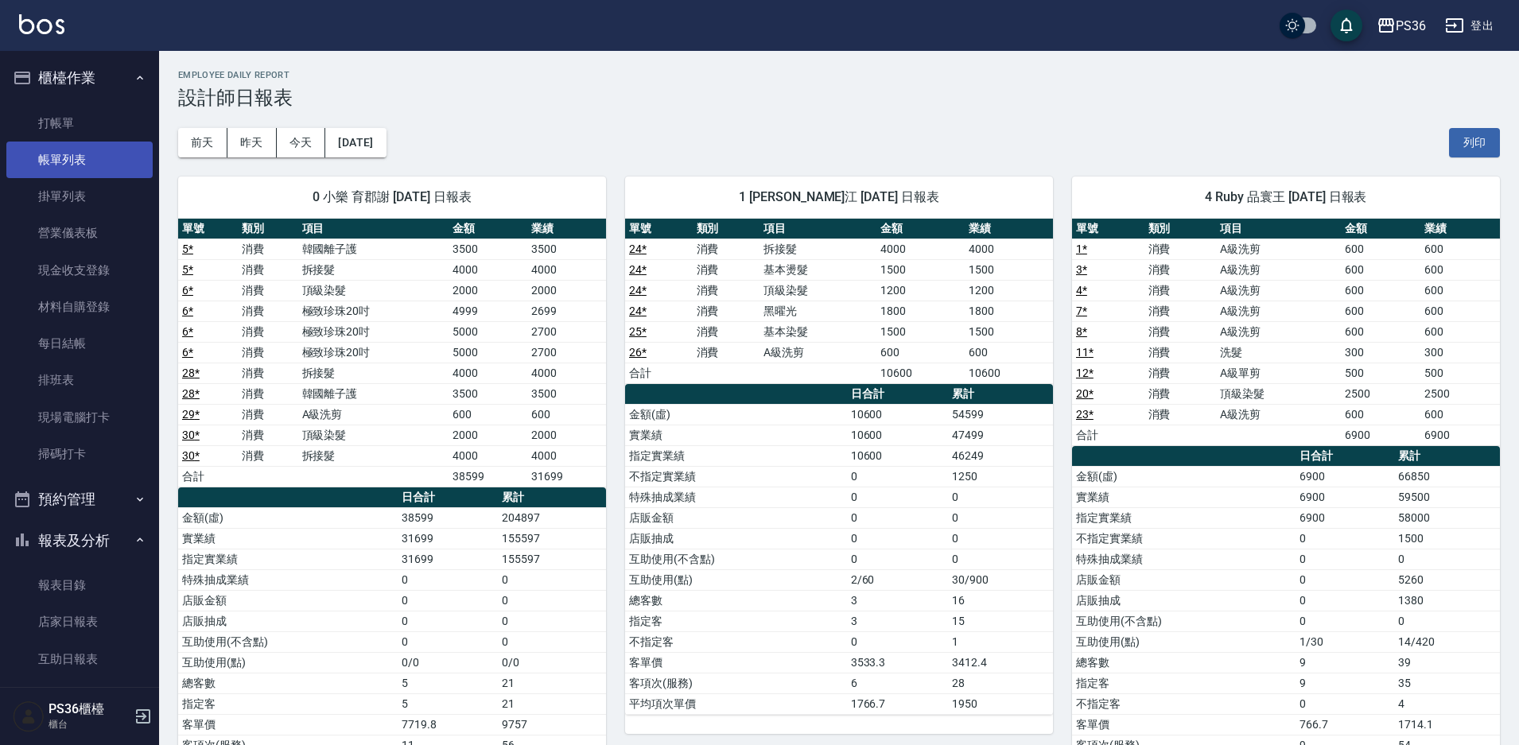
click at [85, 165] on link "帳單列表" at bounding box center [79, 160] width 146 height 37
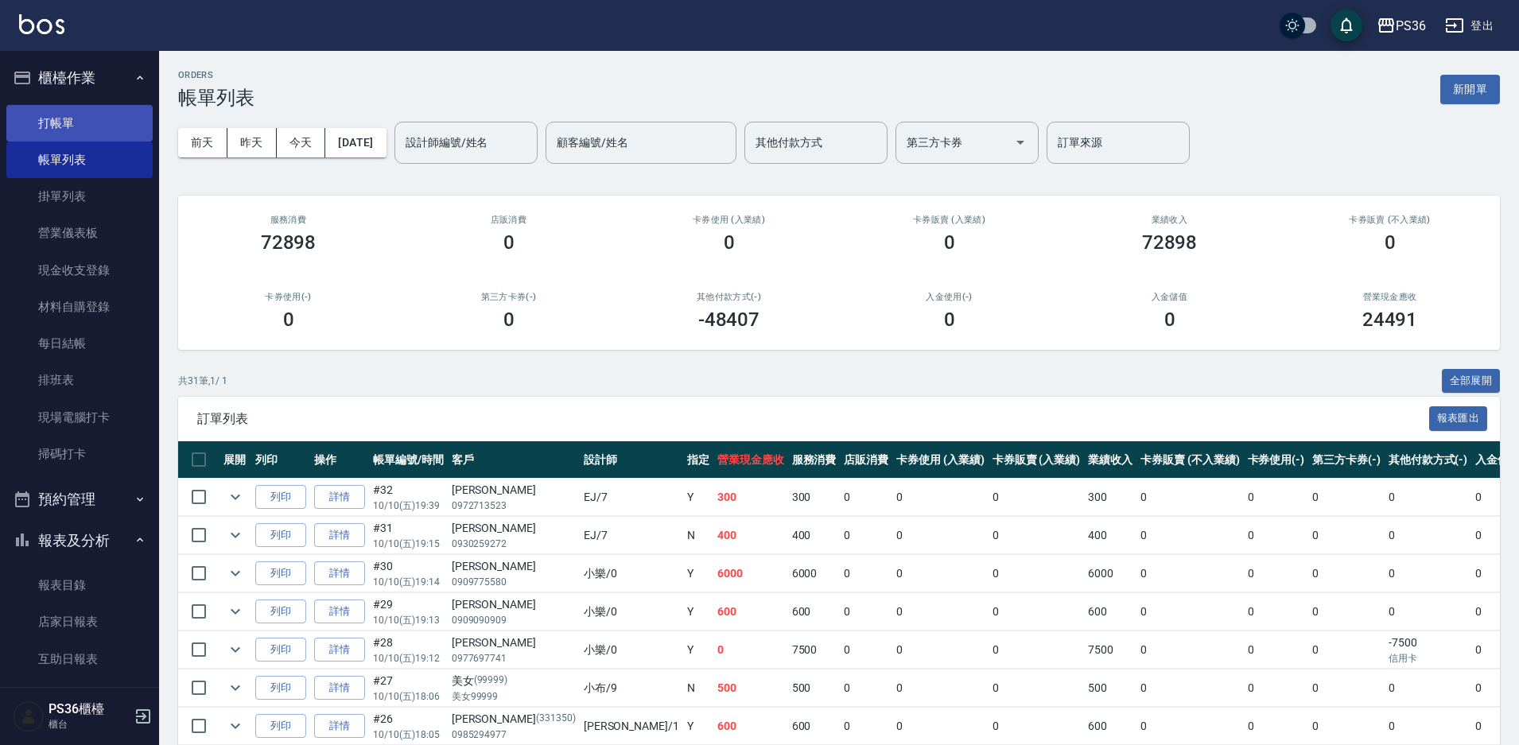
click at [105, 119] on link "打帳單" at bounding box center [79, 123] width 146 height 37
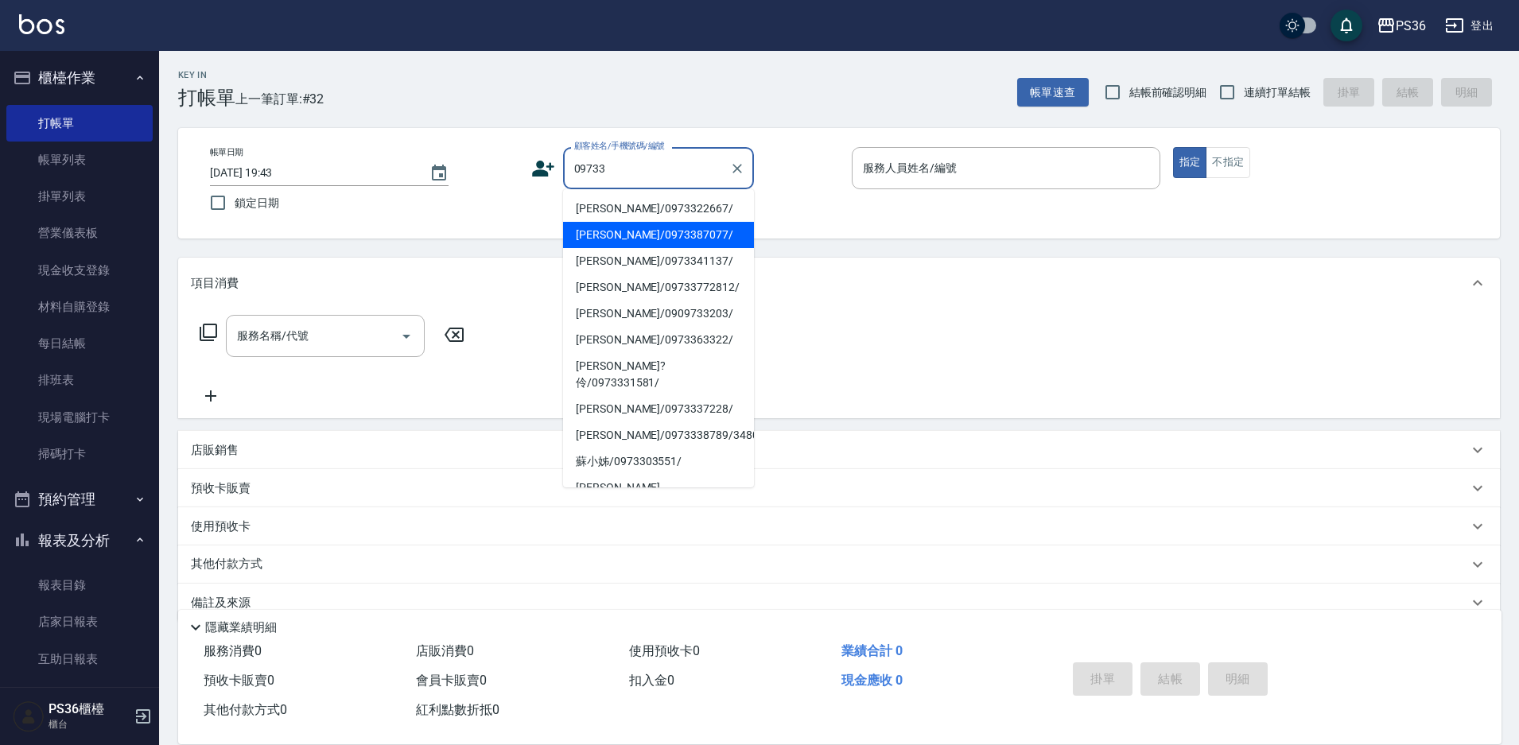
click at [674, 231] on li "[PERSON_NAME]/0973387077/" at bounding box center [658, 235] width 191 height 26
type input "[PERSON_NAME]/0973387077/"
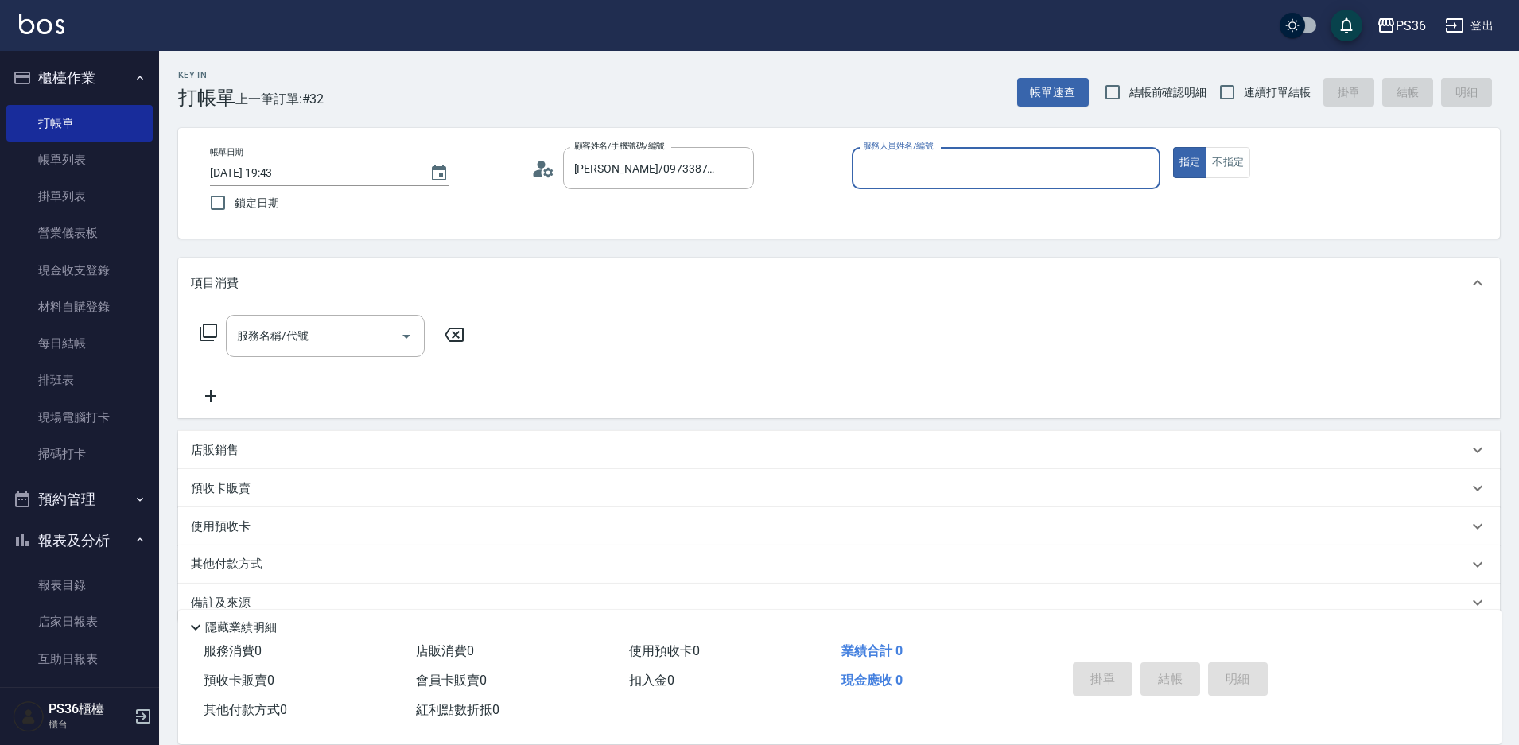
type input "小樂-0"
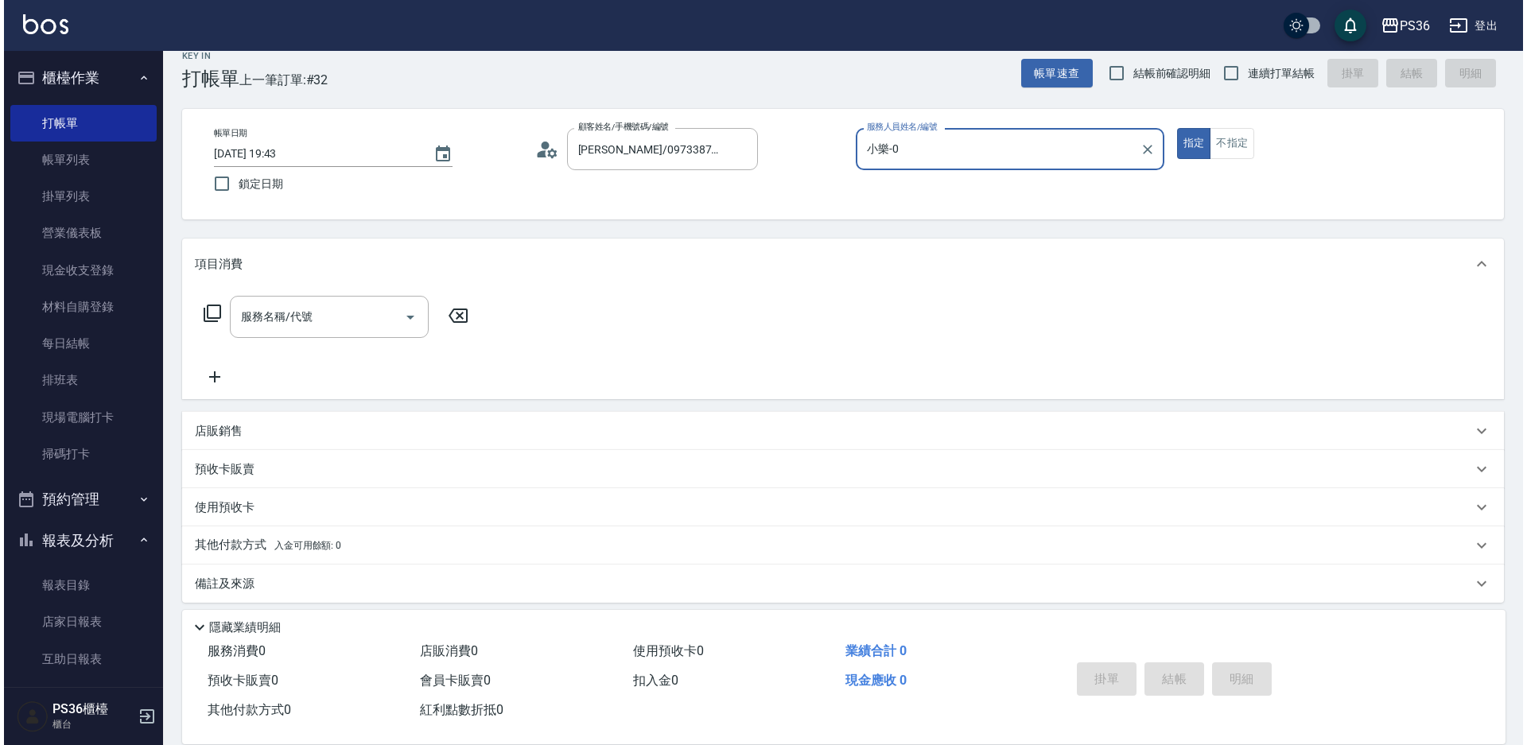
scroll to position [29, 0]
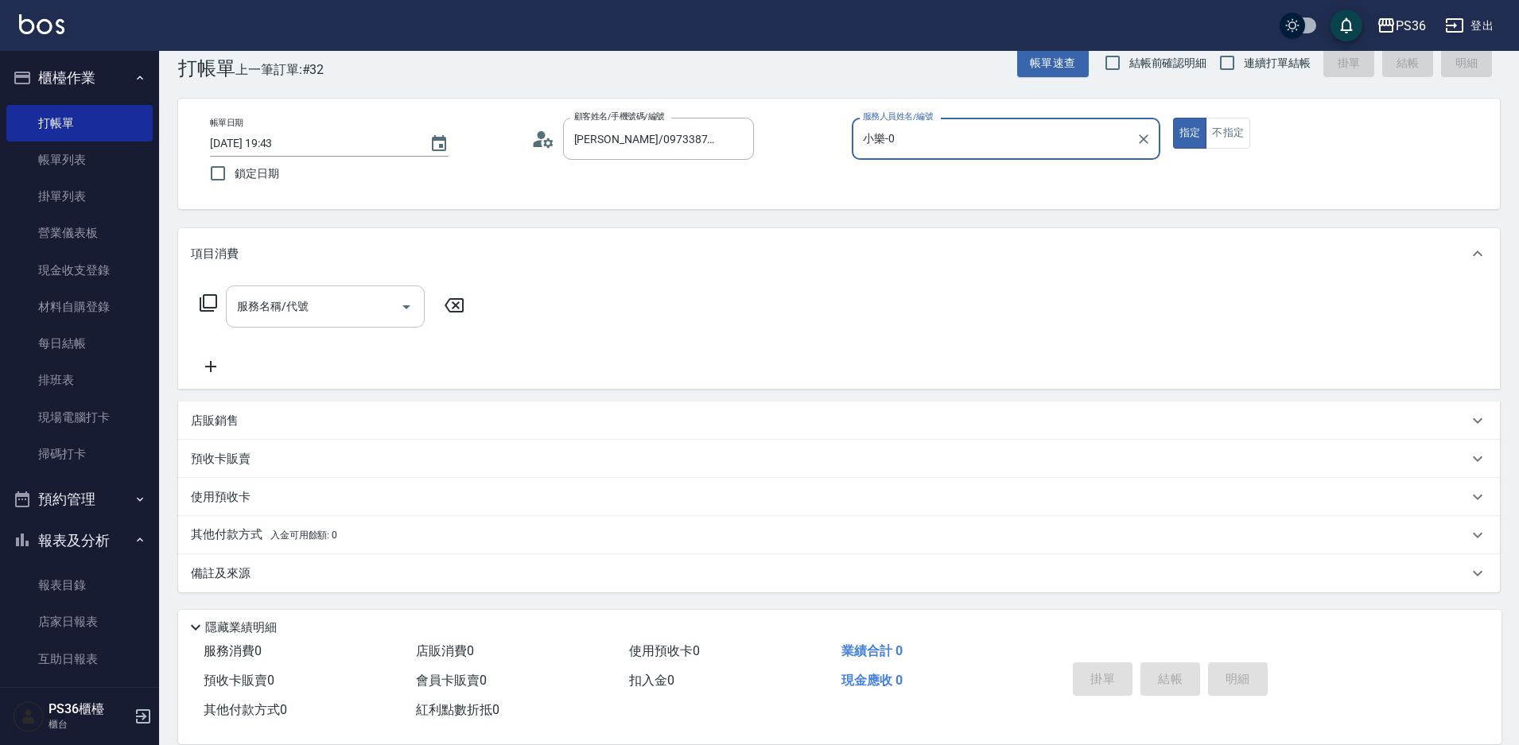
click at [373, 300] on input "服務名稱/代號" at bounding box center [313, 307] width 161 height 28
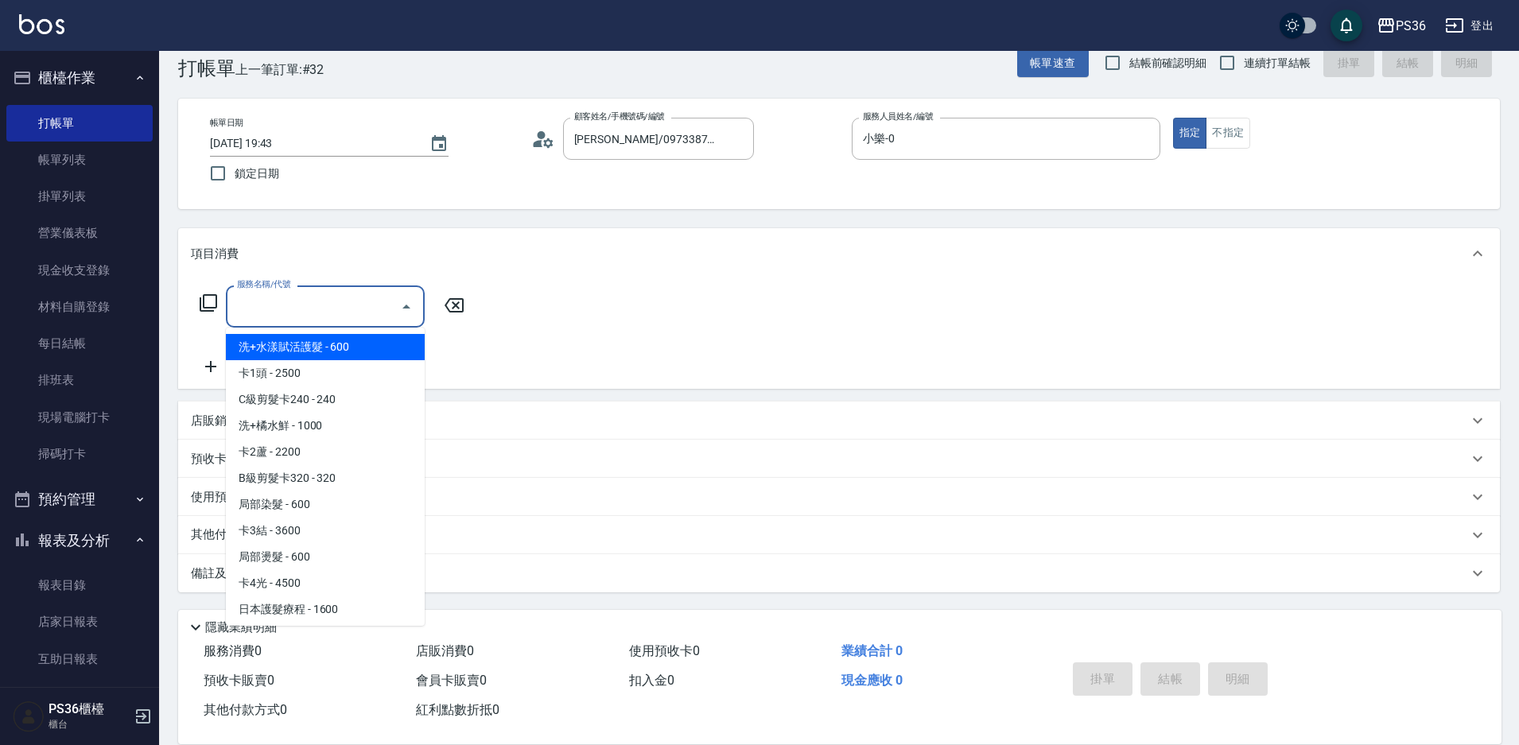
click at [204, 297] on icon at bounding box center [208, 302] width 17 height 17
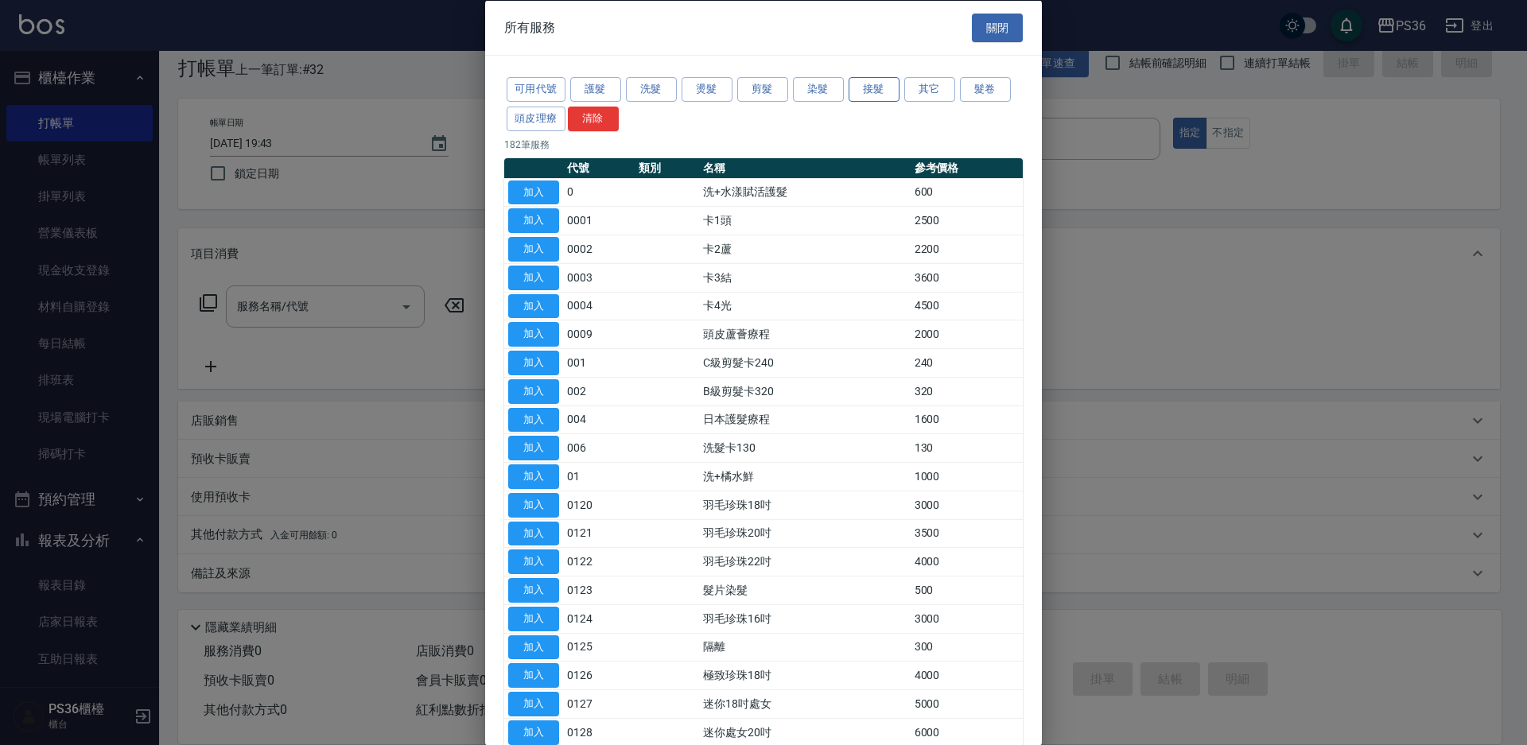
click at [880, 88] on button "接髮" at bounding box center [874, 89] width 51 height 25
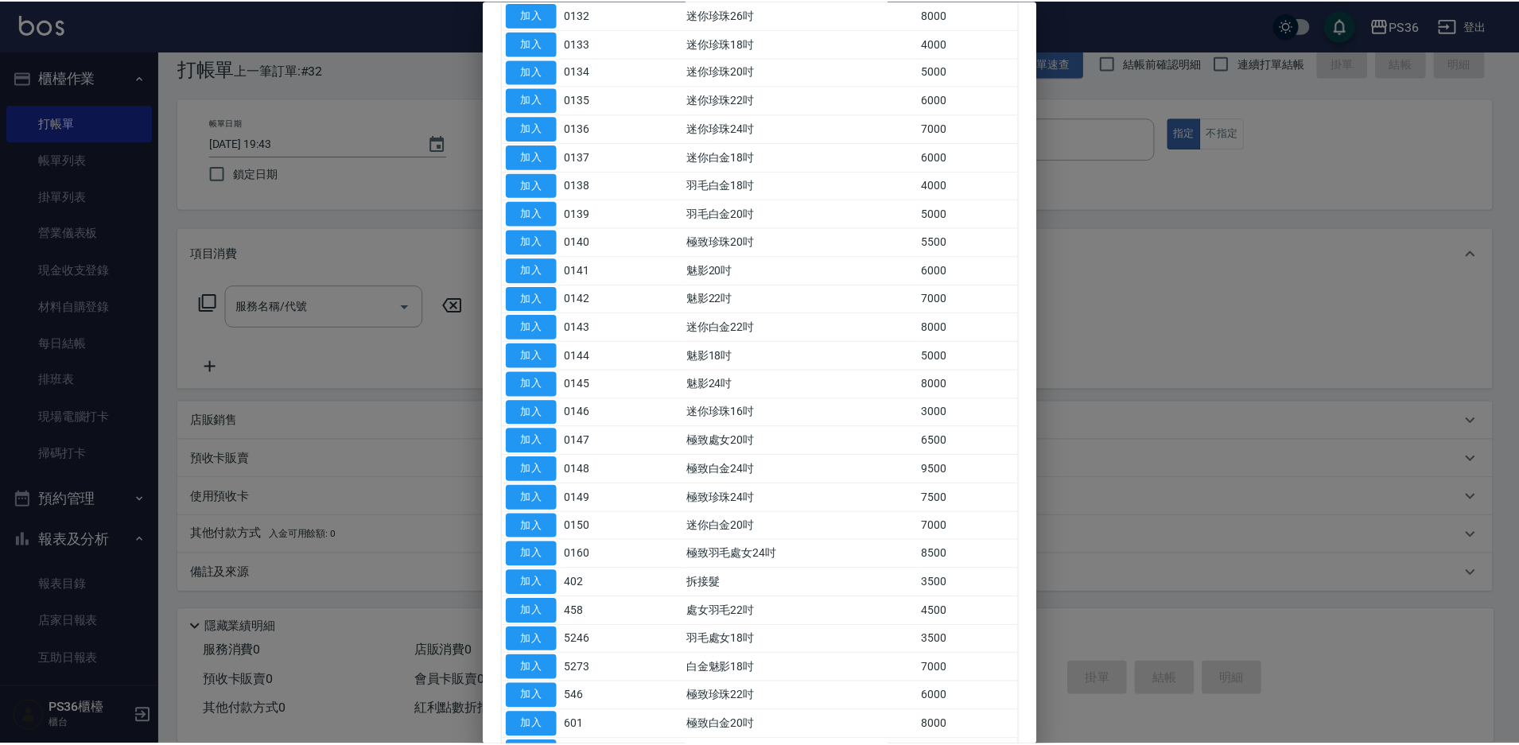
scroll to position [385, 0]
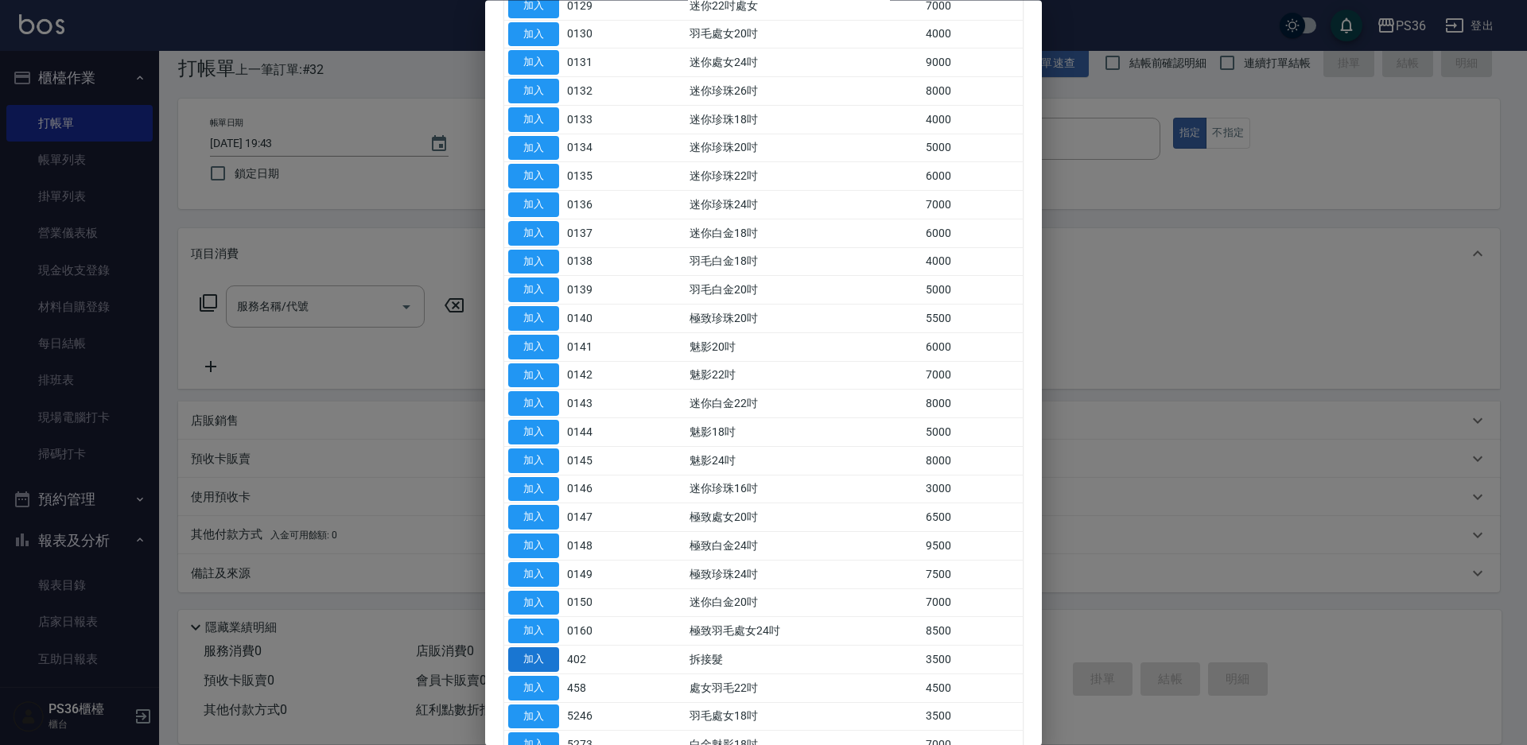
click at [530, 655] on button "加入" at bounding box center [533, 660] width 51 height 25
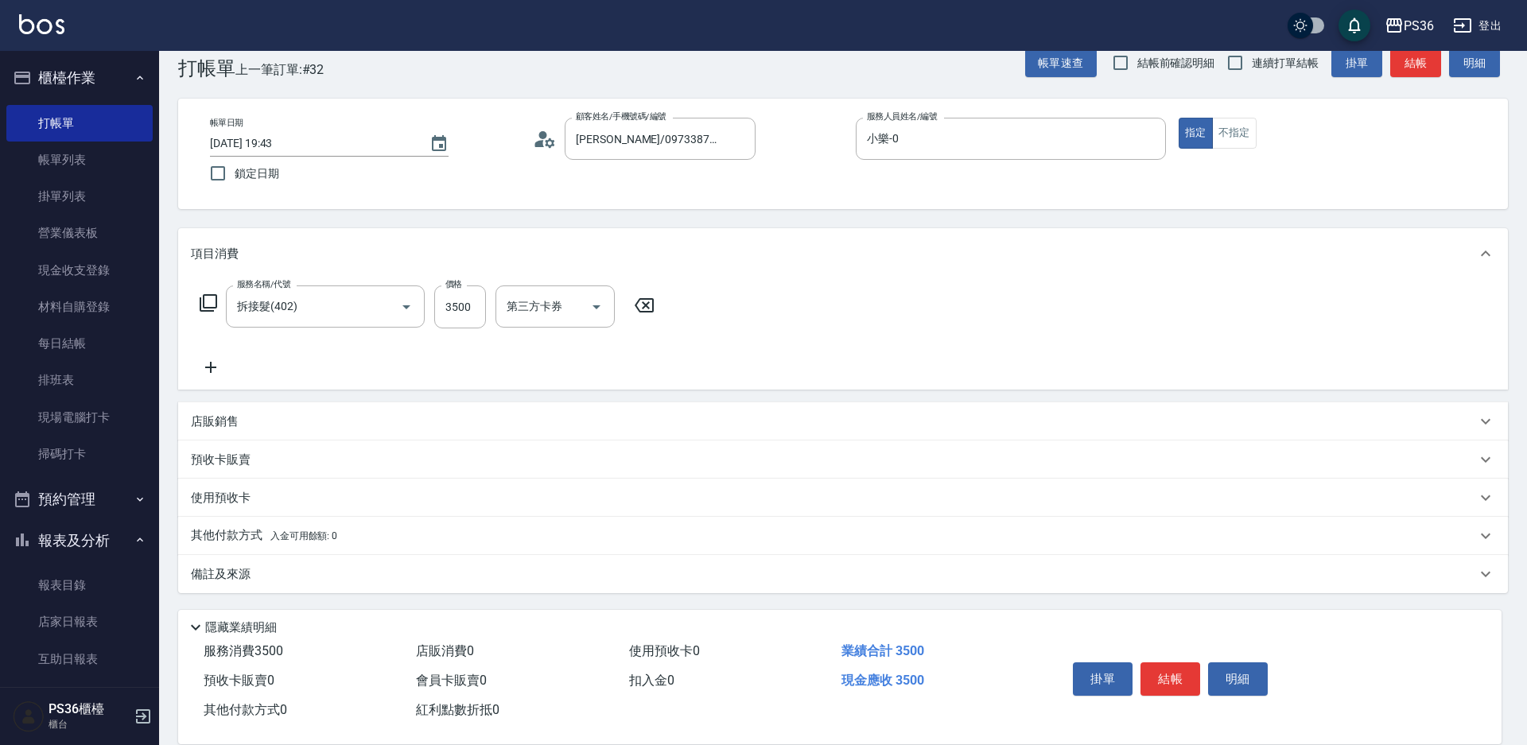
type input "拆接髮(402)"
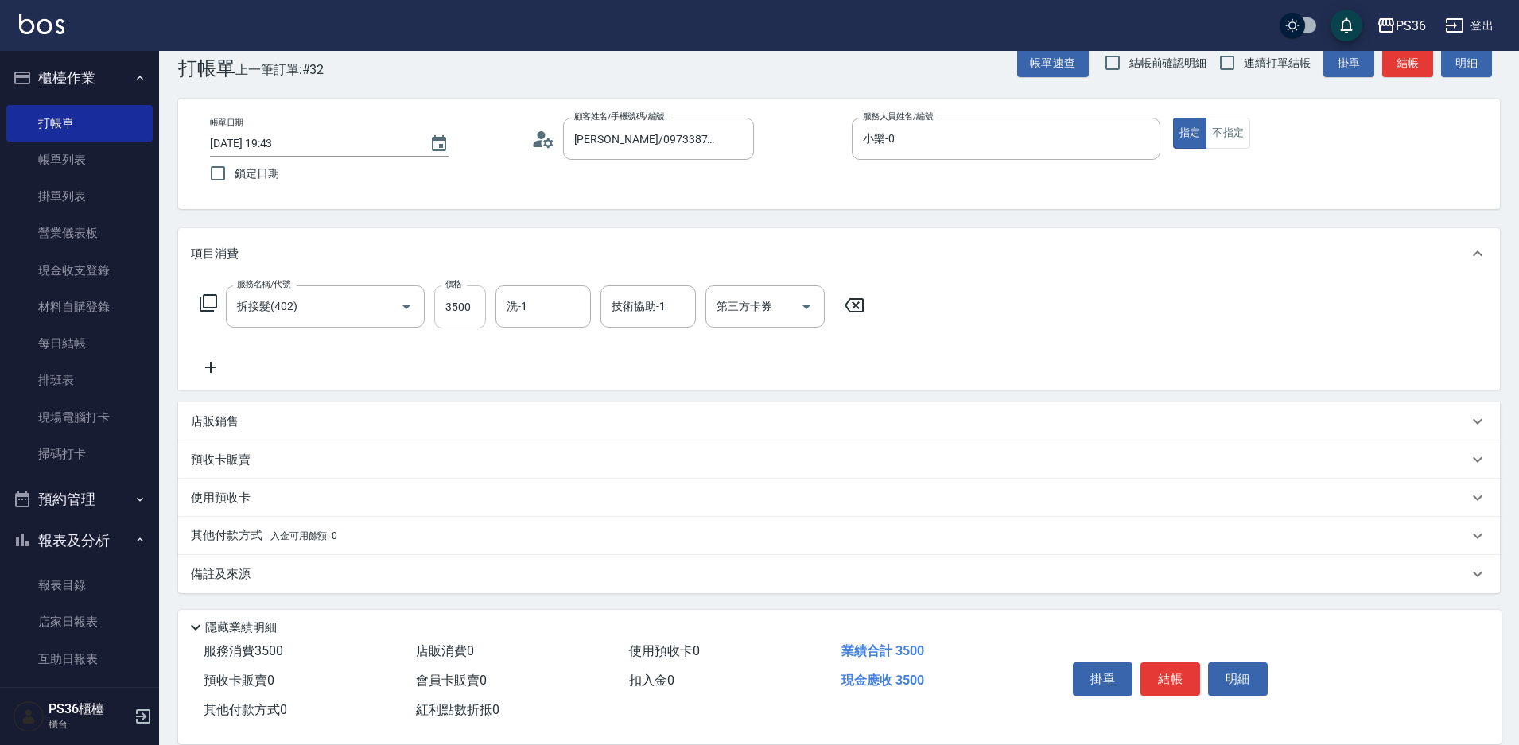
click at [458, 307] on input "3500" at bounding box center [460, 307] width 52 height 43
type input "2500"
click at [573, 311] on input "洗-1" at bounding box center [543, 307] width 81 height 28
click at [572, 356] on div "酪梨 -21" at bounding box center [543, 347] width 95 height 26
click at [638, 324] on div "技術協助-1" at bounding box center [648, 307] width 95 height 42
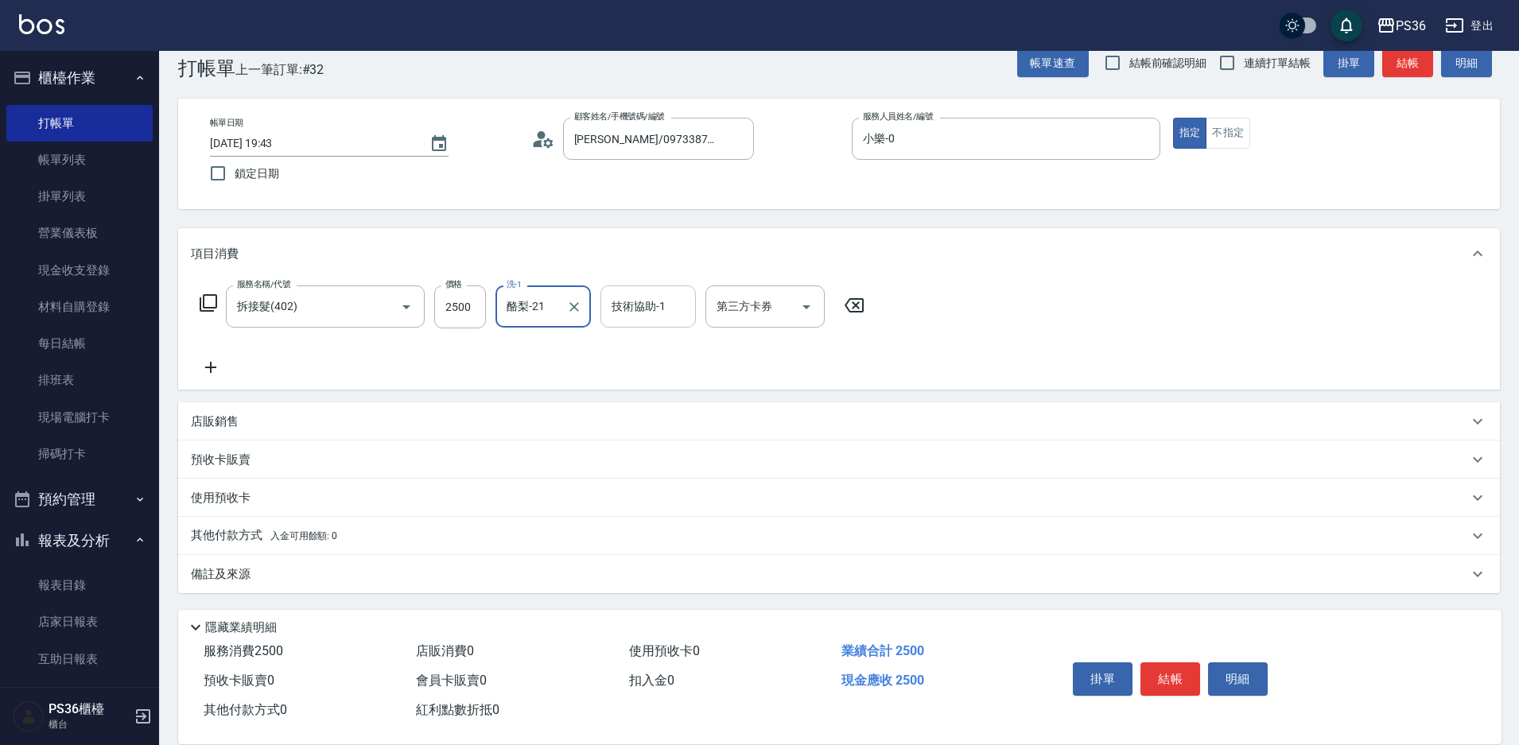
type input "酪梨-21"
click at [634, 350] on span "酪梨 -21" at bounding box center [632, 347] width 38 height 17
type input "酪梨-21"
click at [1023, 343] on div "服務名稱/代號 拆接髮(402) 服務名稱/代號 價格 2500 價格 洗-1 酪梨-21 洗-1 技術協助-1 酪梨-21 技術協助-1 第三方卡券 第三方…" at bounding box center [839, 334] width 1322 height 111
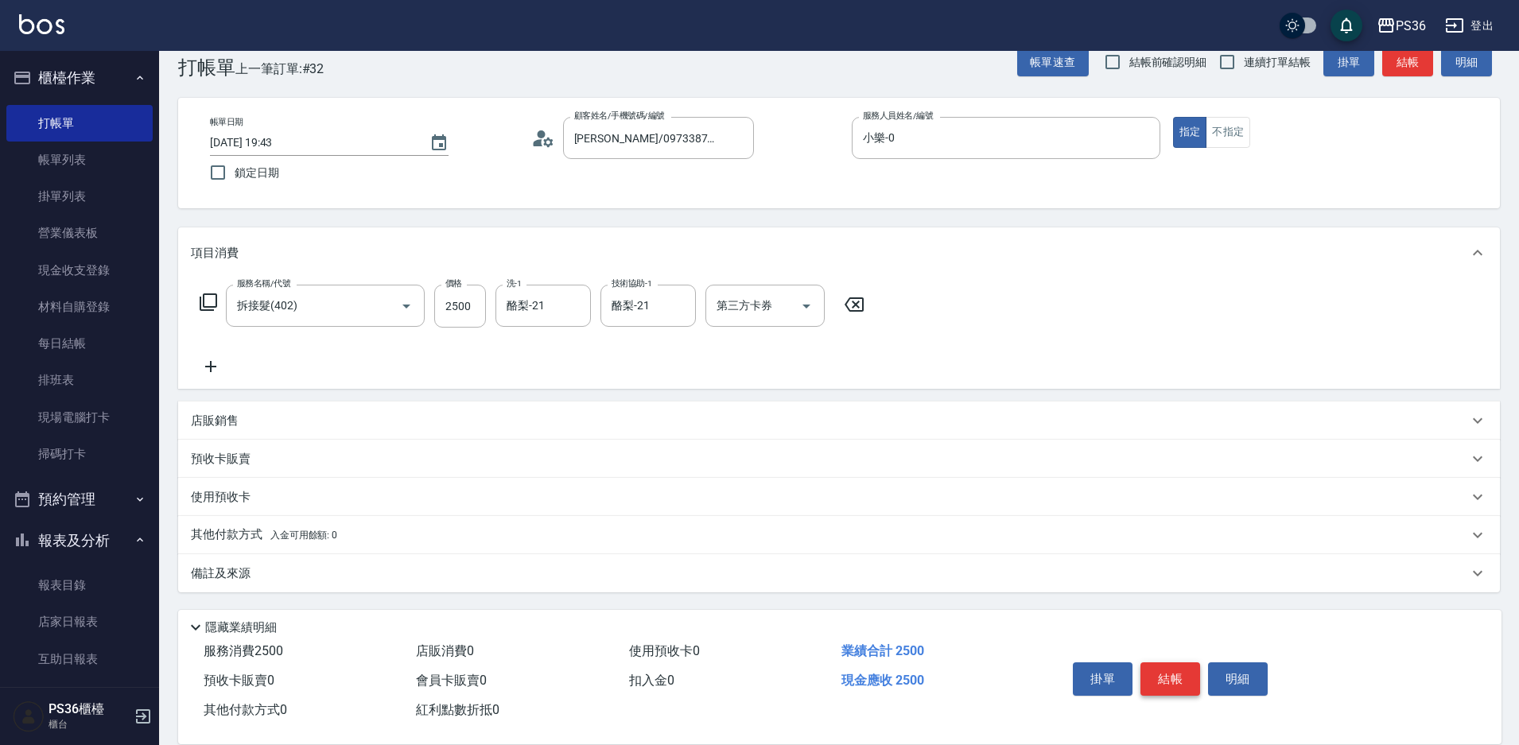
click at [1178, 678] on button "結帳" at bounding box center [1171, 679] width 60 height 33
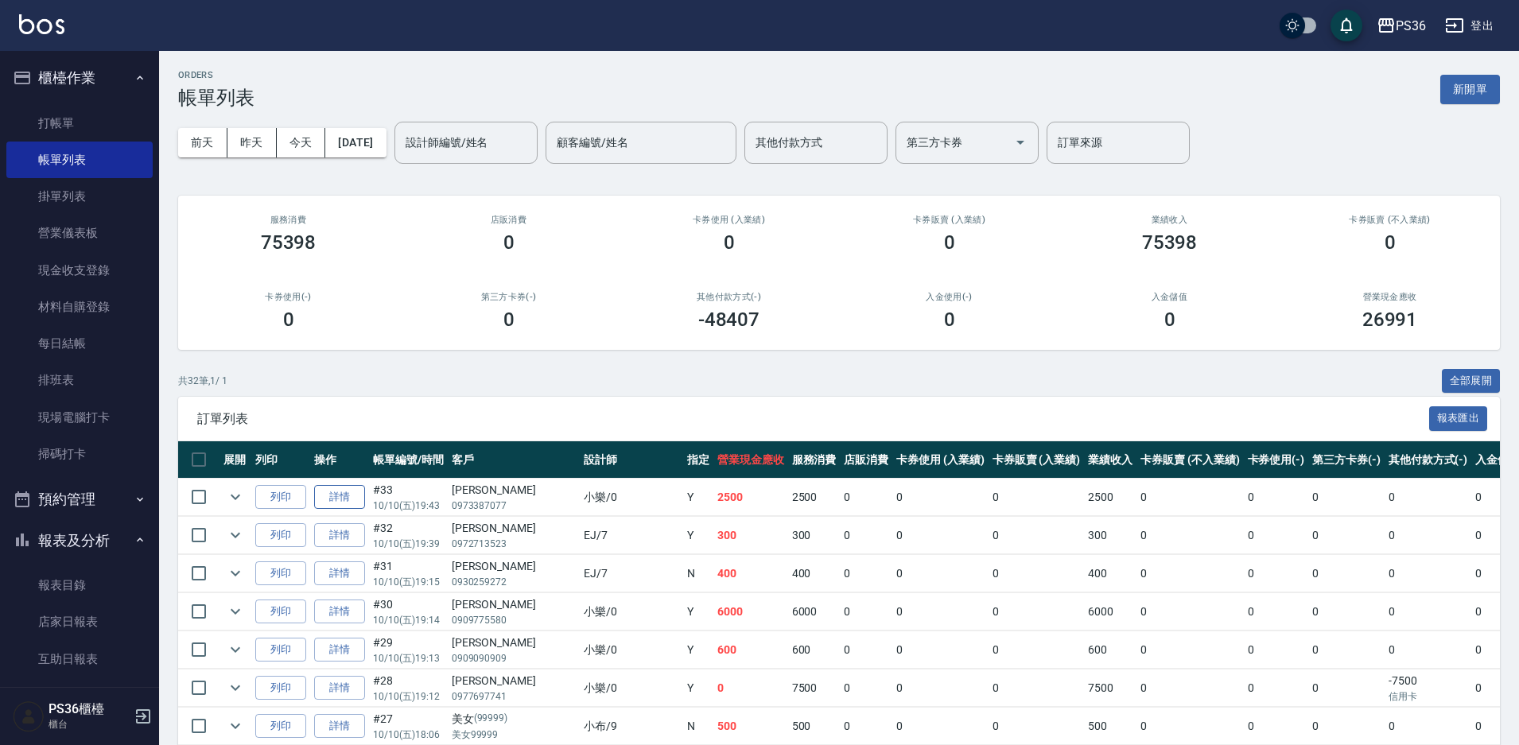
click at [346, 496] on link "詳情" at bounding box center [339, 497] width 51 height 25
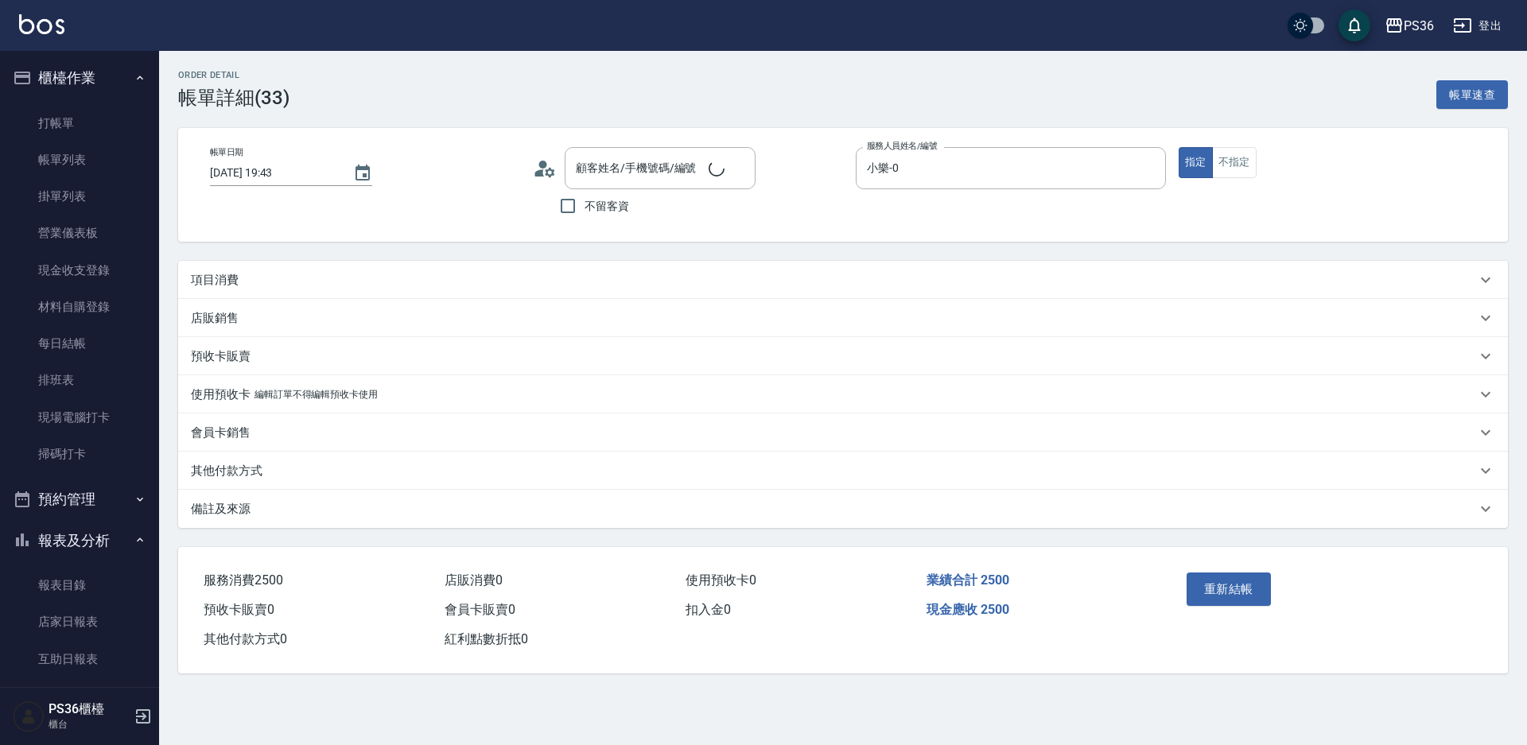
type input "[DATE] 19:43"
type input "小樂-0"
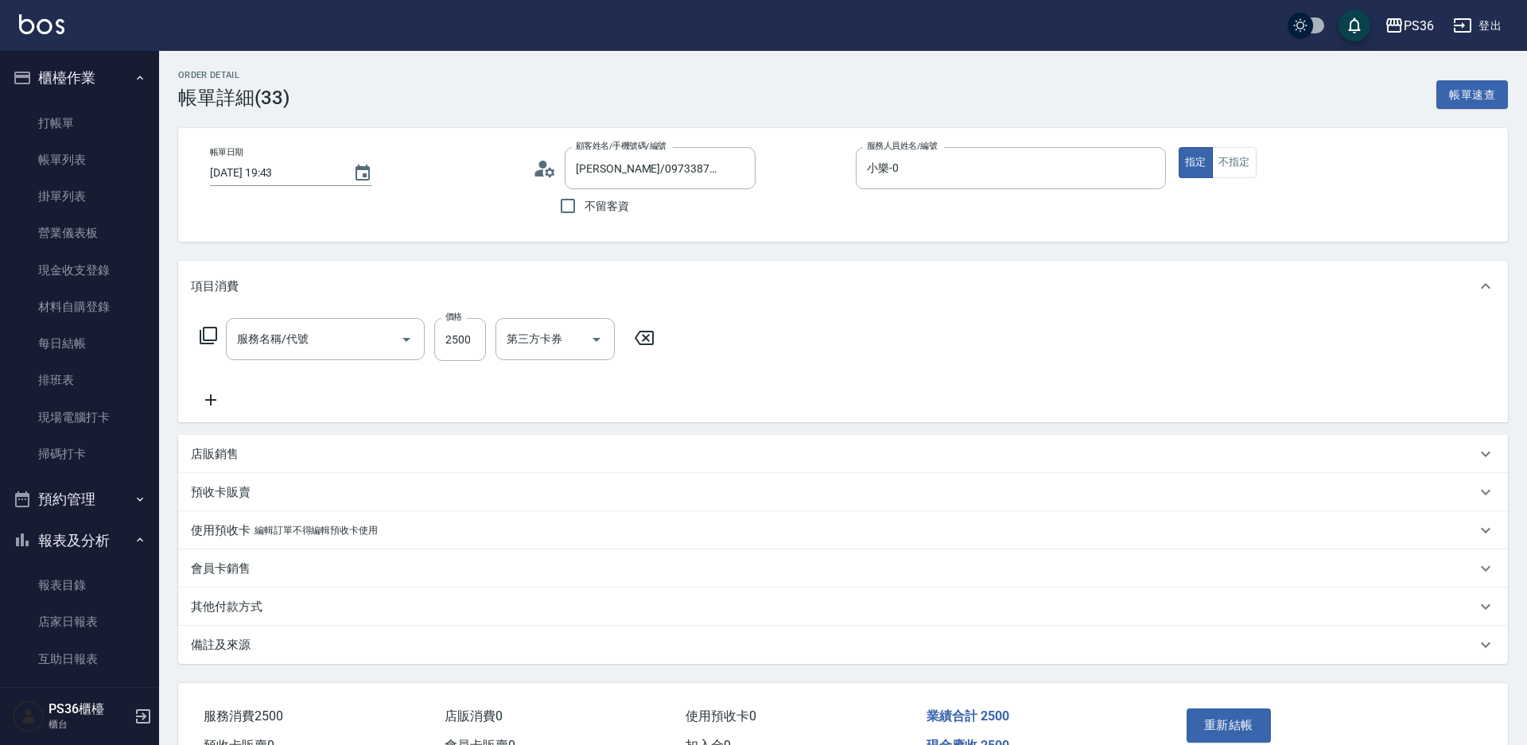
type input "[PERSON_NAME]/0973387077/"
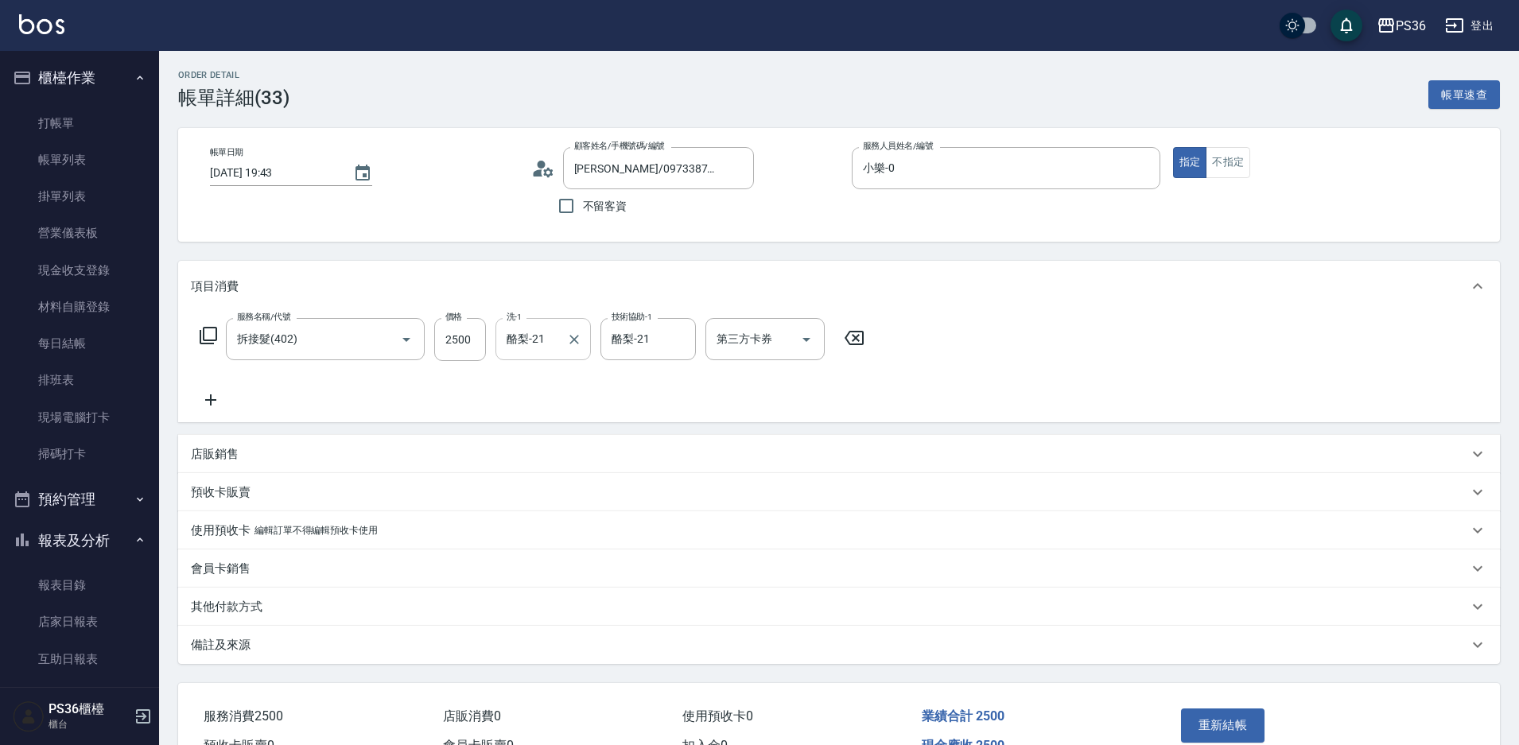
type input "拆接髮(402)"
click at [449, 332] on input "2500" at bounding box center [460, 339] width 52 height 43
type input "2000"
click at [241, 600] on p "其他付款方式" at bounding box center [227, 607] width 72 height 17
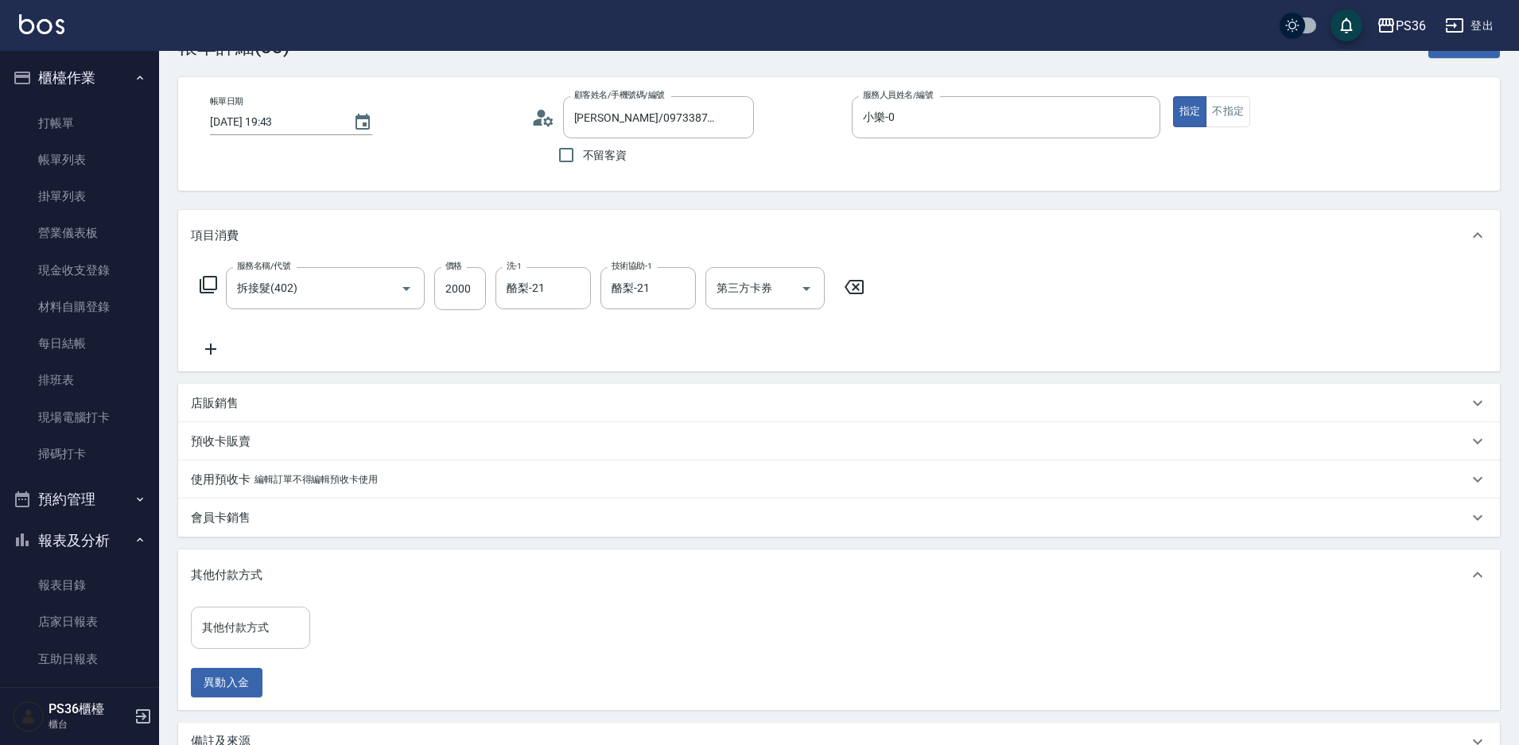
scroll to position [80, 0]
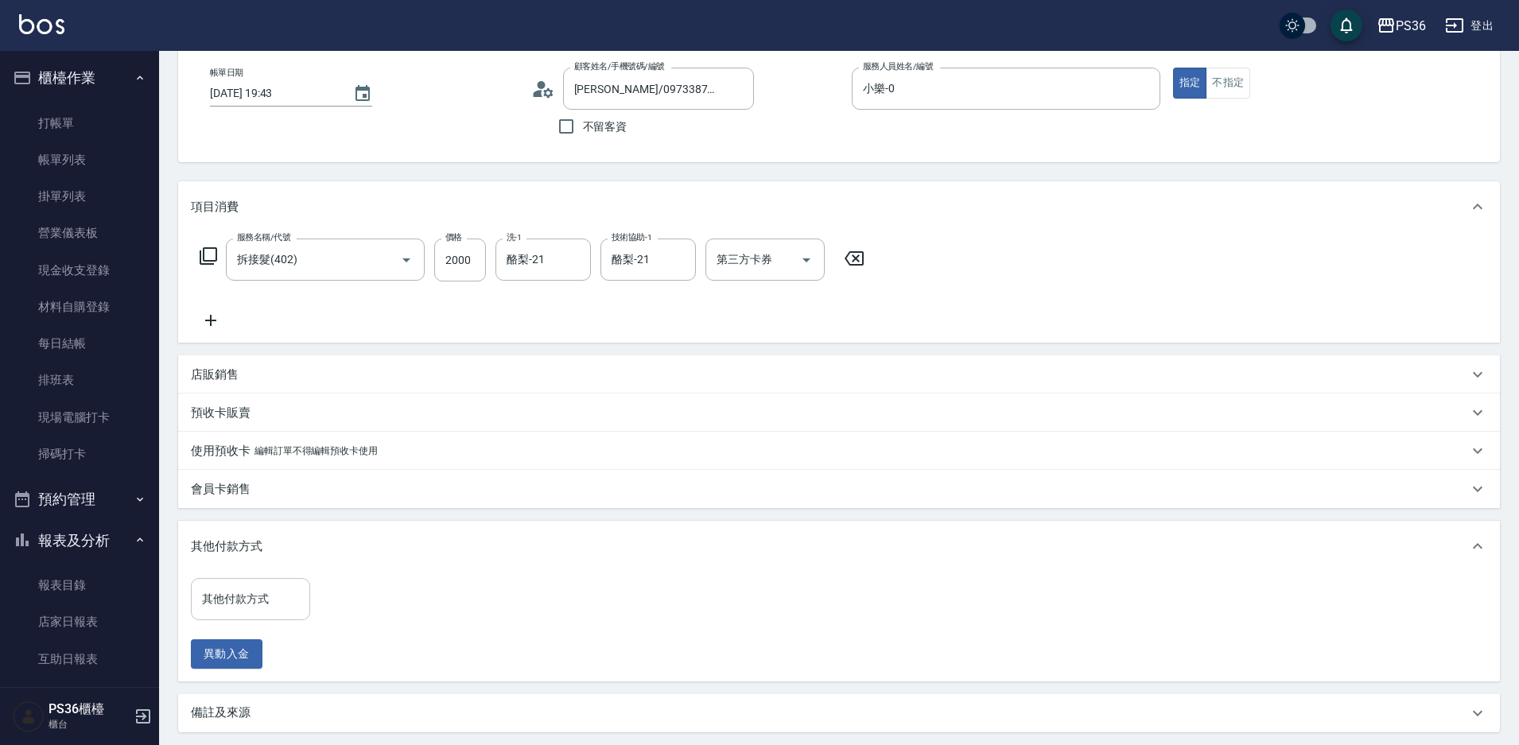
click at [266, 593] on input "其他付款方式" at bounding box center [250, 599] width 105 height 28
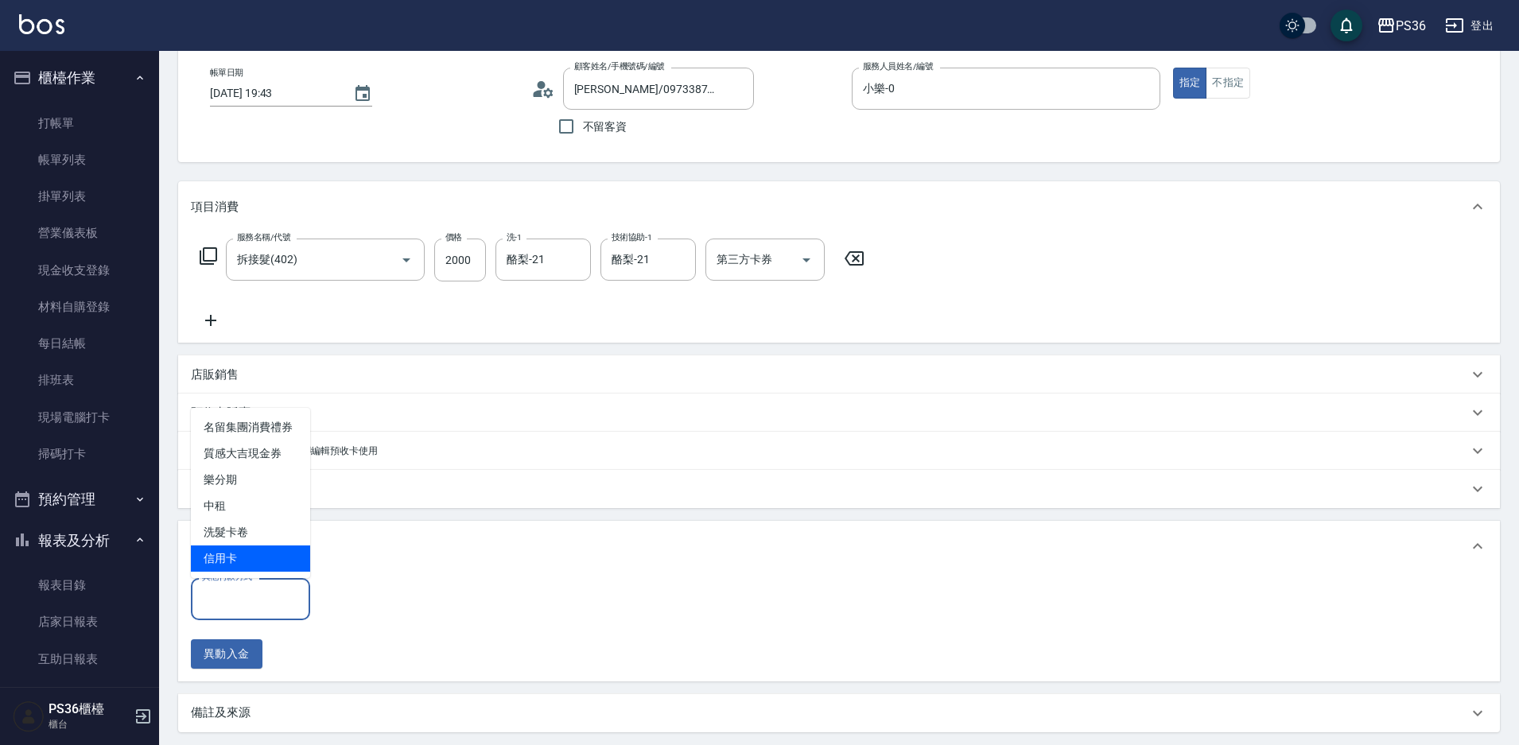
click at [241, 560] on span "信用卡" at bounding box center [250, 559] width 119 height 26
type input "信用卡"
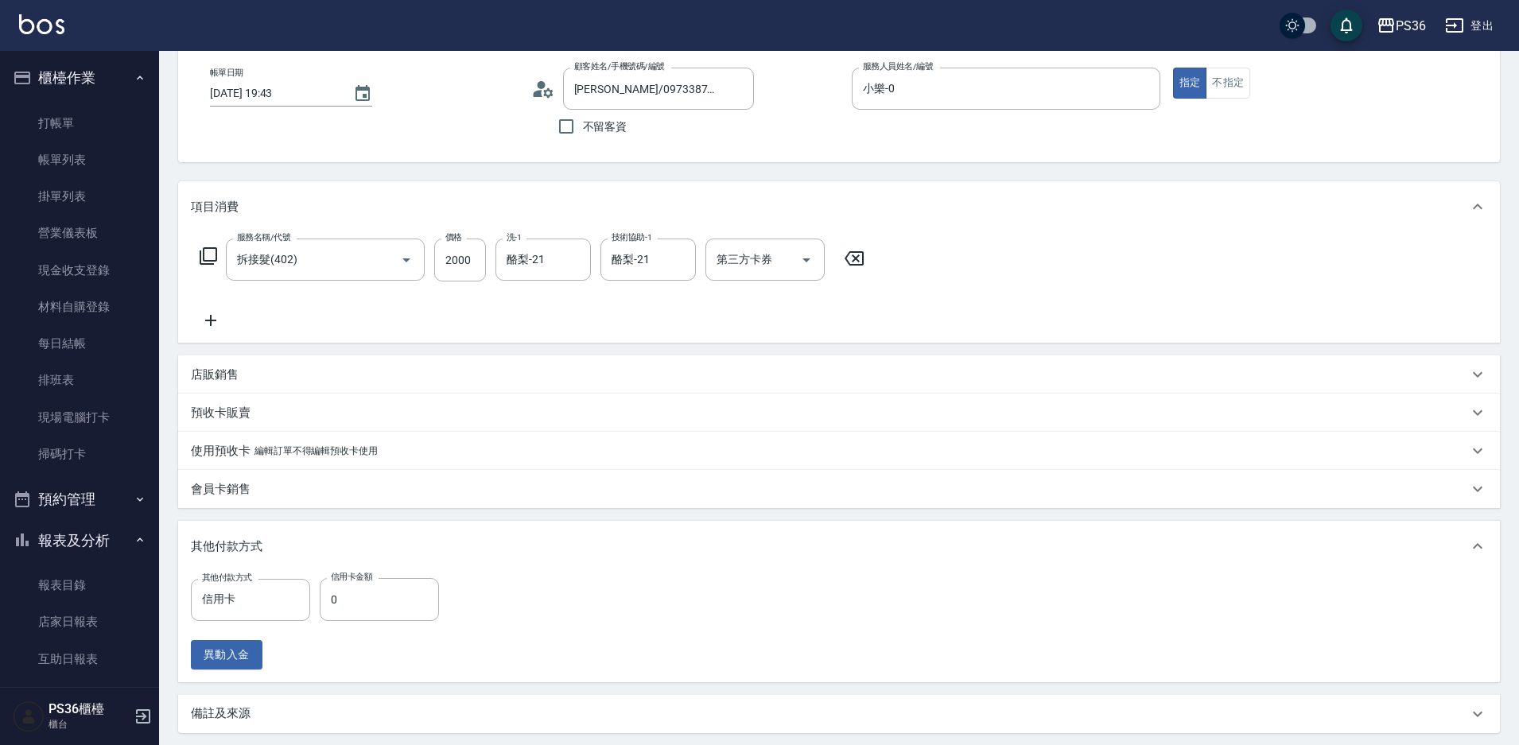
click at [369, 576] on label "信用卡金額" at bounding box center [351, 577] width 41 height 12
click at [369, 578] on input "0" at bounding box center [379, 599] width 119 height 43
click at [368, 591] on input "0" at bounding box center [379, 599] width 119 height 43
click at [344, 594] on input "0" at bounding box center [379, 599] width 119 height 43
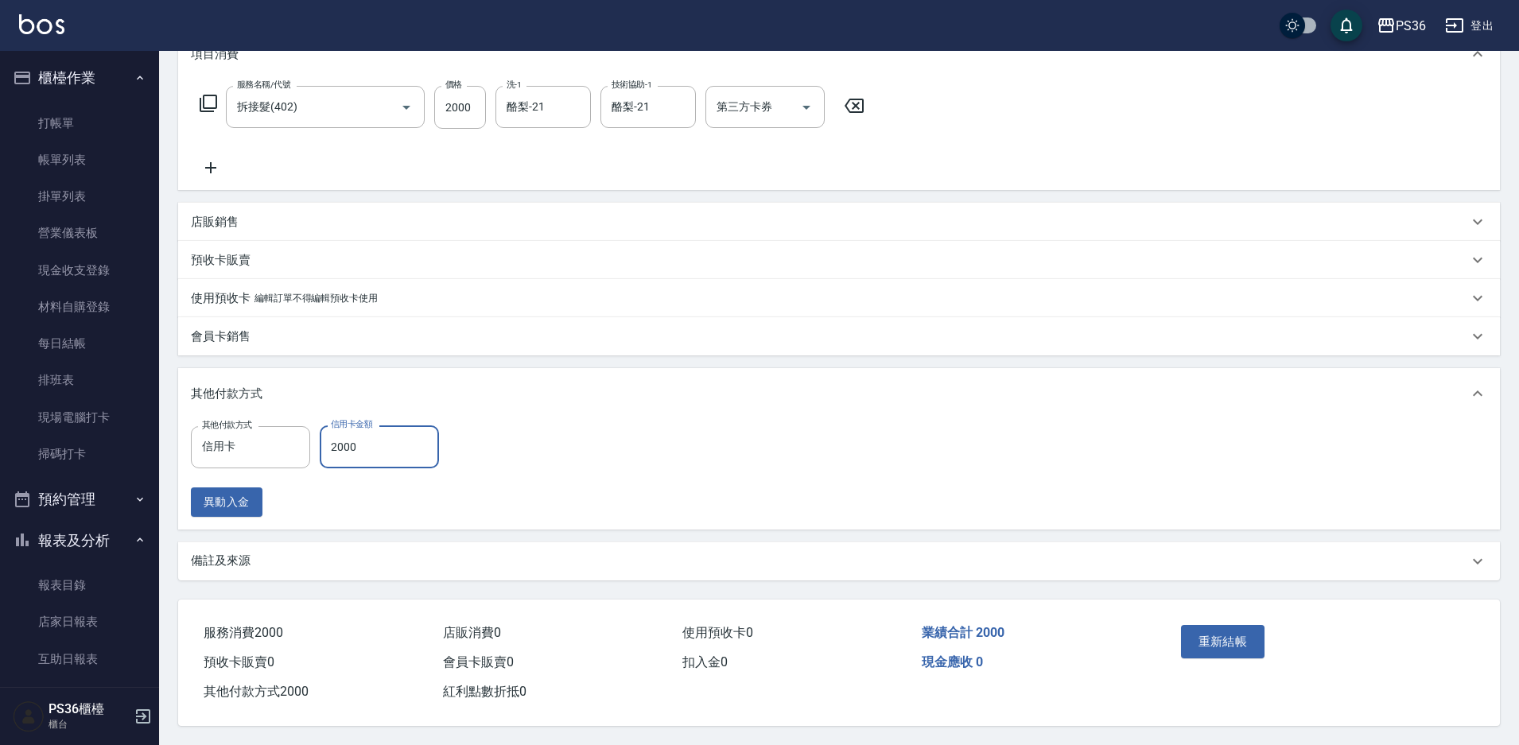
scroll to position [239, 0]
type input "2000"
click at [1199, 630] on button "重新結帳" at bounding box center [1223, 641] width 84 height 33
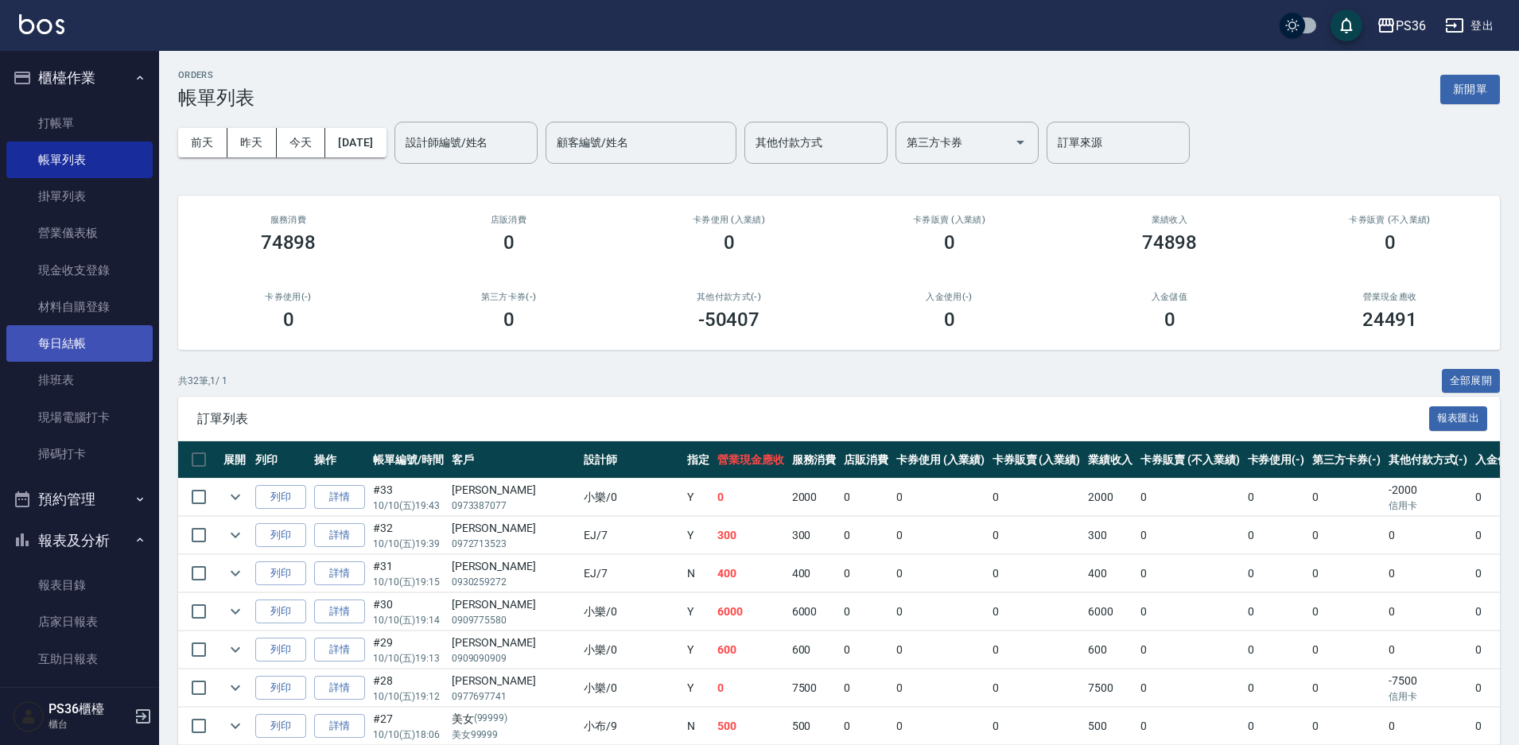
click at [70, 342] on link "每日結帳" at bounding box center [79, 343] width 146 height 37
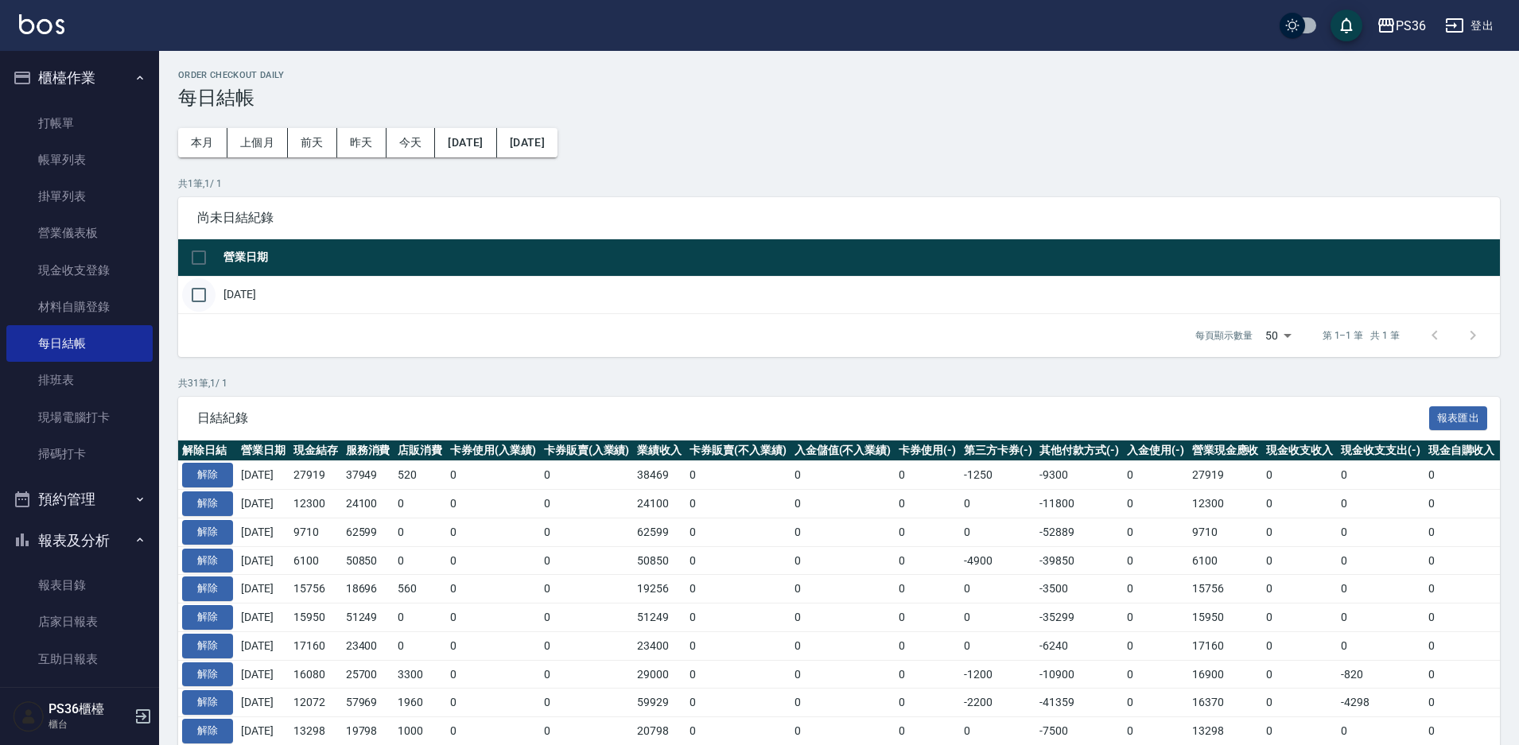
click at [204, 300] on input "checkbox" at bounding box center [198, 294] width 33 height 33
checkbox input "true"
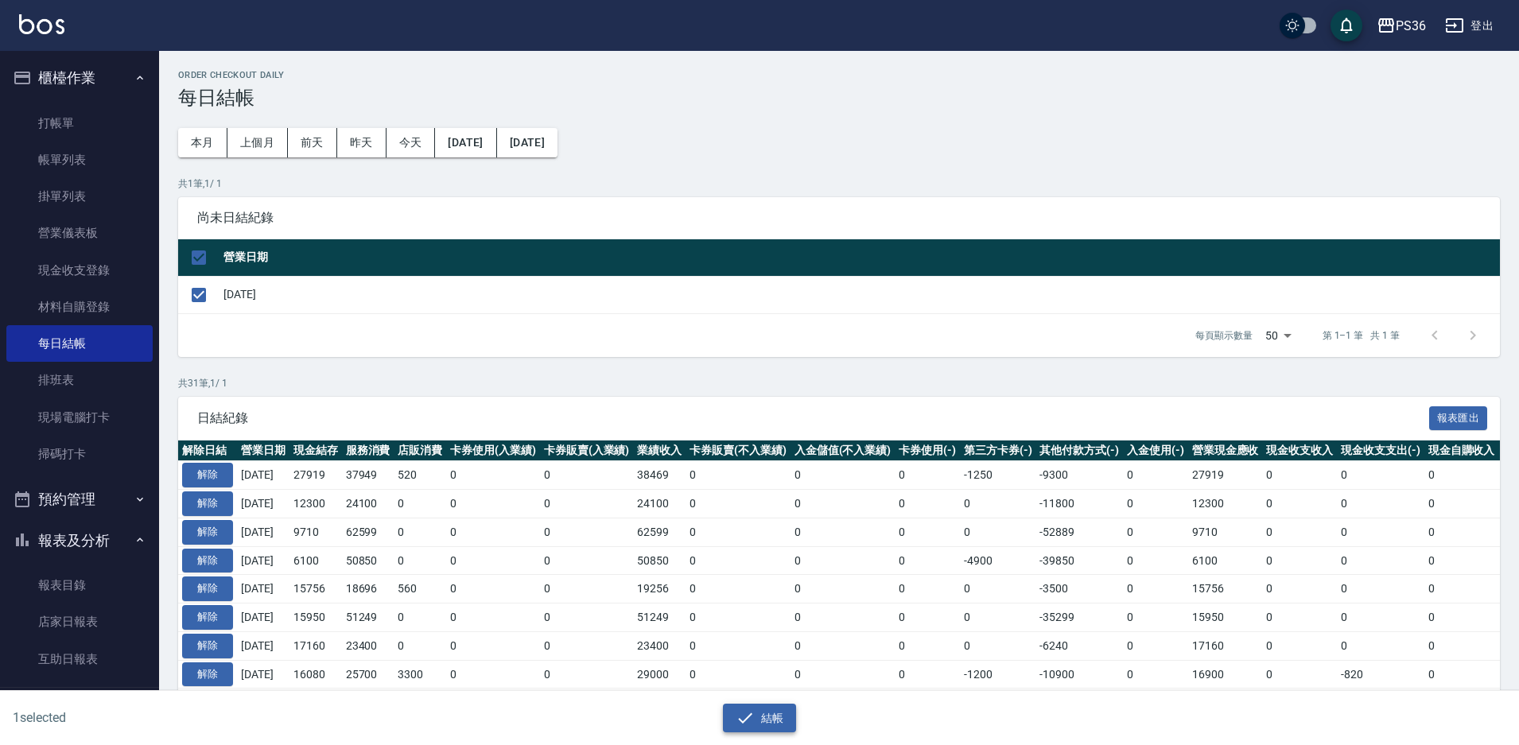
click at [769, 719] on button "結帳" at bounding box center [760, 718] width 74 height 29
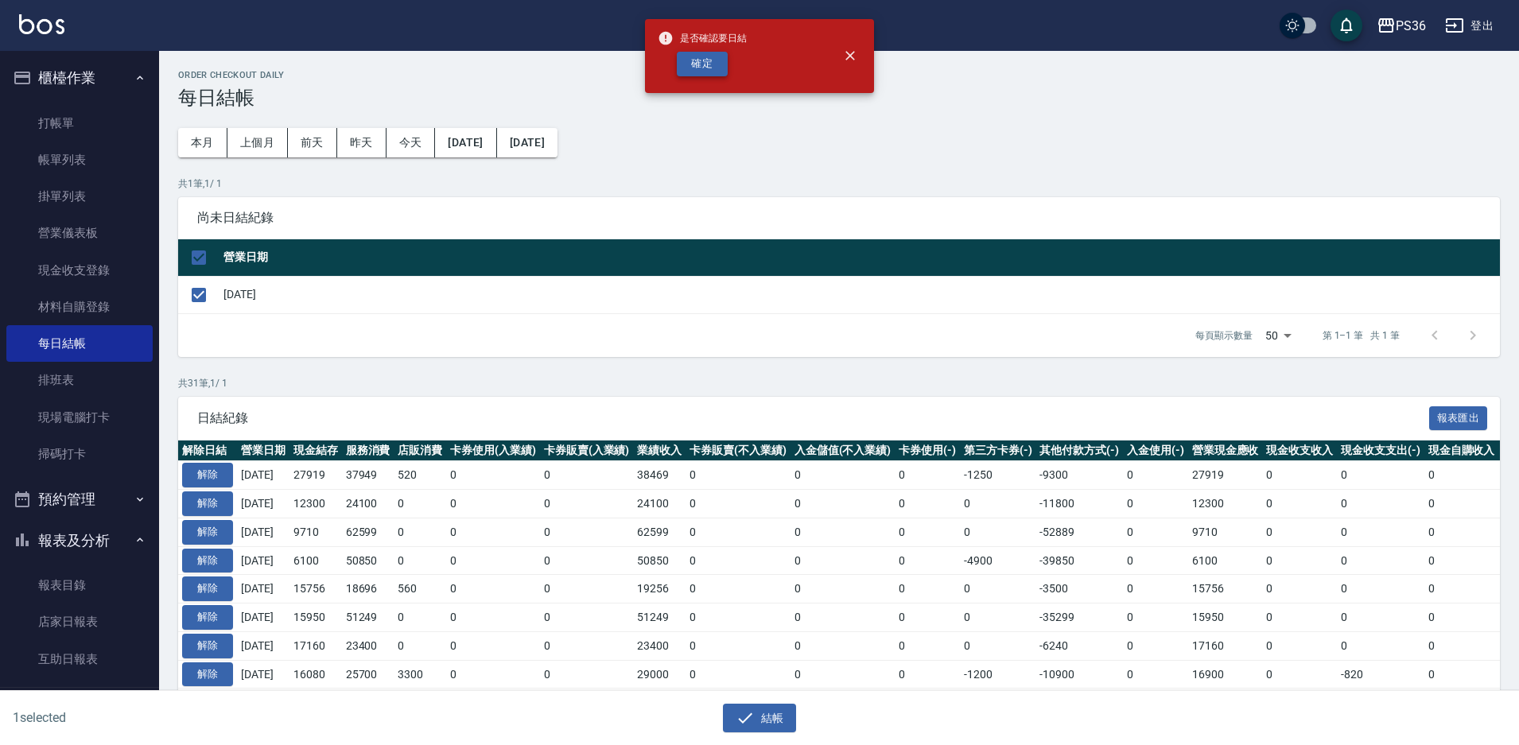
click at [710, 54] on button "確定" at bounding box center [702, 64] width 51 height 25
checkbox input "false"
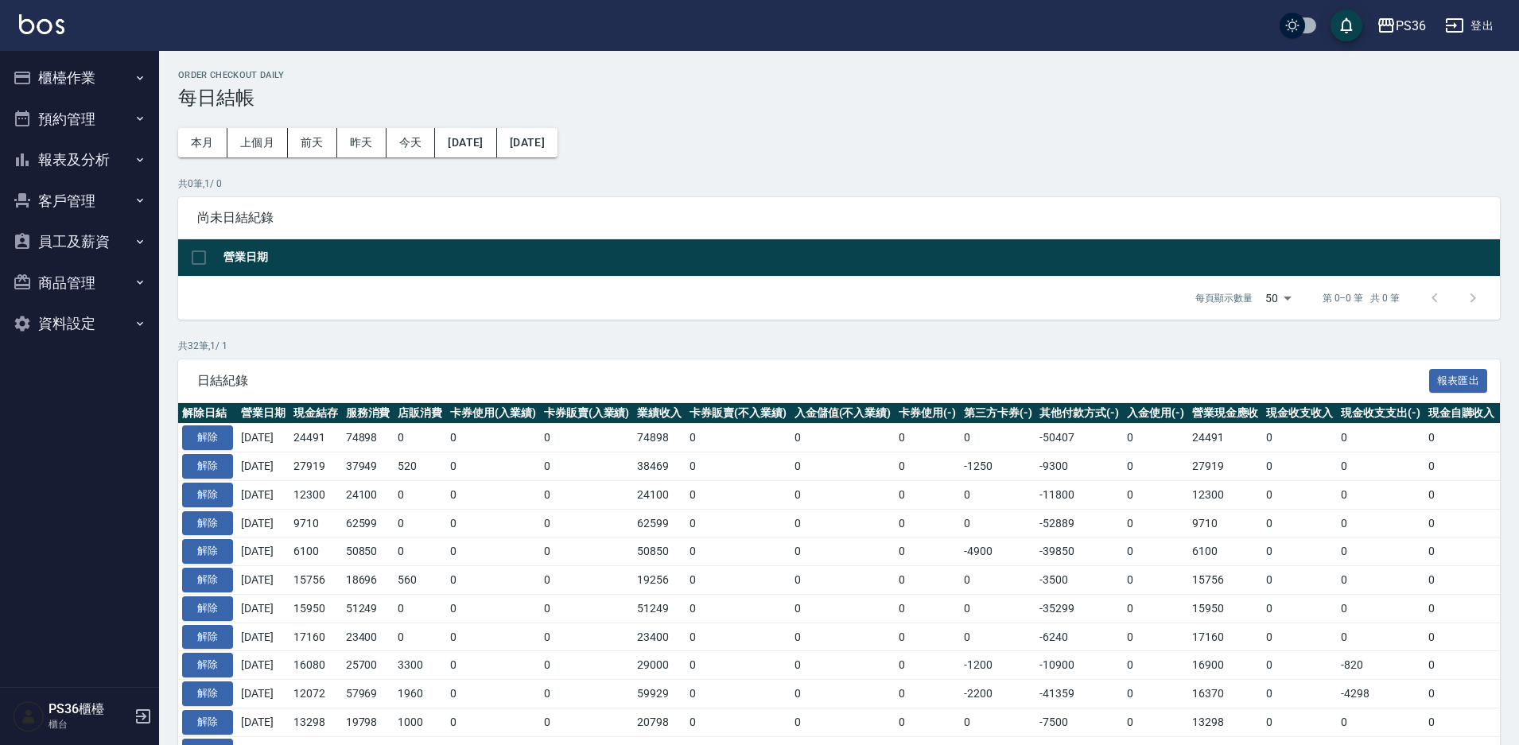
click at [68, 159] on button "報表及分析" at bounding box center [79, 159] width 146 height 41
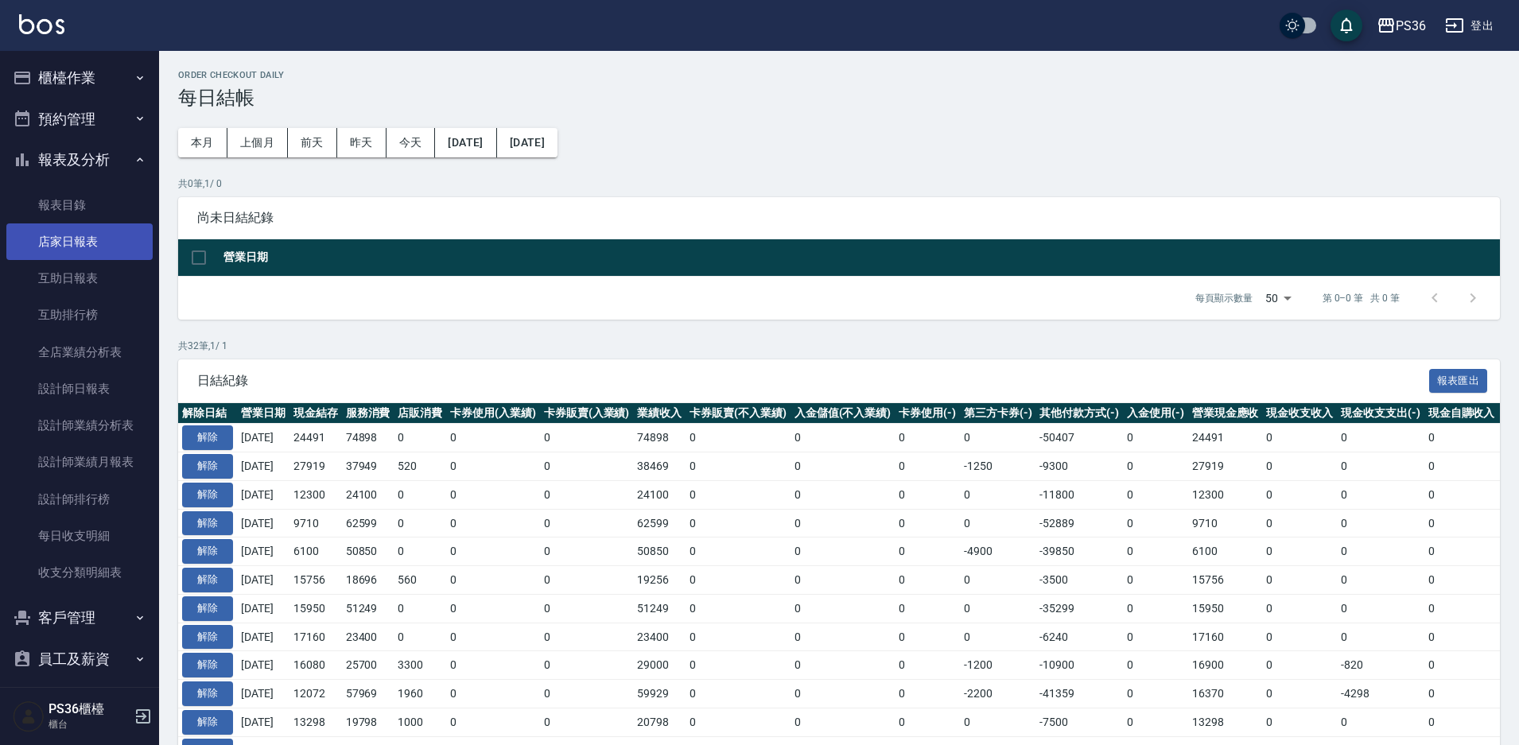
click at [70, 243] on link "店家日報表" at bounding box center [79, 242] width 146 height 37
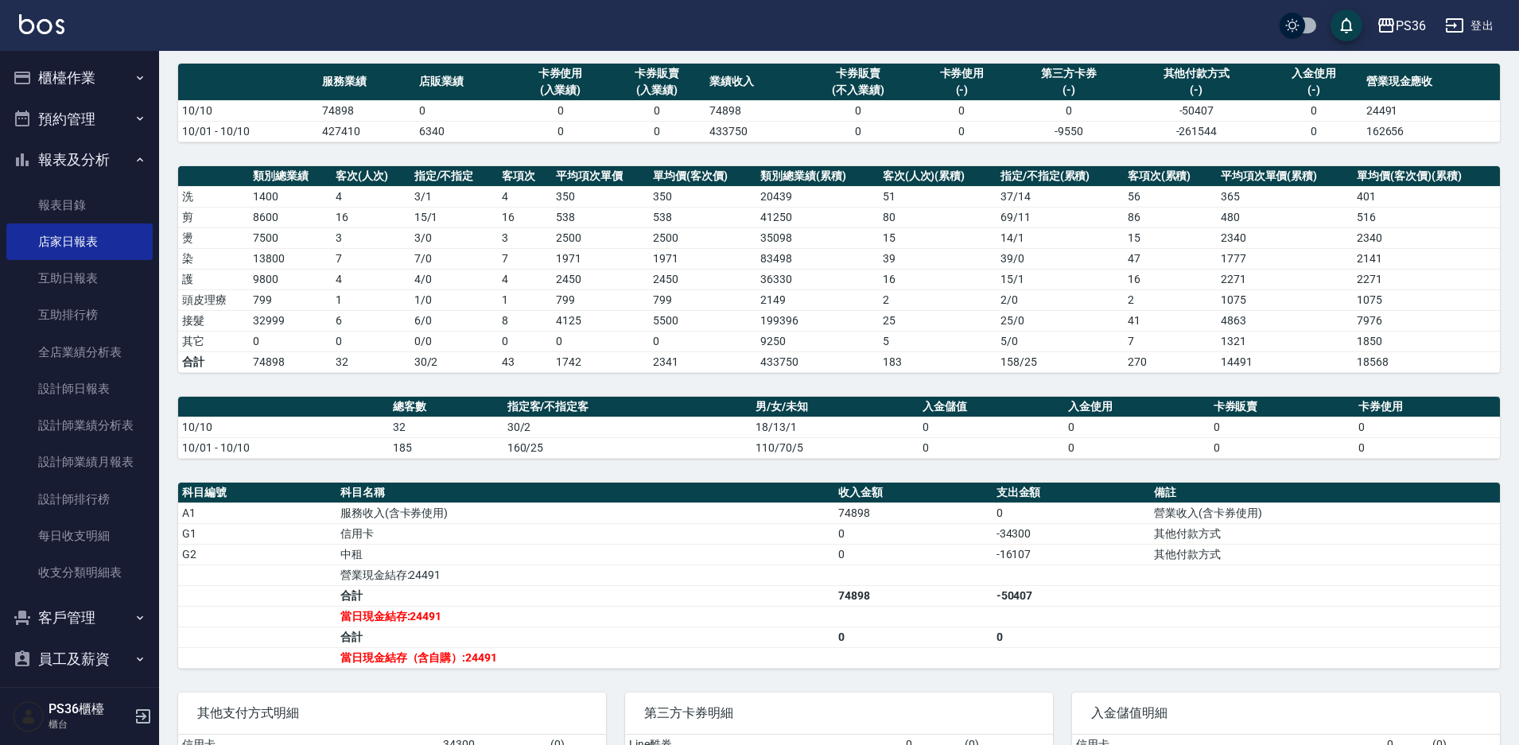
scroll to position [265, 0]
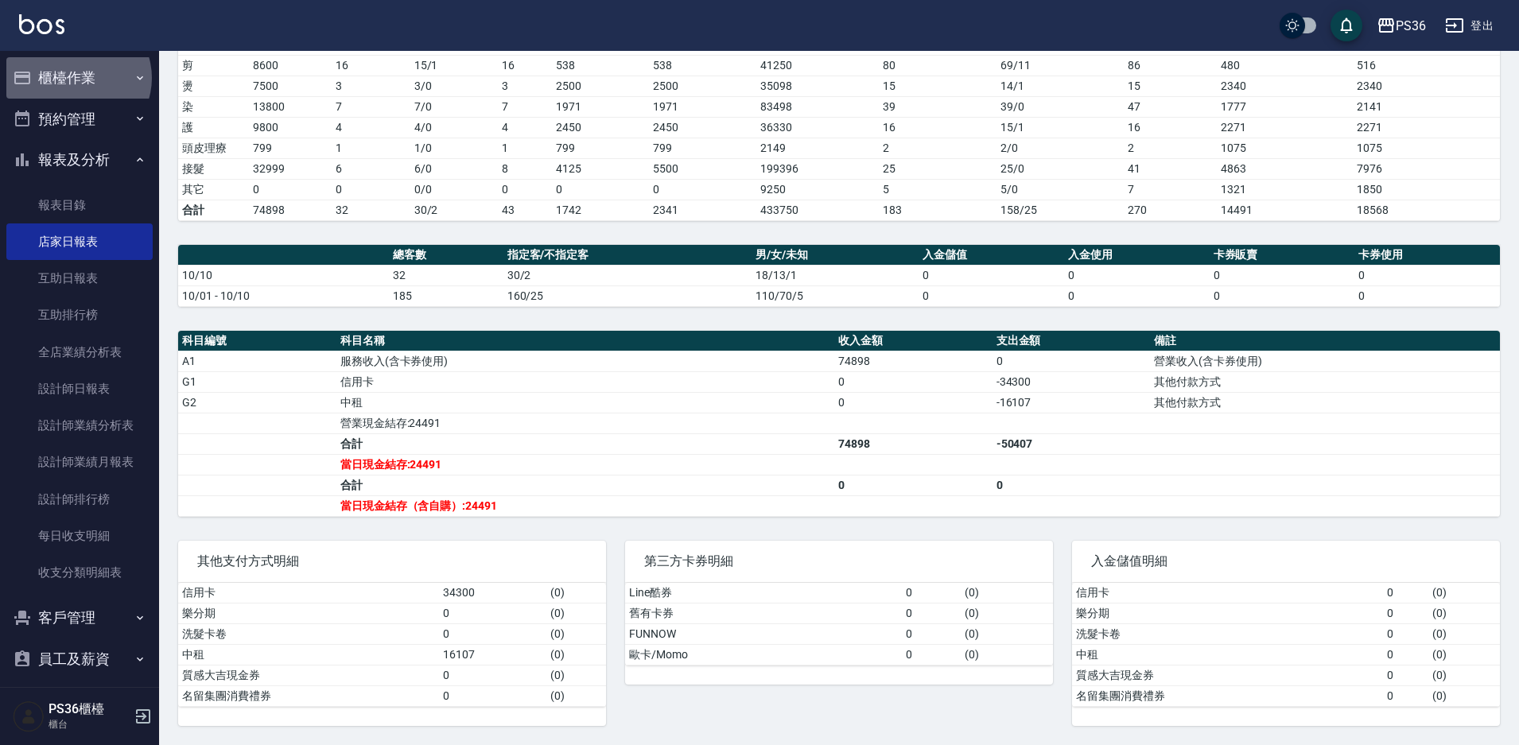
click at [77, 78] on button "櫃檯作業" at bounding box center [79, 77] width 146 height 41
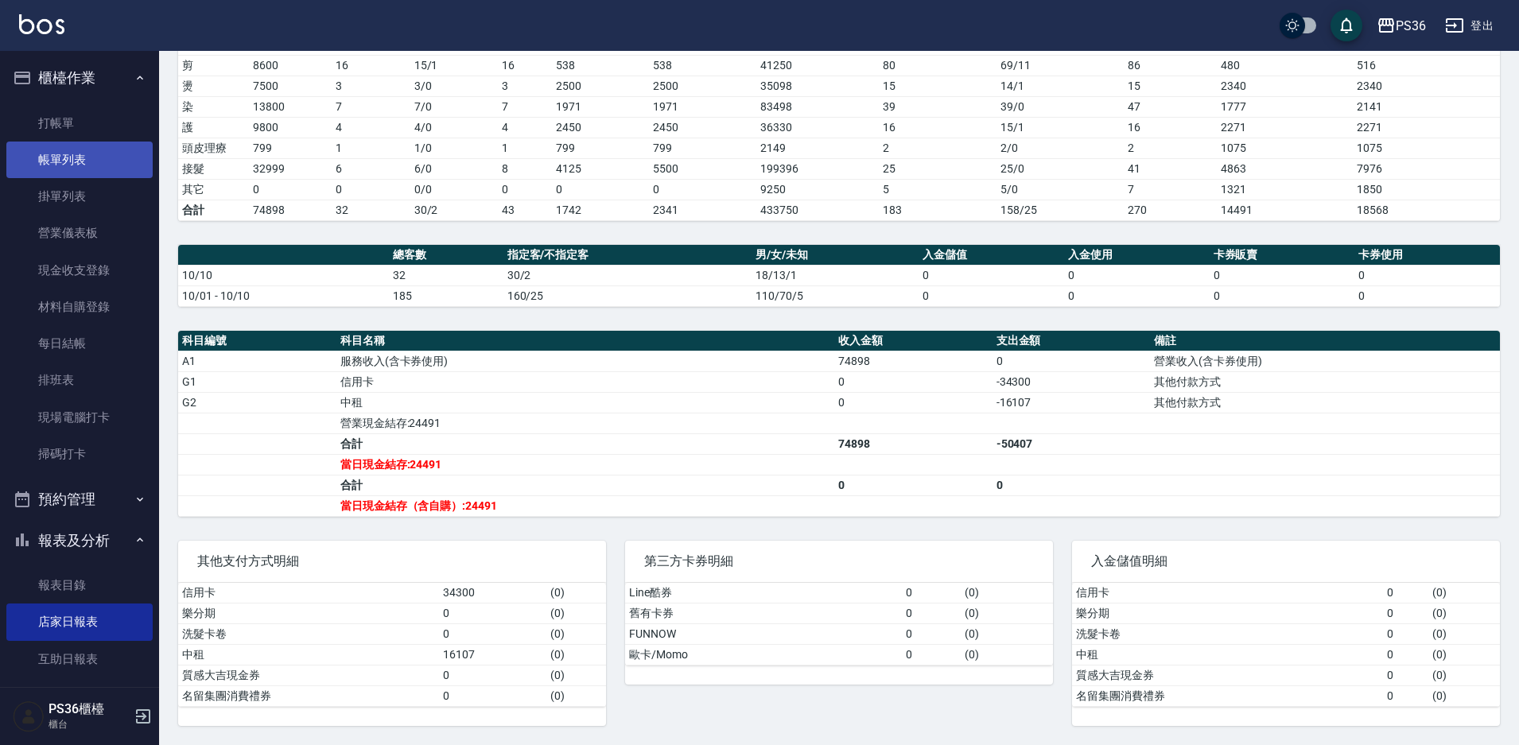
click at [63, 161] on link "帳單列表" at bounding box center [79, 160] width 146 height 37
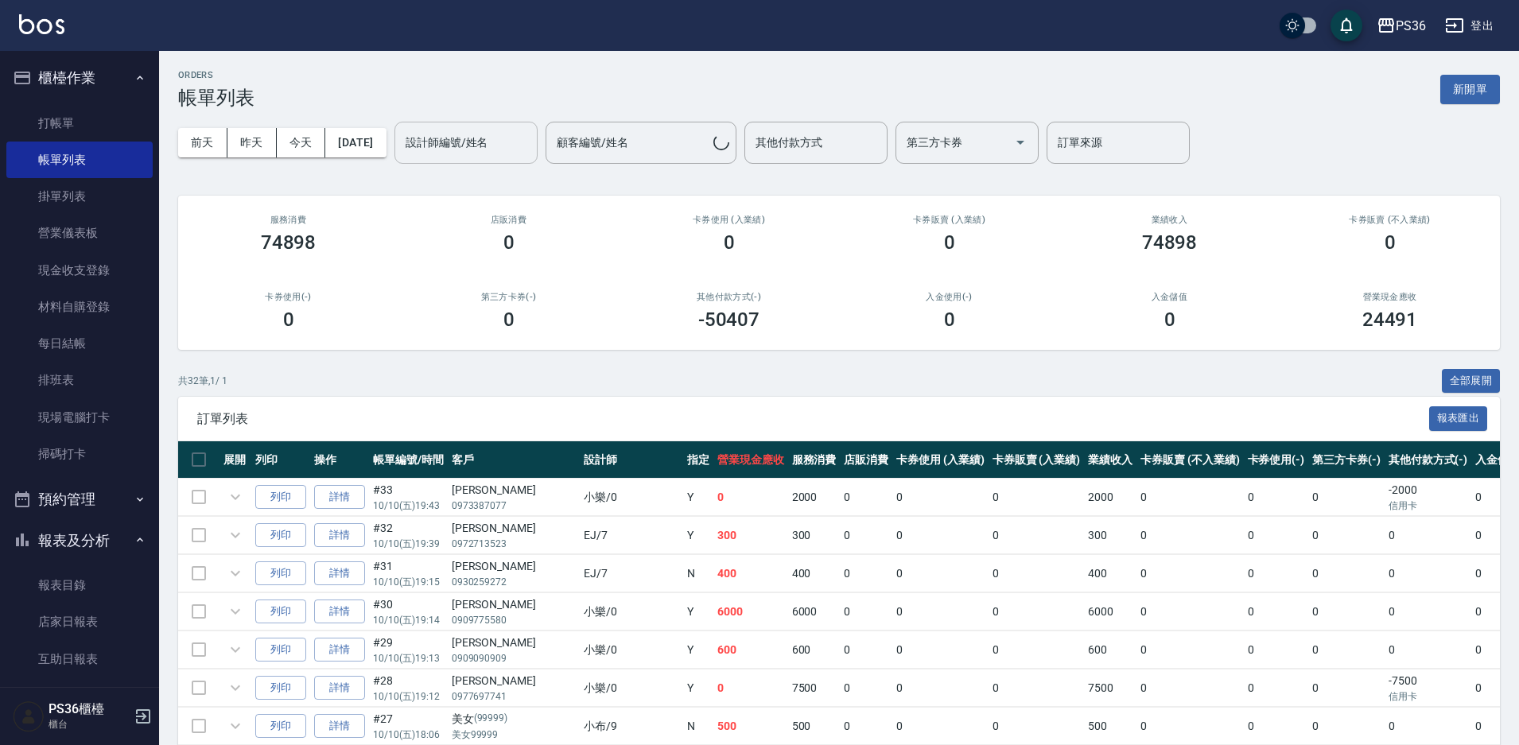
click at [480, 151] on input "設計師編號/姓名" at bounding box center [466, 143] width 129 height 28
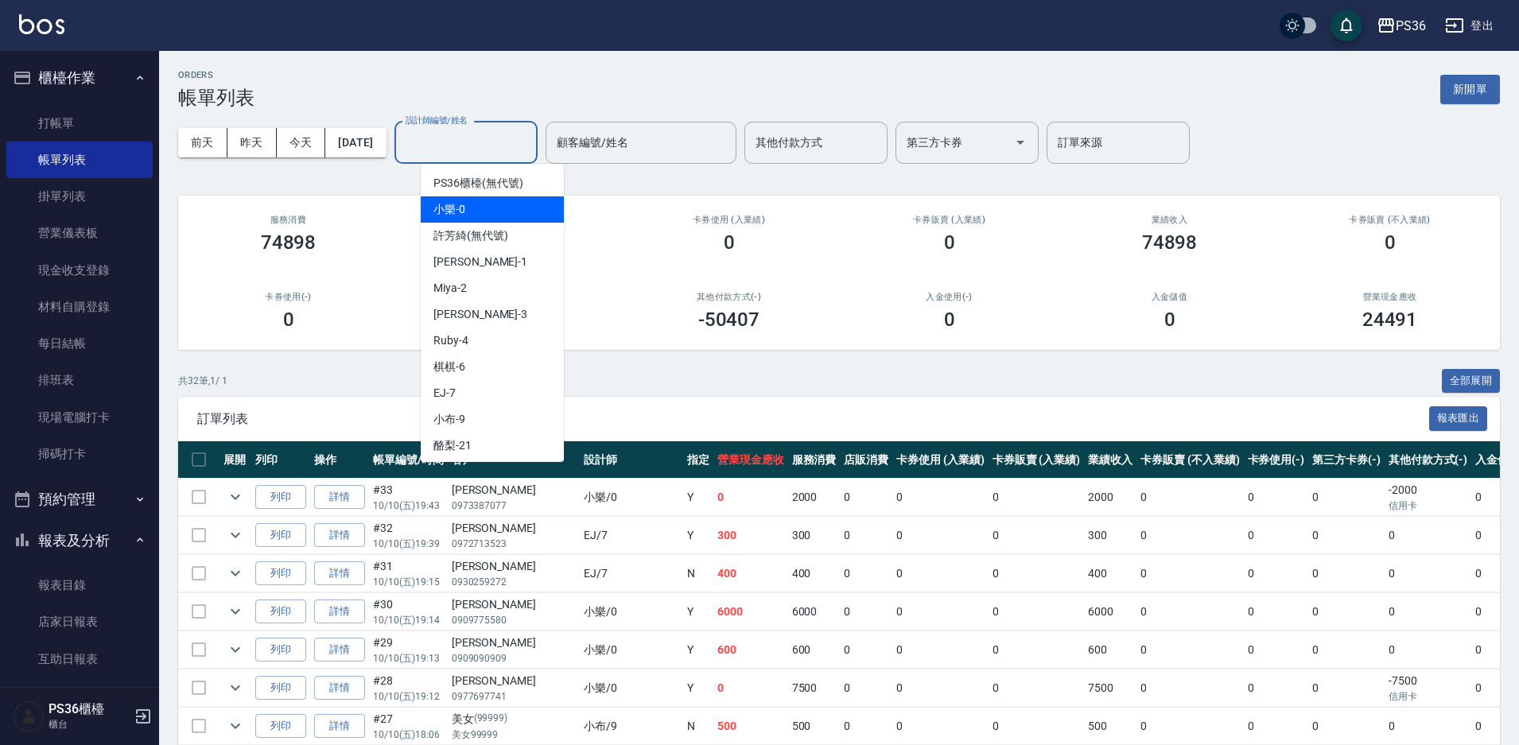
click at [461, 203] on span "小樂 -0" at bounding box center [449, 209] width 32 height 17
type input "小樂-0"
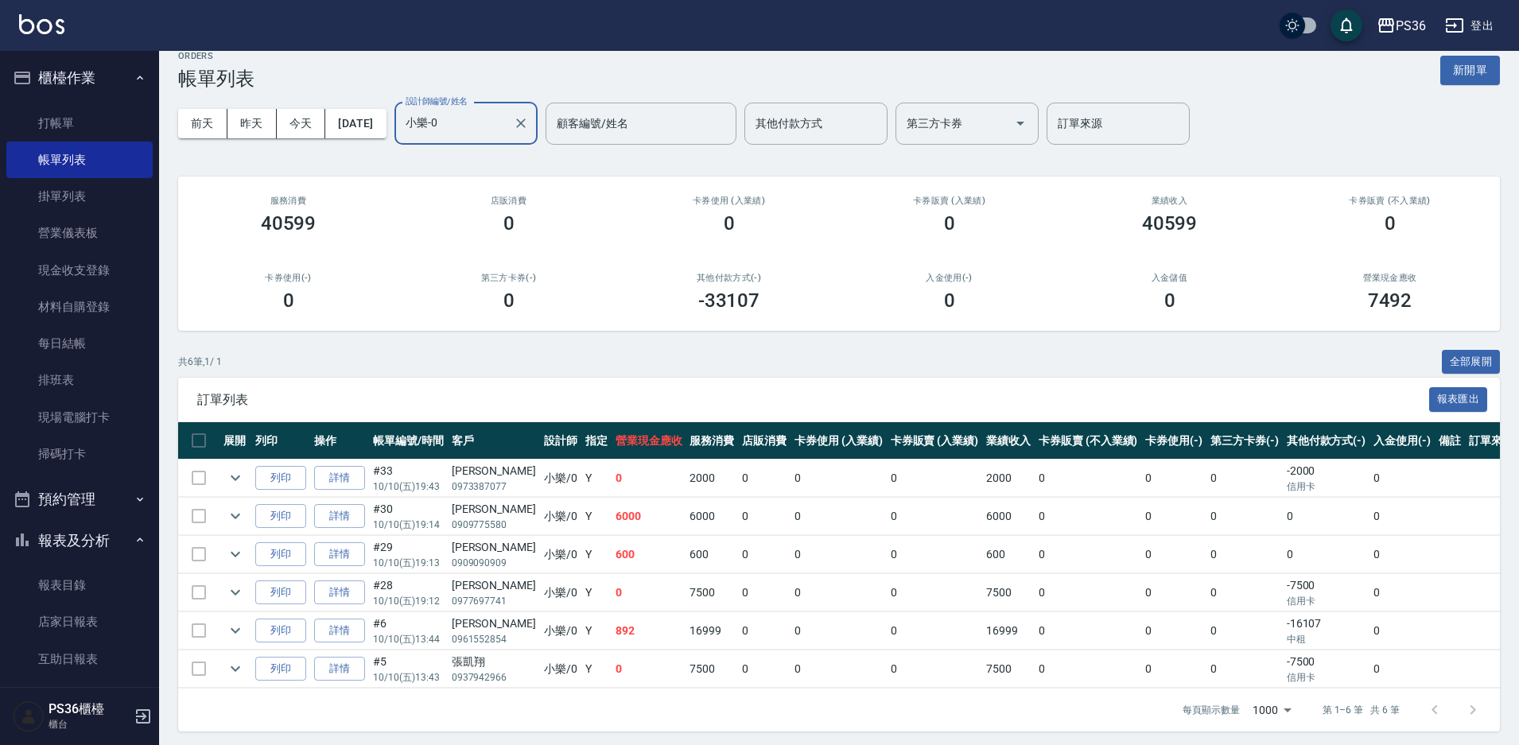
scroll to position [25, 0]
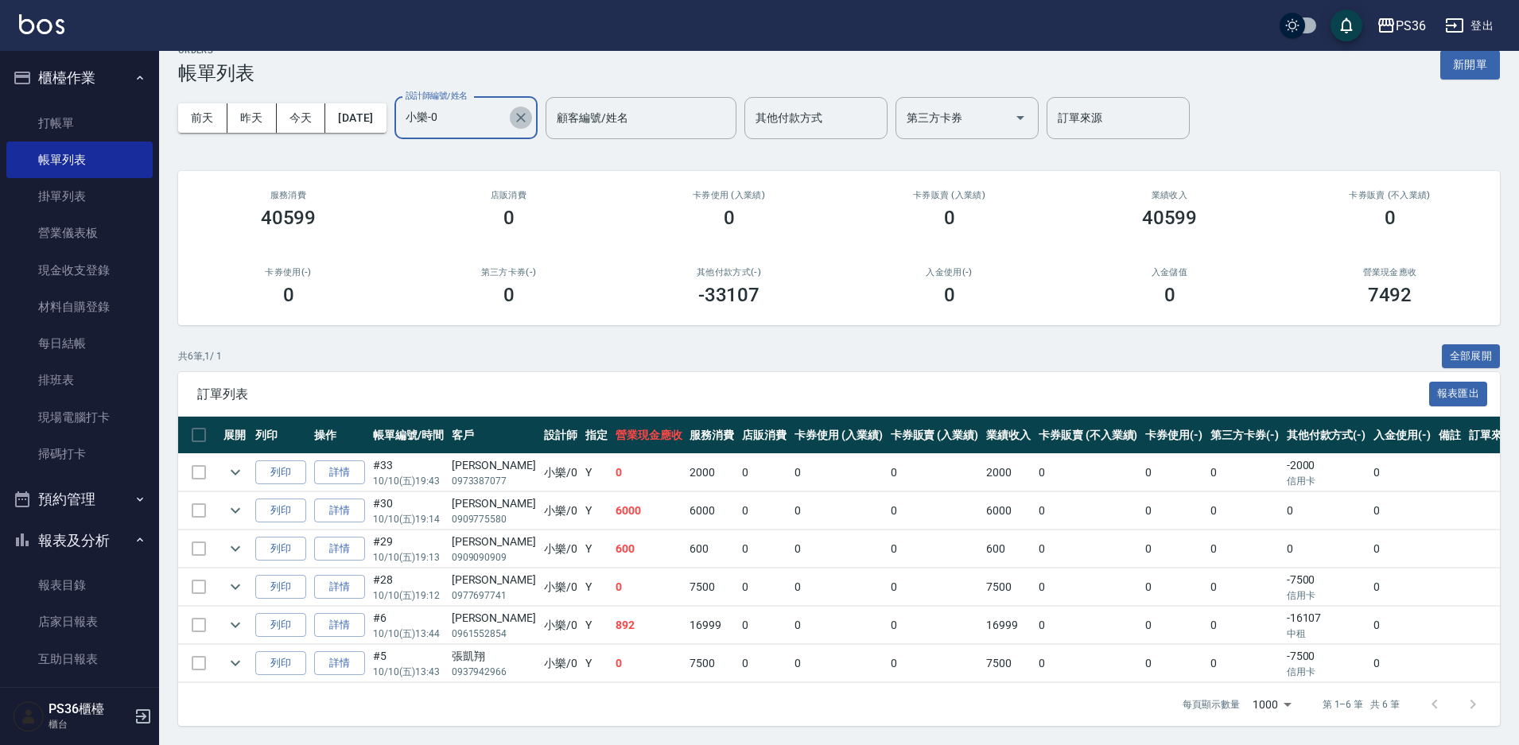
click at [532, 117] on button "Clear" at bounding box center [521, 118] width 22 height 22
